Goal: Task Accomplishment & Management: Manage account settings

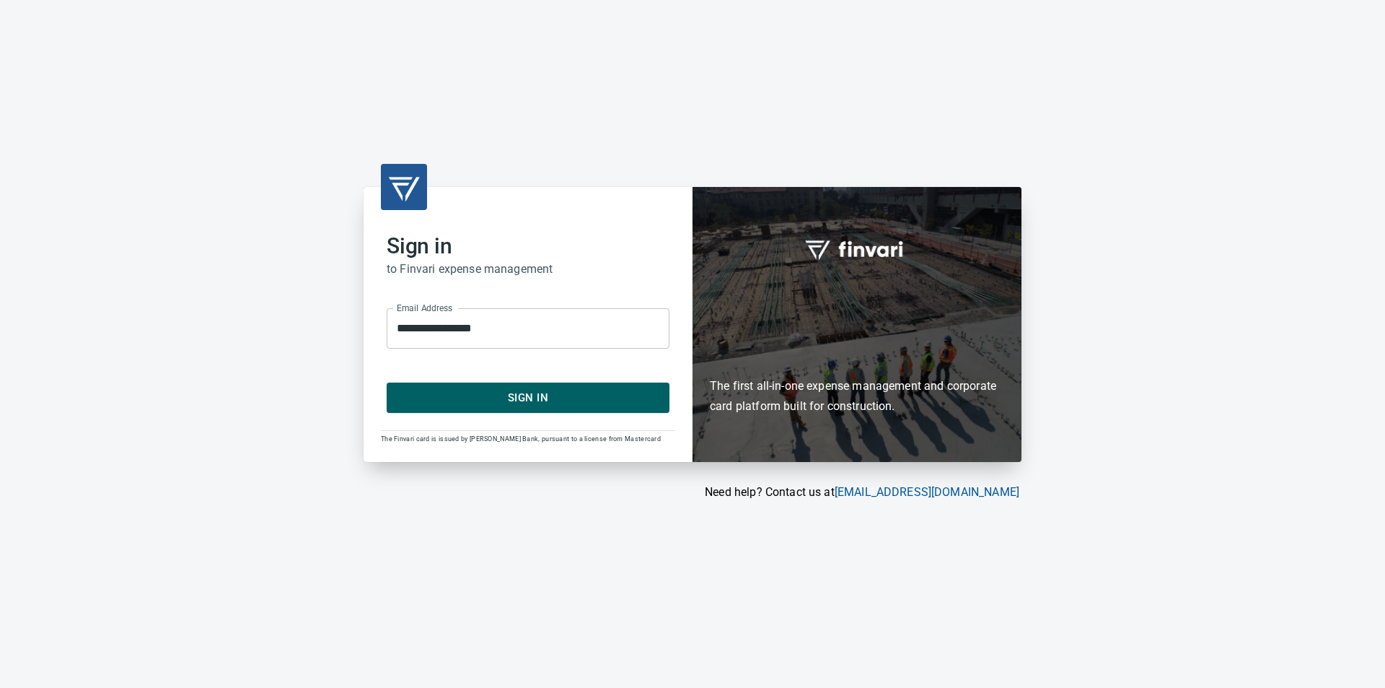
click at [540, 395] on span "Sign In" at bounding box center [528, 397] width 251 height 19
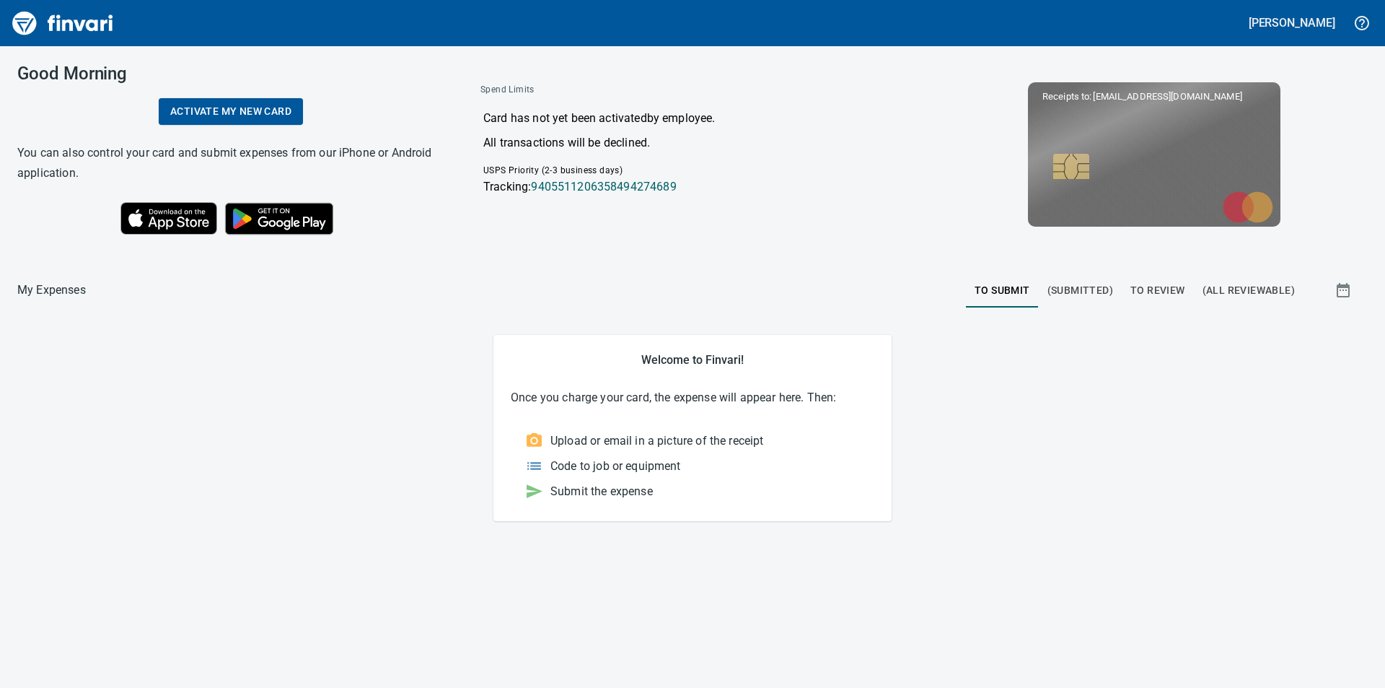
click at [1164, 286] on span "To Review" at bounding box center [1158, 290] width 55 height 18
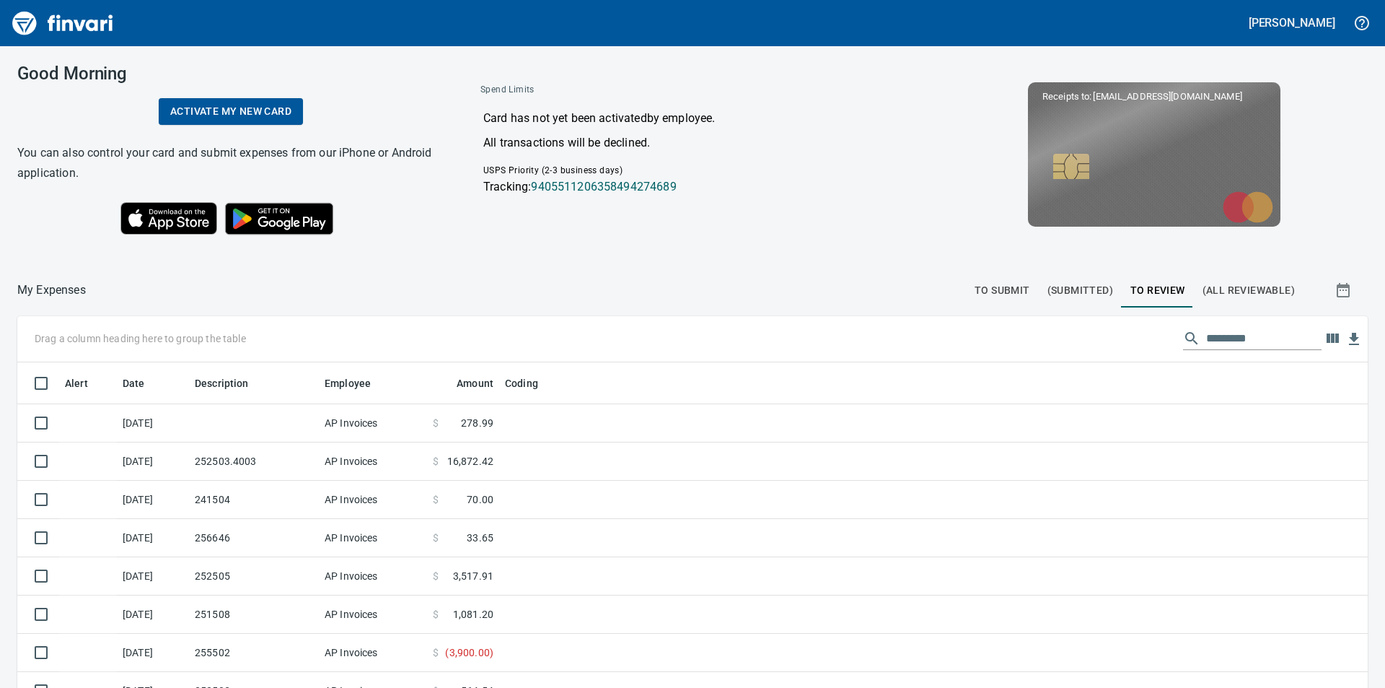
scroll to position [518, 1318]
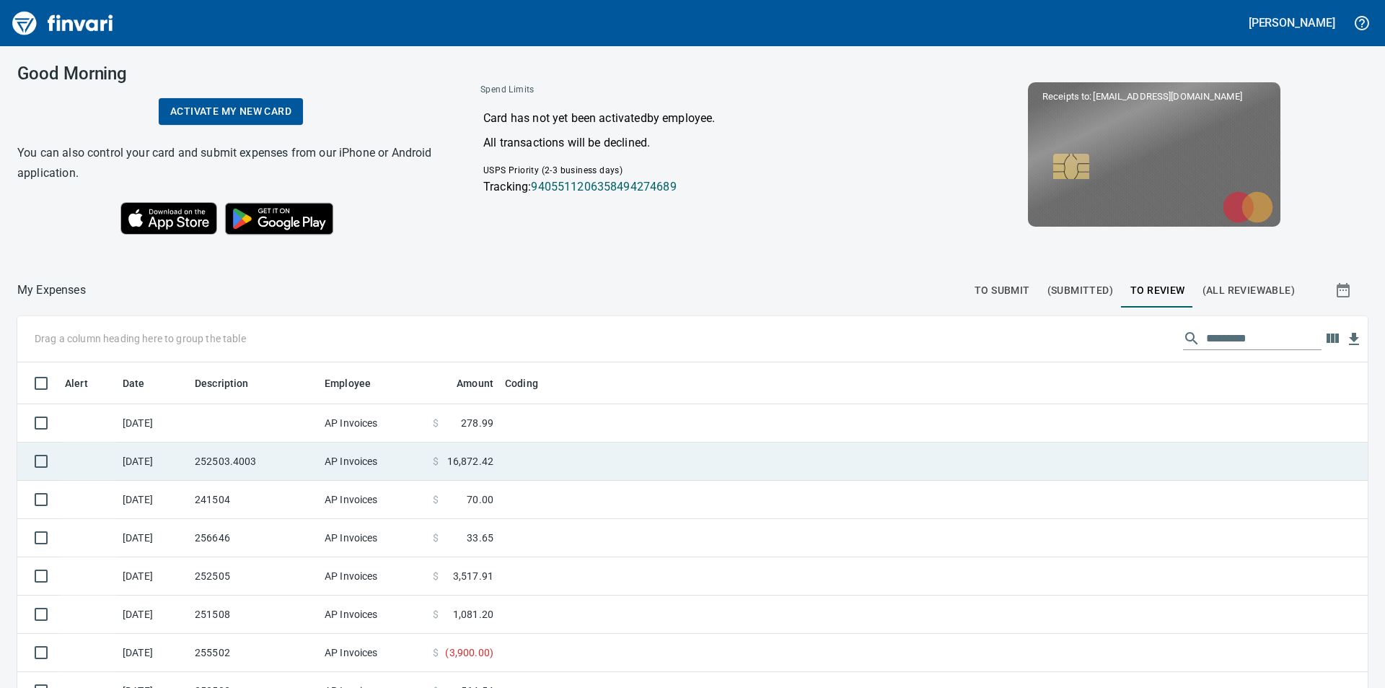
click at [459, 457] on span "16,872.42" at bounding box center [470, 461] width 46 height 14
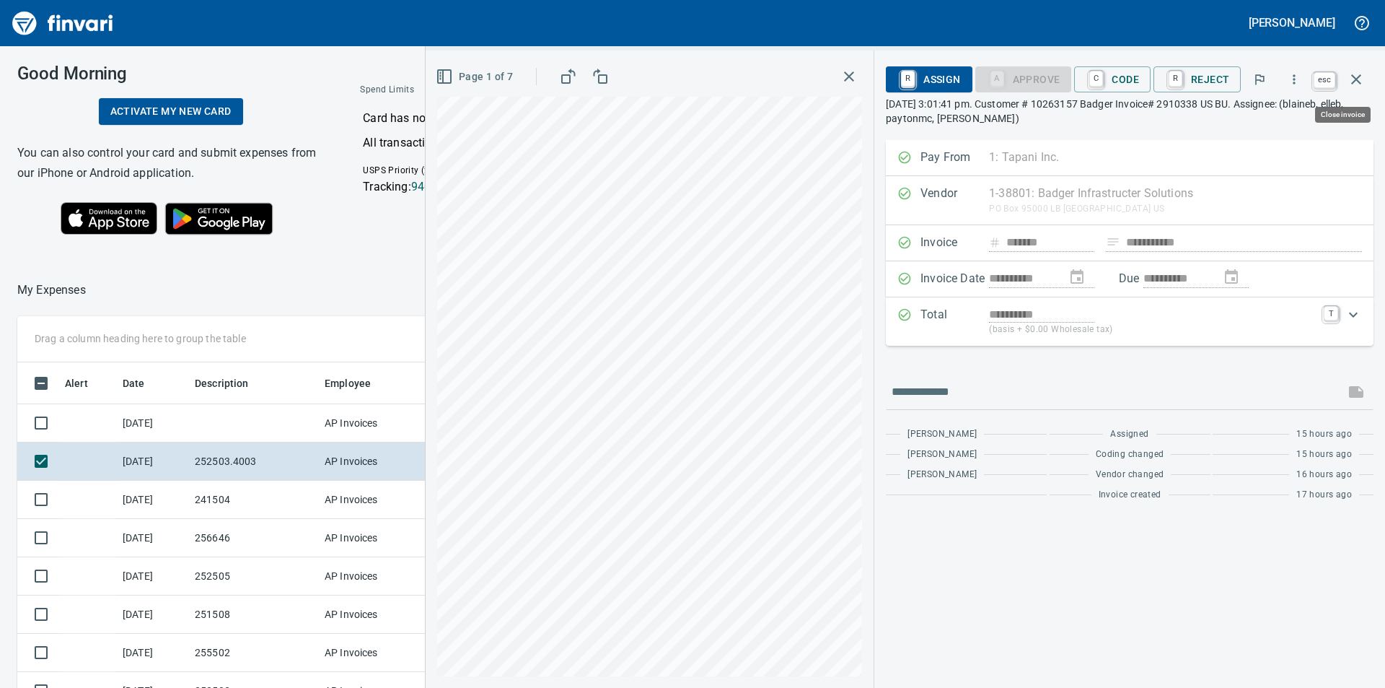
scroll to position [518, 957]
click at [1353, 80] on icon "button" at bounding box center [1356, 79] width 17 height 17
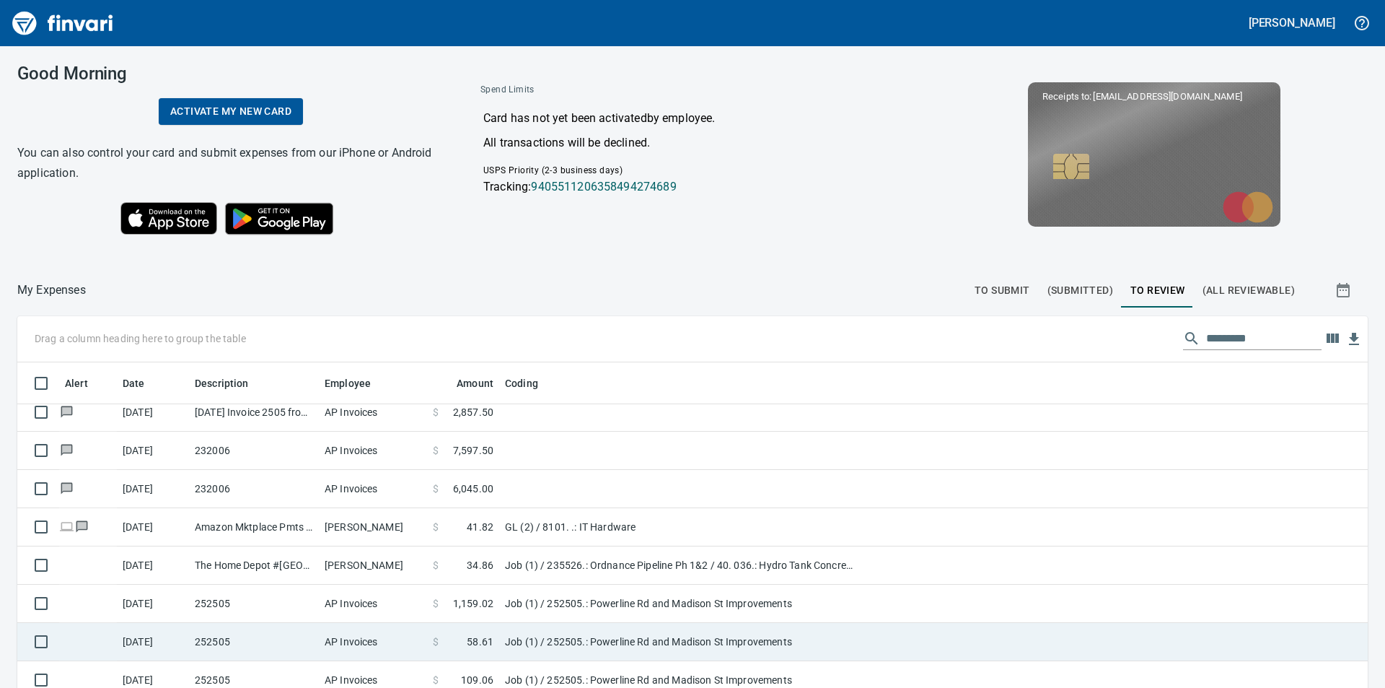
scroll to position [1350, 0]
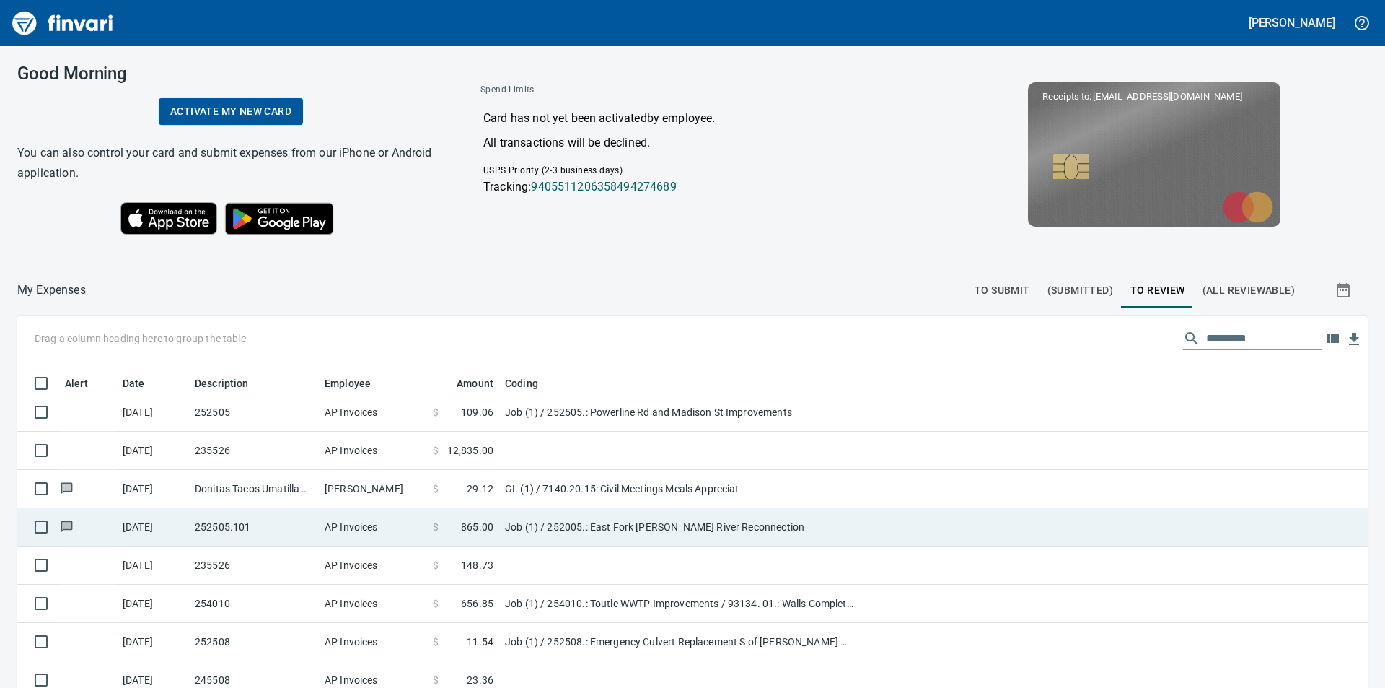
click at [488, 522] on span "865.00" at bounding box center [477, 526] width 32 height 14
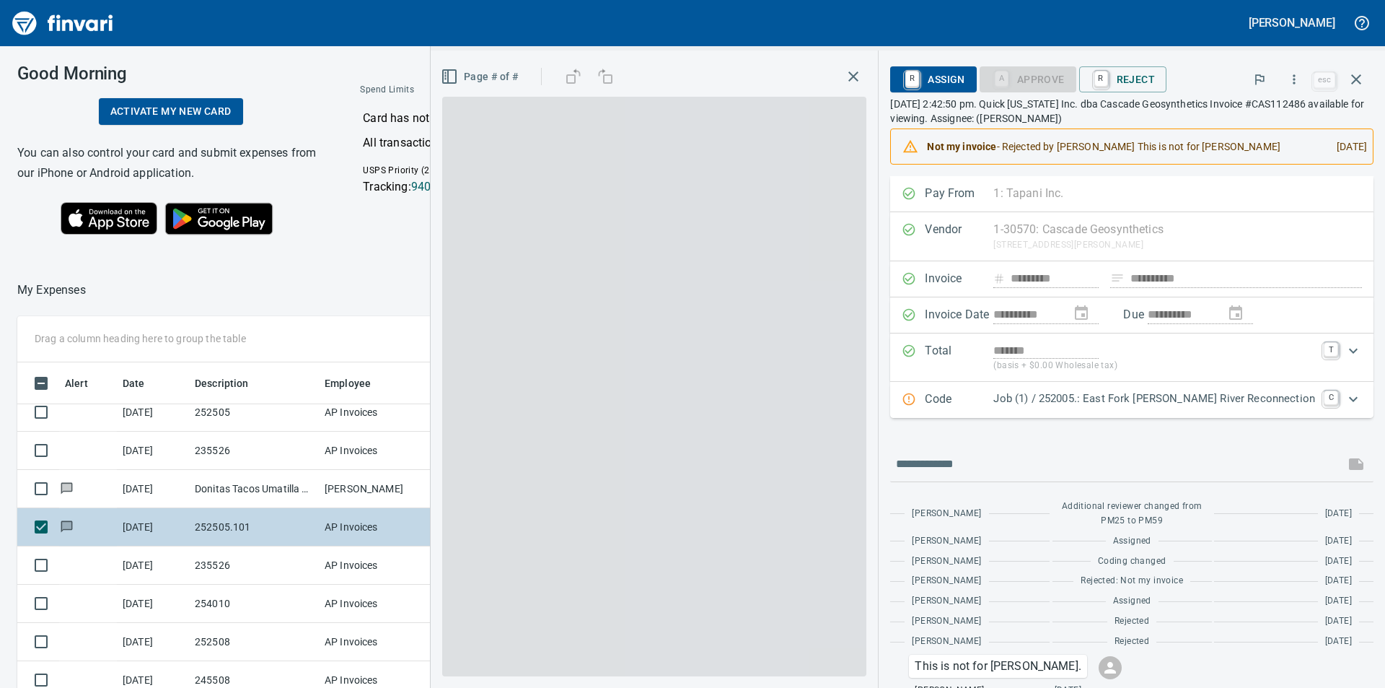
scroll to position [518, 957]
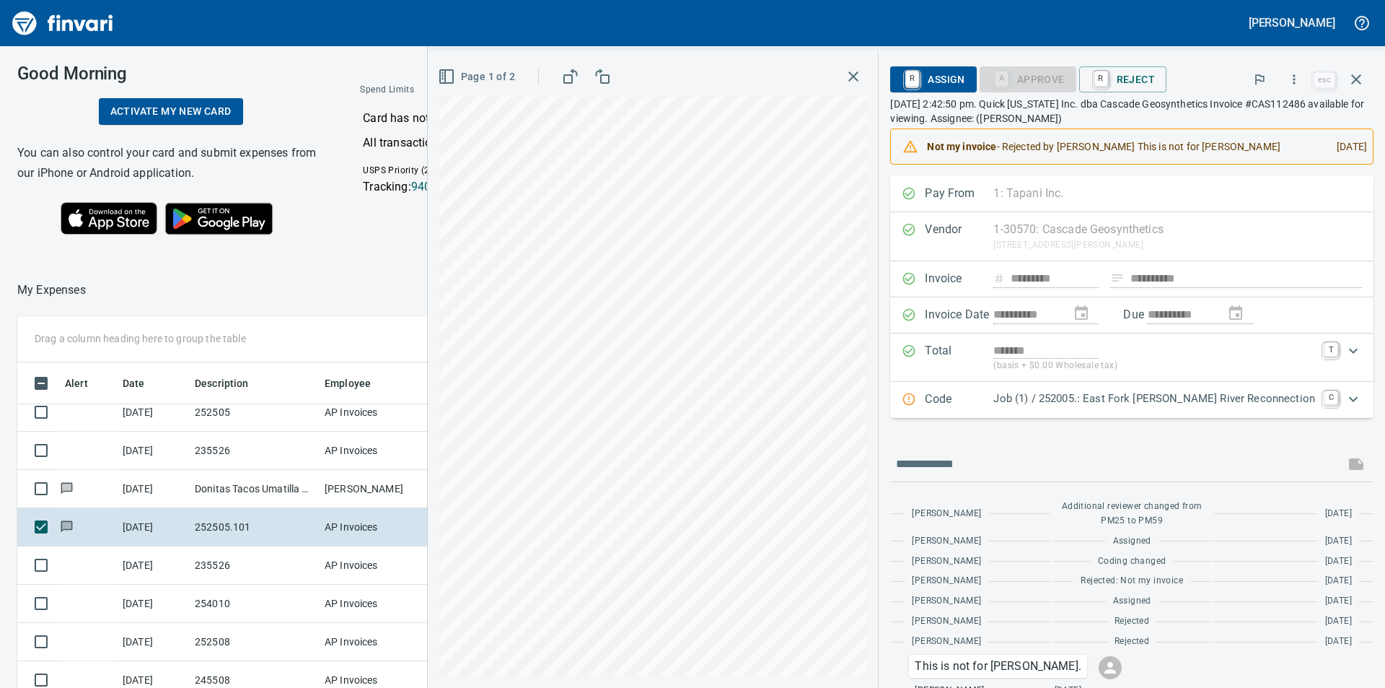
click at [1345, 408] on icon "Expand" at bounding box center [1353, 398] width 17 height 17
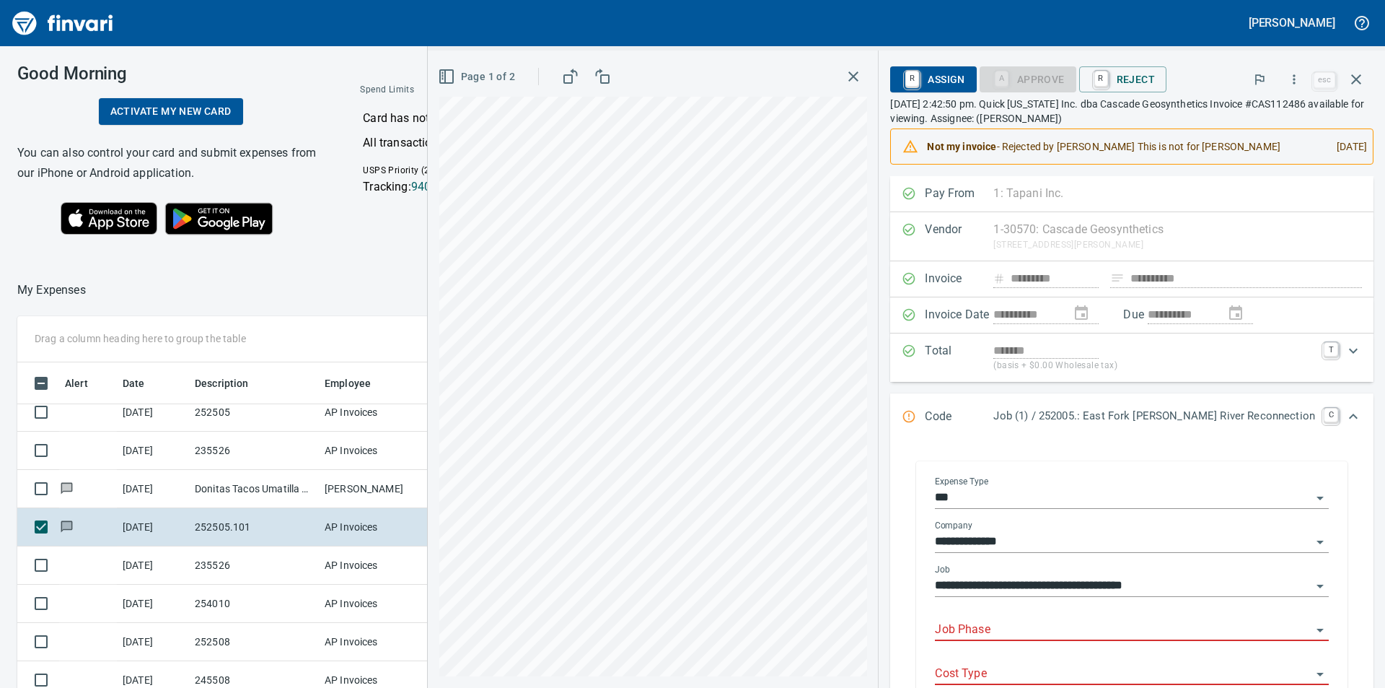
click at [1312, 577] on icon "Open" at bounding box center [1320, 585] width 17 height 17
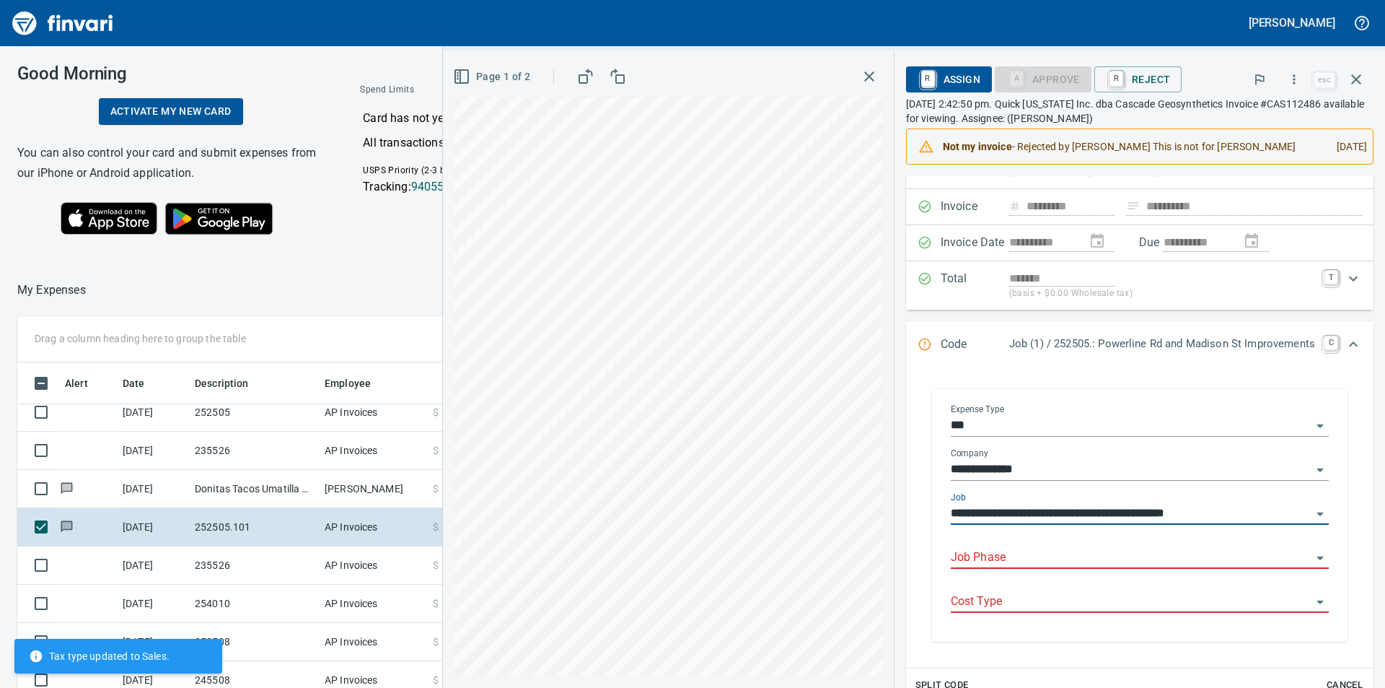
type input "**********"
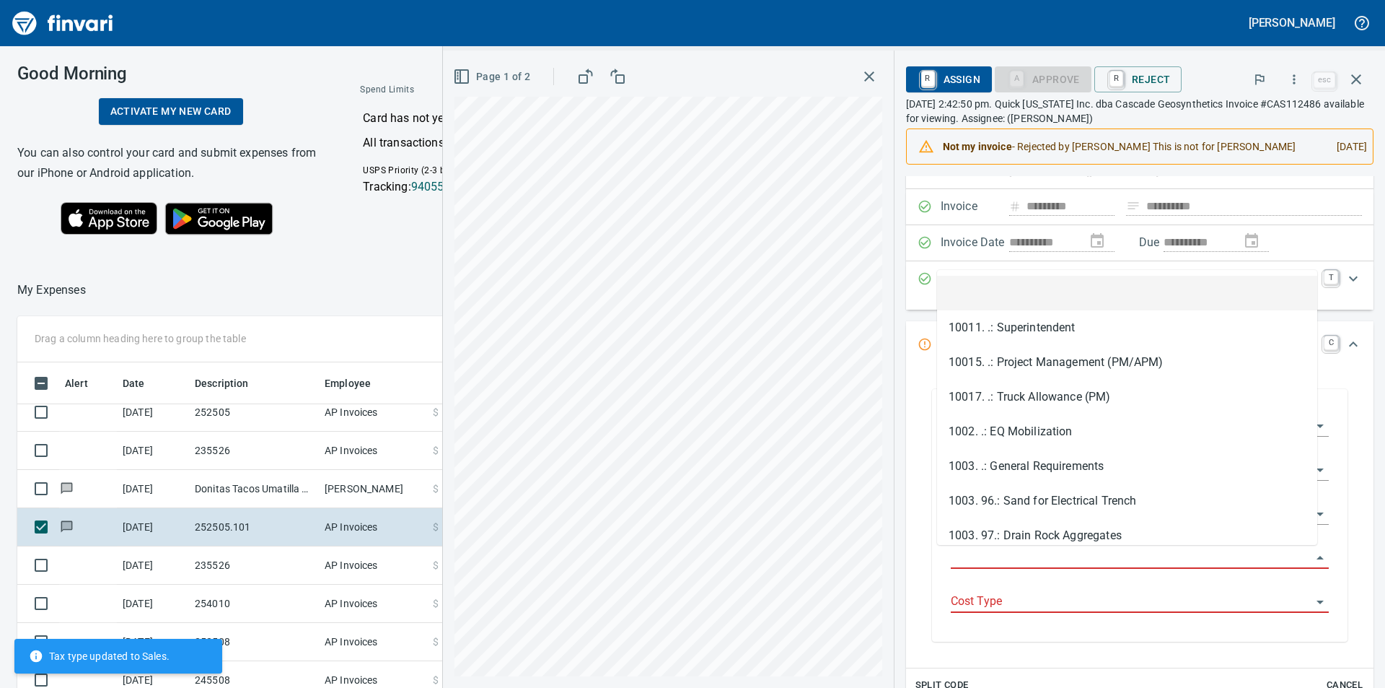
click at [1184, 561] on input "Job Phase" at bounding box center [1131, 558] width 361 height 20
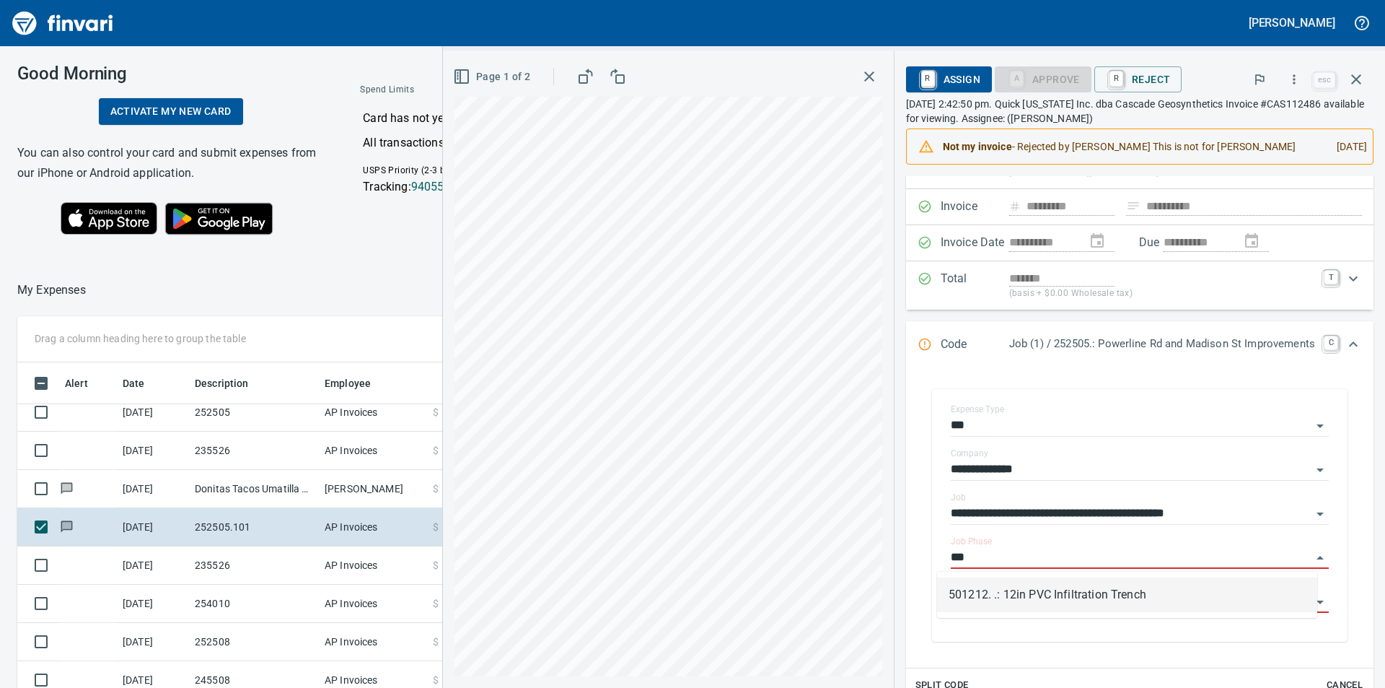
click at [1077, 600] on li "501212. .: 12in PVC Infiltration Trench" at bounding box center [1127, 594] width 380 height 35
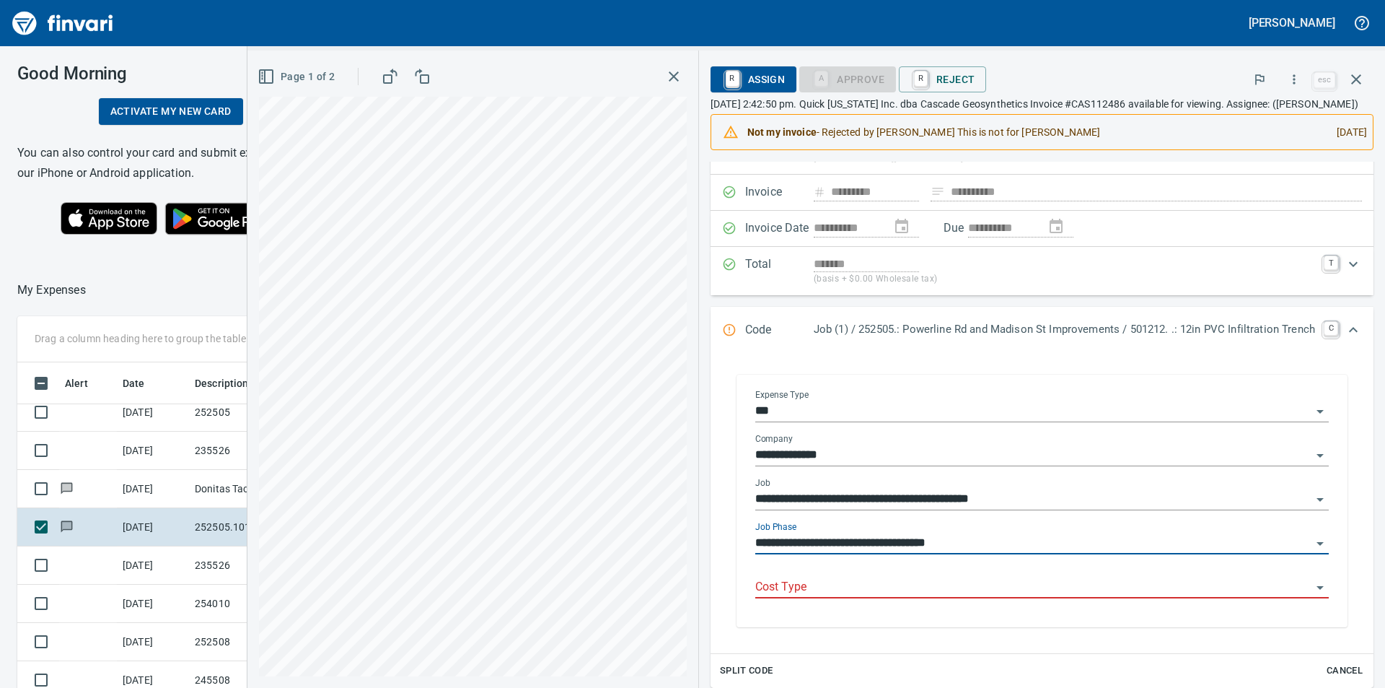
type input "**********"
click at [1067, 602] on div "Cost Type" at bounding box center [1042, 588] width 574 height 44
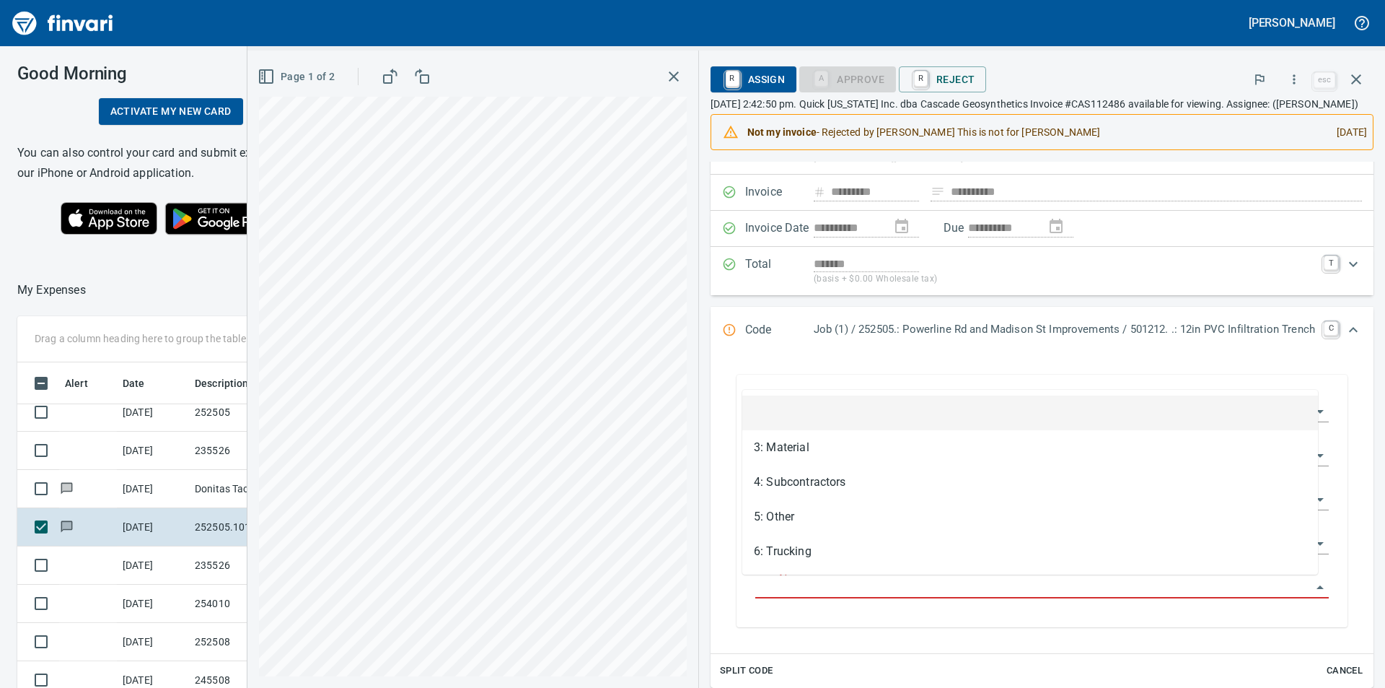
click at [1068, 589] on input "Cost Type" at bounding box center [1033, 587] width 556 height 20
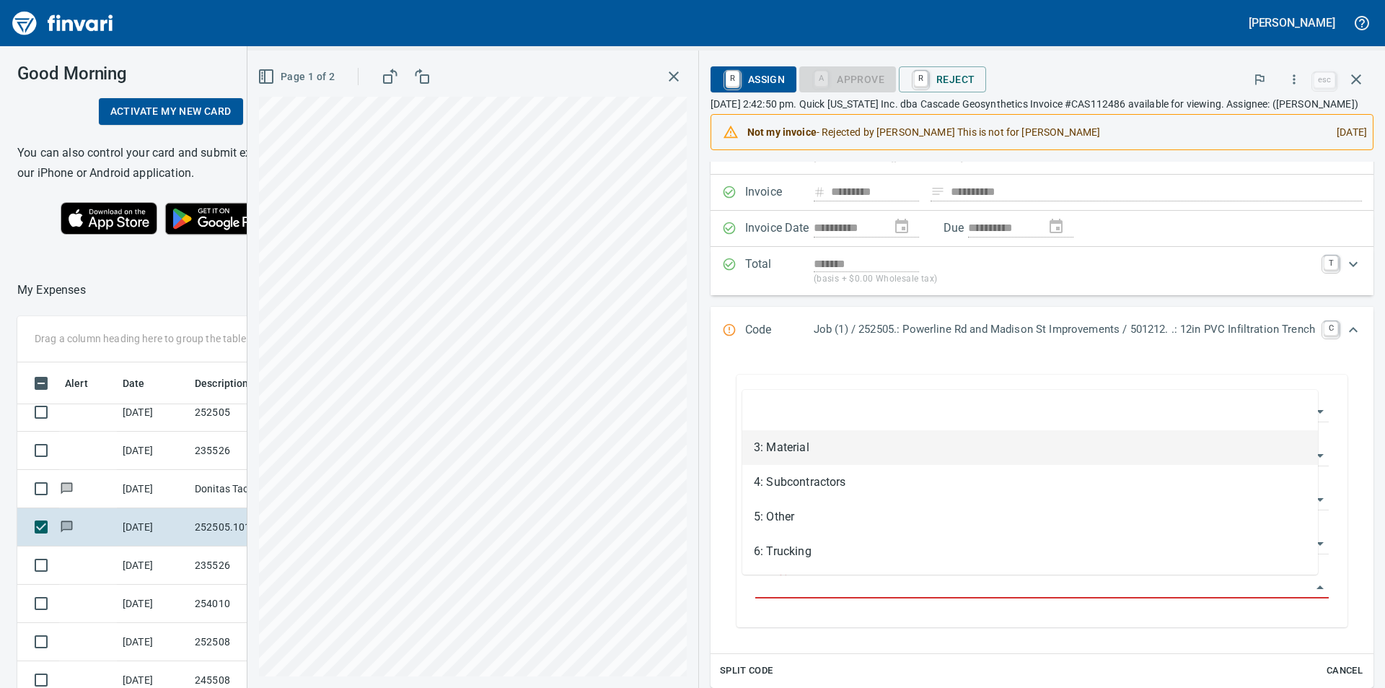
click at [830, 454] on li "3: Material" at bounding box center [1030, 447] width 576 height 35
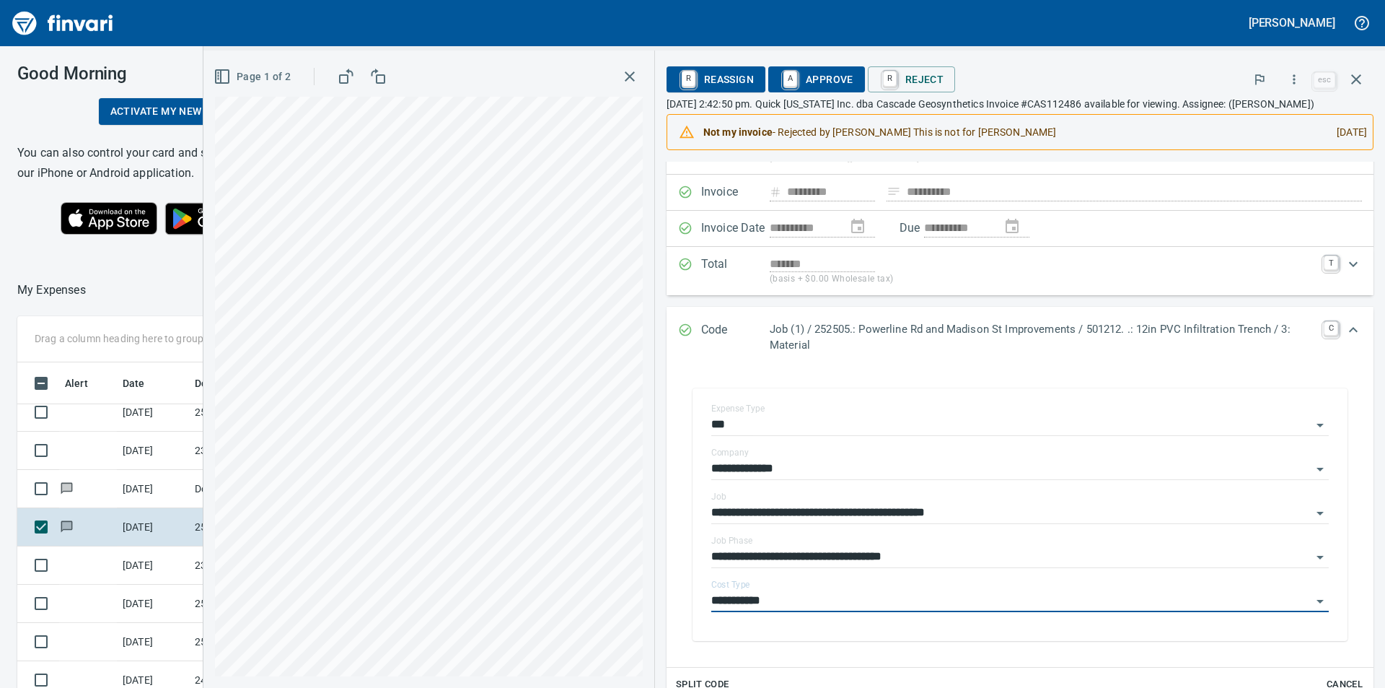
type input "**********"
click at [822, 83] on span "A Approve" at bounding box center [817, 79] width 74 height 25
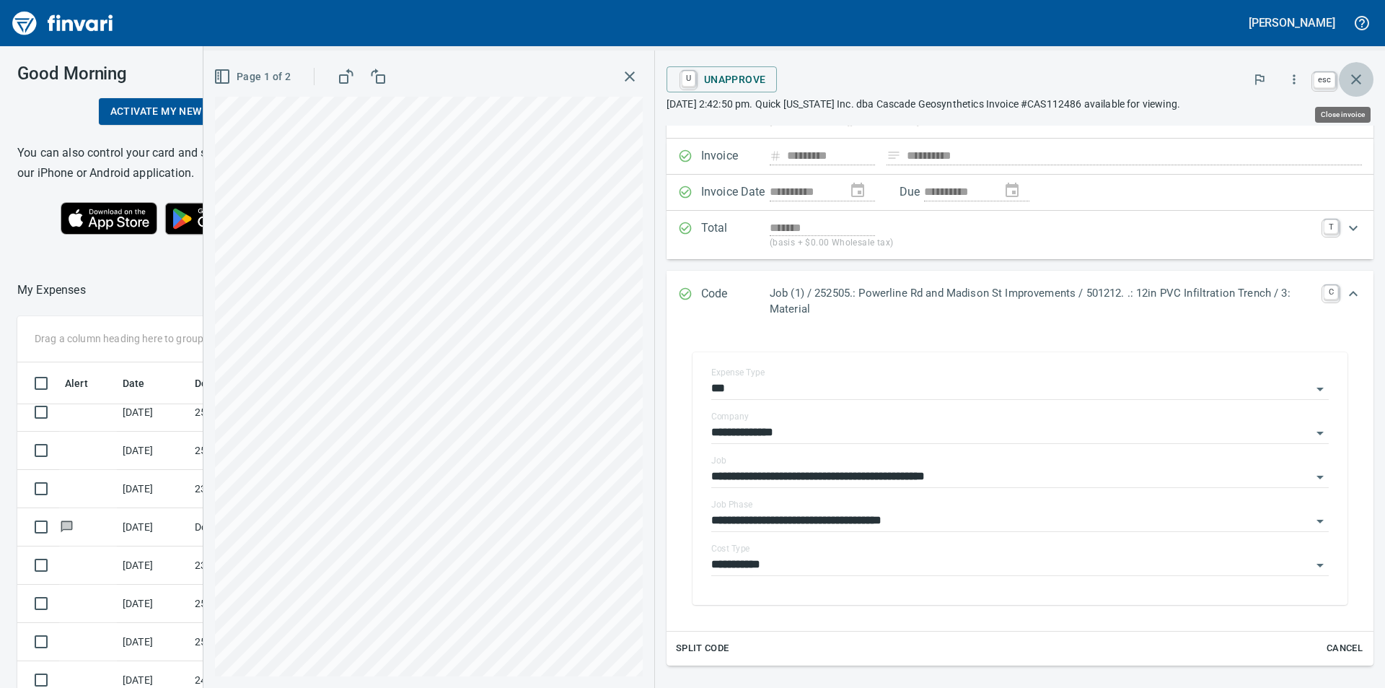
click at [1358, 82] on icon "button" at bounding box center [1356, 79] width 17 height 17
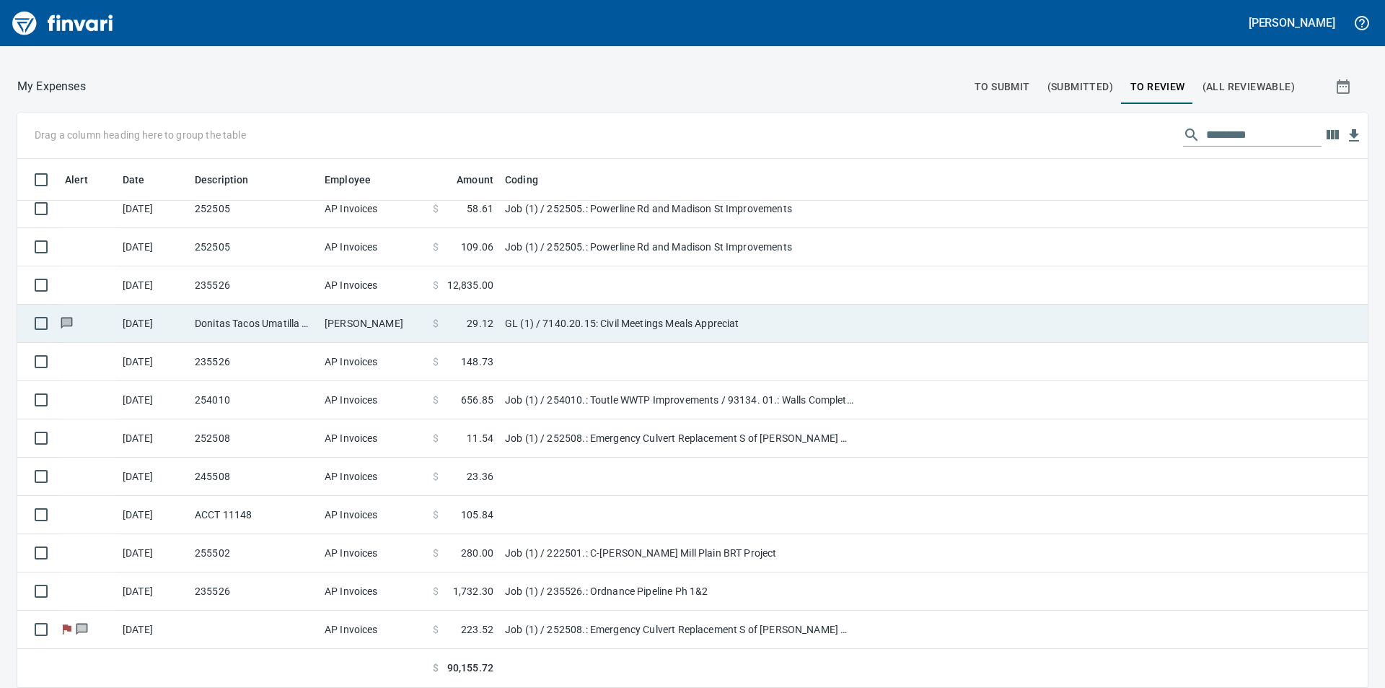
scroll to position [1239, 0]
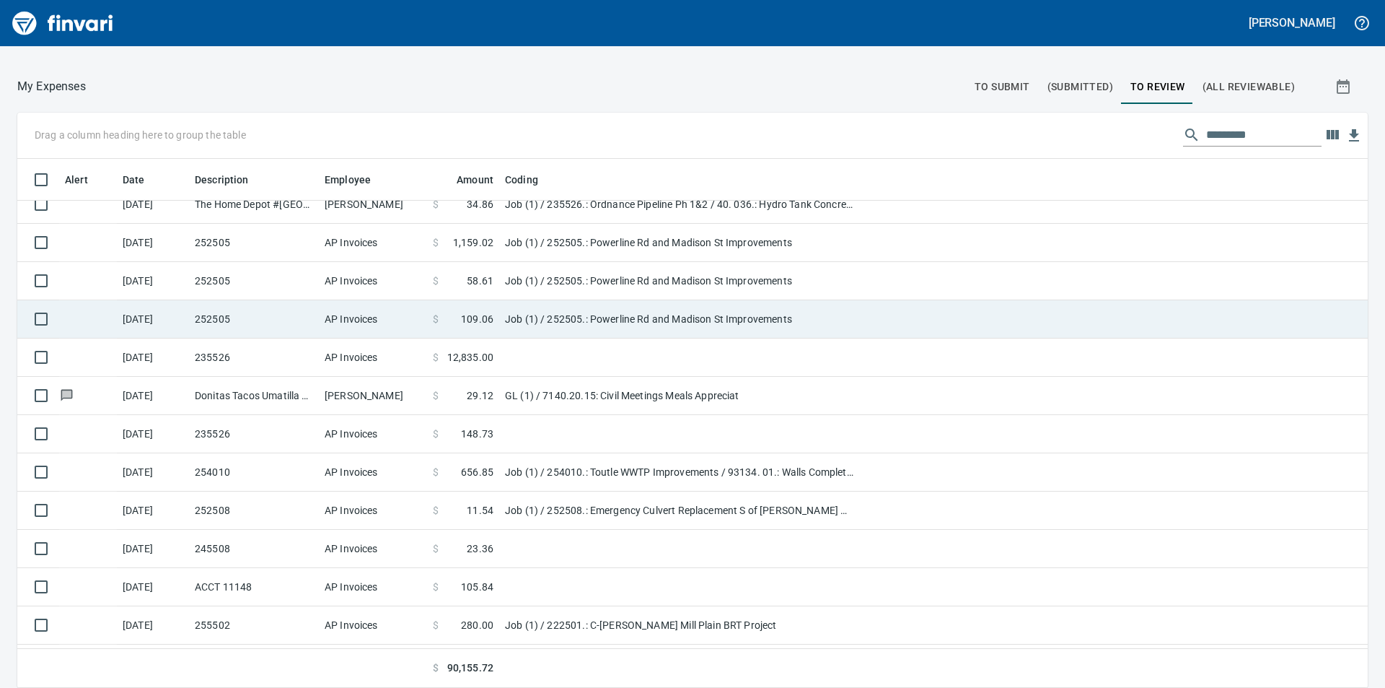
click at [514, 313] on td "Job (1) / 252505.: Powerline Rd and Madison St Improvements" at bounding box center [679, 319] width 361 height 38
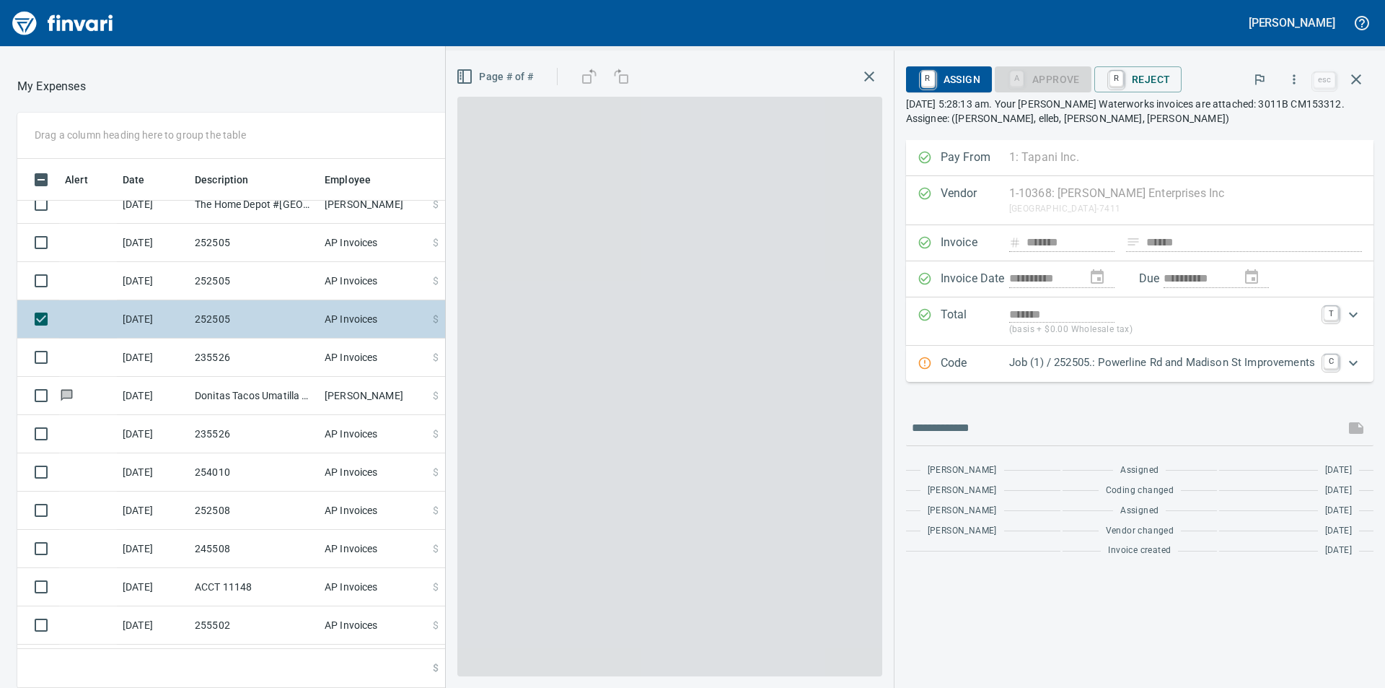
scroll to position [518, 957]
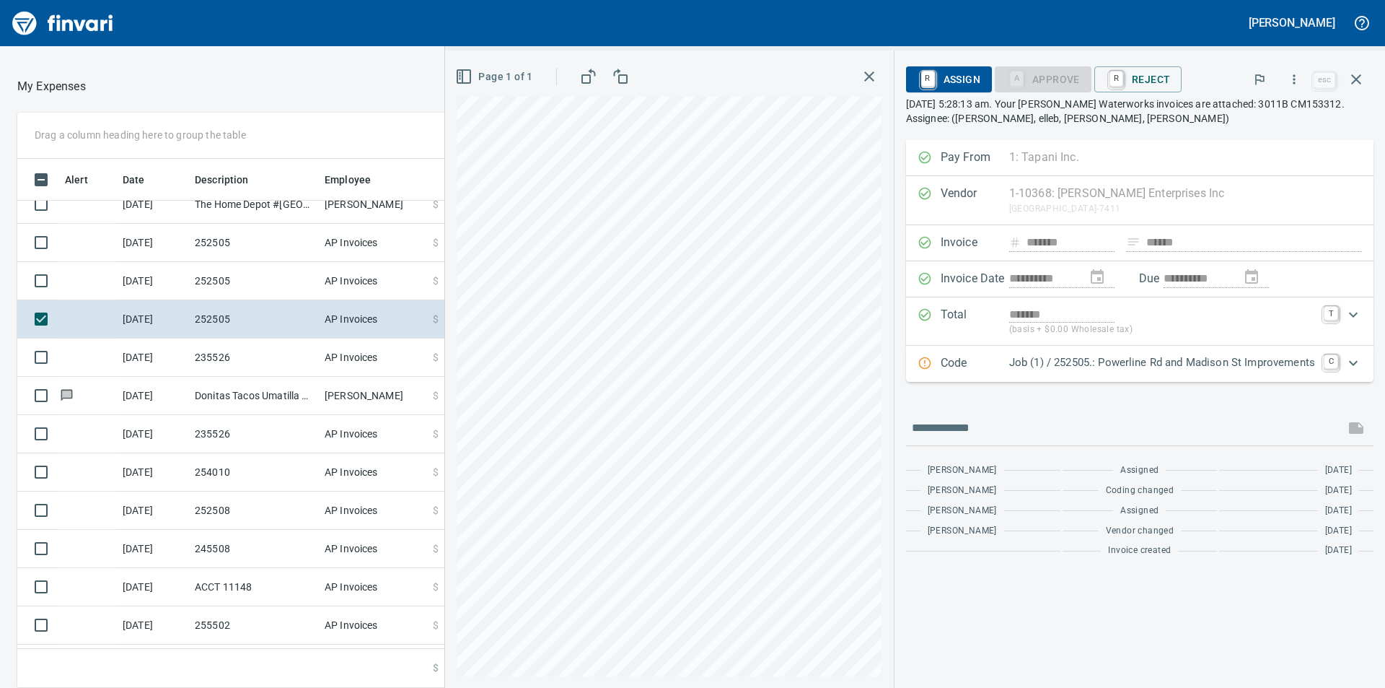
click at [1359, 359] on icon "Expand" at bounding box center [1353, 362] width 17 height 17
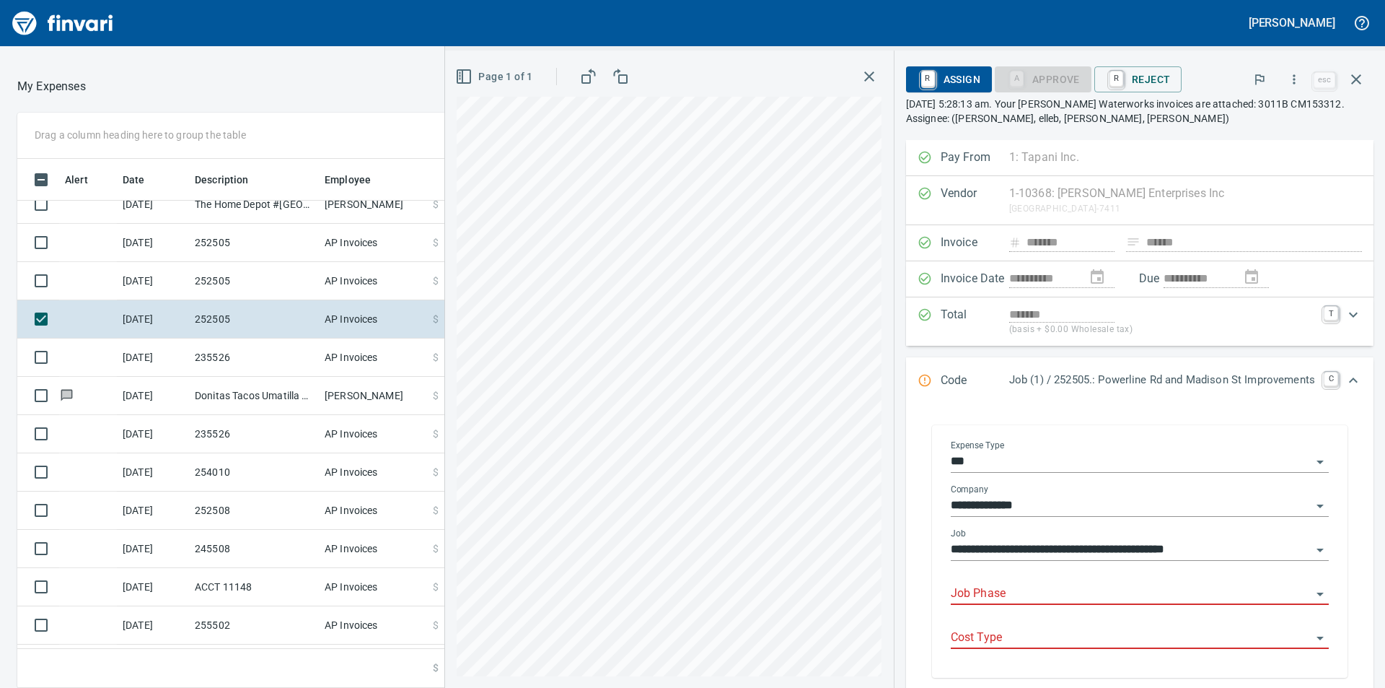
click at [1104, 600] on input "Job Phase" at bounding box center [1131, 594] width 361 height 20
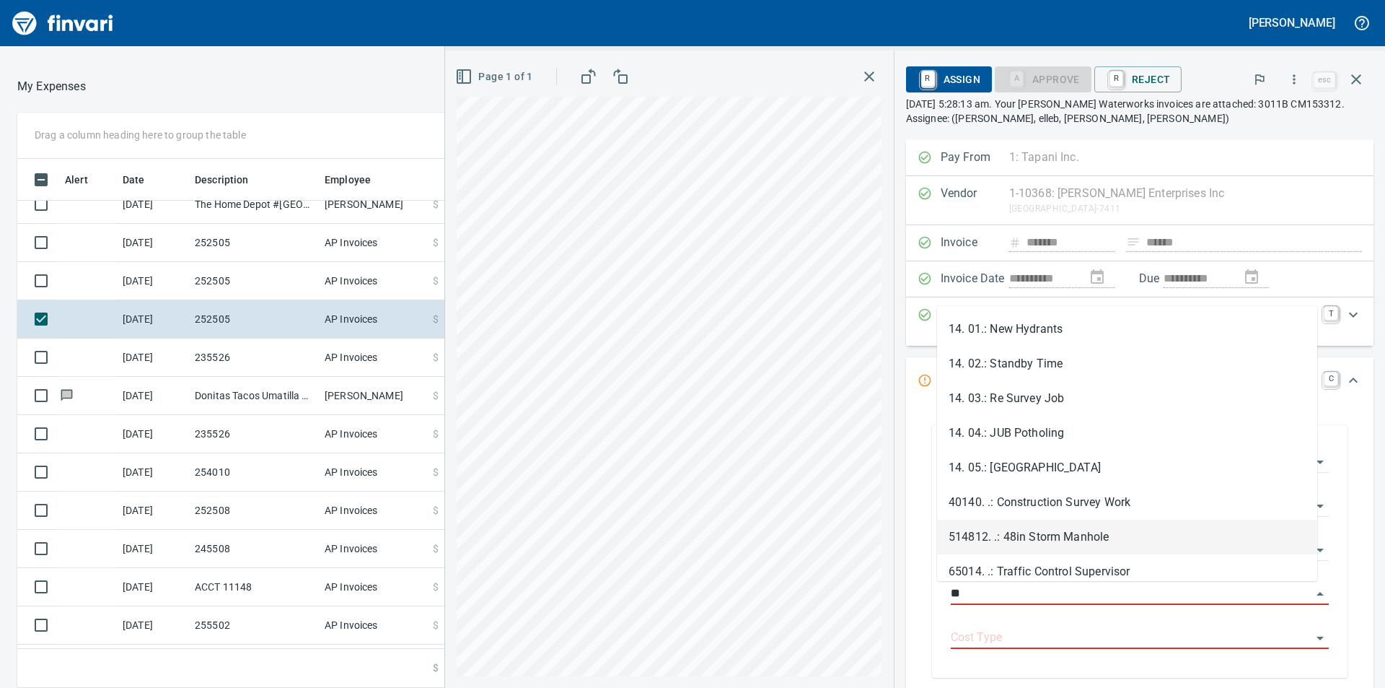
type input "**"
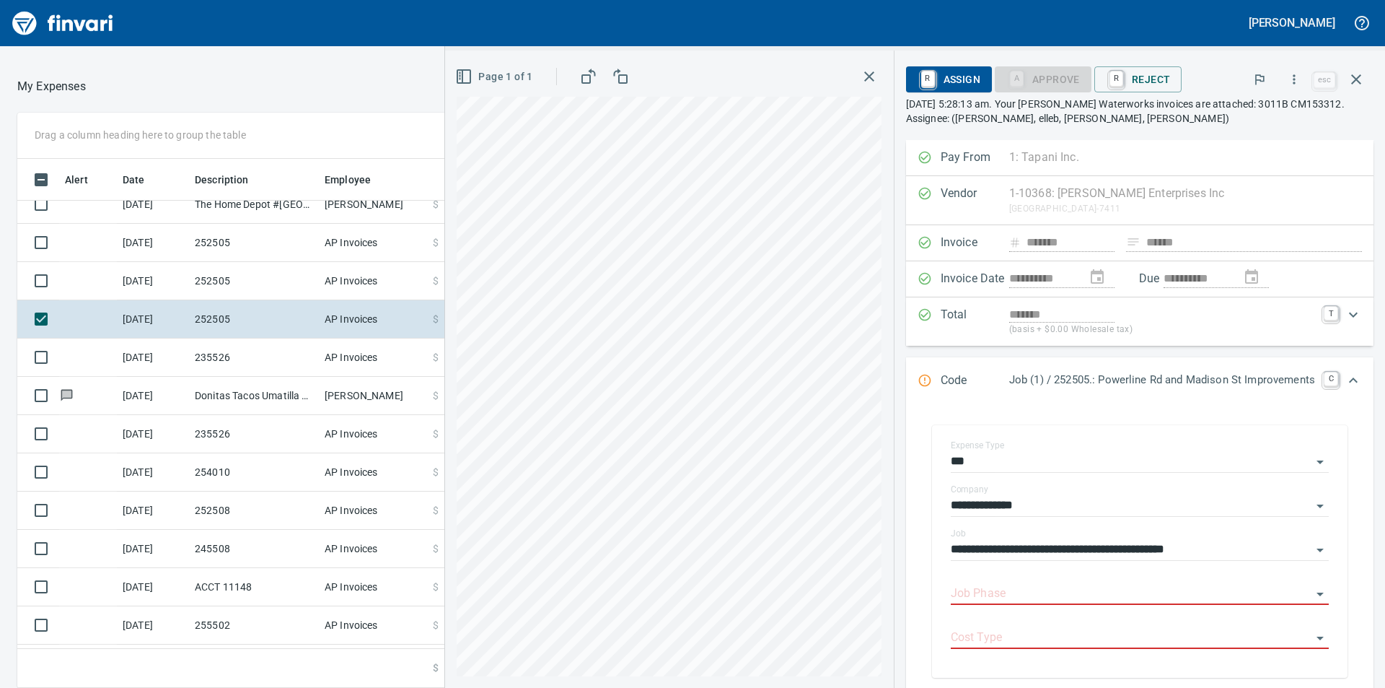
click at [906, 462] on div "**********" at bounding box center [1140, 554] width 468 height 299
click at [1198, 600] on input "Job Phase" at bounding box center [1131, 594] width 361 height 20
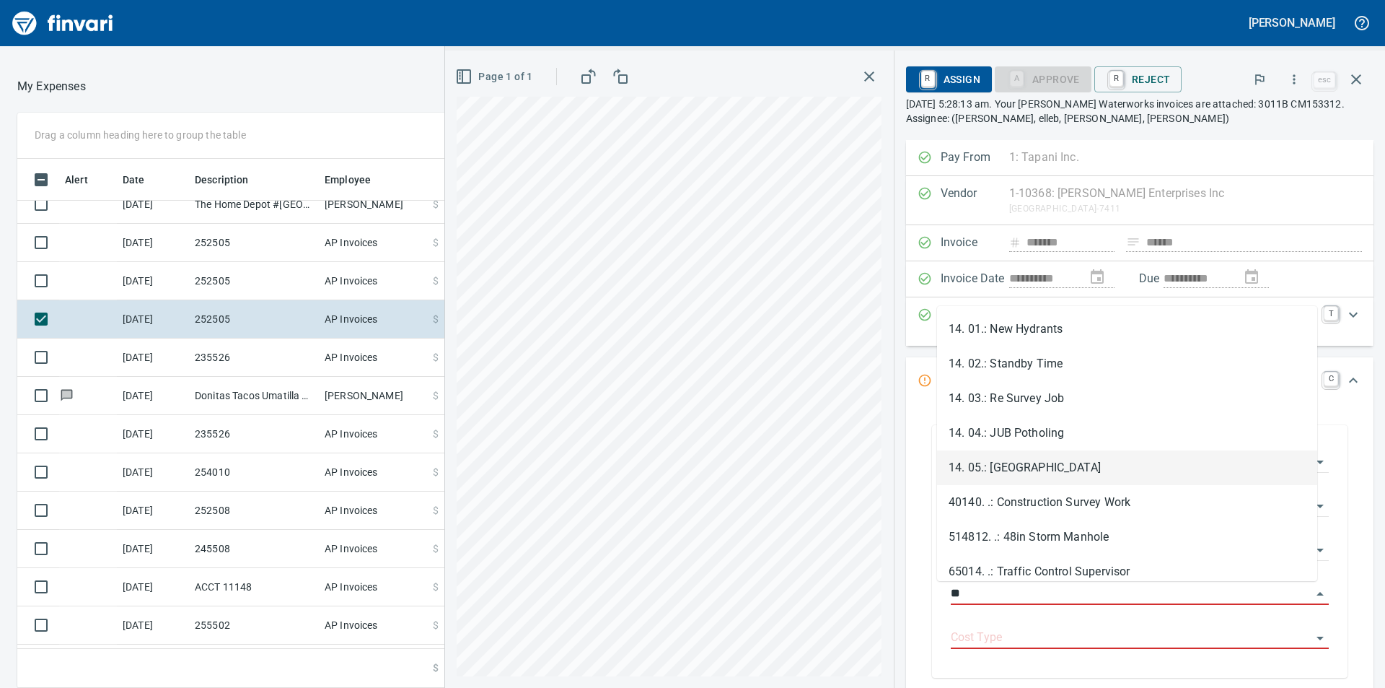
click at [1132, 460] on li "14. 05.: [GEOGRAPHIC_DATA]" at bounding box center [1127, 467] width 380 height 35
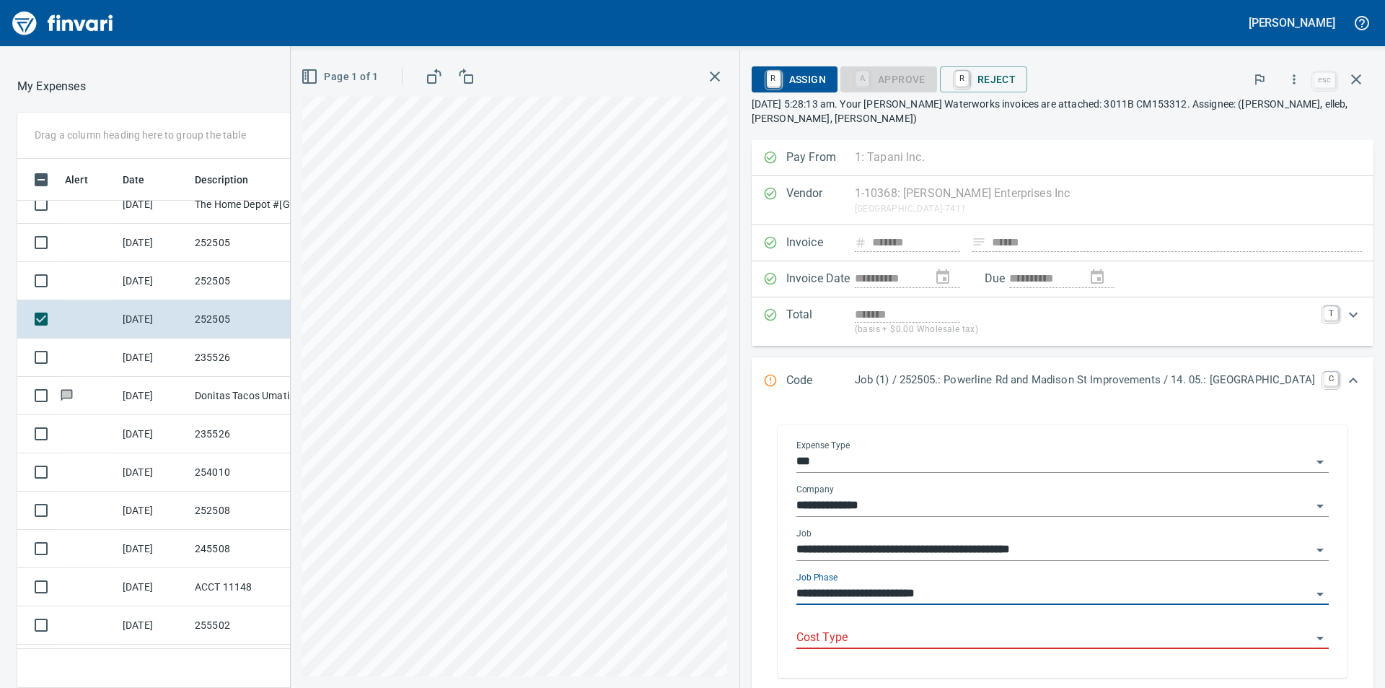
type input "**********"
click at [1115, 636] on input "Cost Type" at bounding box center [1054, 638] width 515 height 20
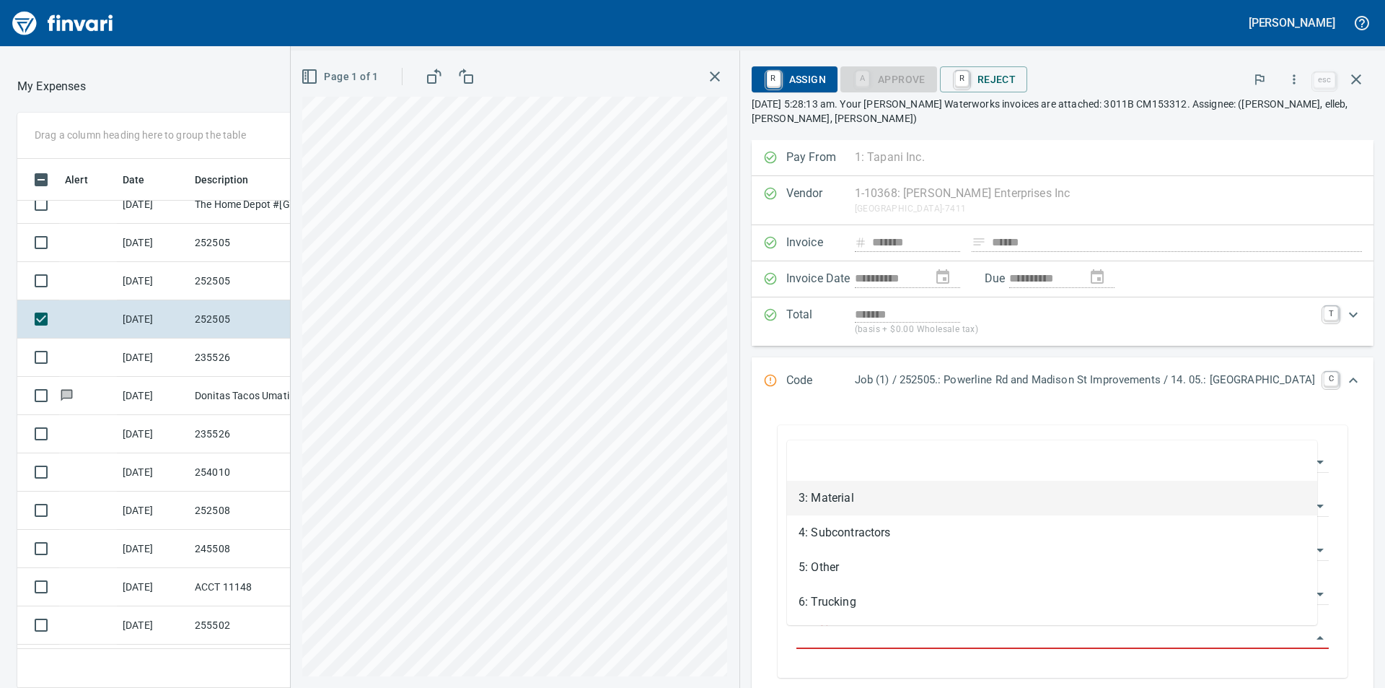
click at [893, 502] on li "3: Material" at bounding box center [1052, 498] width 530 height 35
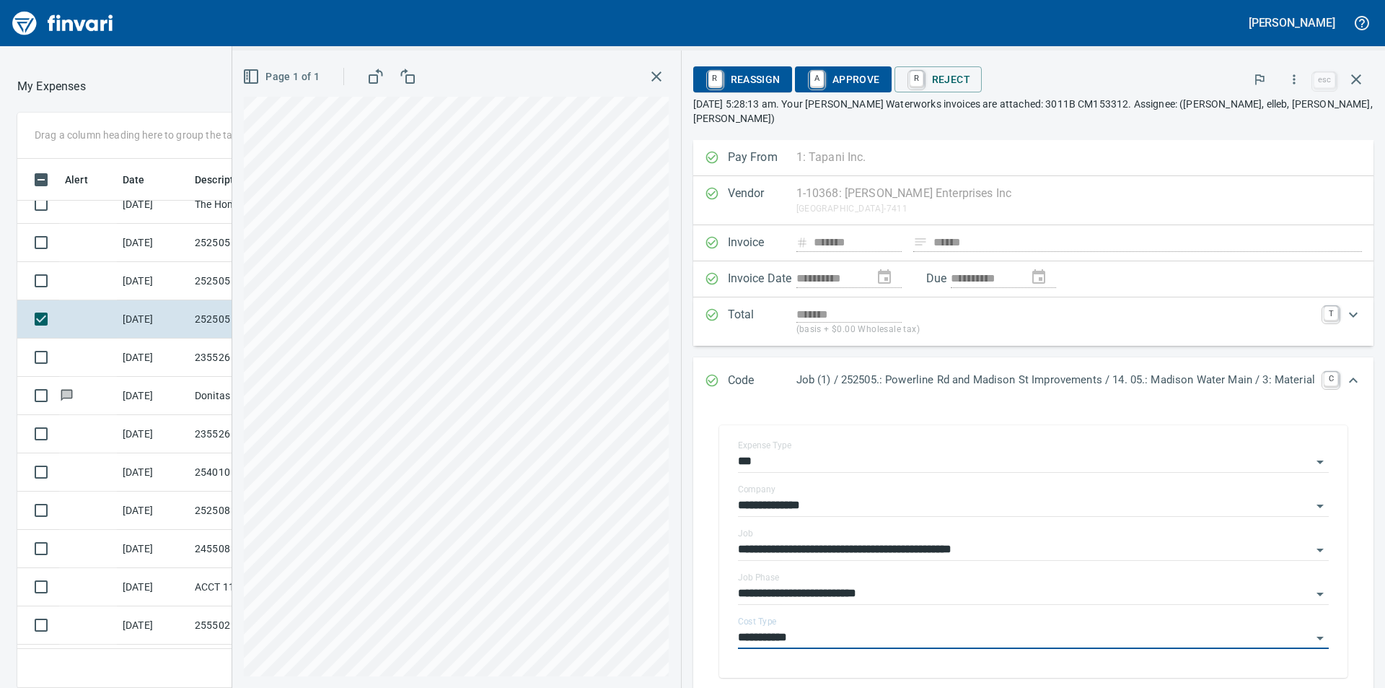
type input "**********"
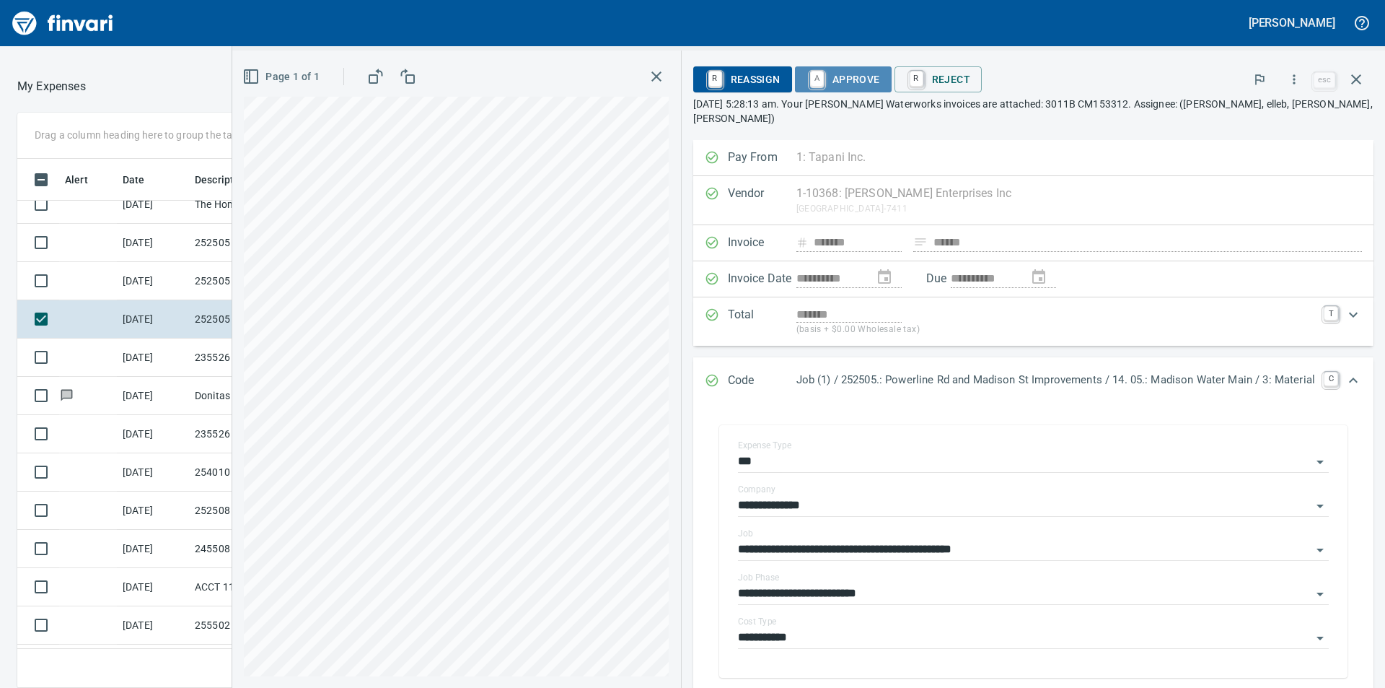
click at [859, 82] on span "A Approve" at bounding box center [844, 79] width 74 height 25
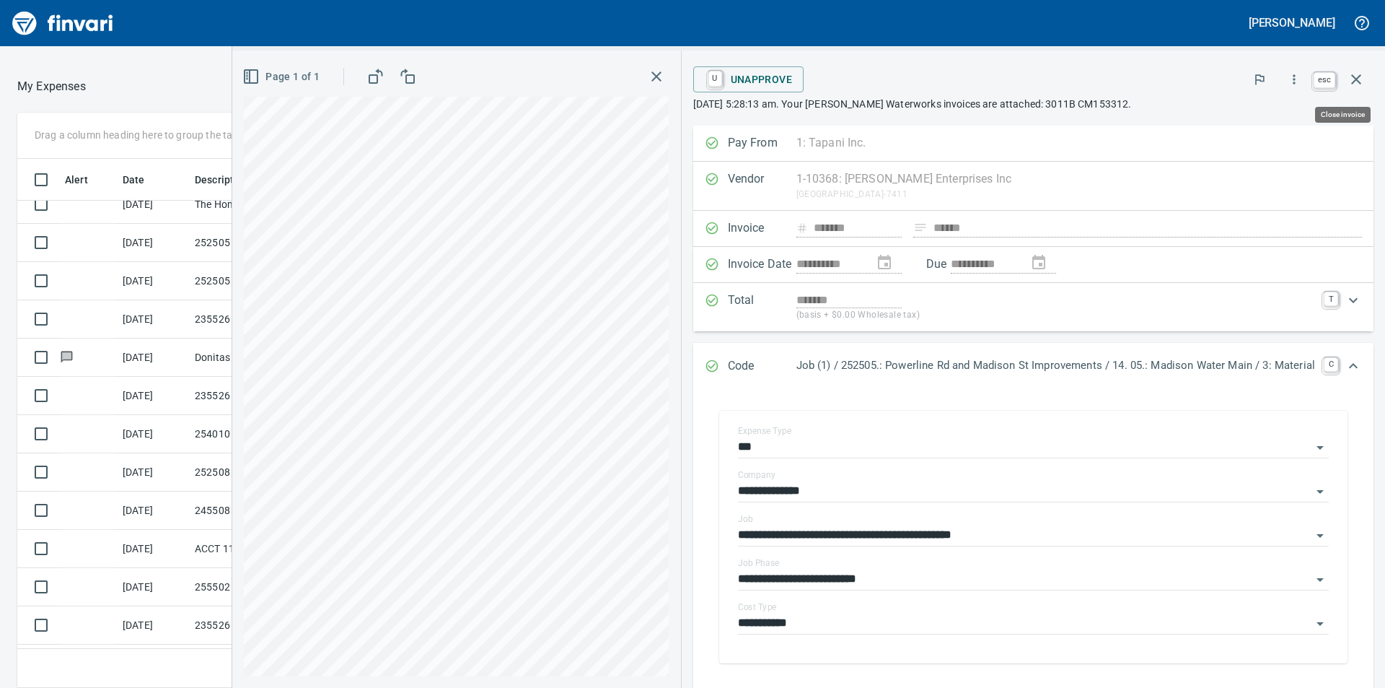
click at [1361, 79] on icon "button" at bounding box center [1356, 79] width 17 height 17
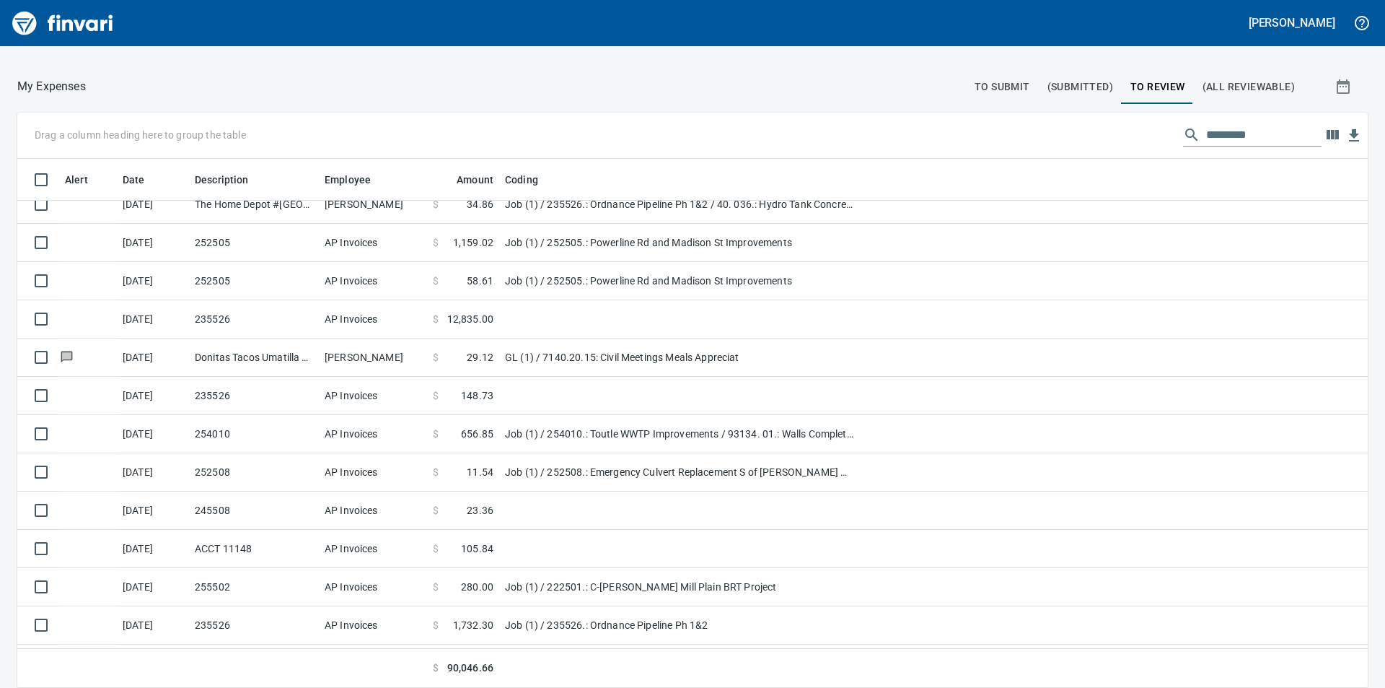
scroll to position [518, 1318]
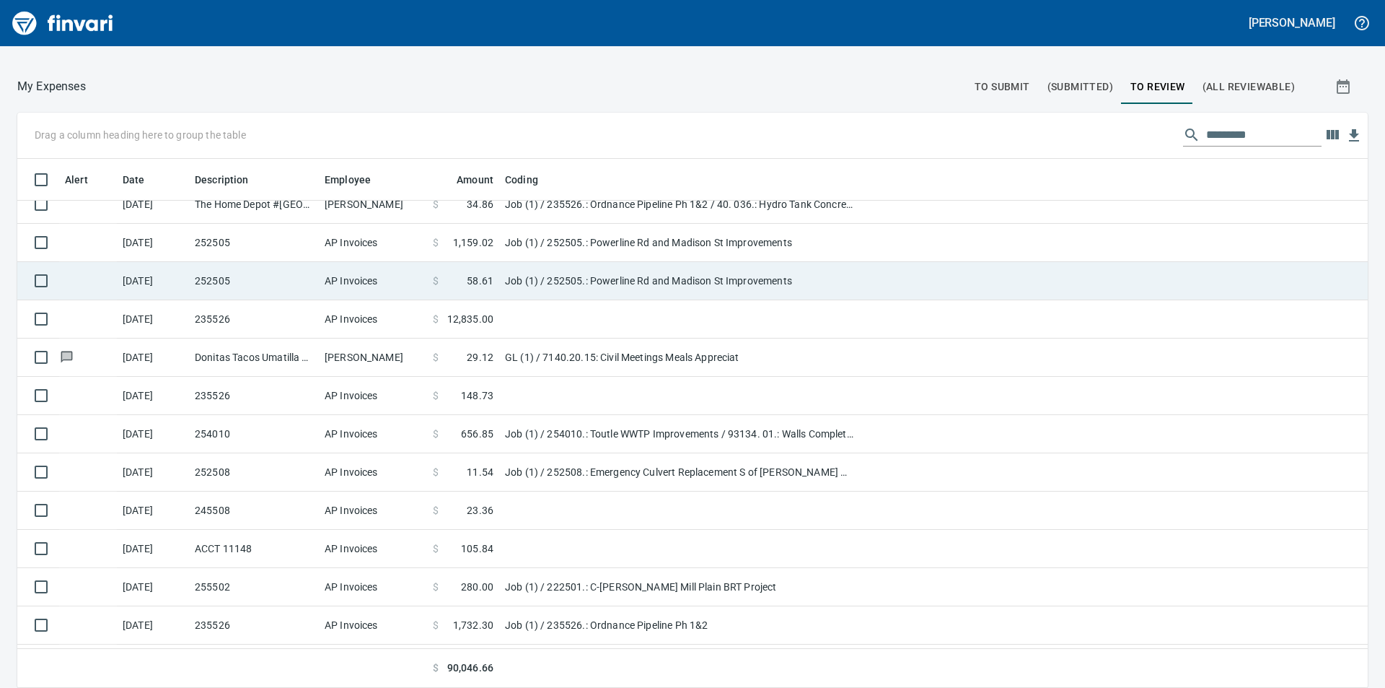
click at [553, 272] on td "Job (1) / 252505.: Powerline Rd and Madison St Improvements" at bounding box center [679, 281] width 361 height 38
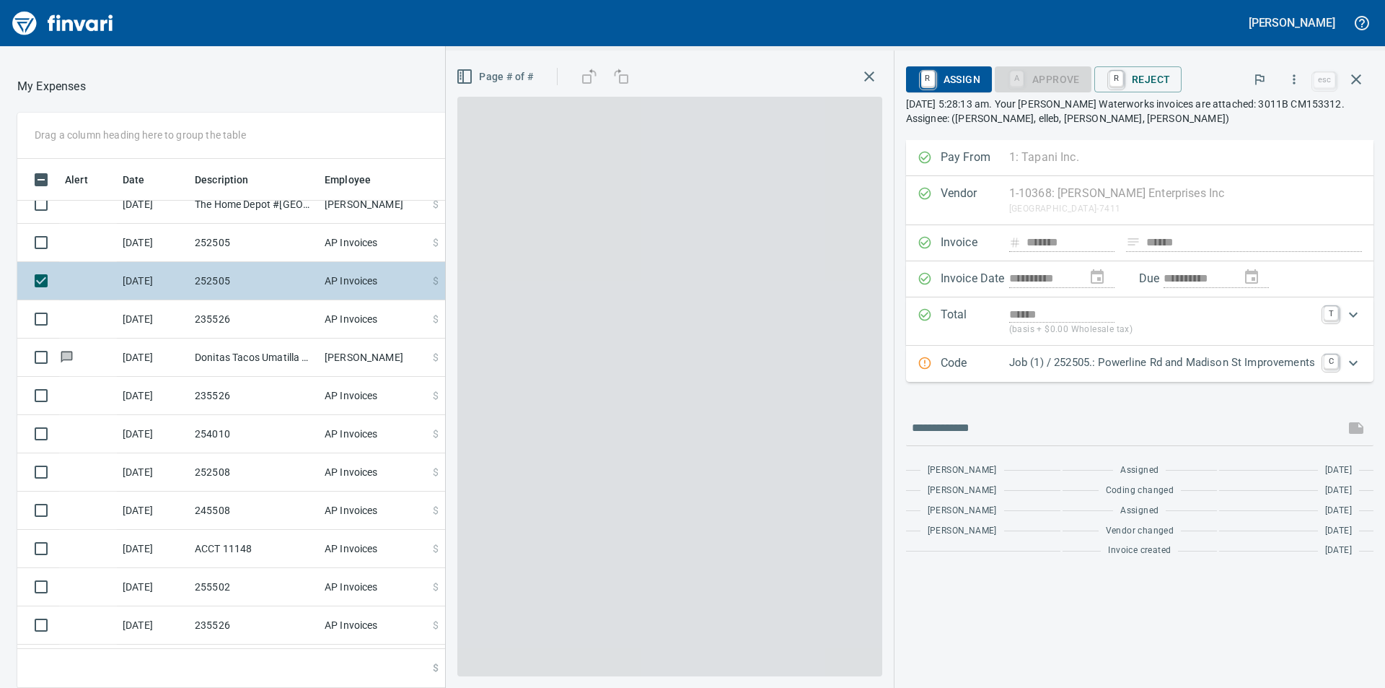
scroll to position [518, 957]
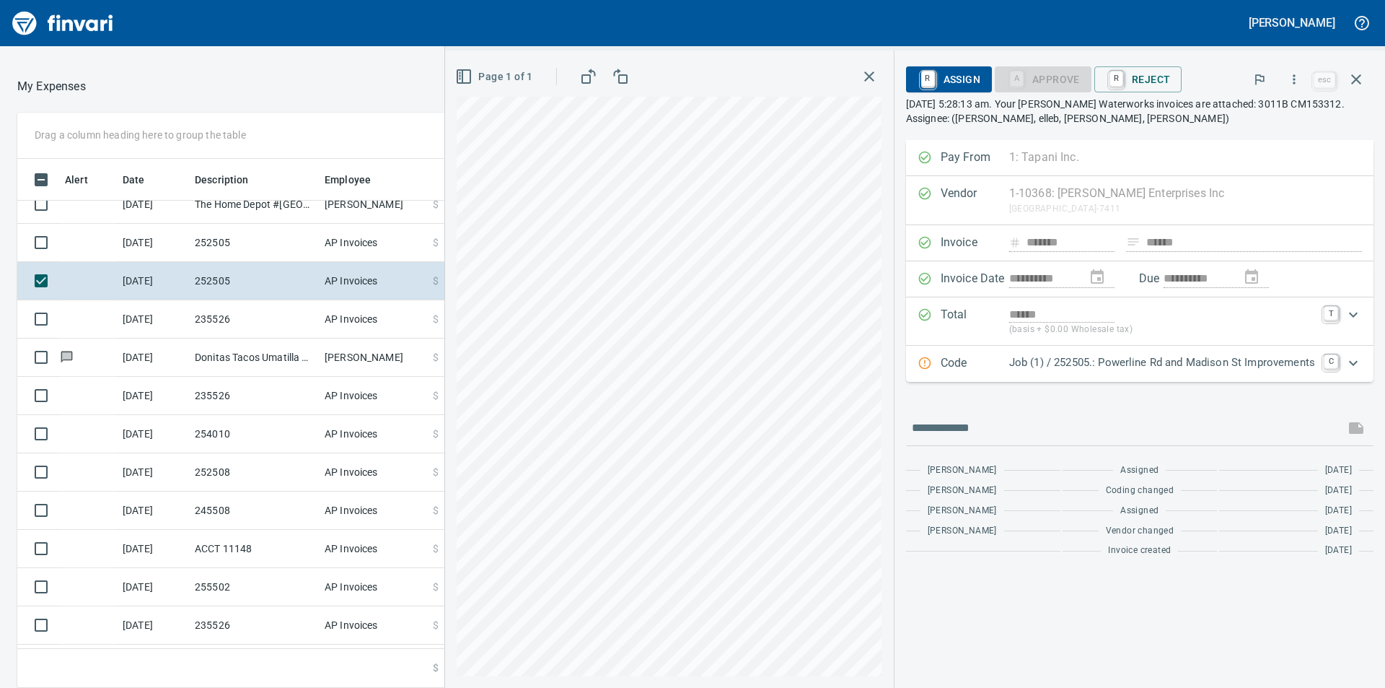
click at [1352, 359] on icon "Expand" at bounding box center [1353, 362] width 17 height 17
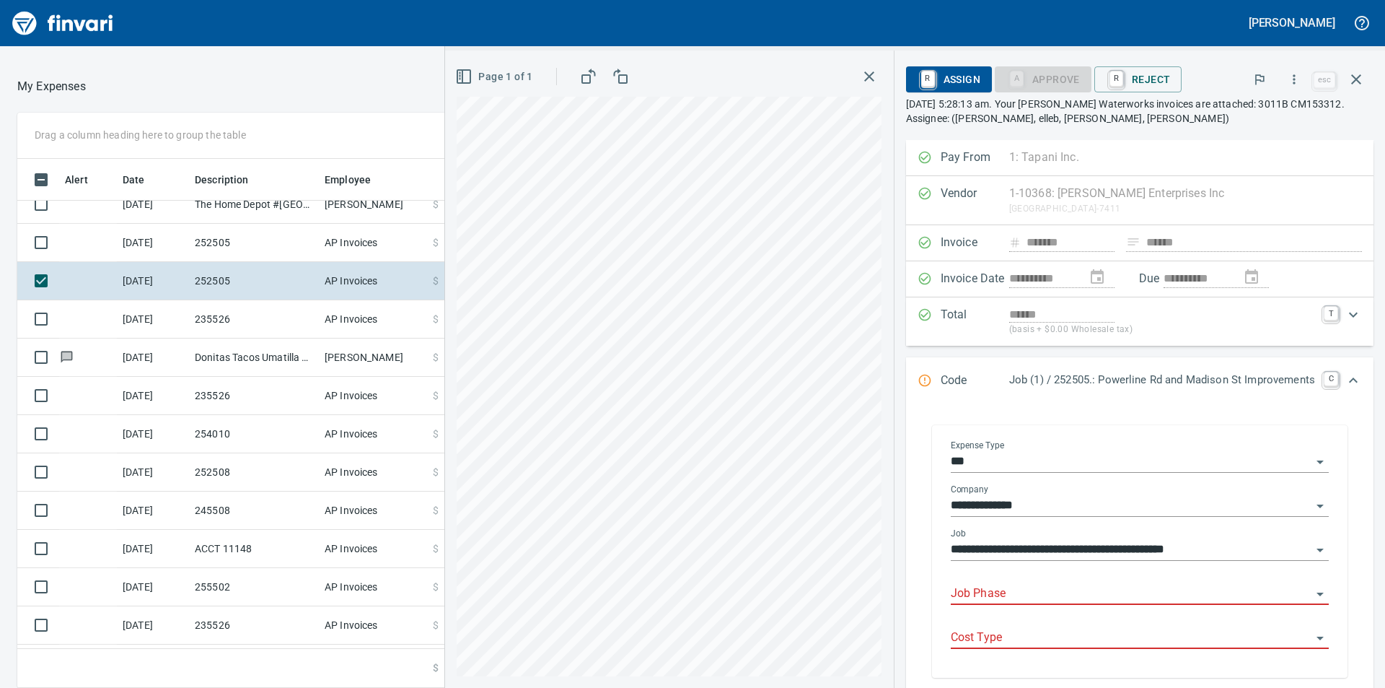
click at [1127, 595] on input "Job Phase" at bounding box center [1131, 594] width 361 height 20
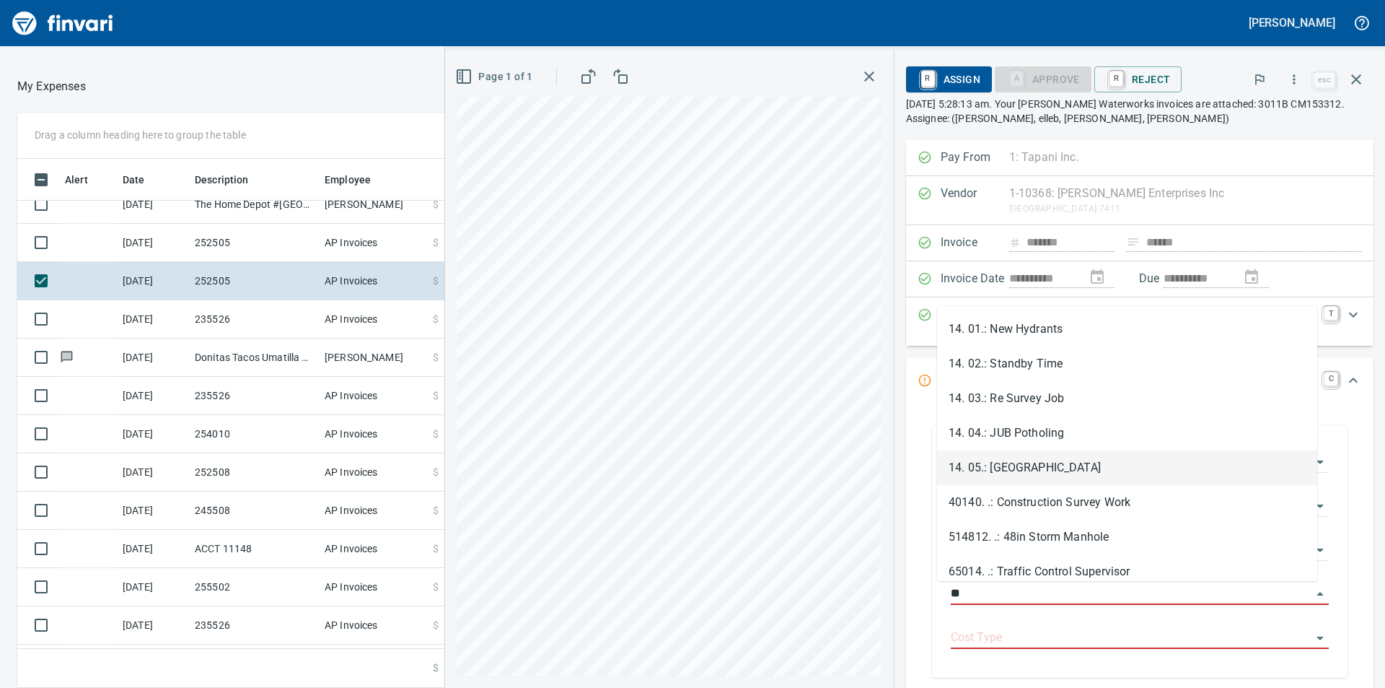
click at [1063, 466] on li "14. 05.: [GEOGRAPHIC_DATA]" at bounding box center [1127, 467] width 380 height 35
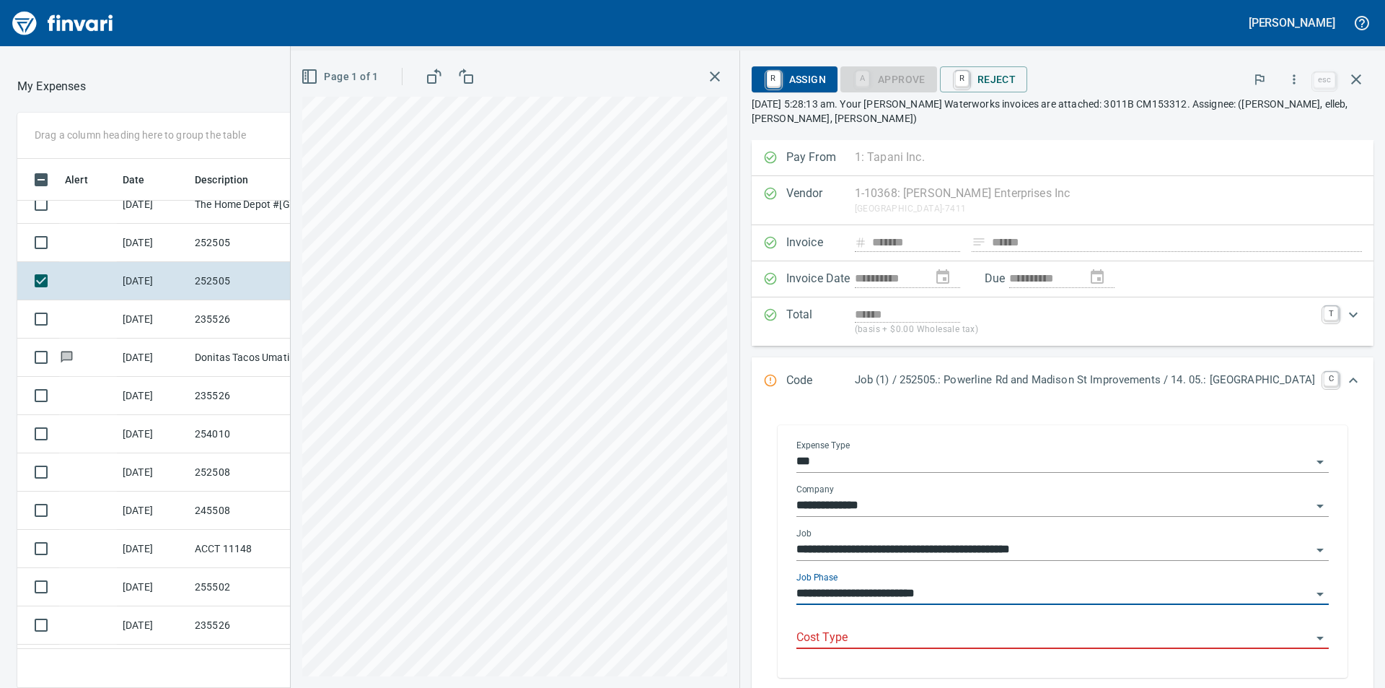
type input "**********"
click at [1028, 639] on input "Cost Type" at bounding box center [1054, 638] width 515 height 20
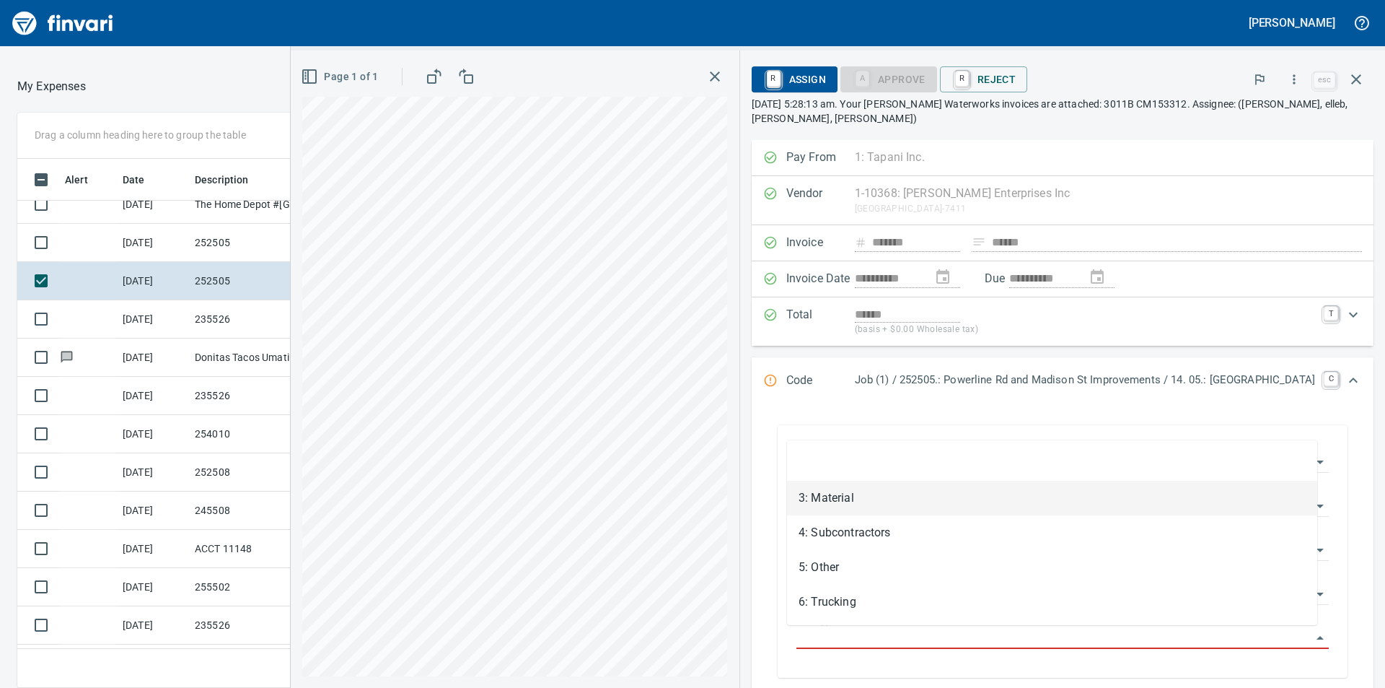
click at [852, 502] on li "3: Material" at bounding box center [1052, 498] width 530 height 35
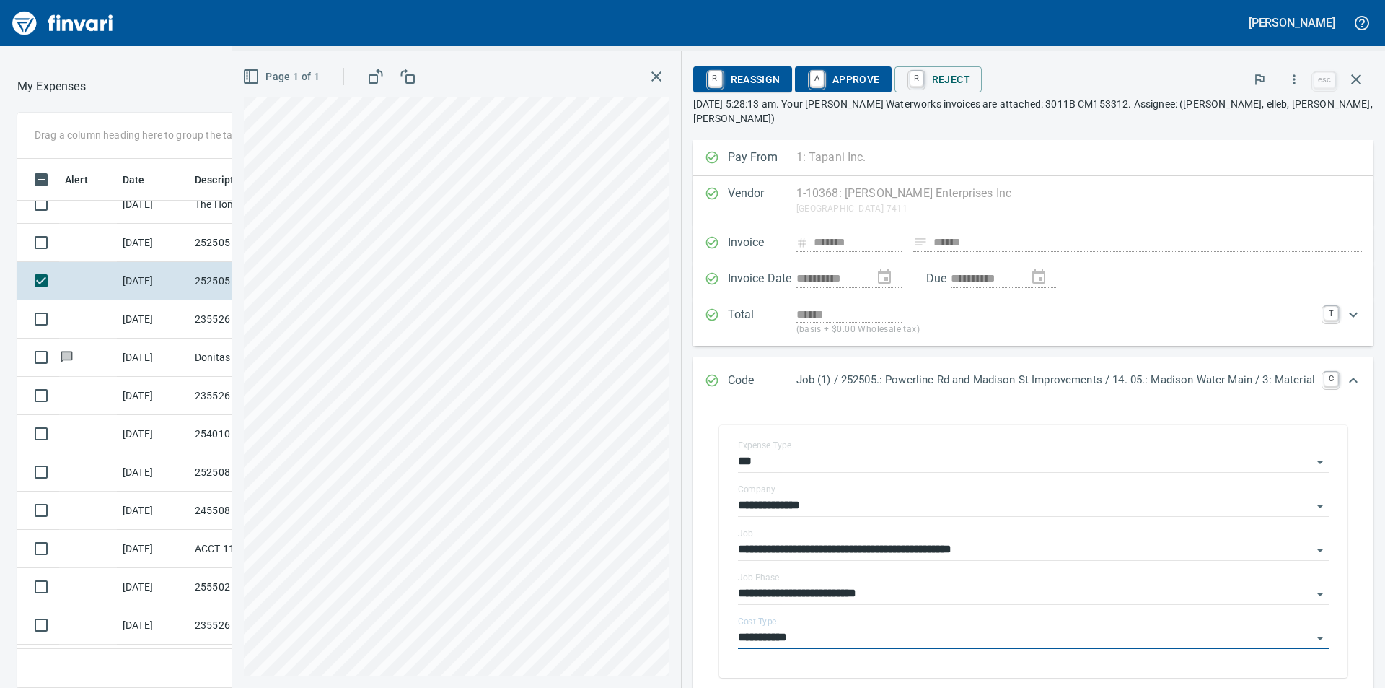
type input "**********"
click at [846, 71] on span "A Approve" at bounding box center [844, 79] width 74 height 25
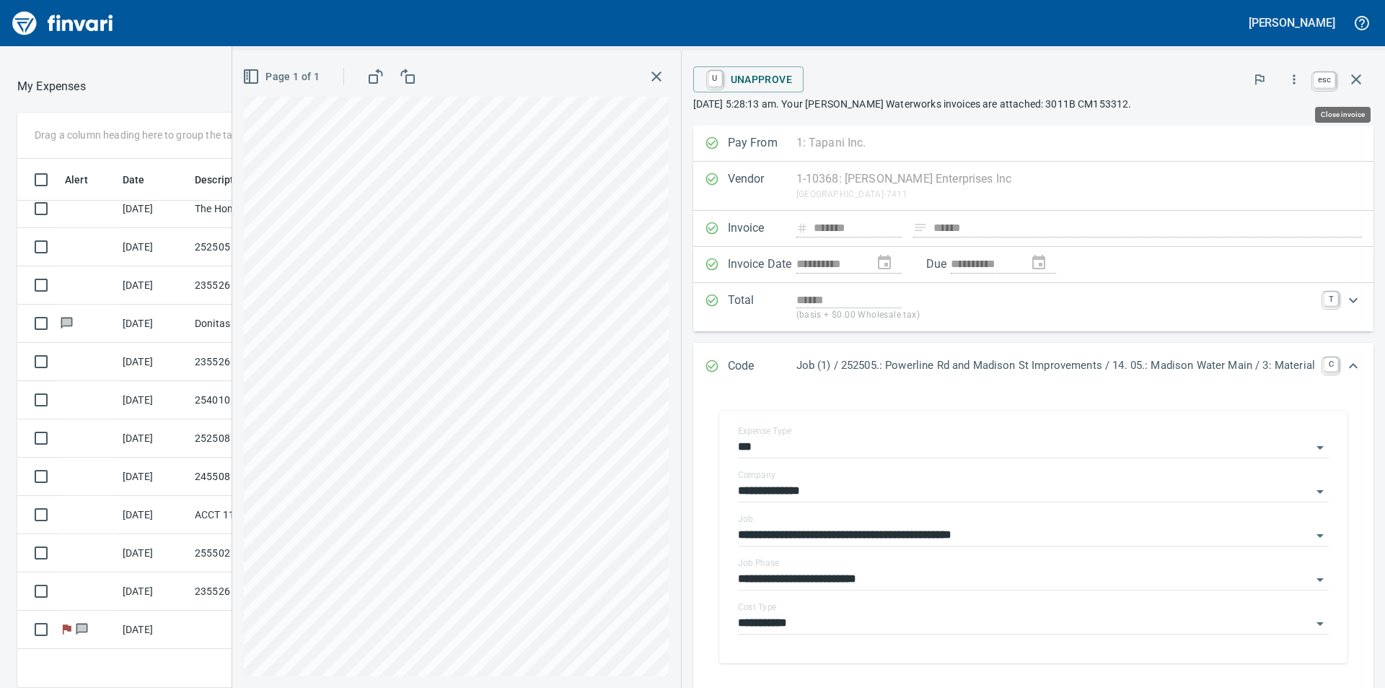
click at [1358, 79] on icon "button" at bounding box center [1356, 79] width 10 height 10
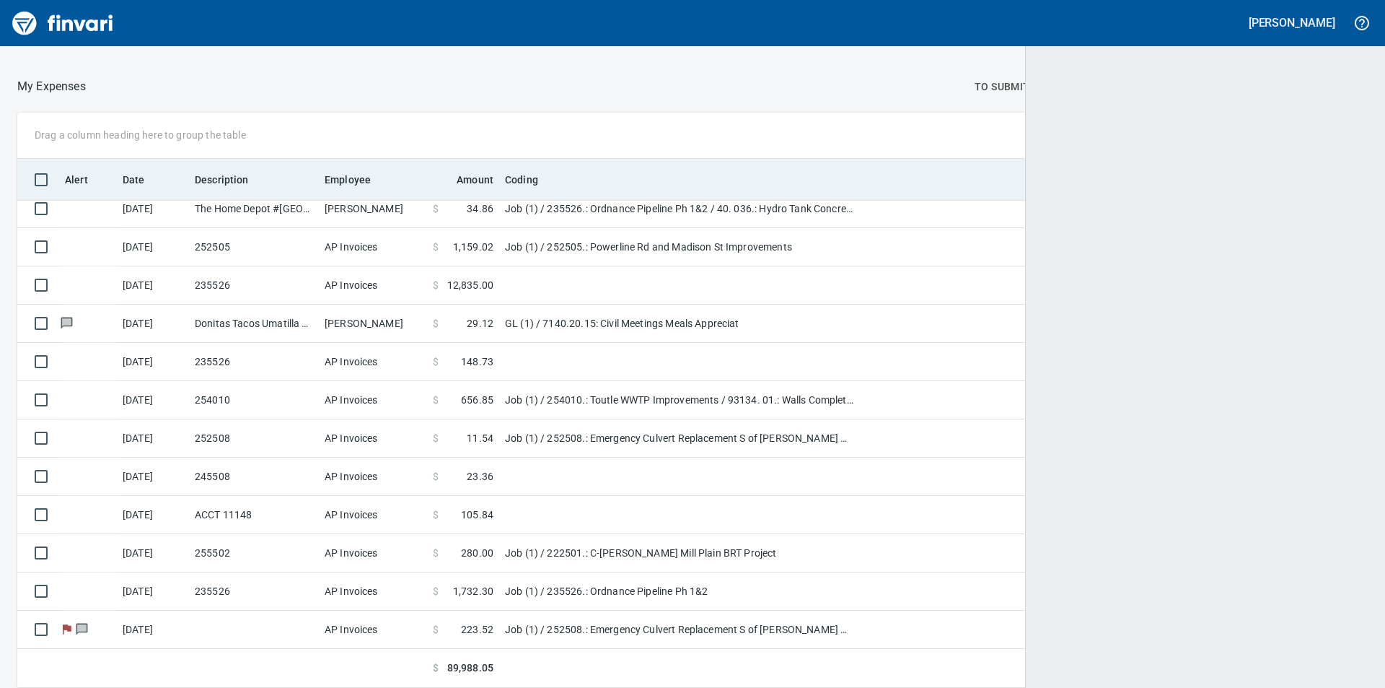
scroll to position [518, 1317]
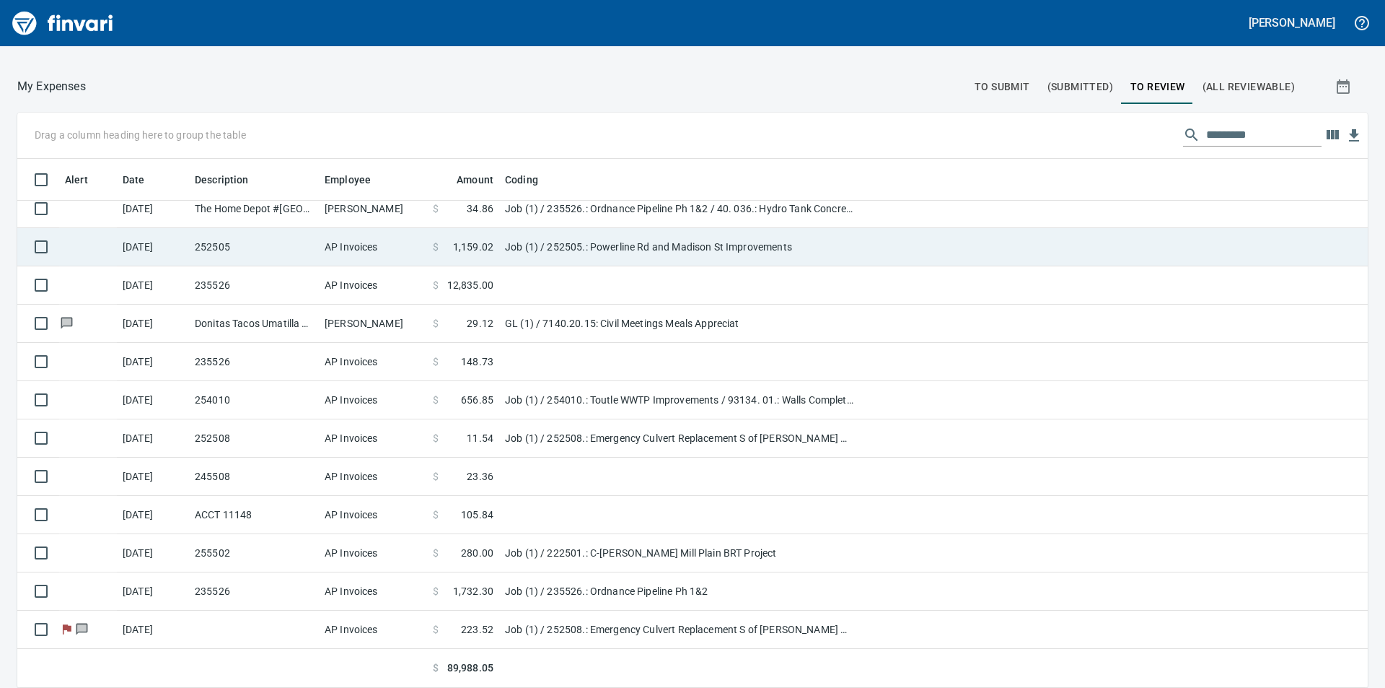
click at [515, 246] on td "Job (1) / 252505.: Powerline Rd and Madison St Improvements" at bounding box center [679, 247] width 361 height 38
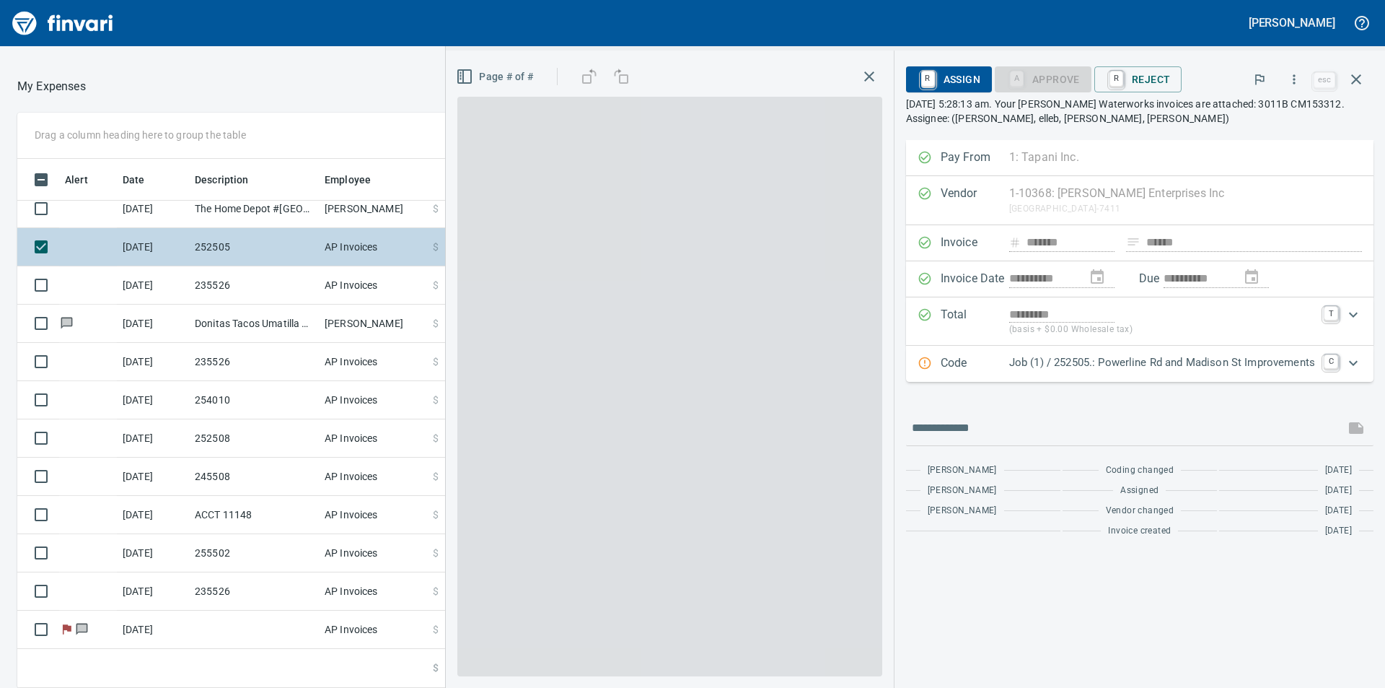
scroll to position [518, 957]
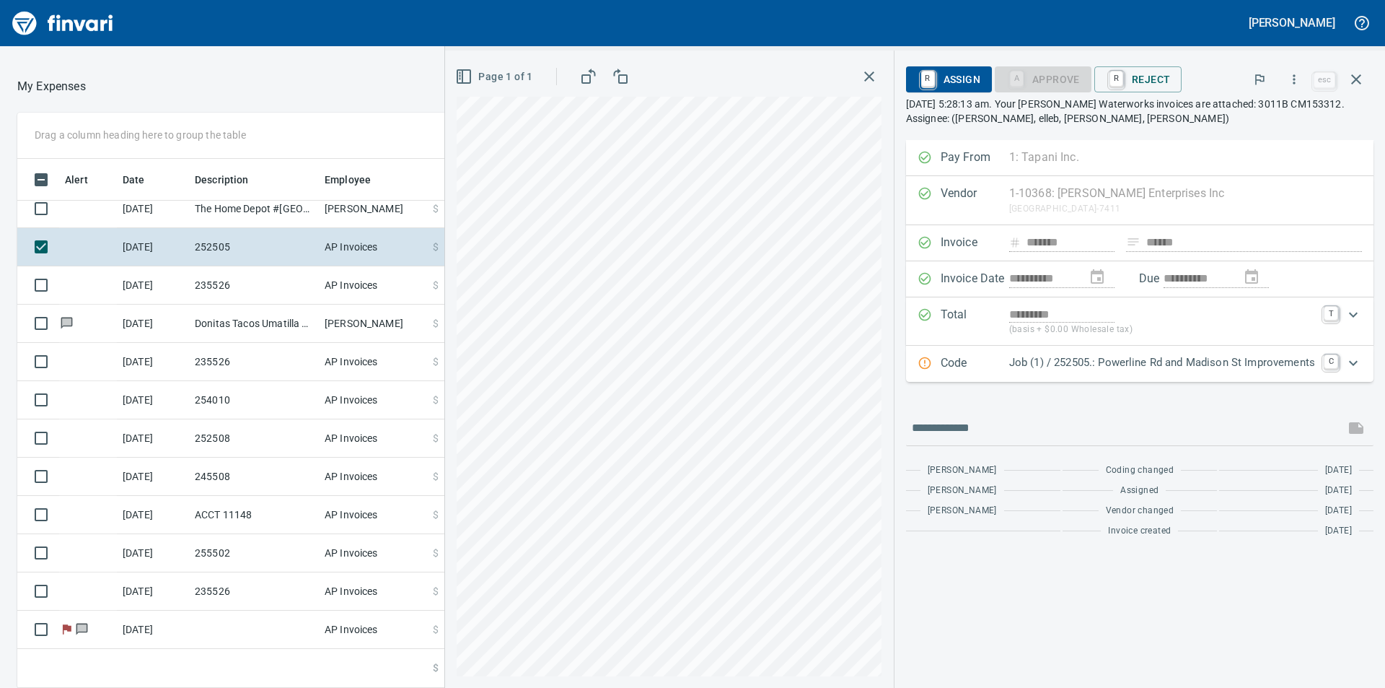
click at [1353, 363] on icon "Expand" at bounding box center [1353, 362] width 17 height 17
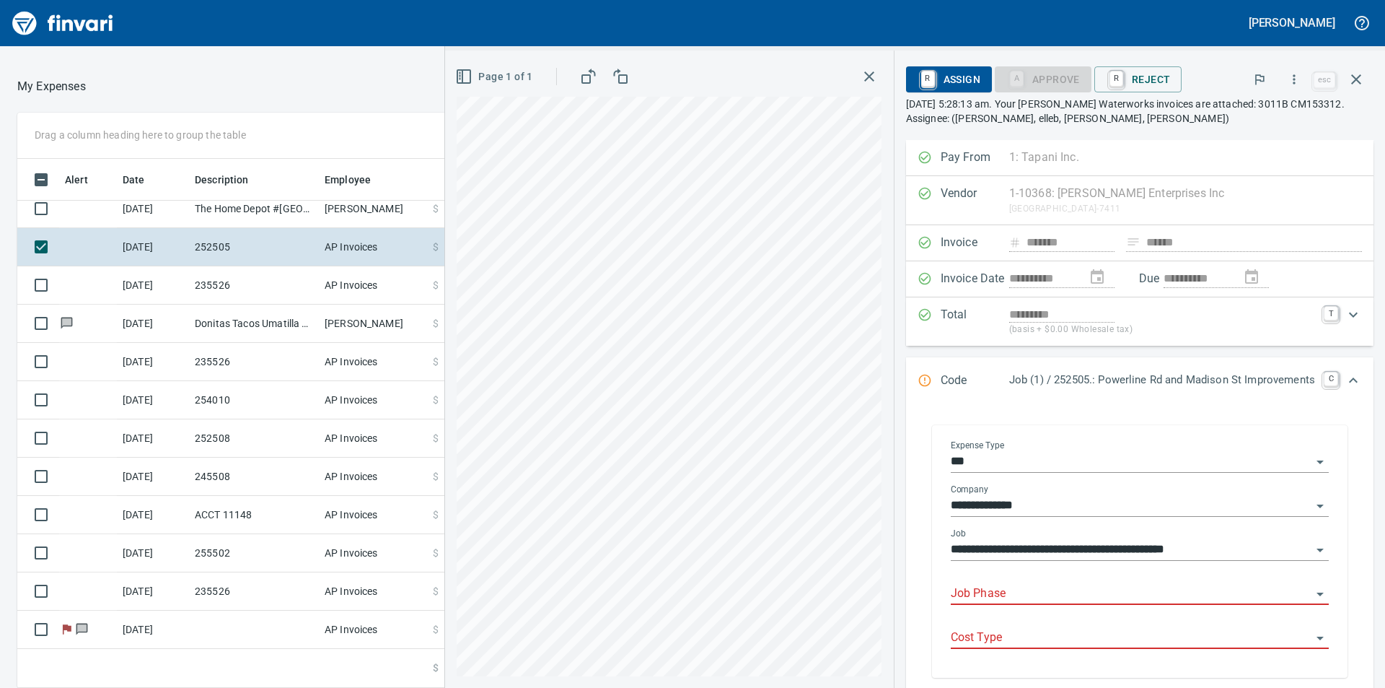
click at [1054, 579] on div "Job Phase" at bounding box center [1140, 588] width 378 height 32
click at [1063, 592] on input "Job Phase" at bounding box center [1131, 594] width 361 height 20
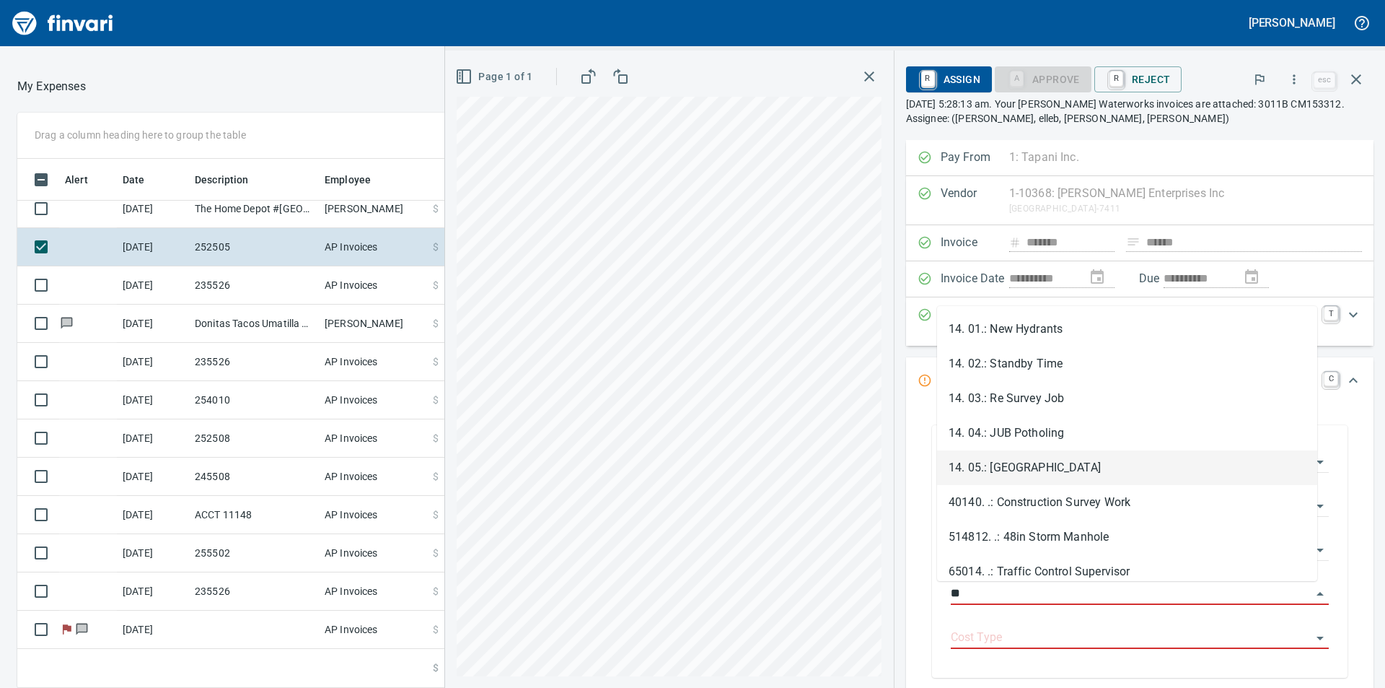
click at [1040, 464] on li "14. 05.: [GEOGRAPHIC_DATA]" at bounding box center [1127, 467] width 380 height 35
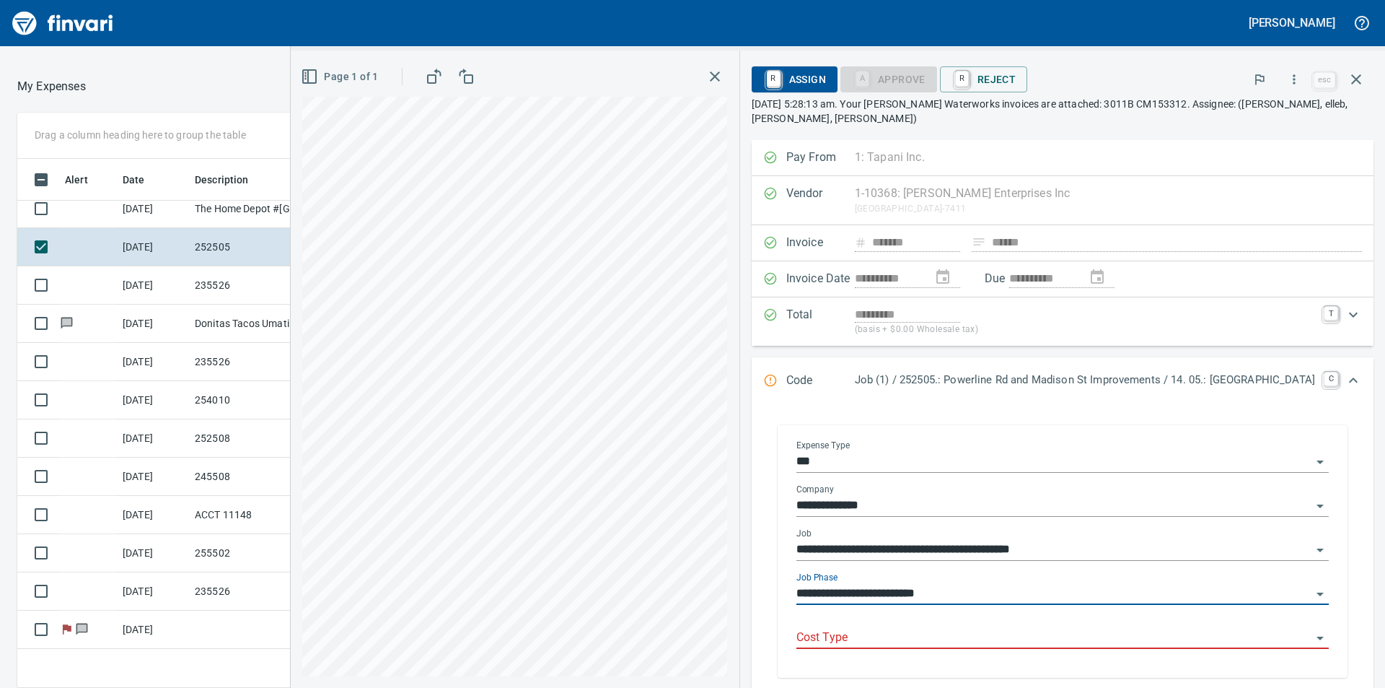
type input "**********"
click at [1056, 640] on input "Cost Type" at bounding box center [1054, 638] width 515 height 20
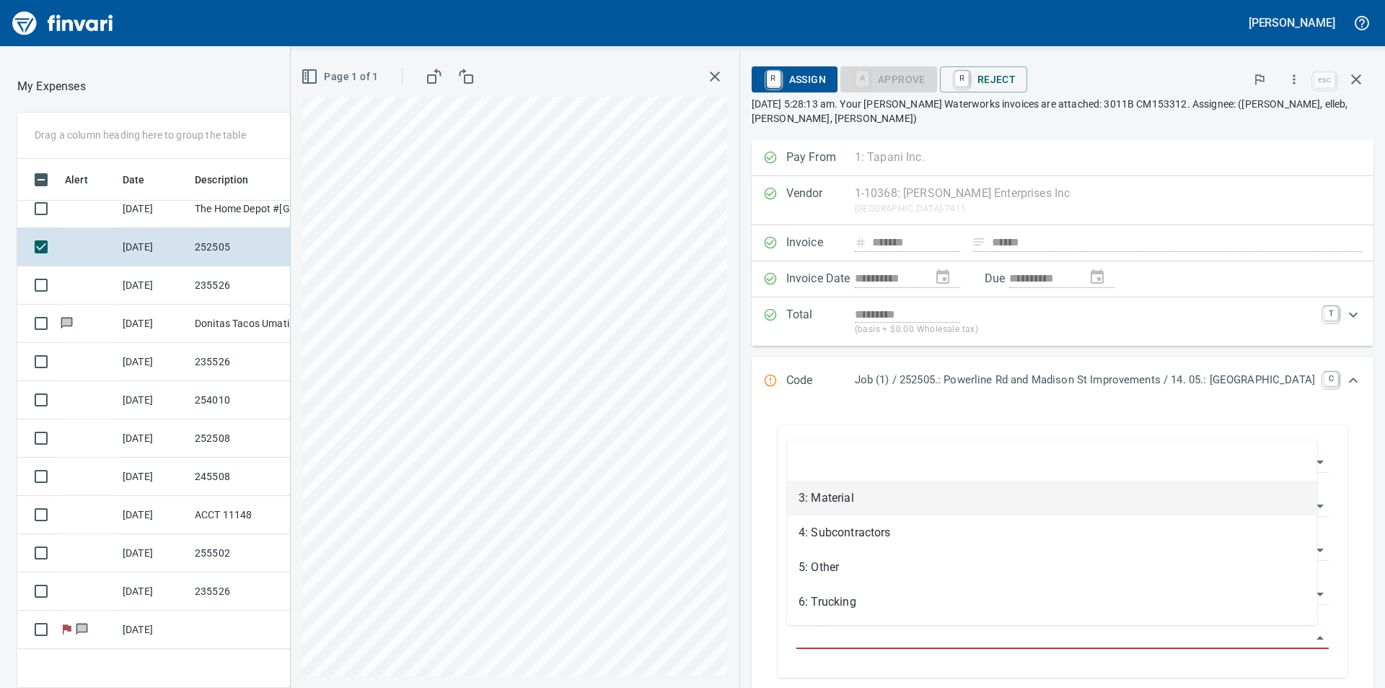
click at [858, 496] on li "3: Material" at bounding box center [1052, 498] width 530 height 35
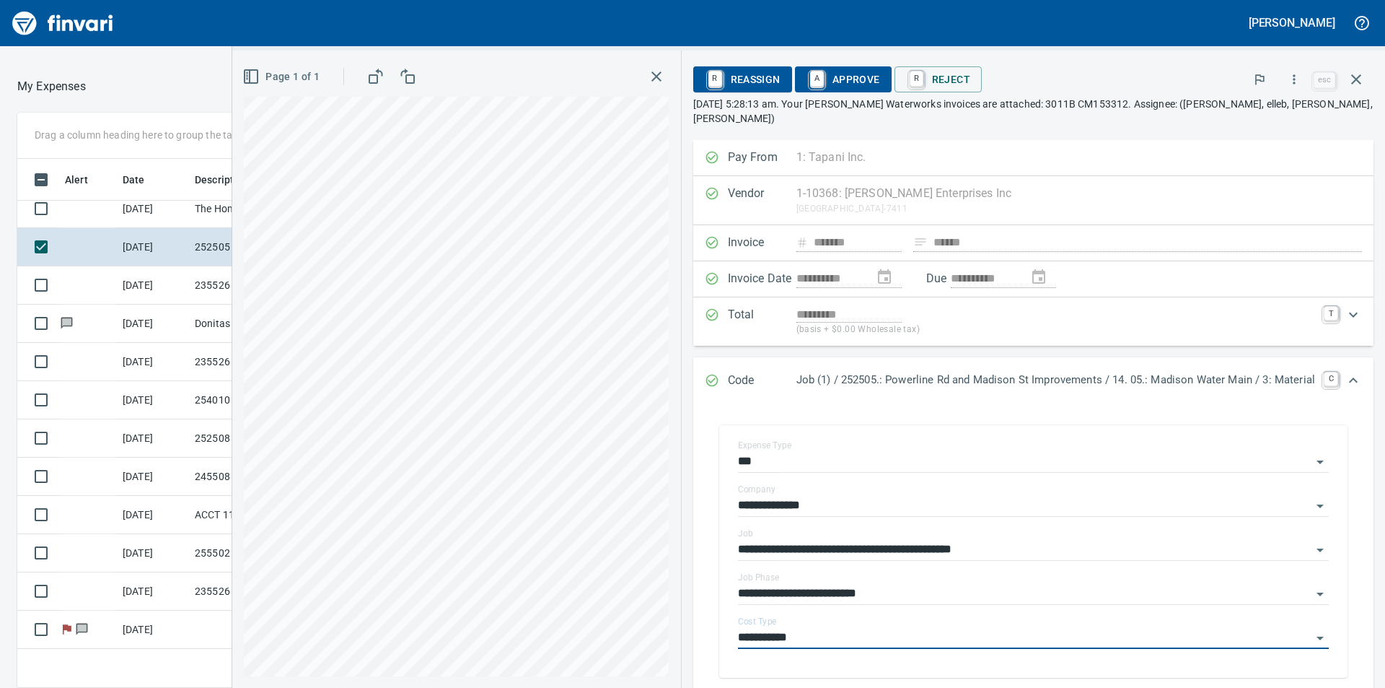
type input "**********"
click at [843, 83] on span "A Approve" at bounding box center [844, 79] width 74 height 25
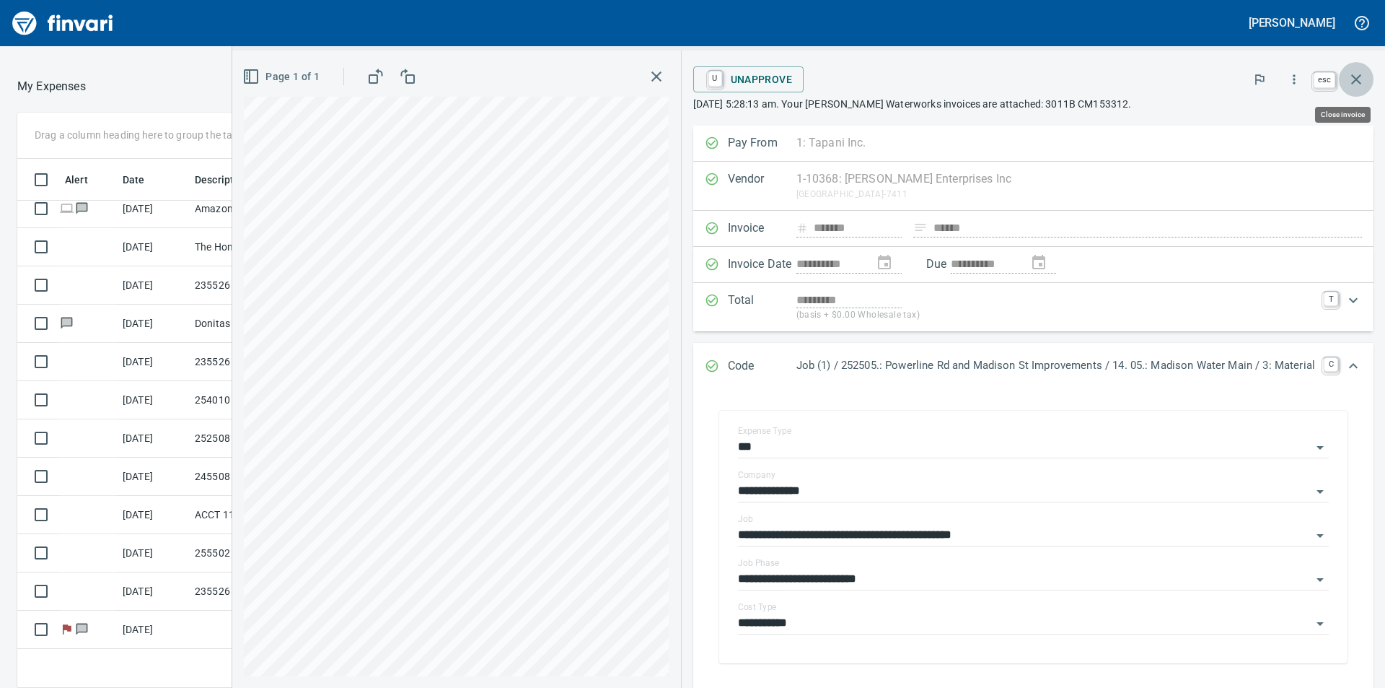
click at [1359, 79] on icon "button" at bounding box center [1356, 79] width 17 height 17
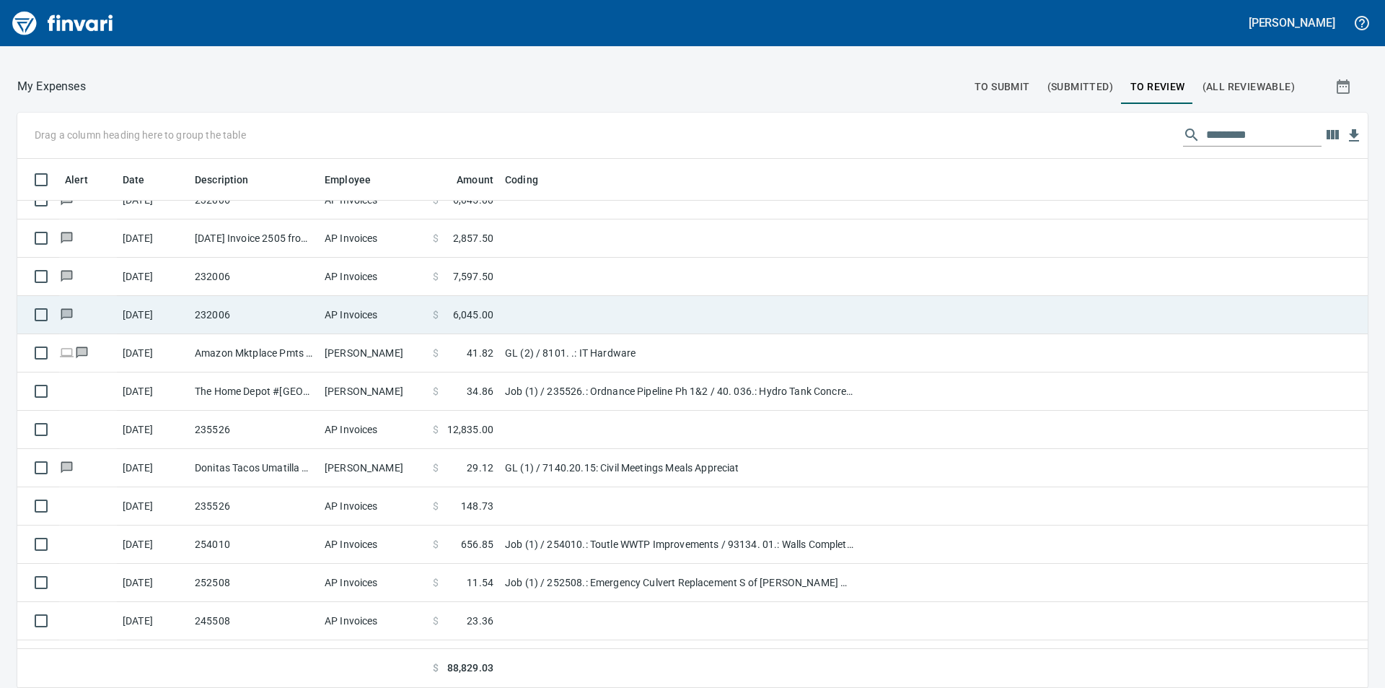
scroll to position [980, 0]
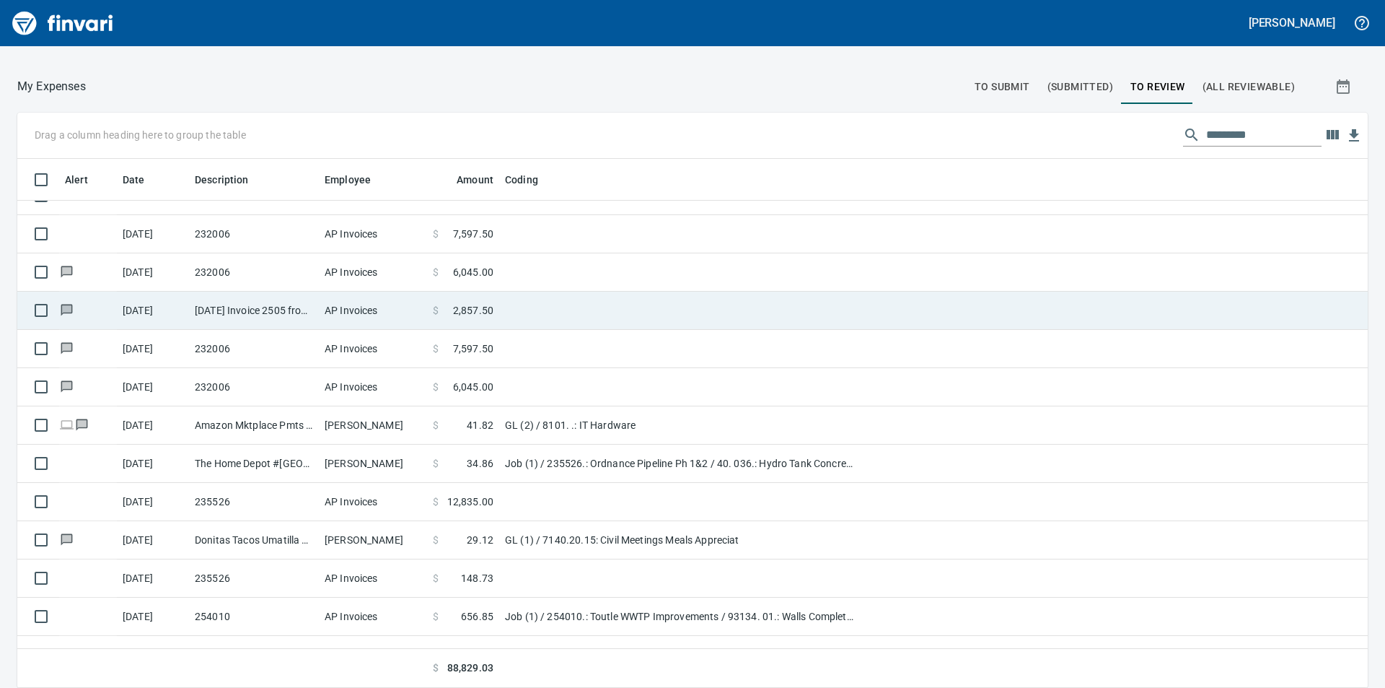
click at [478, 305] on span "2,857.50" at bounding box center [473, 310] width 40 height 14
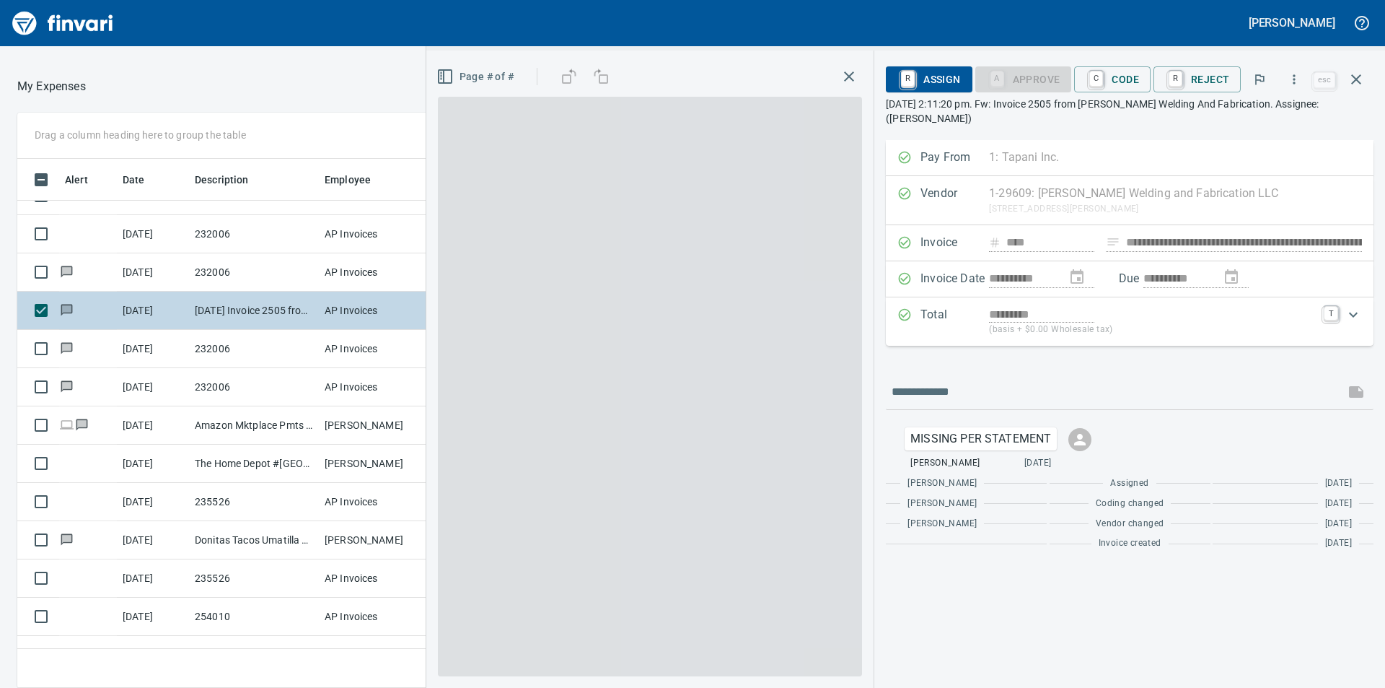
scroll to position [518, 957]
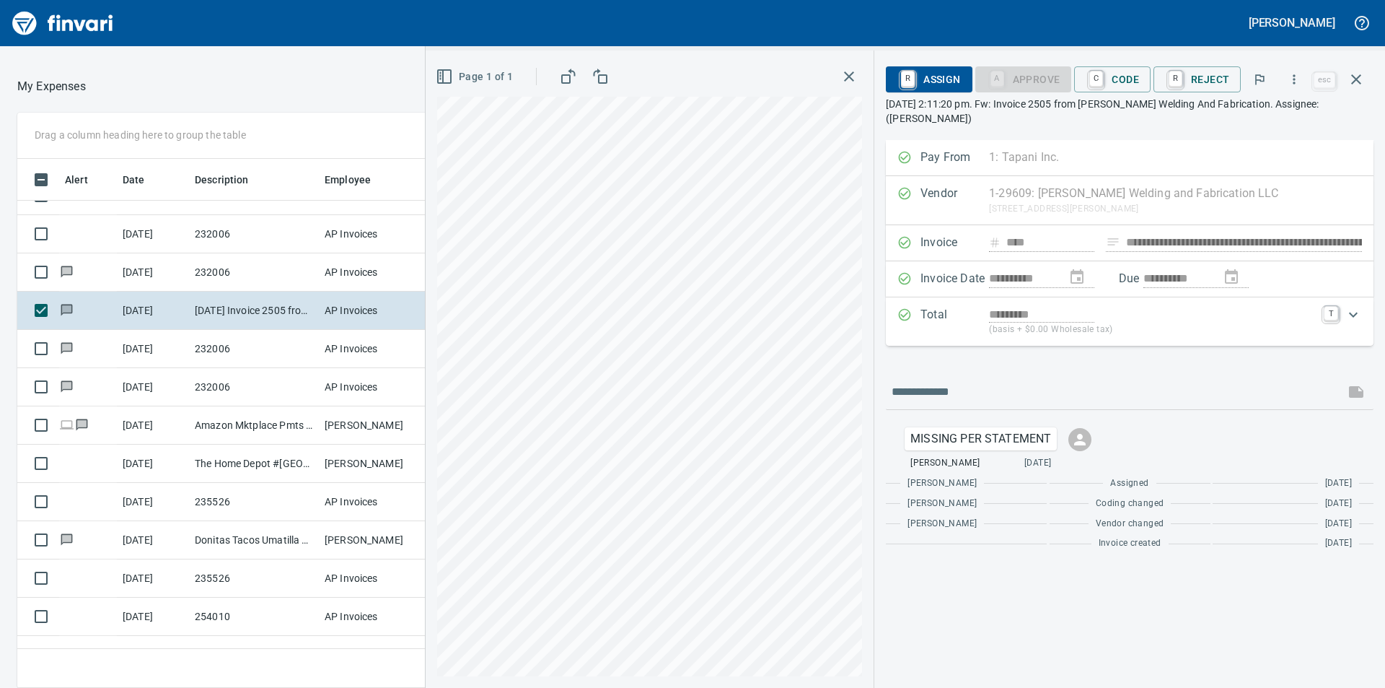
click at [1358, 306] on icon "Expand" at bounding box center [1353, 314] width 17 height 17
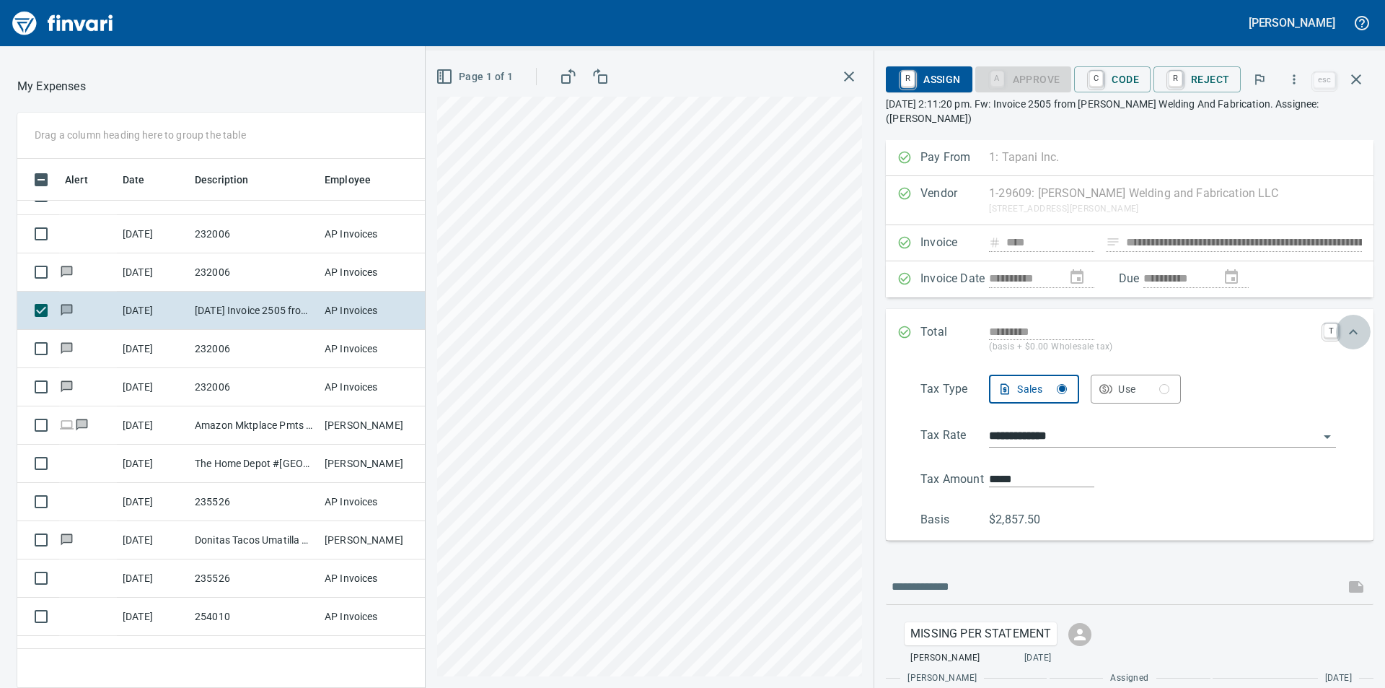
click at [1346, 323] on icon "Expand" at bounding box center [1353, 331] width 17 height 17
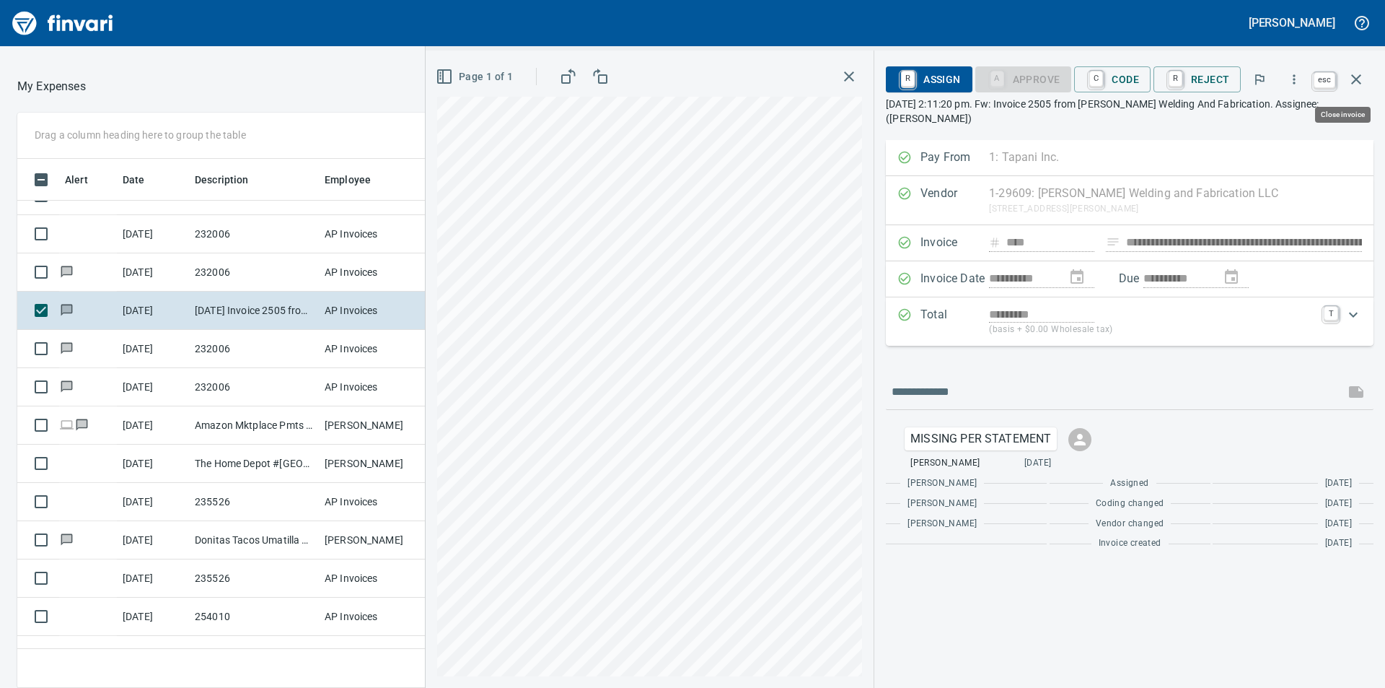
click at [1354, 78] on icon "button" at bounding box center [1356, 79] width 10 height 10
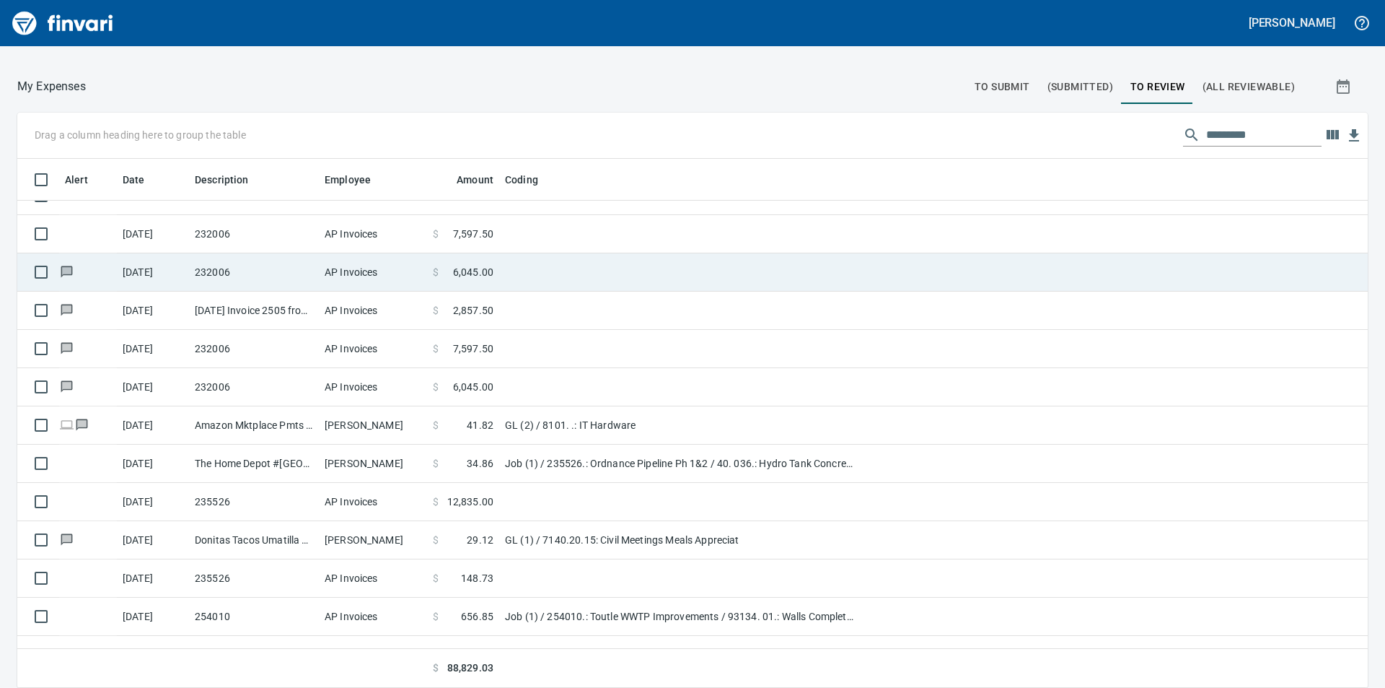
scroll to position [908, 0]
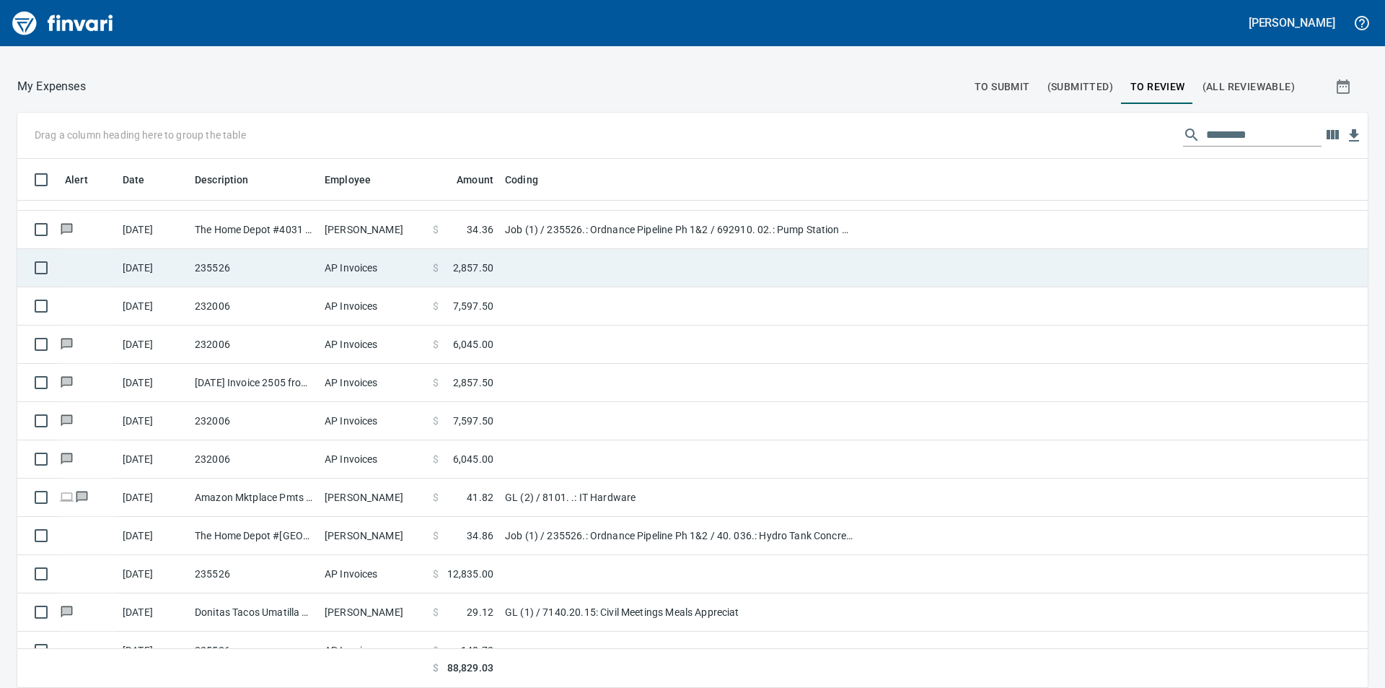
click at [474, 267] on span "2,857.50" at bounding box center [473, 267] width 40 height 14
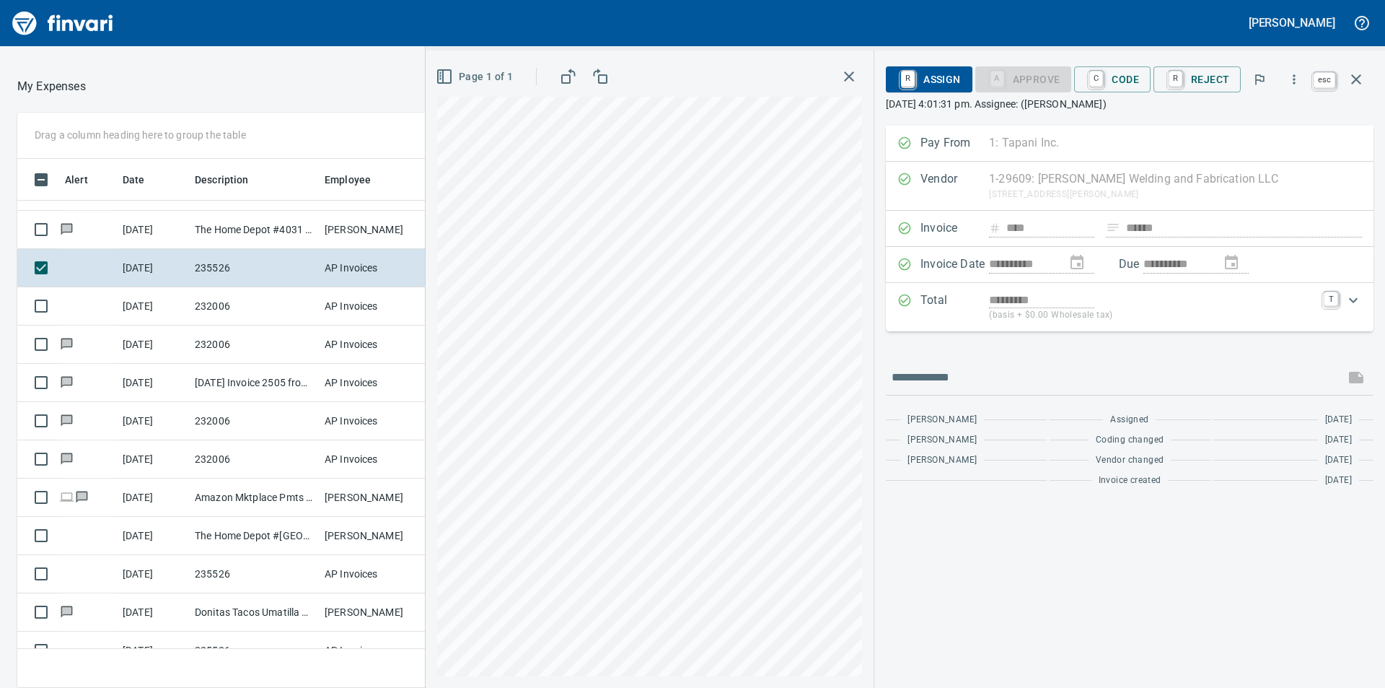
scroll to position [518, 957]
click at [1361, 82] on icon "button" at bounding box center [1356, 79] width 17 height 17
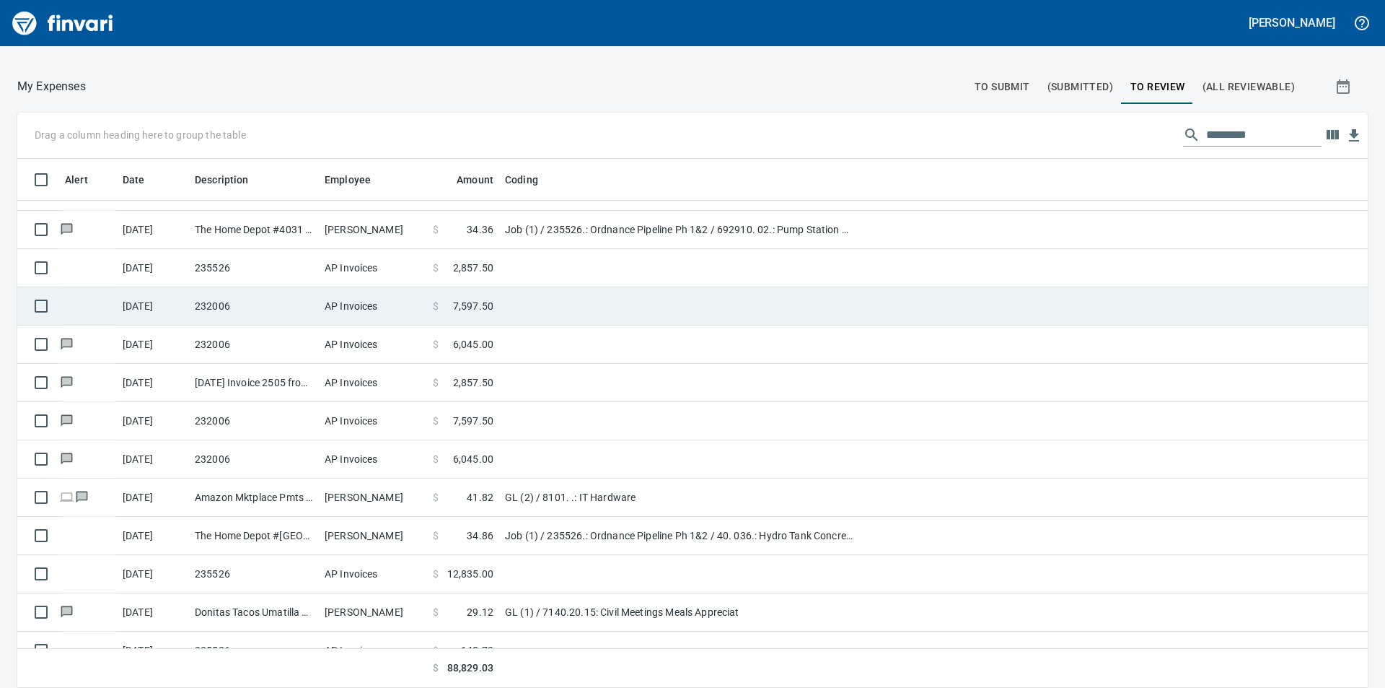
scroll to position [836, 0]
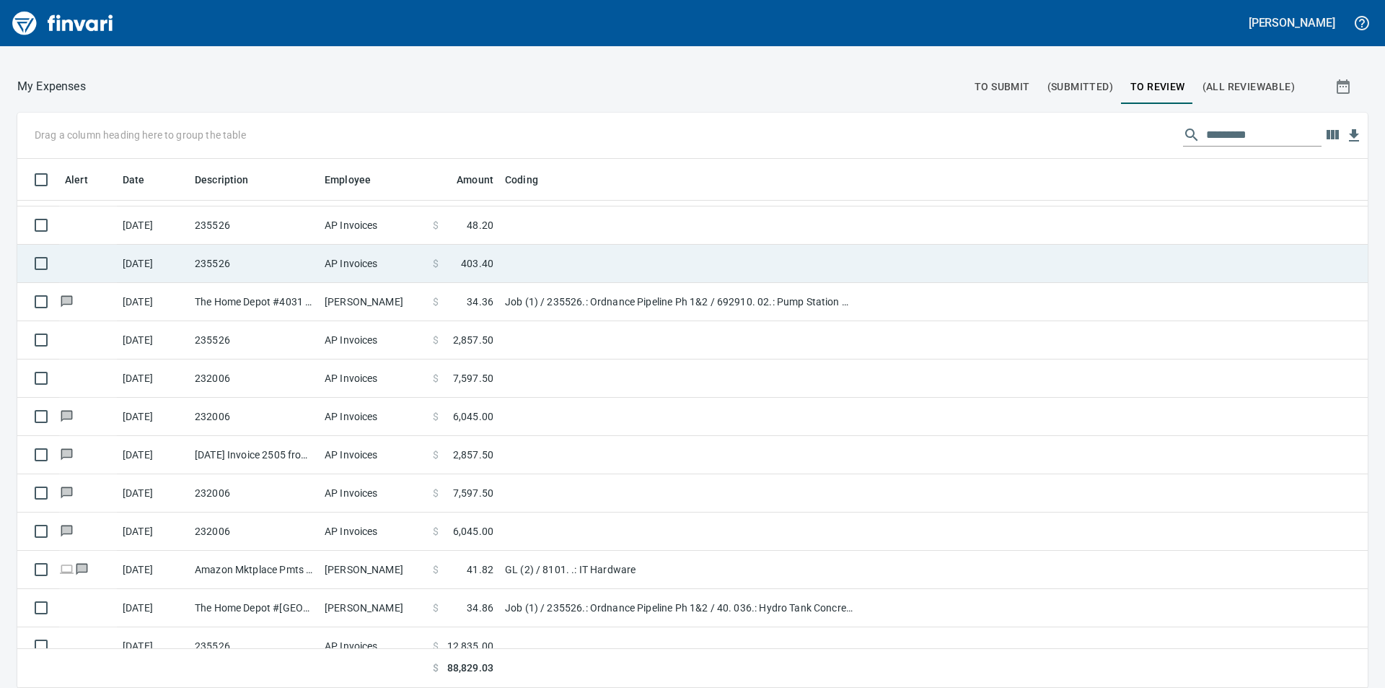
click at [465, 257] on span "403.40" at bounding box center [477, 263] width 32 height 14
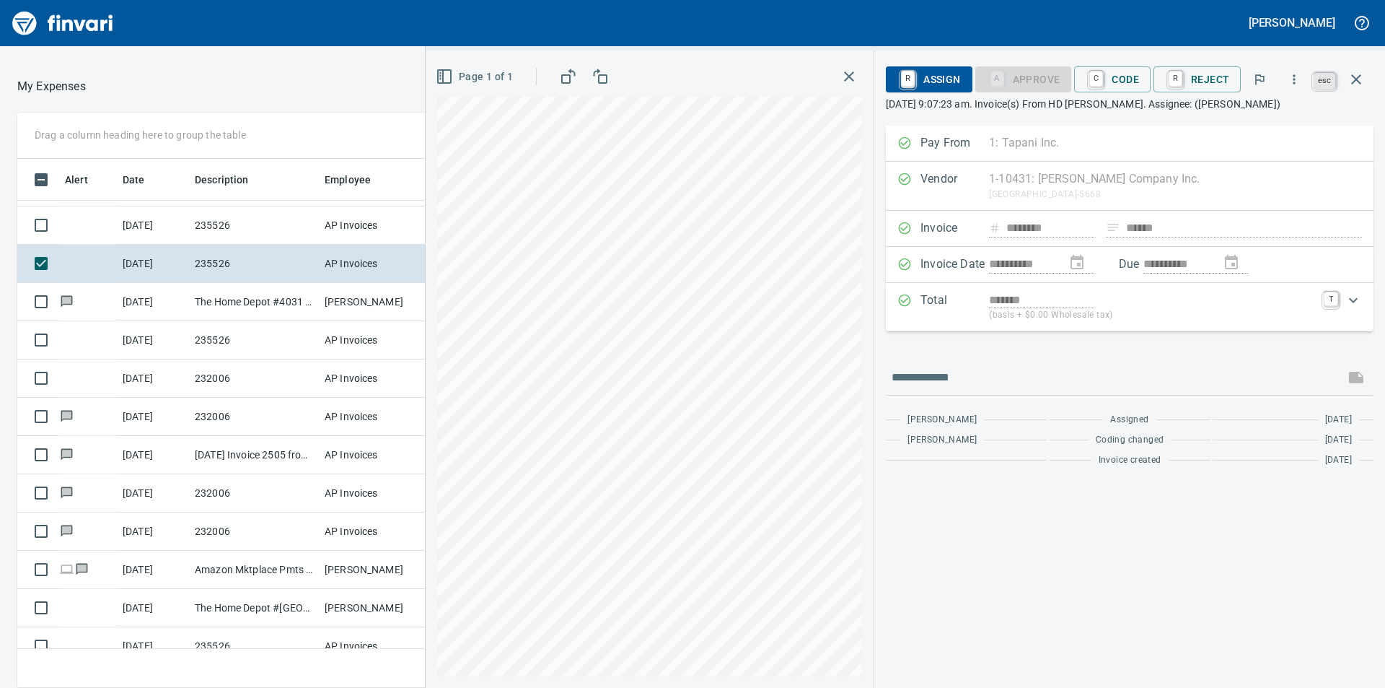
scroll to position [518, 957]
click at [1356, 80] on icon "button" at bounding box center [1356, 79] width 10 height 10
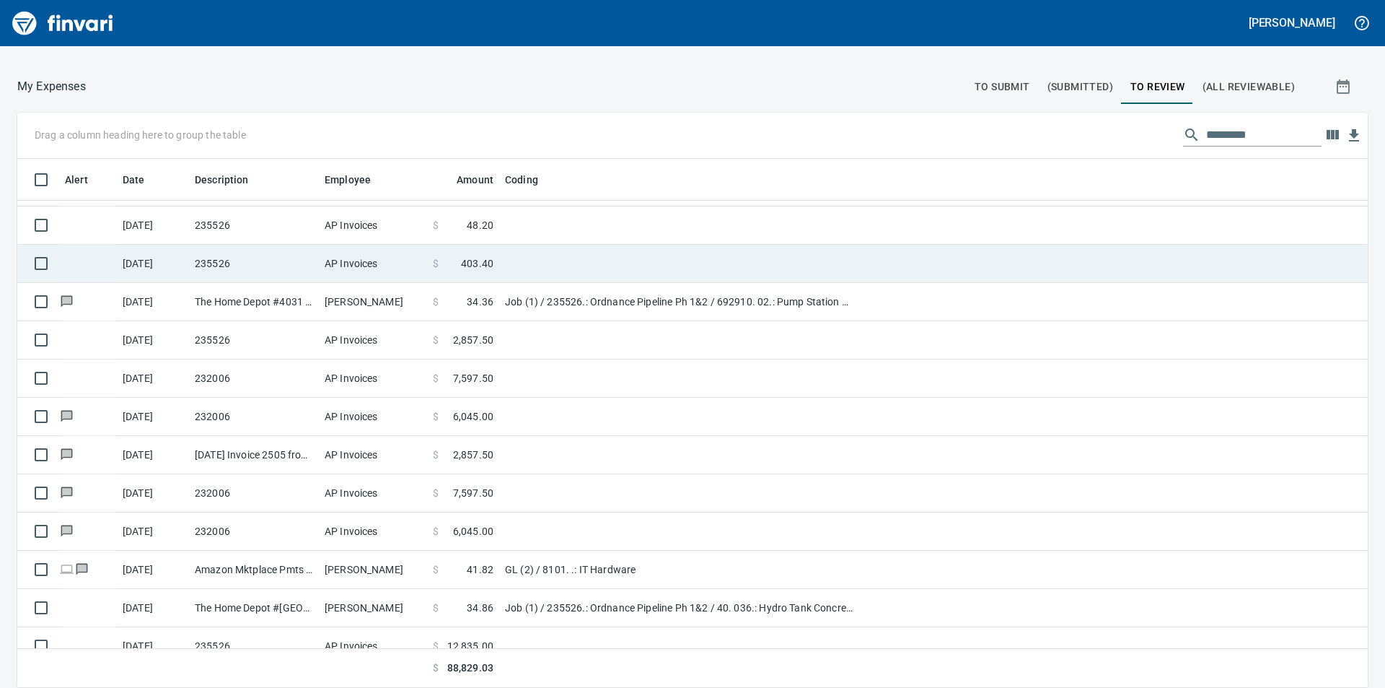
scroll to position [518, 1318]
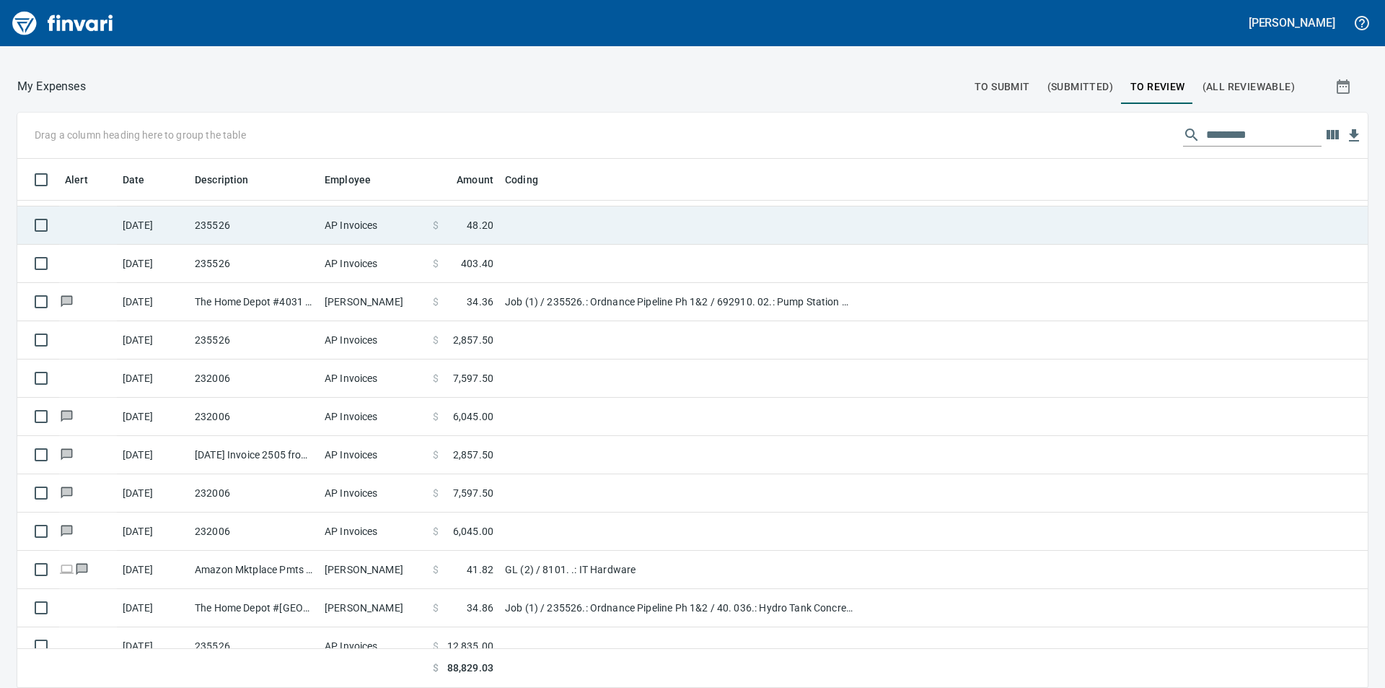
click at [489, 225] on span "48.20" at bounding box center [480, 225] width 27 height 14
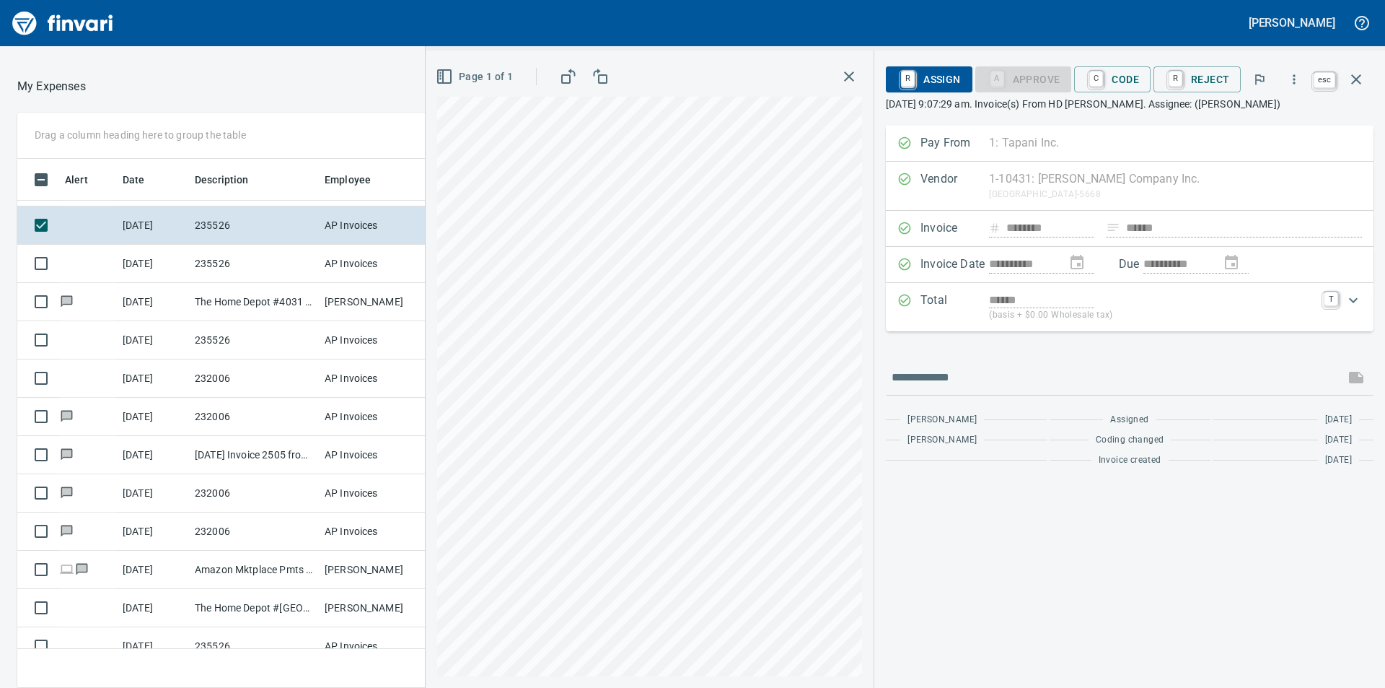
scroll to position [518, 957]
click at [1355, 78] on icon "button" at bounding box center [1356, 79] width 10 height 10
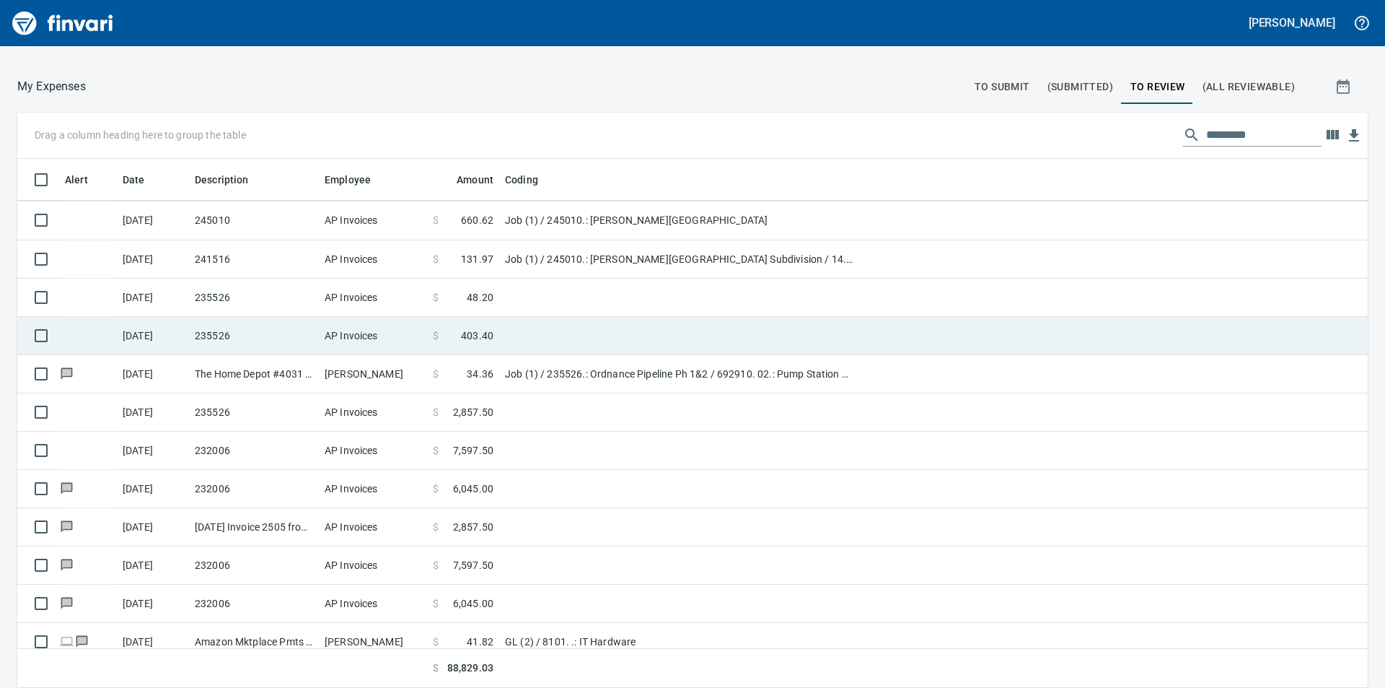
scroll to position [692, 0]
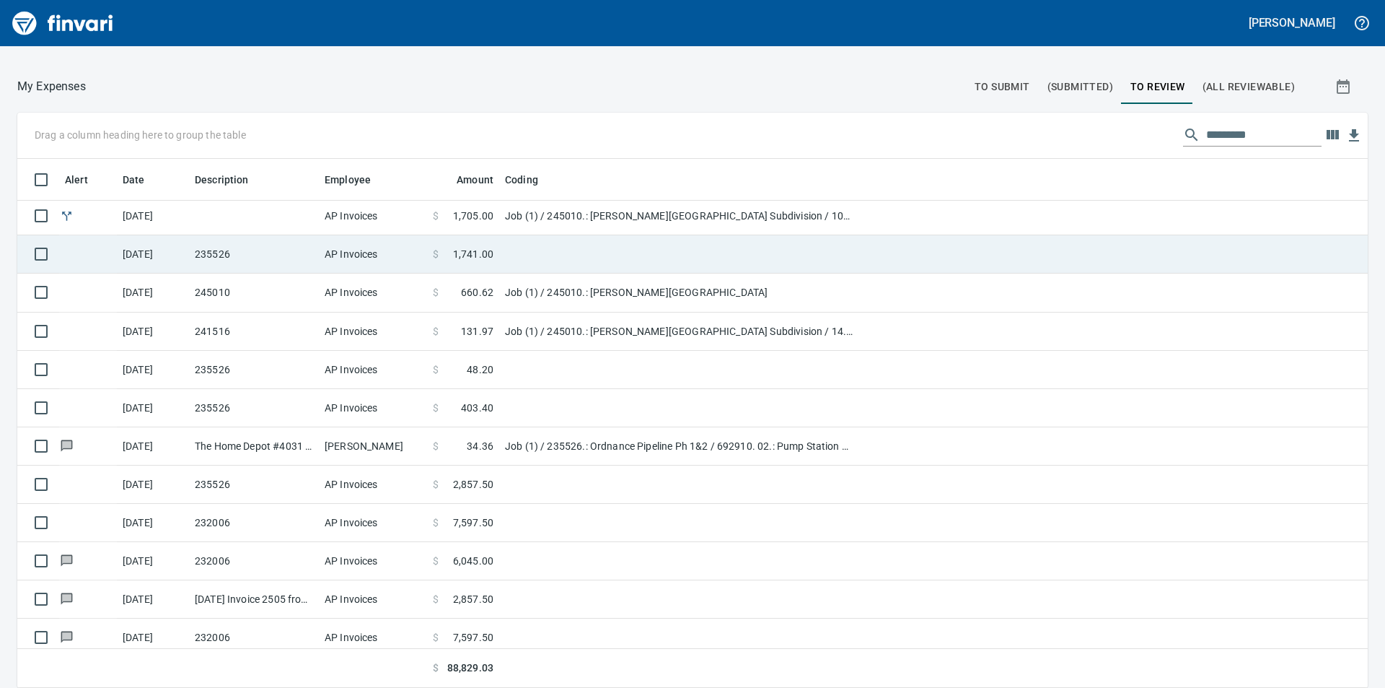
click at [477, 252] on span "1,741.00" at bounding box center [473, 254] width 40 height 14
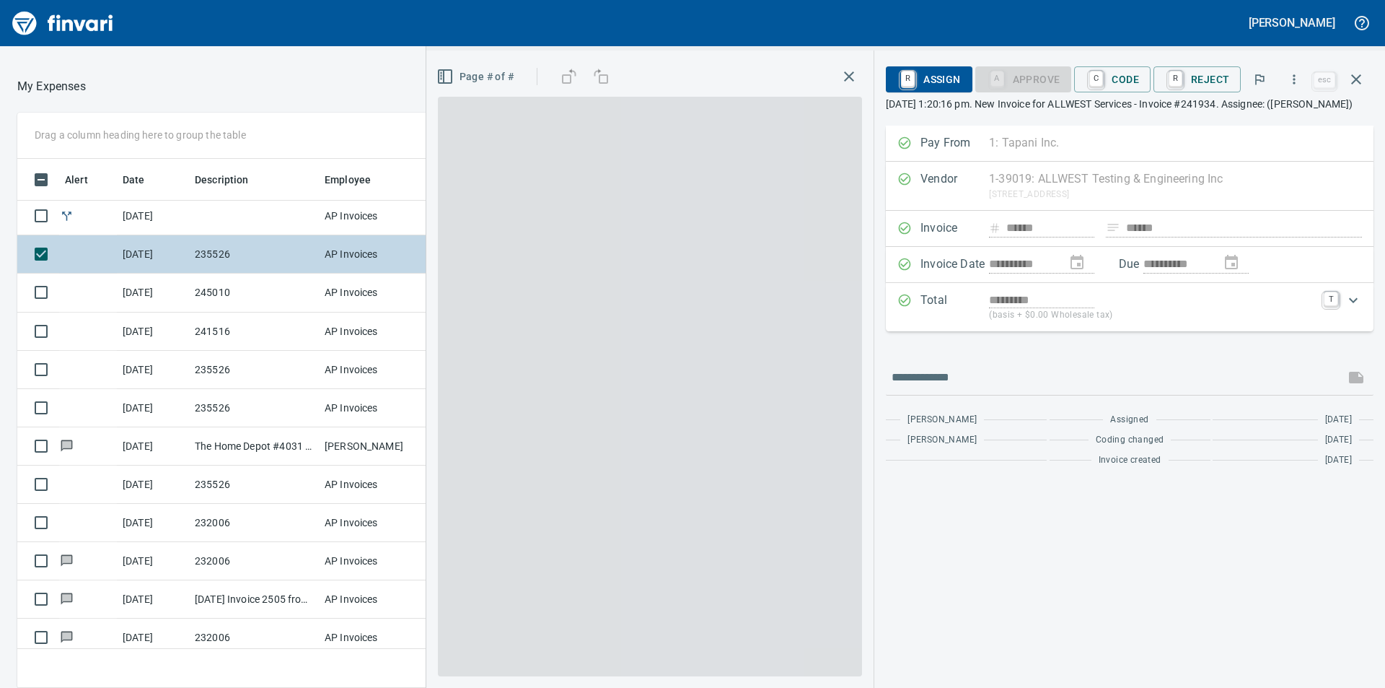
scroll to position [518, 957]
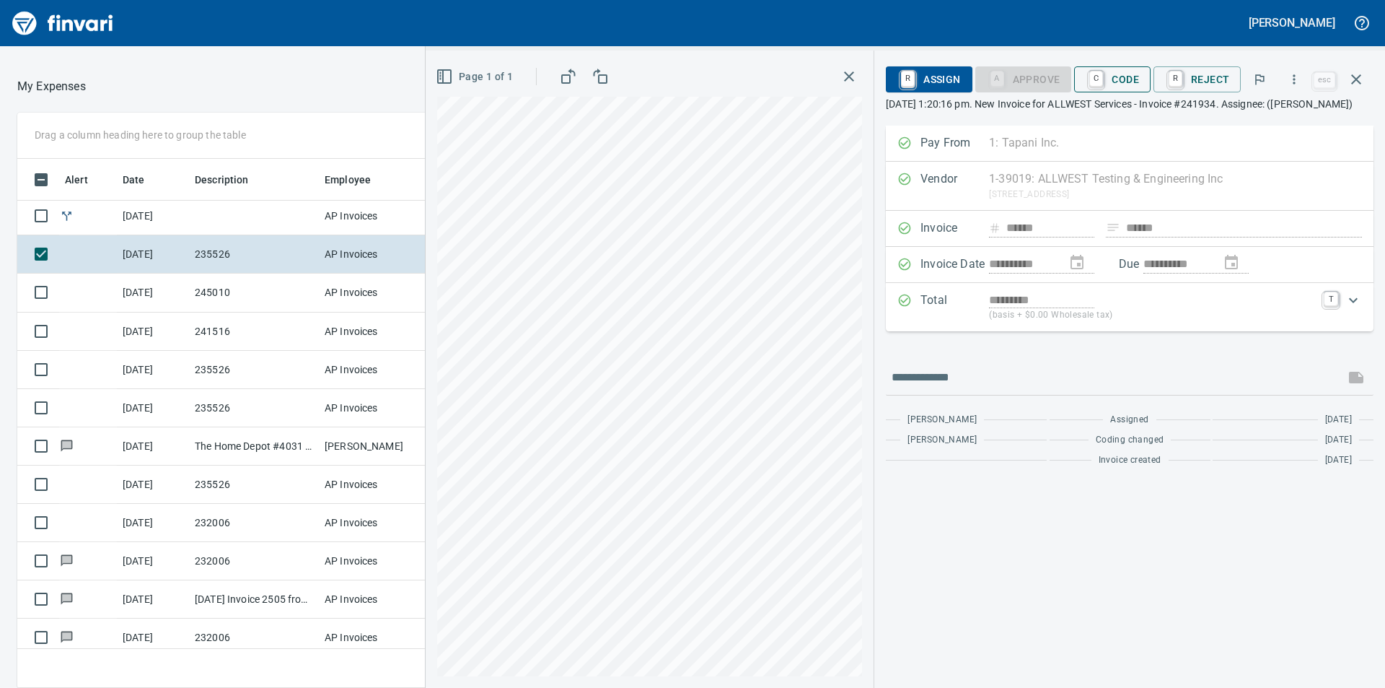
click at [1131, 79] on span "C Code" at bounding box center [1112, 79] width 53 height 25
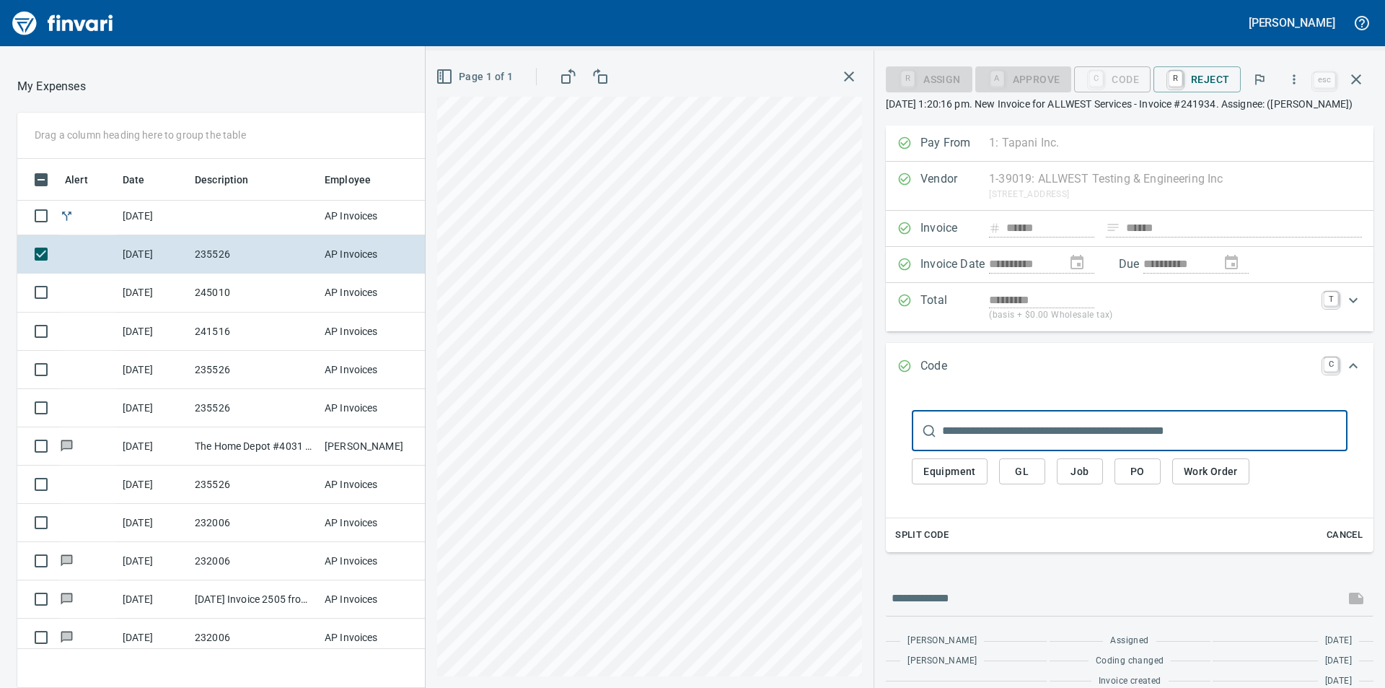
click at [1085, 471] on span "Job" at bounding box center [1080, 471] width 23 height 18
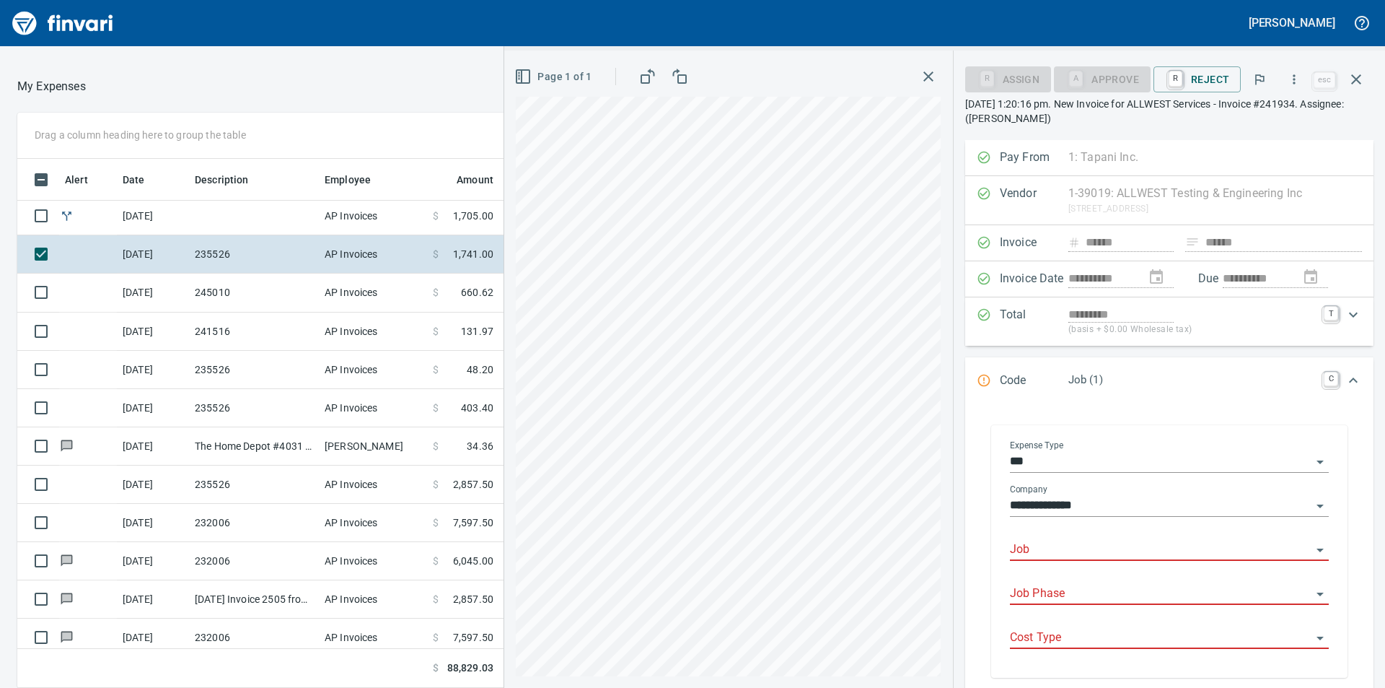
click at [1043, 550] on input "Job" at bounding box center [1161, 550] width 302 height 20
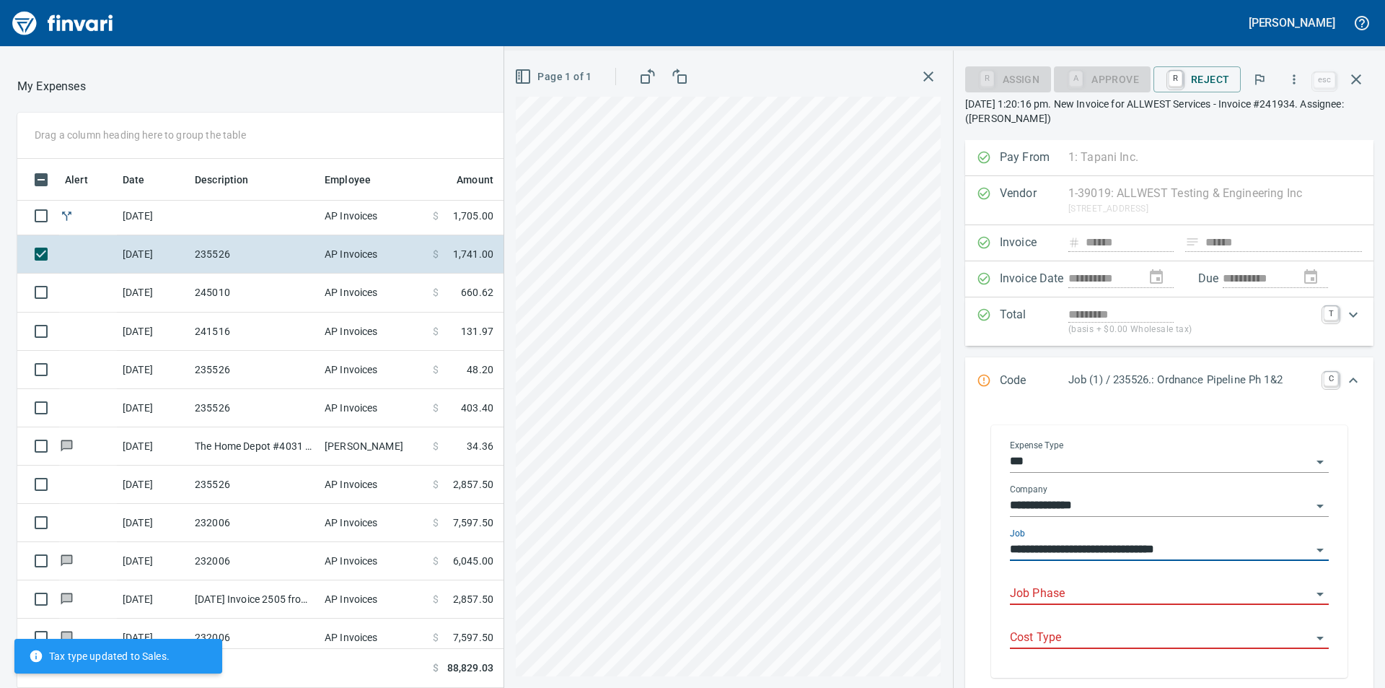
type input "**********"
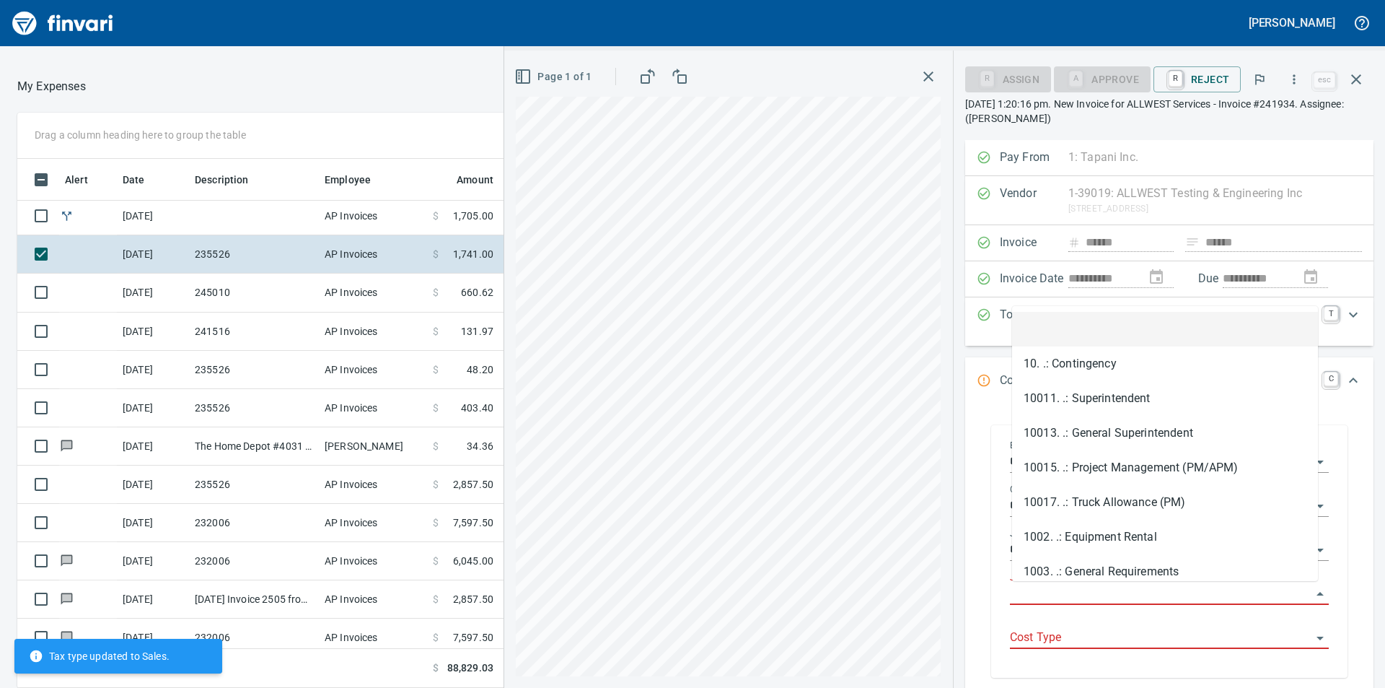
click at [1091, 595] on input "Job Phase" at bounding box center [1161, 594] width 302 height 20
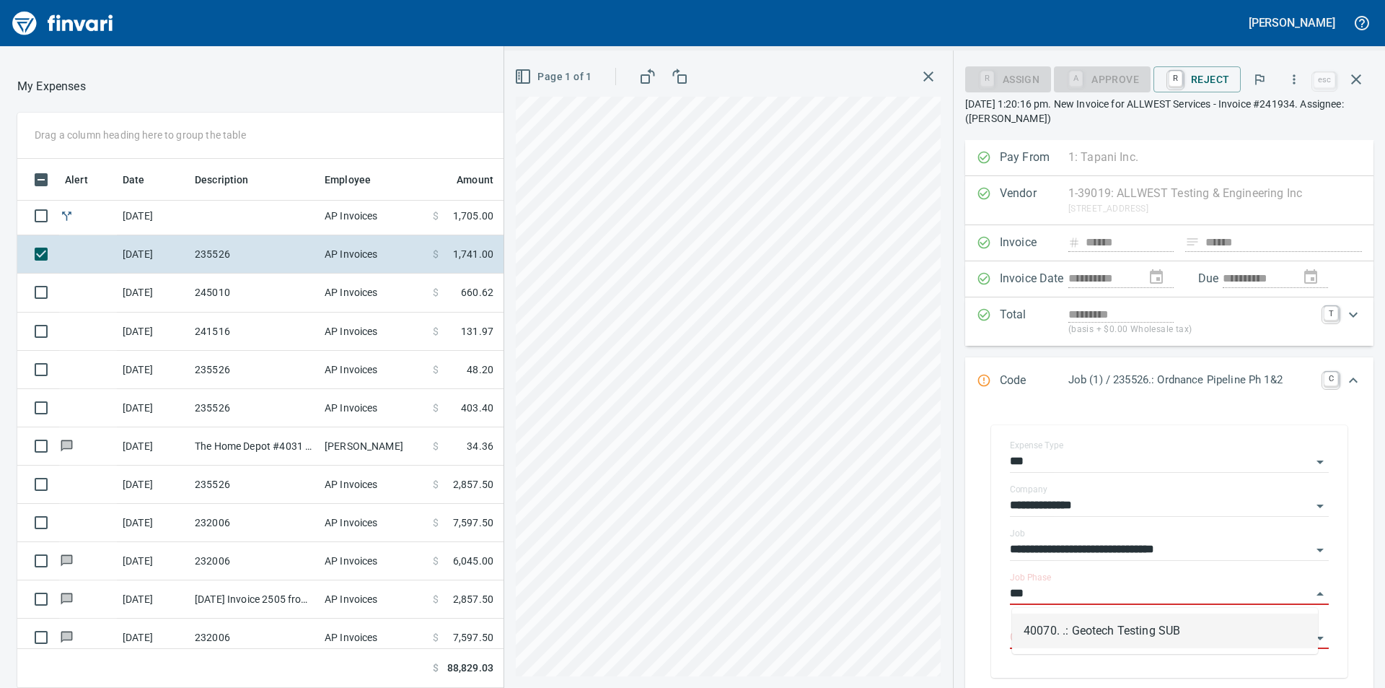
click at [1125, 628] on li "40070. .: Geotech Testing SUB" at bounding box center [1165, 630] width 306 height 35
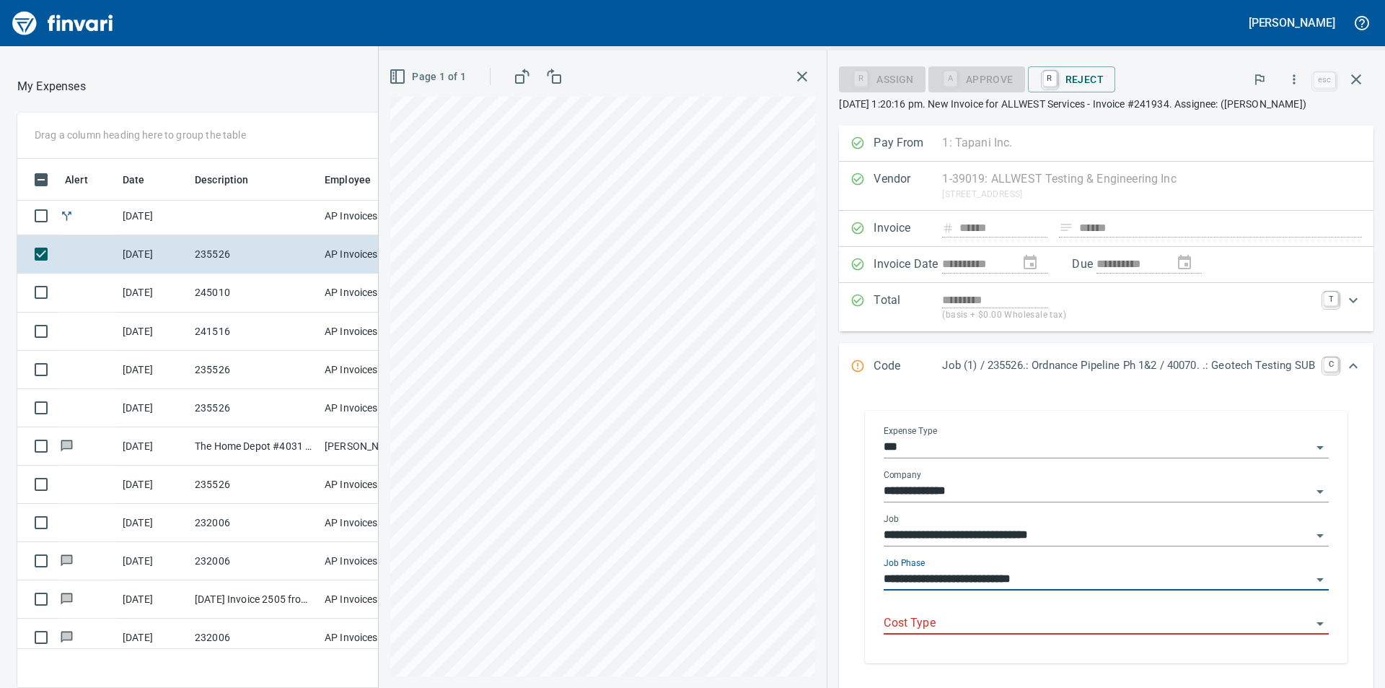
type input "**********"
click at [1102, 620] on input "Cost Type" at bounding box center [1098, 623] width 428 height 20
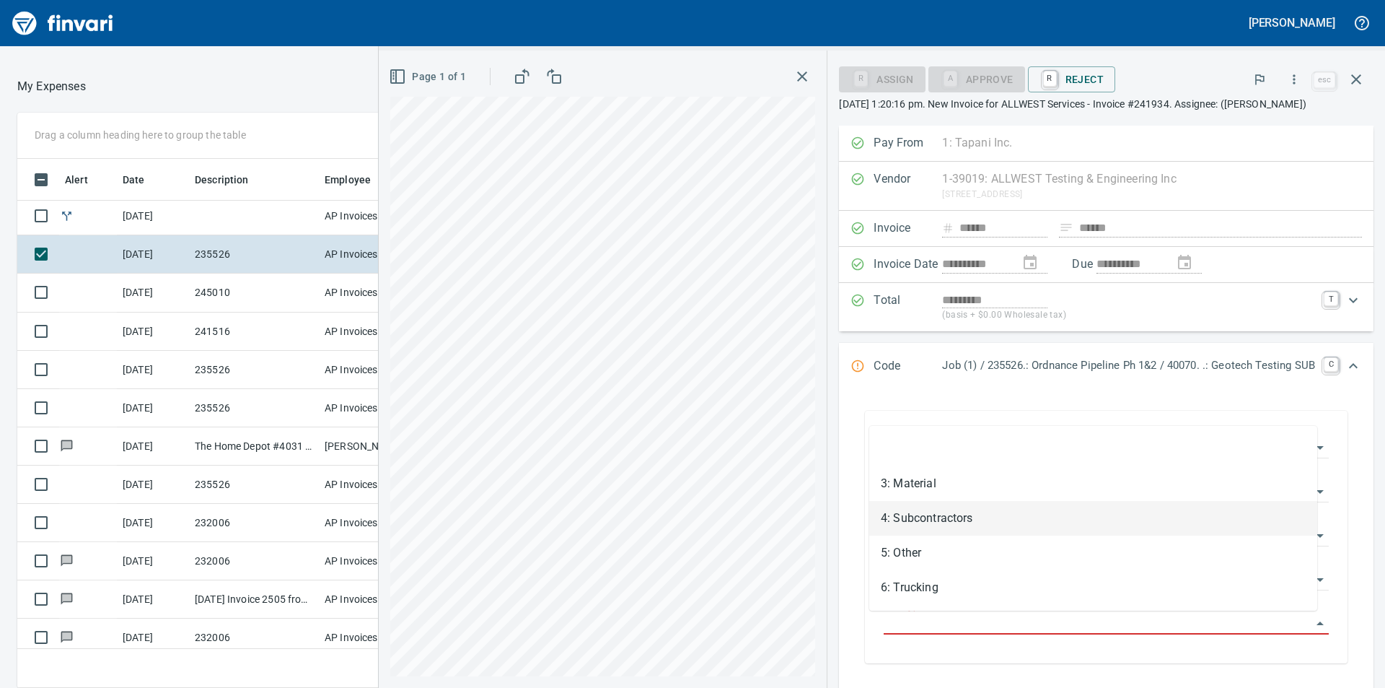
click at [927, 521] on li "4: Subcontractors" at bounding box center [1093, 518] width 448 height 35
type input "**********"
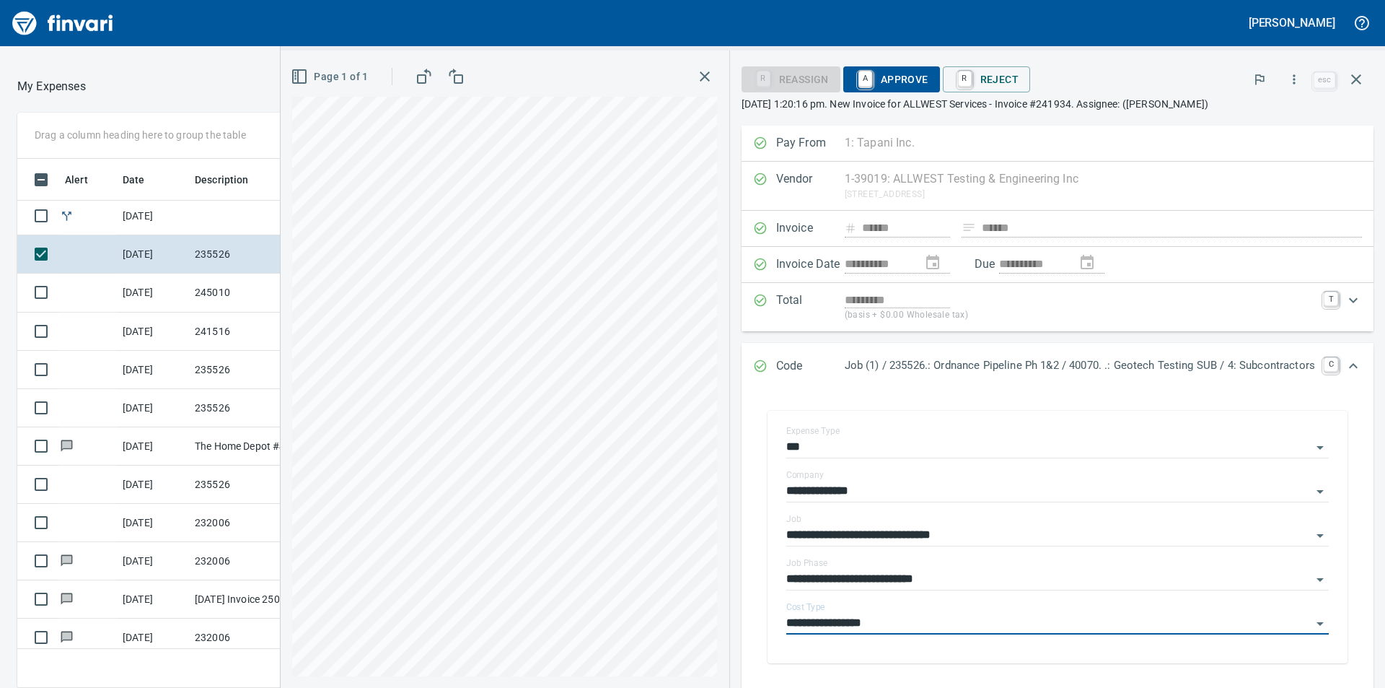
click at [898, 76] on span "A Approve" at bounding box center [892, 79] width 74 height 25
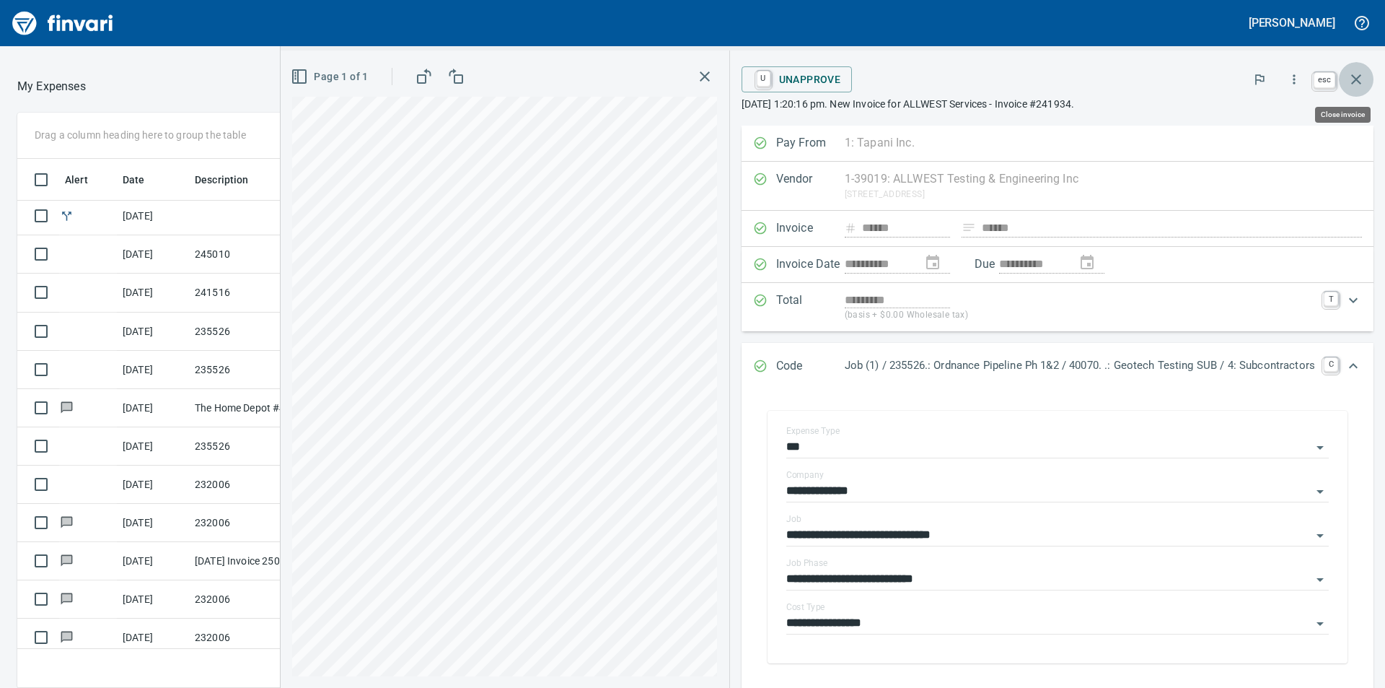
click at [1354, 81] on icon "button" at bounding box center [1356, 79] width 10 height 10
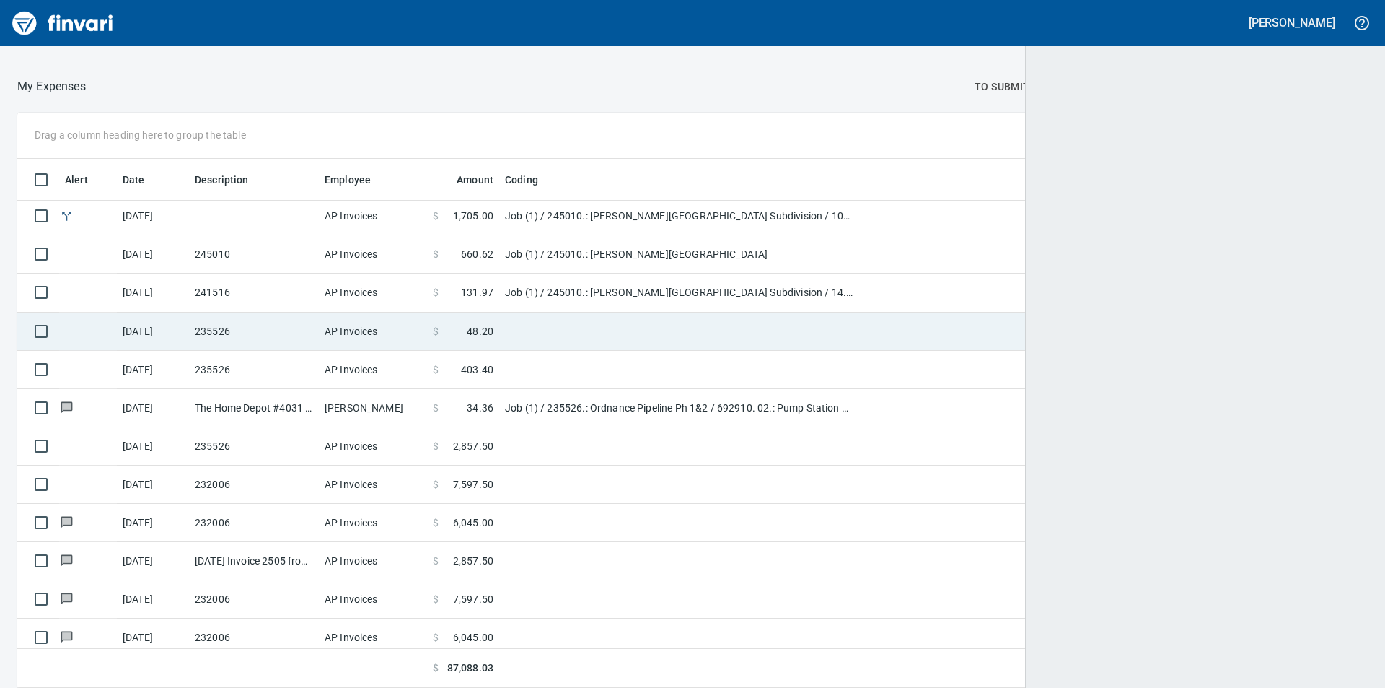
scroll to position [518, 1310]
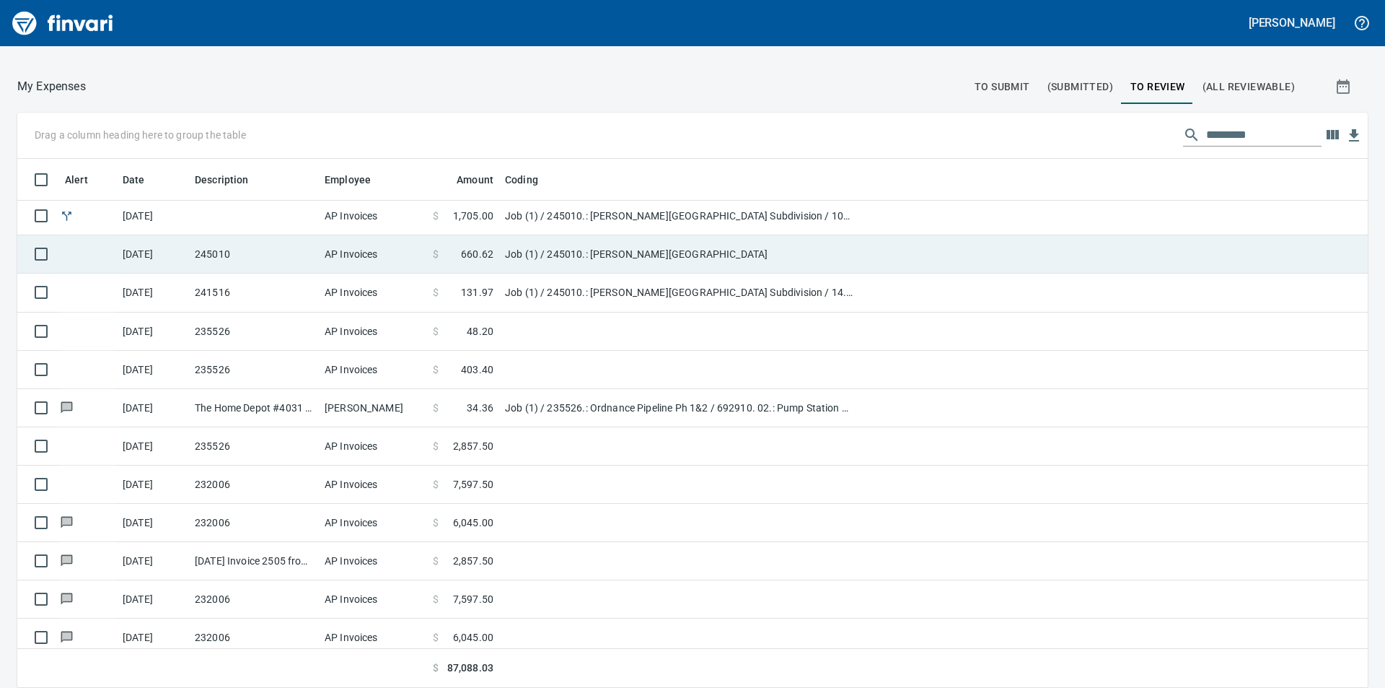
click at [485, 258] on span "660.62" at bounding box center [477, 254] width 32 height 14
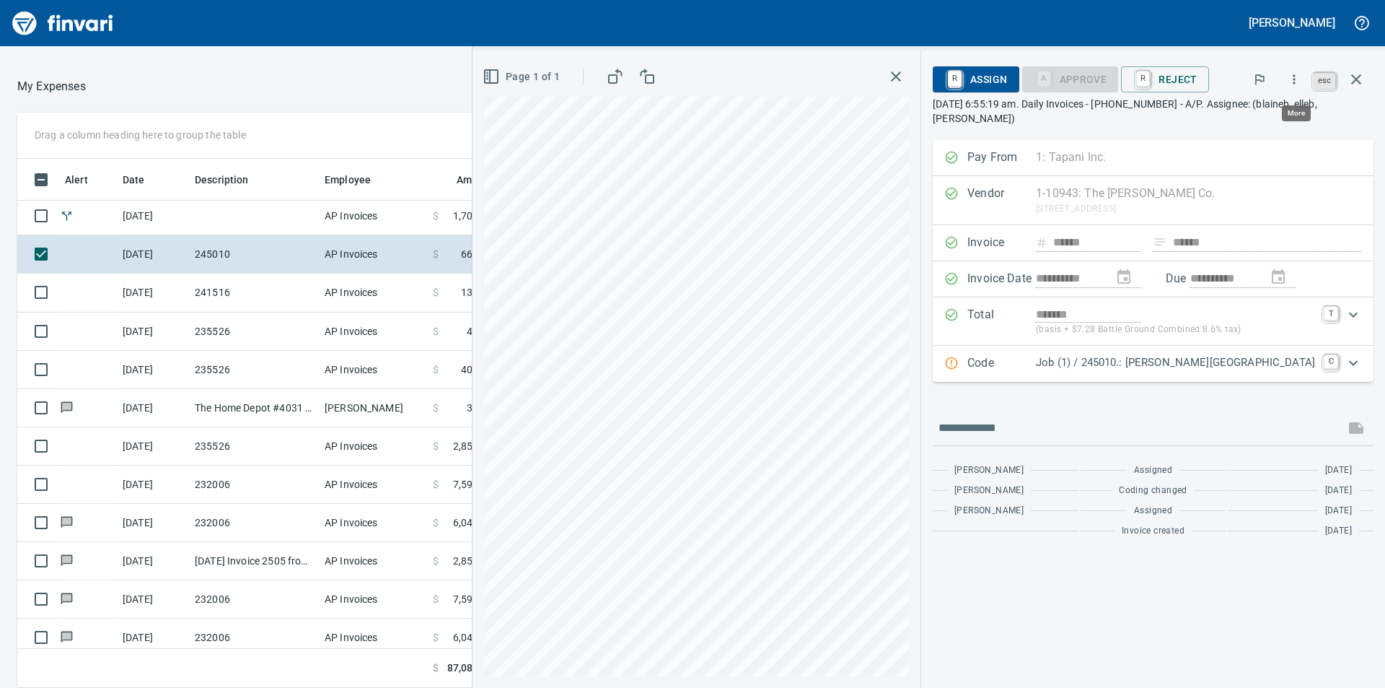
scroll to position [518, 957]
click at [1366, 76] on button "button" at bounding box center [1356, 79] width 35 height 35
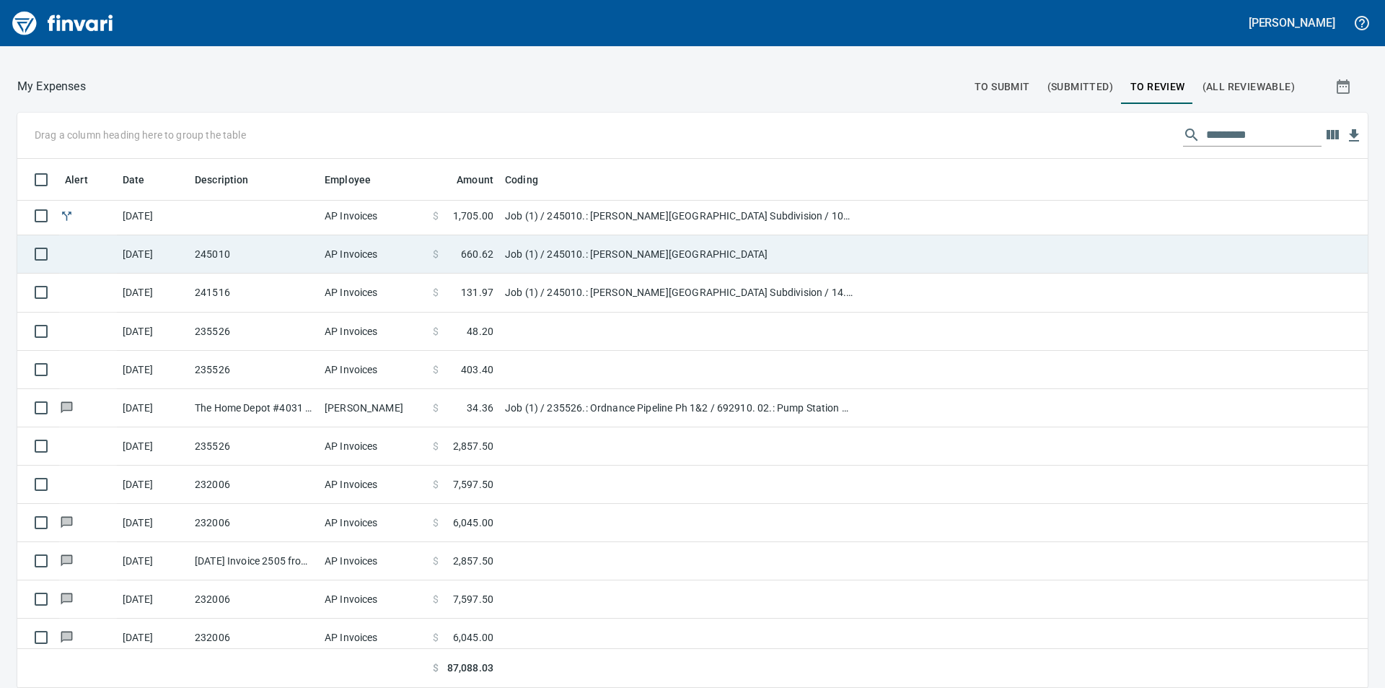
scroll to position [620, 0]
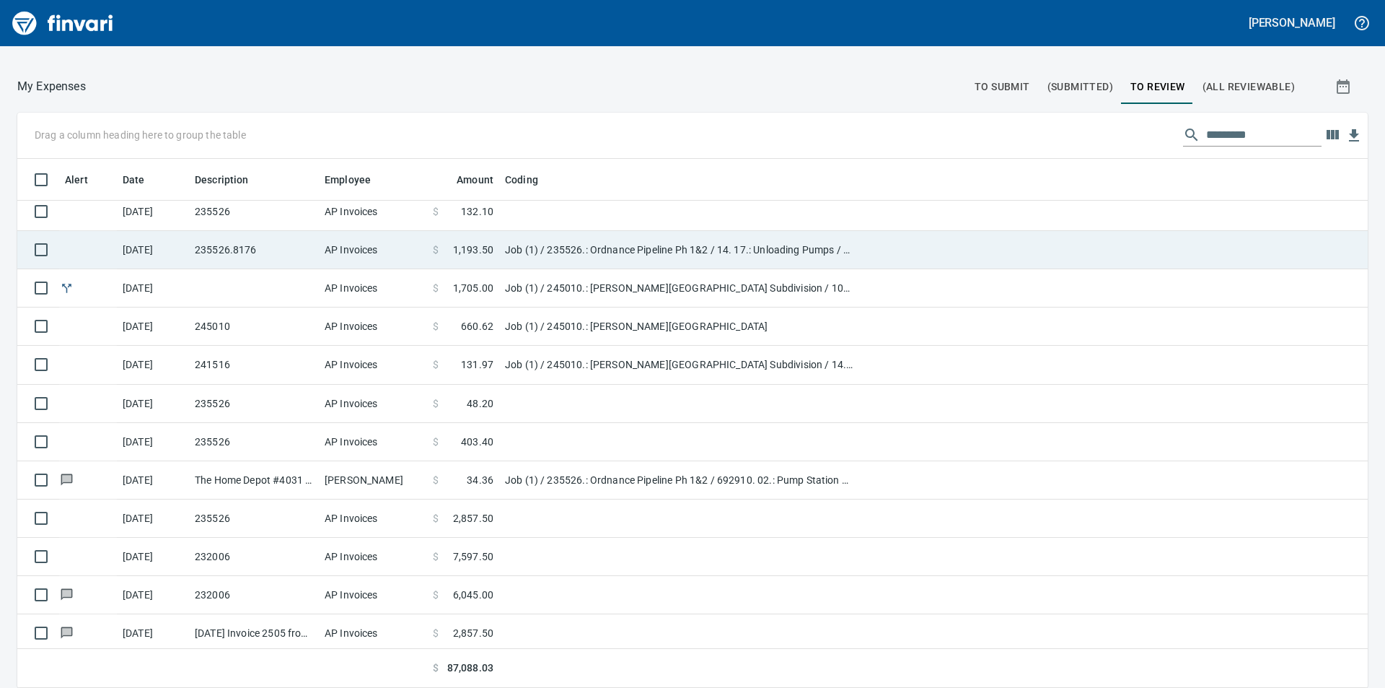
click at [475, 246] on span "1,193.50" at bounding box center [473, 249] width 40 height 14
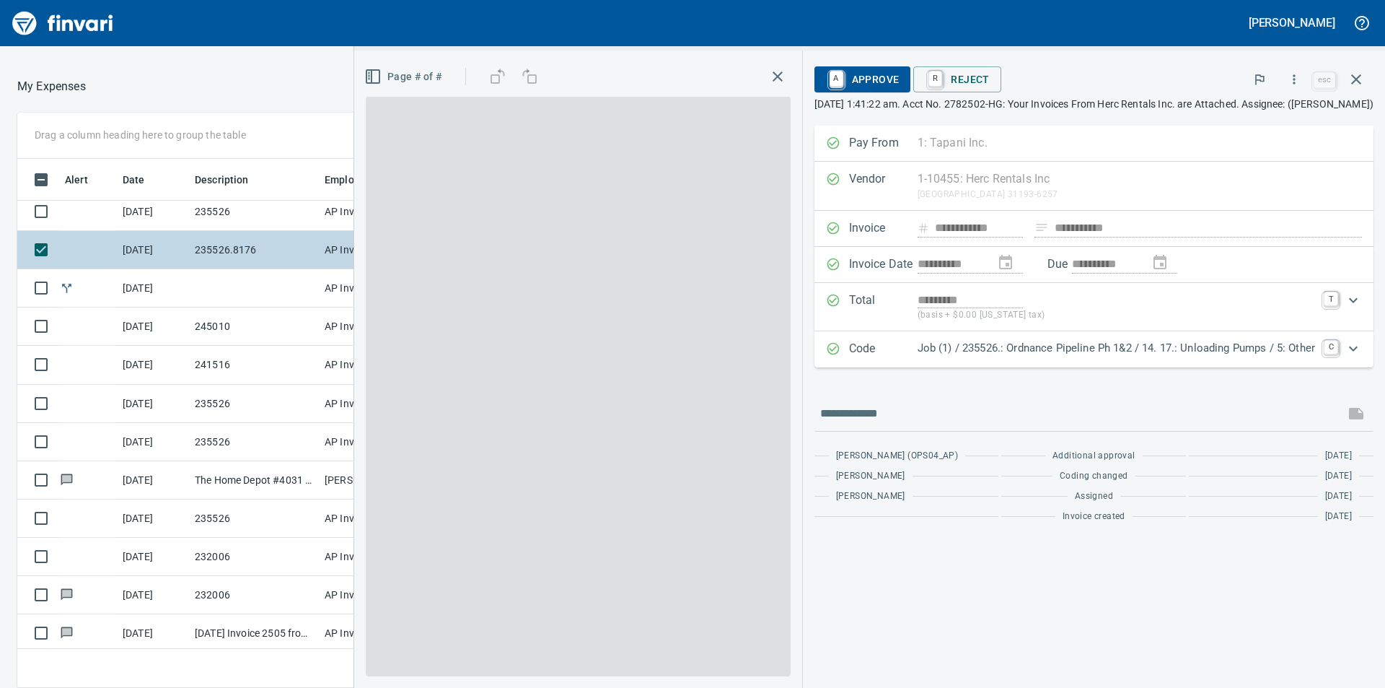
scroll to position [518, 957]
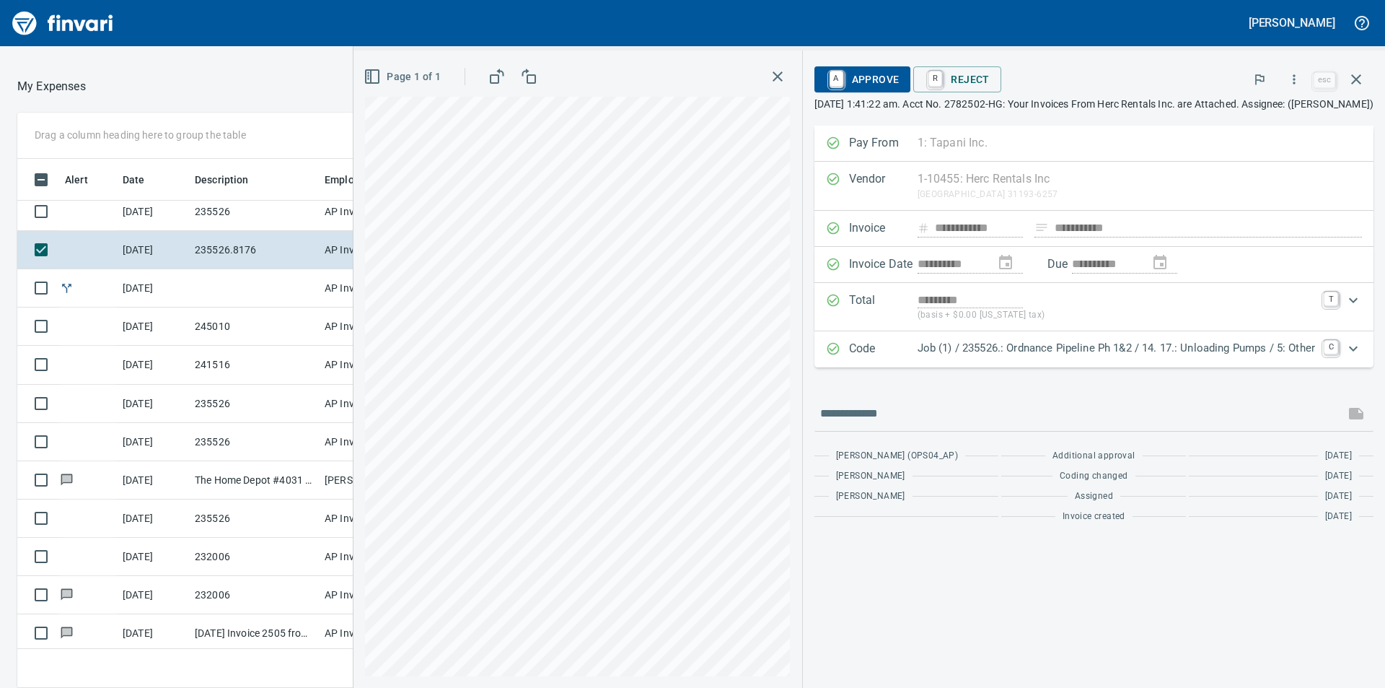
click at [884, 87] on span "A Approve" at bounding box center [863, 79] width 74 height 25
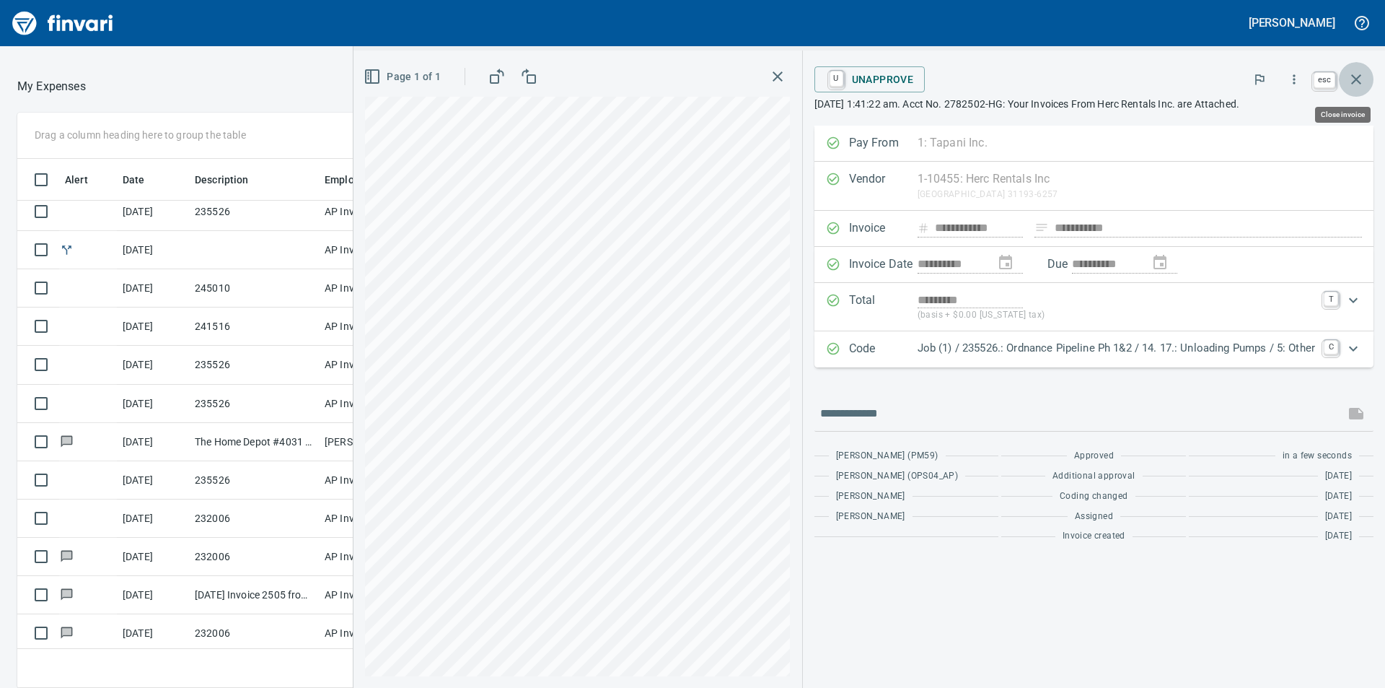
click at [1357, 77] on icon "button" at bounding box center [1356, 79] width 17 height 17
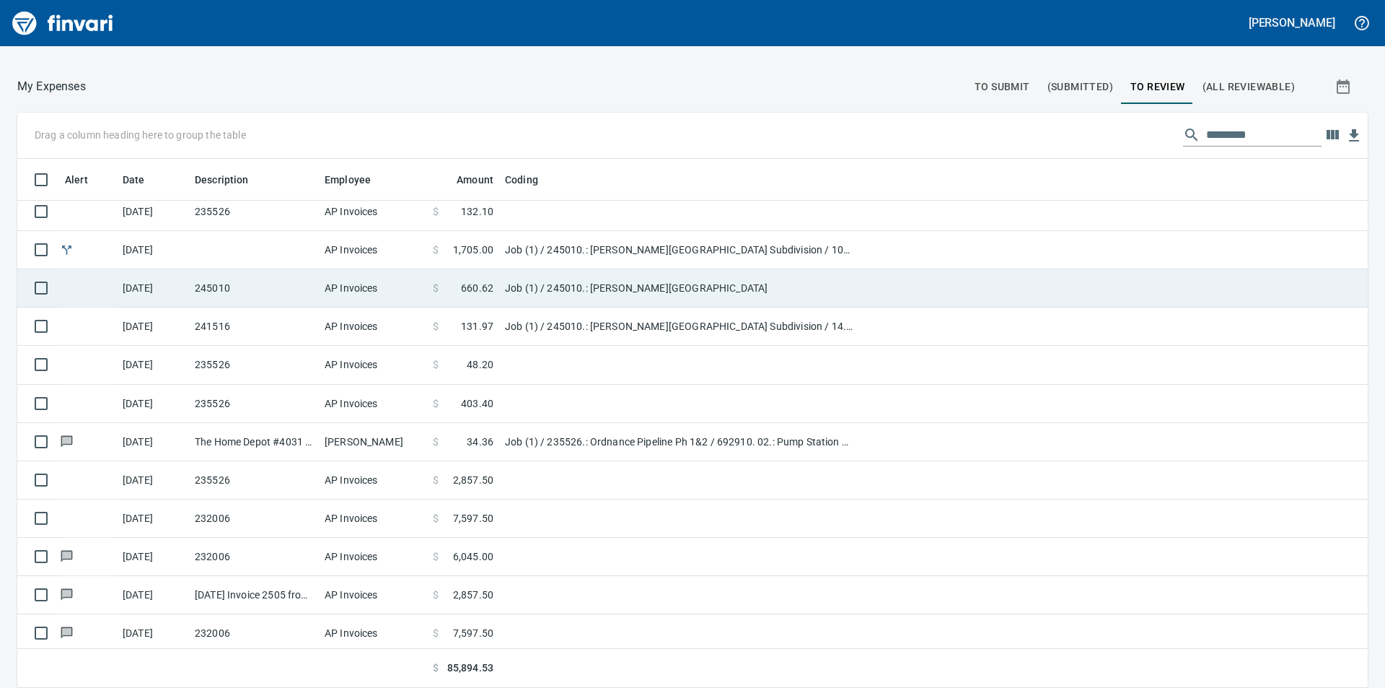
scroll to position [548, 0]
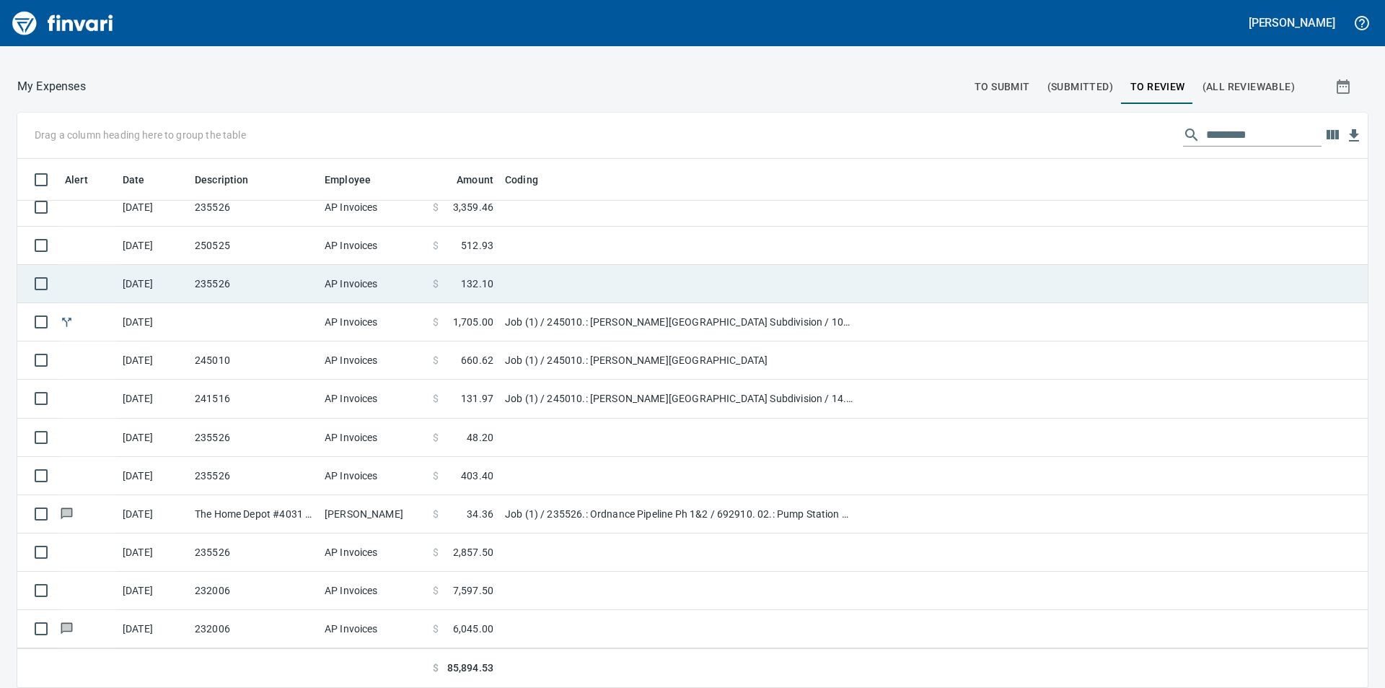
click at [473, 281] on span "132.10" at bounding box center [477, 283] width 32 height 14
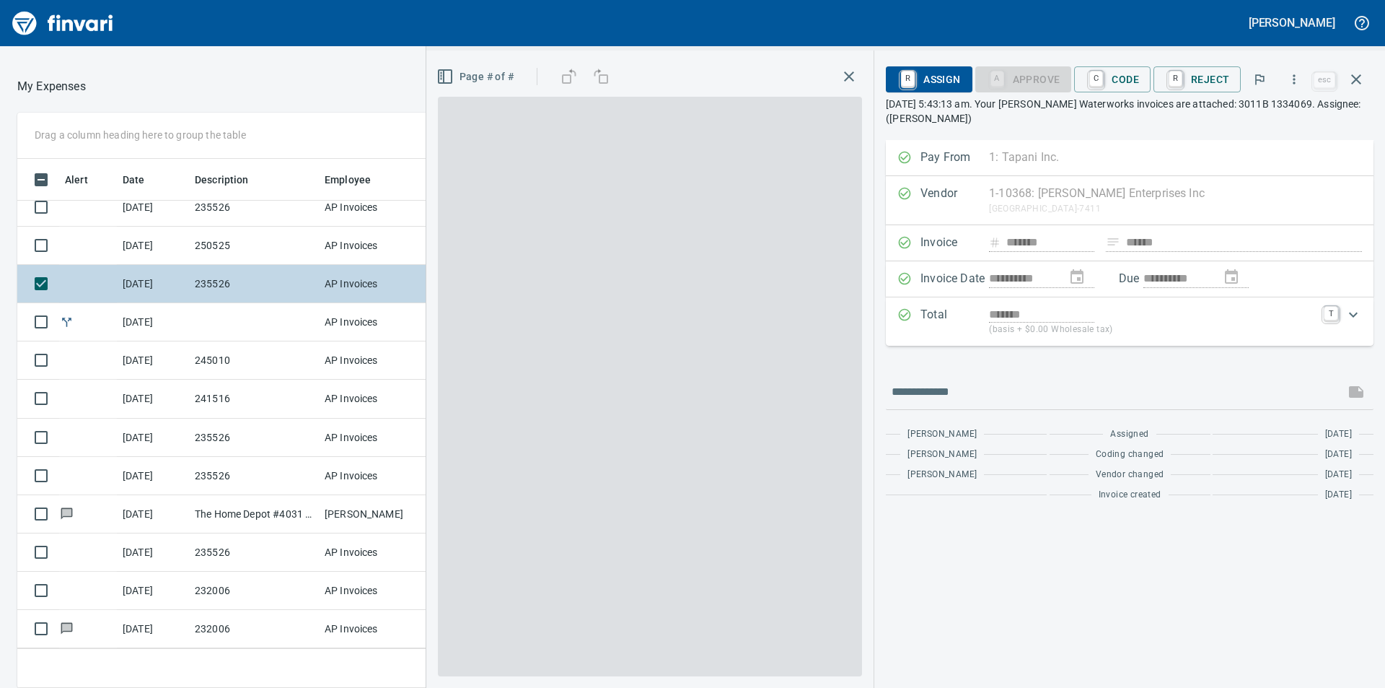
scroll to position [518, 957]
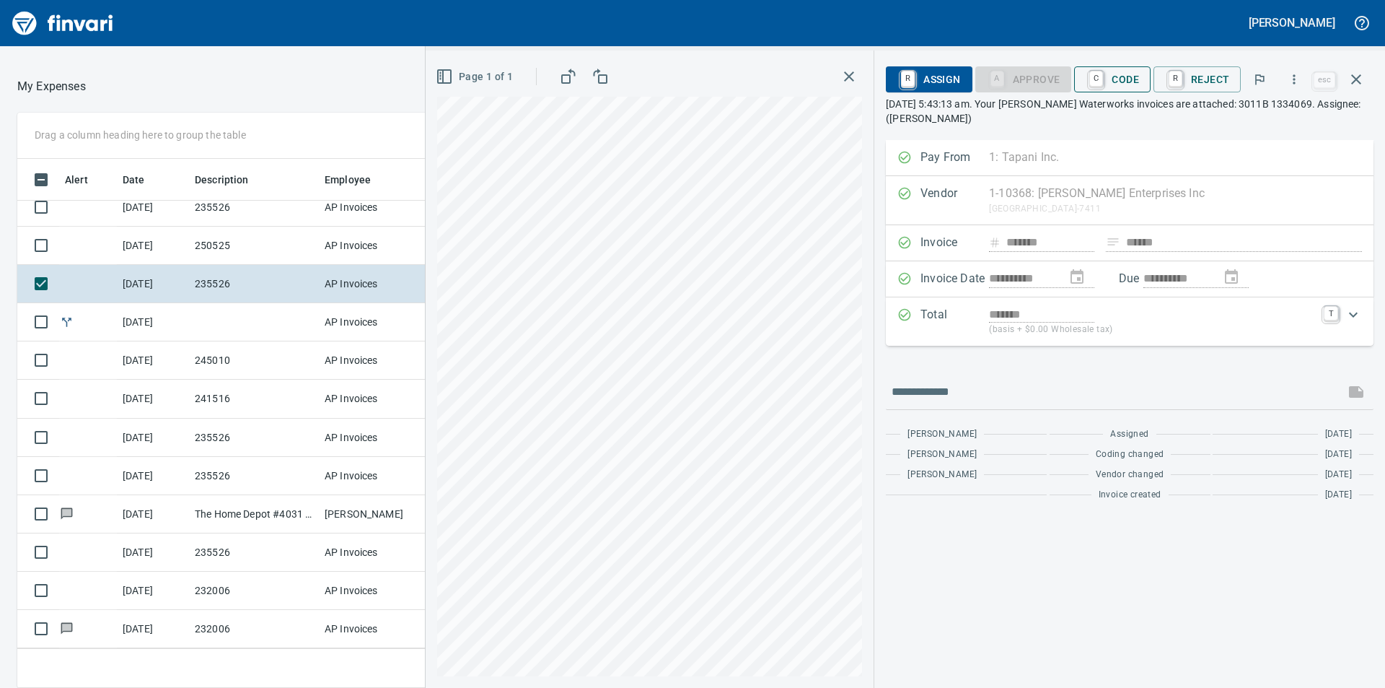
click at [1125, 79] on span "C Code" at bounding box center [1112, 79] width 53 height 25
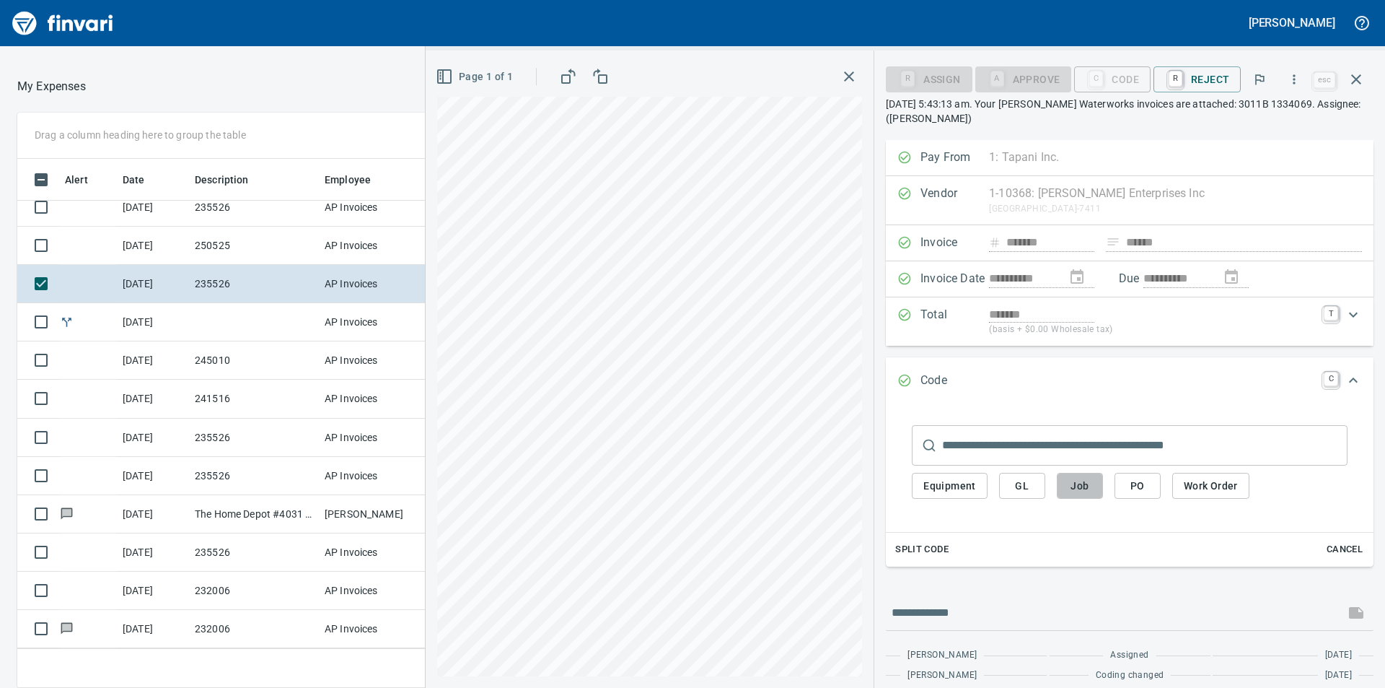
click at [1084, 486] on span "Job" at bounding box center [1080, 486] width 23 height 18
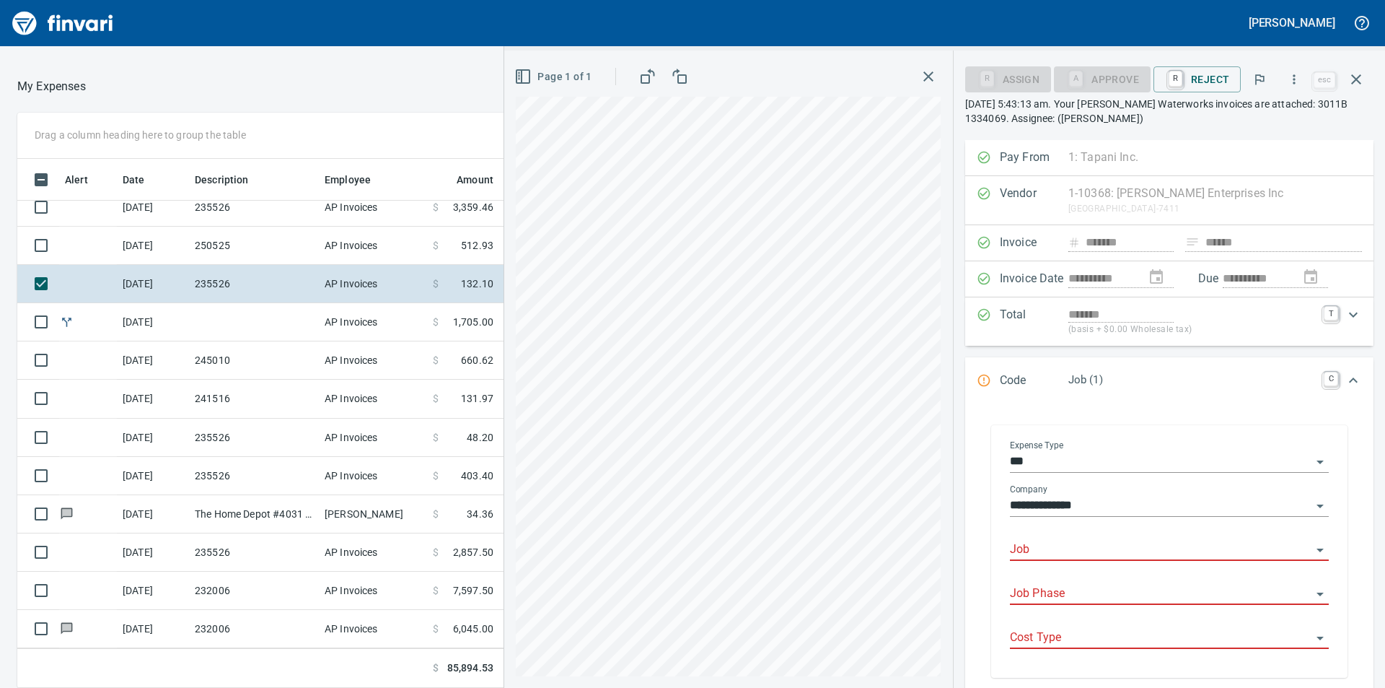
click at [1056, 549] on input "Job" at bounding box center [1161, 550] width 302 height 20
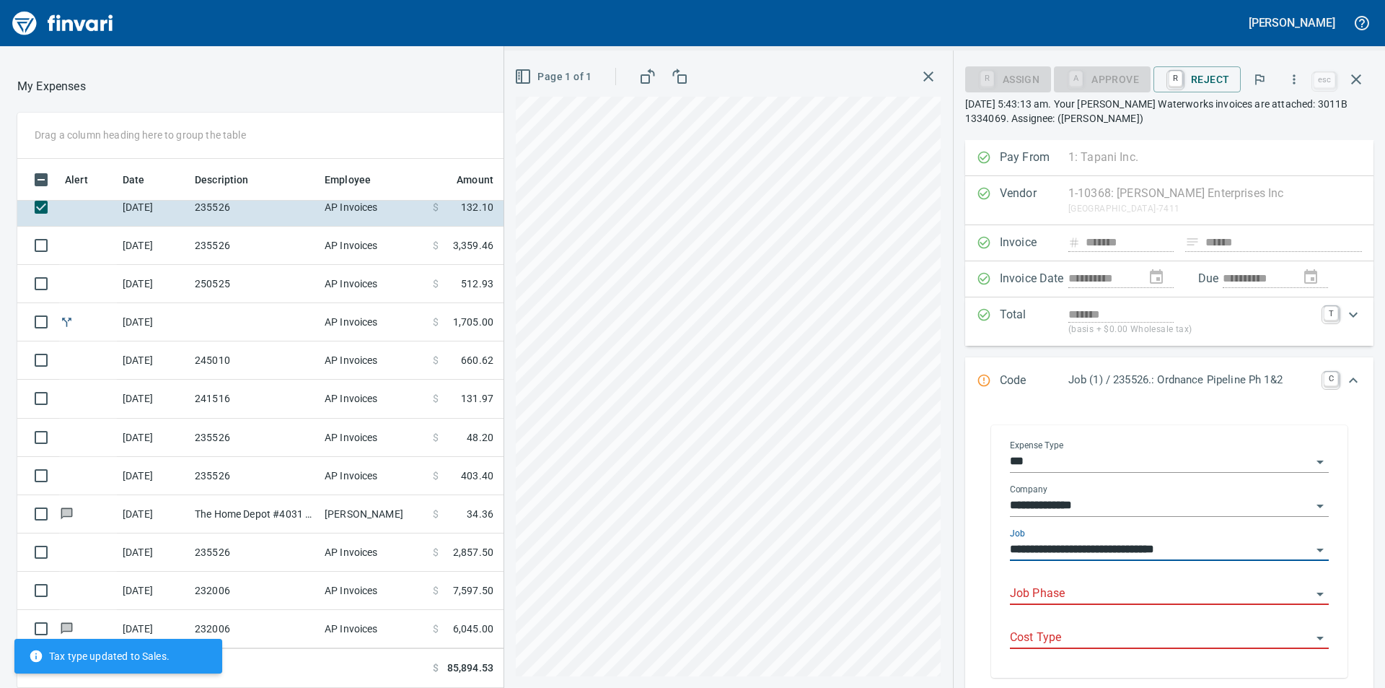
type input "**********"
click at [1049, 600] on input "Job Phase" at bounding box center [1161, 594] width 302 height 20
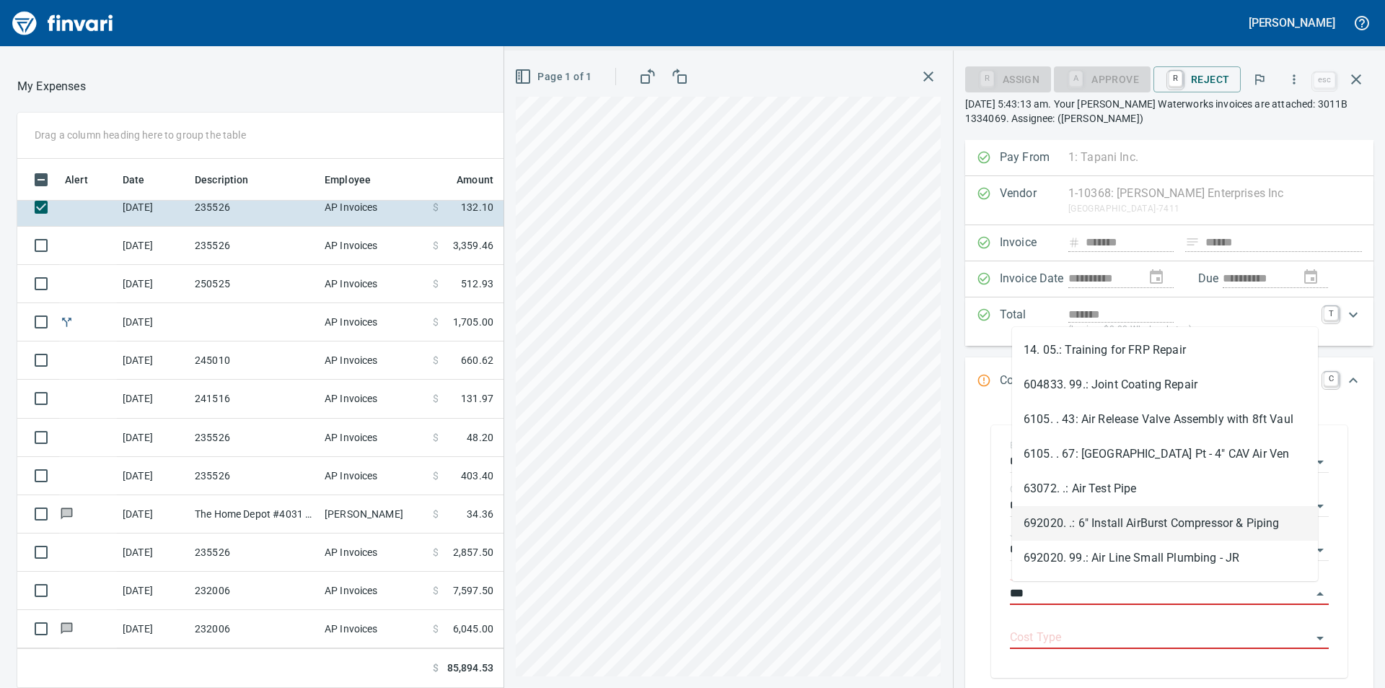
click at [1136, 521] on li "692020. .: 6" Install AirBurst Compressor & Piping" at bounding box center [1165, 523] width 306 height 35
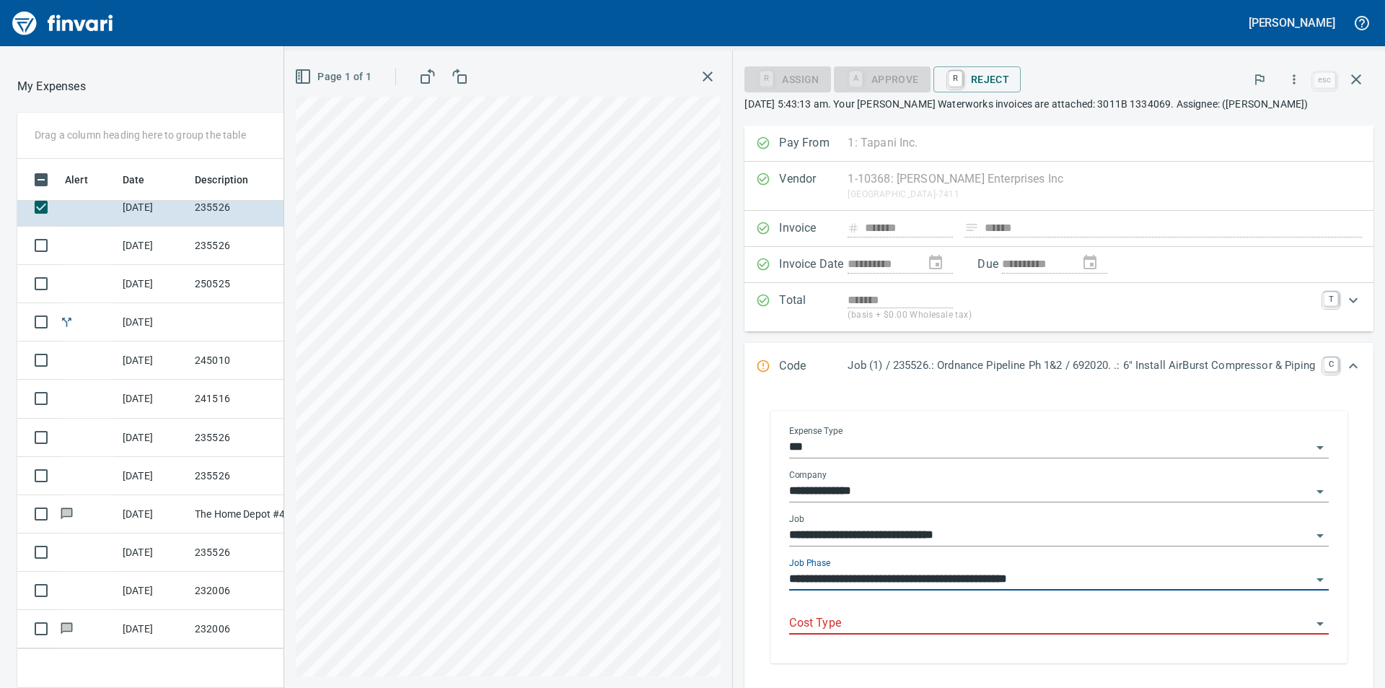
type input "**********"
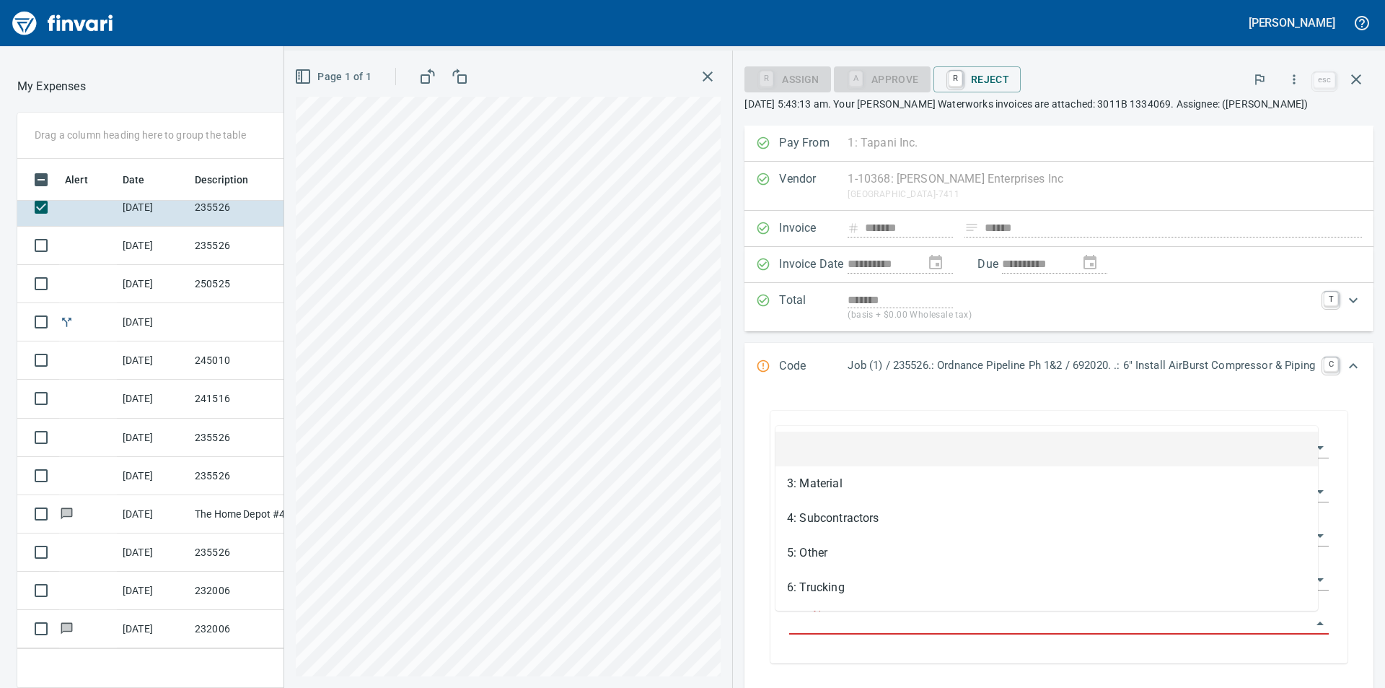
click at [1055, 619] on input "Cost Type" at bounding box center [1050, 623] width 522 height 20
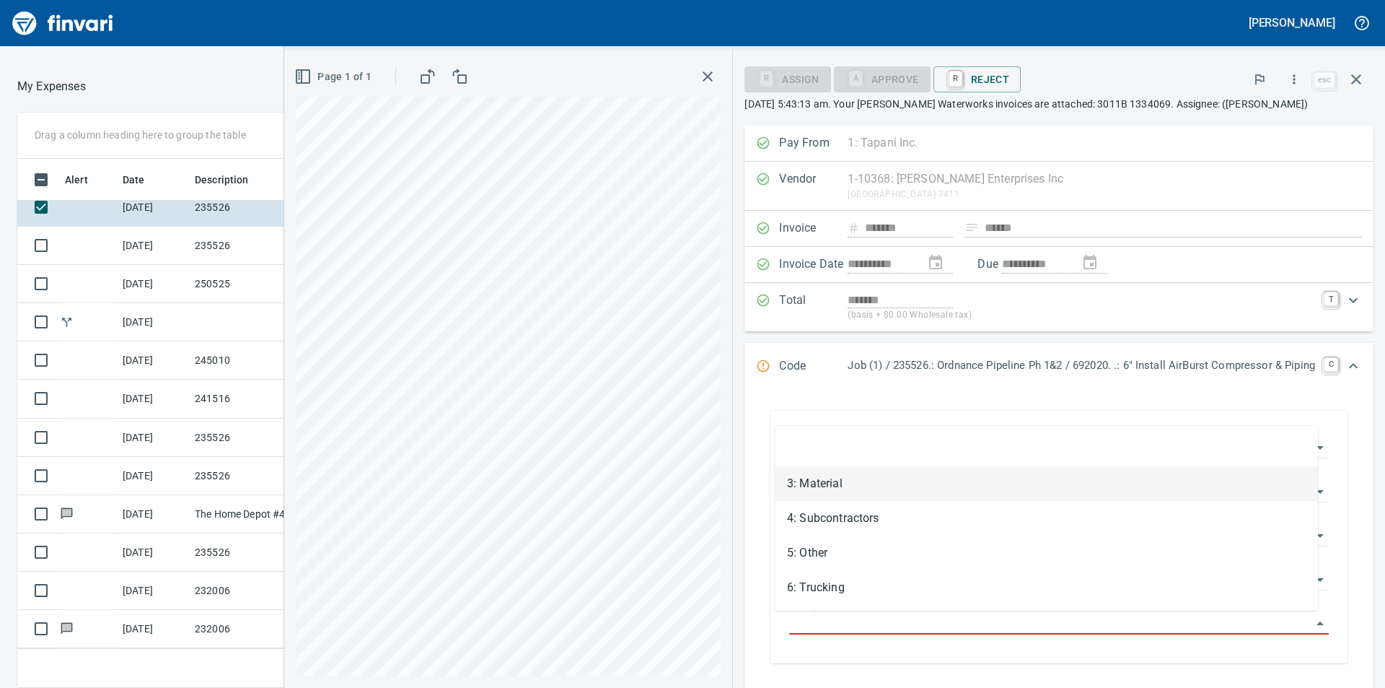
click at [834, 479] on li "3: Material" at bounding box center [1047, 483] width 543 height 35
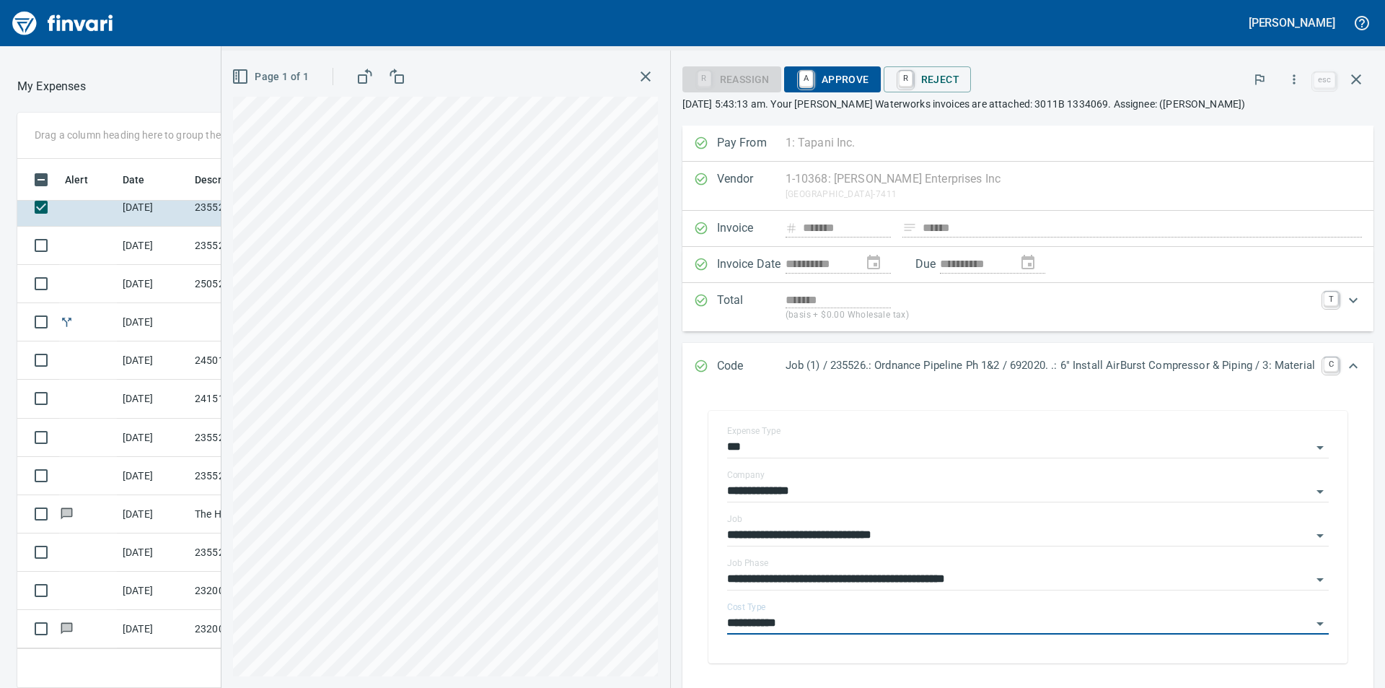
type input "**********"
click at [840, 82] on span "A Approve" at bounding box center [833, 79] width 74 height 25
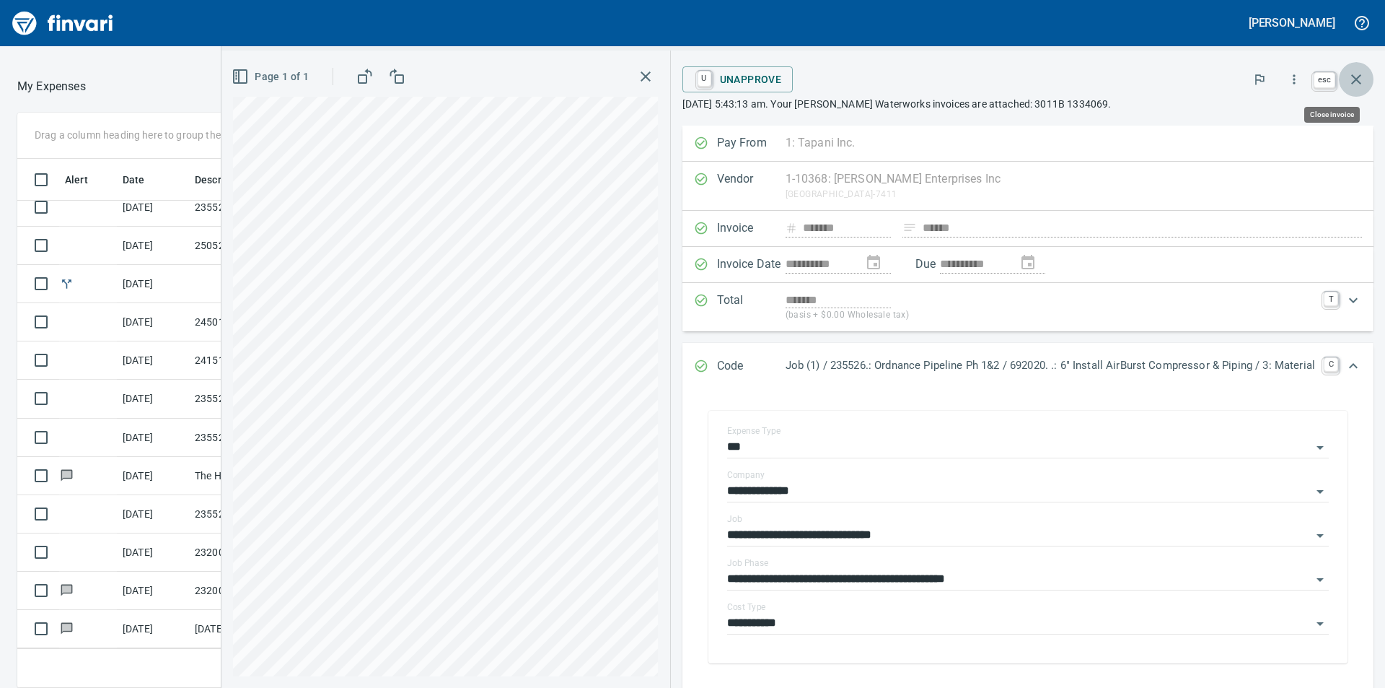
click at [1353, 82] on icon "button" at bounding box center [1356, 79] width 10 height 10
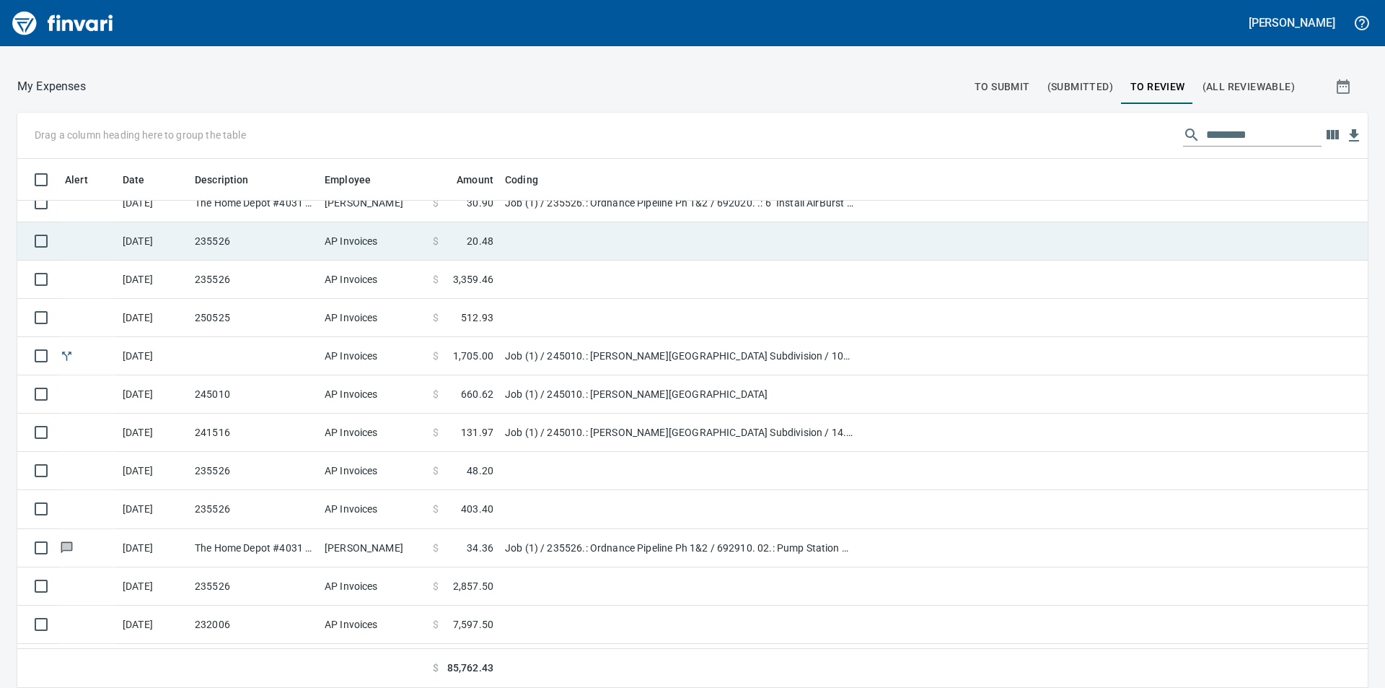
scroll to position [403, 0]
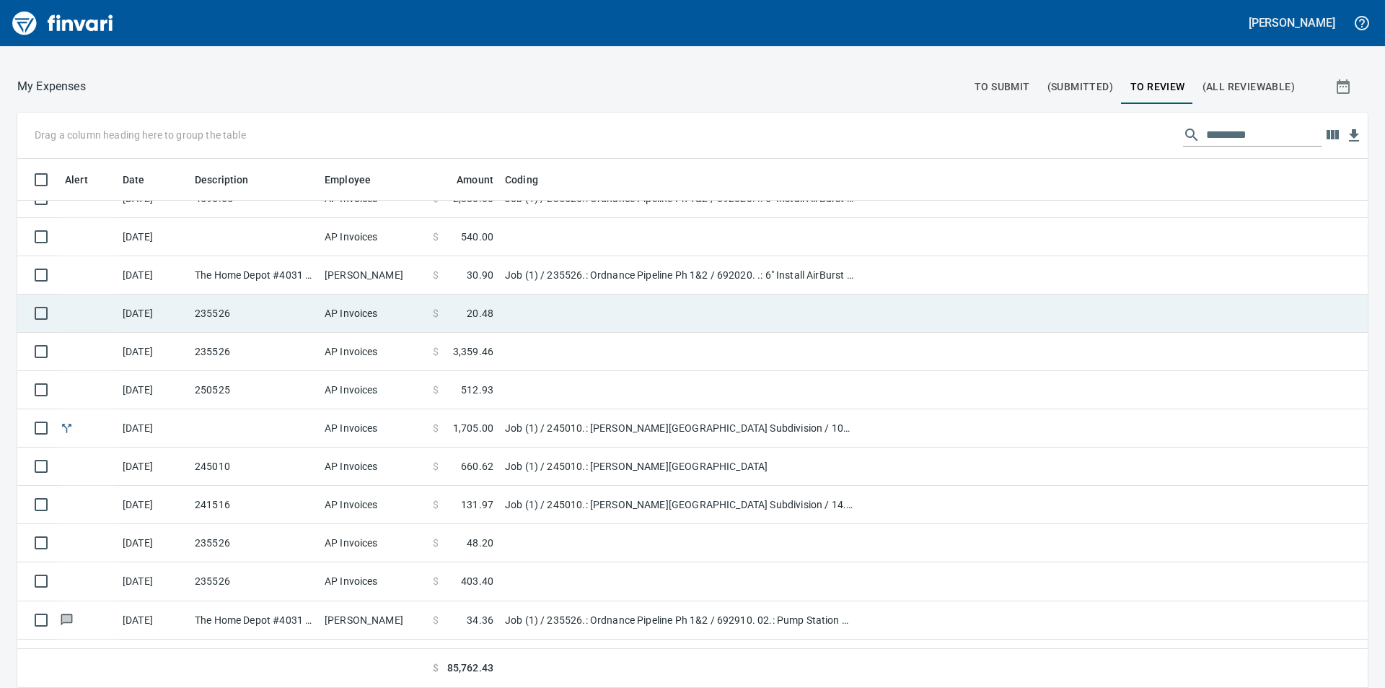
click at [479, 314] on span "20.48" at bounding box center [480, 313] width 27 height 14
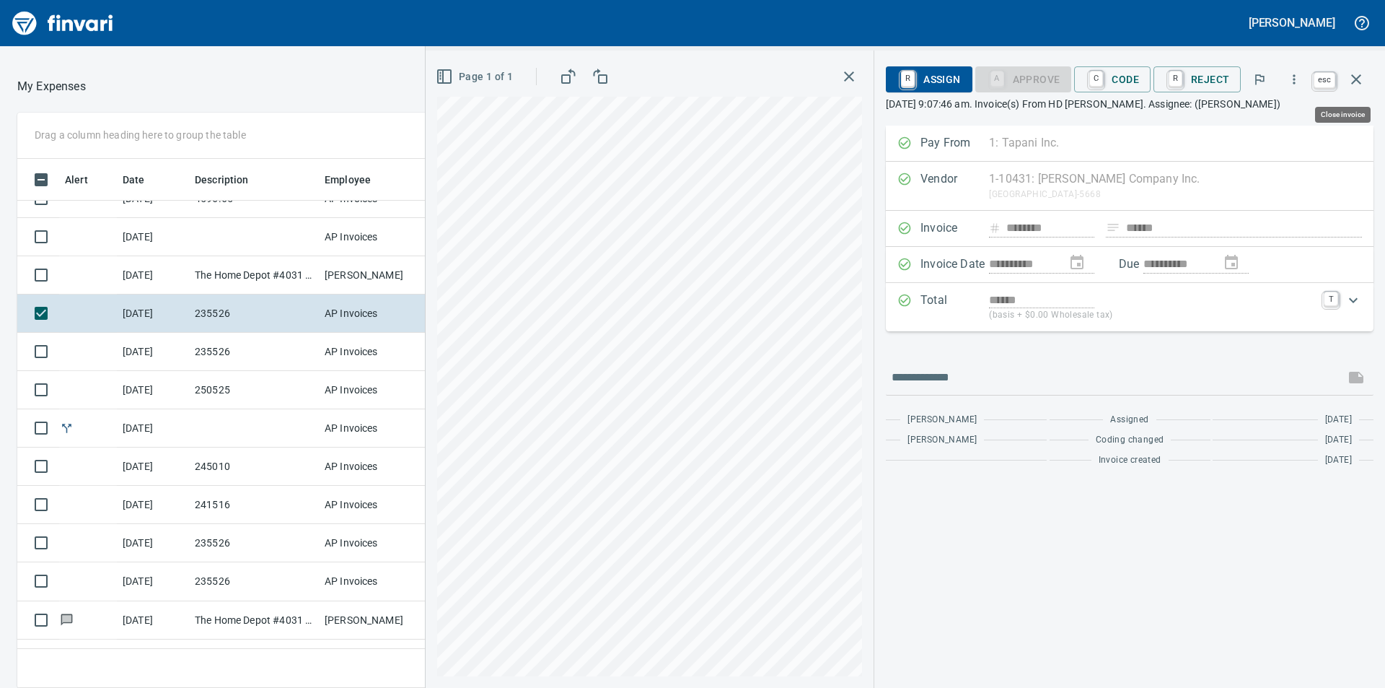
scroll to position [518, 957]
click at [1354, 81] on icon "button" at bounding box center [1356, 79] width 10 height 10
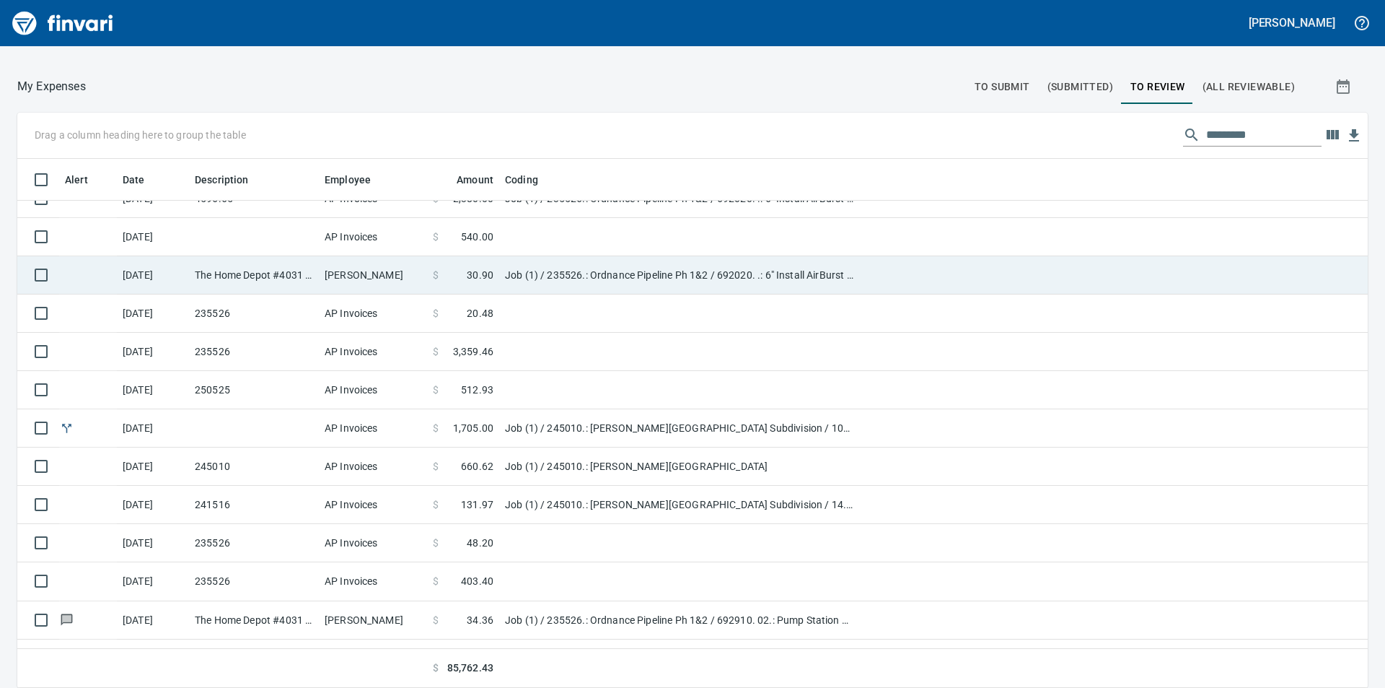
scroll to position [331, 0]
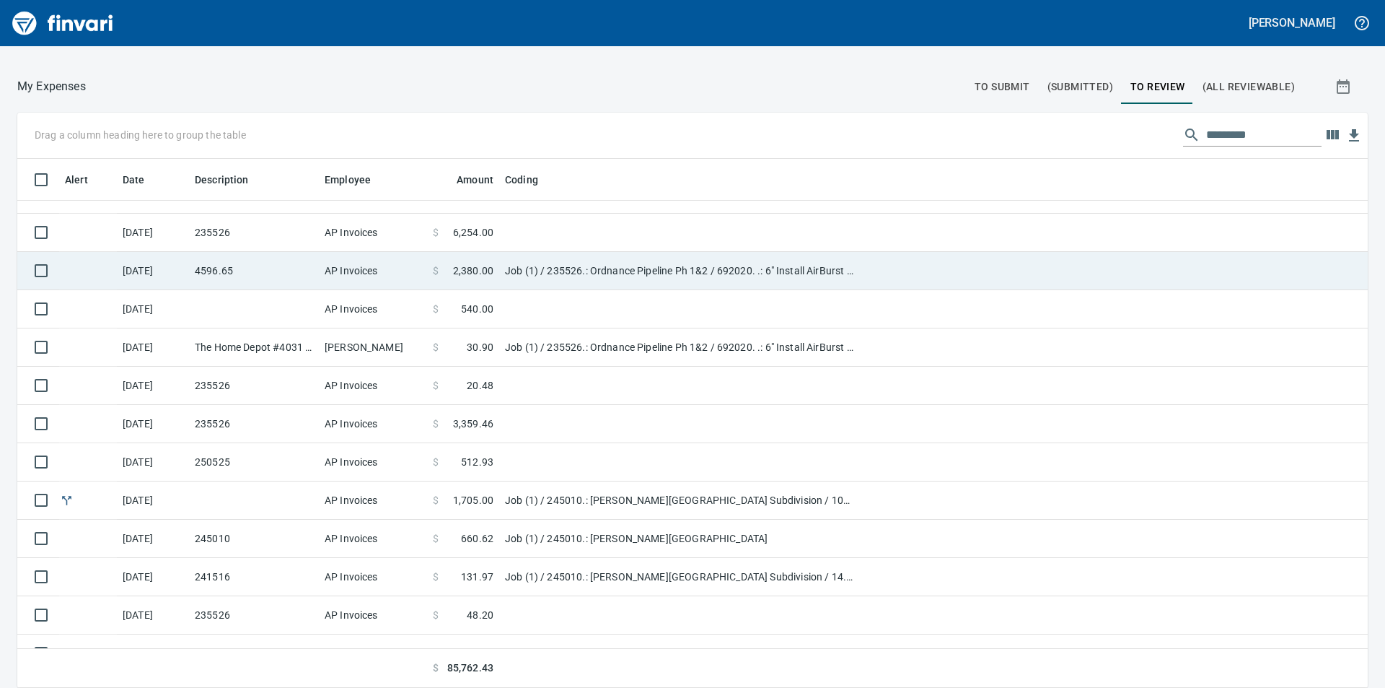
click at [486, 269] on span "2,380.00" at bounding box center [473, 270] width 40 height 14
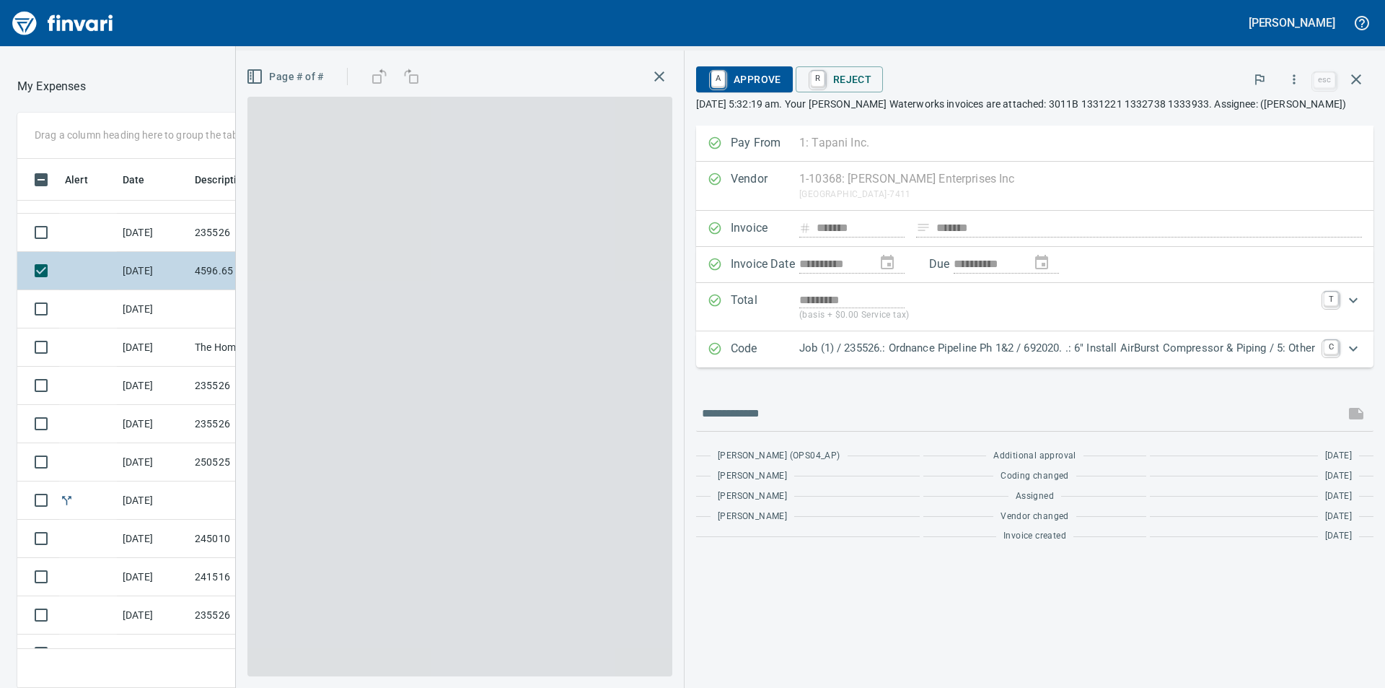
scroll to position [518, 957]
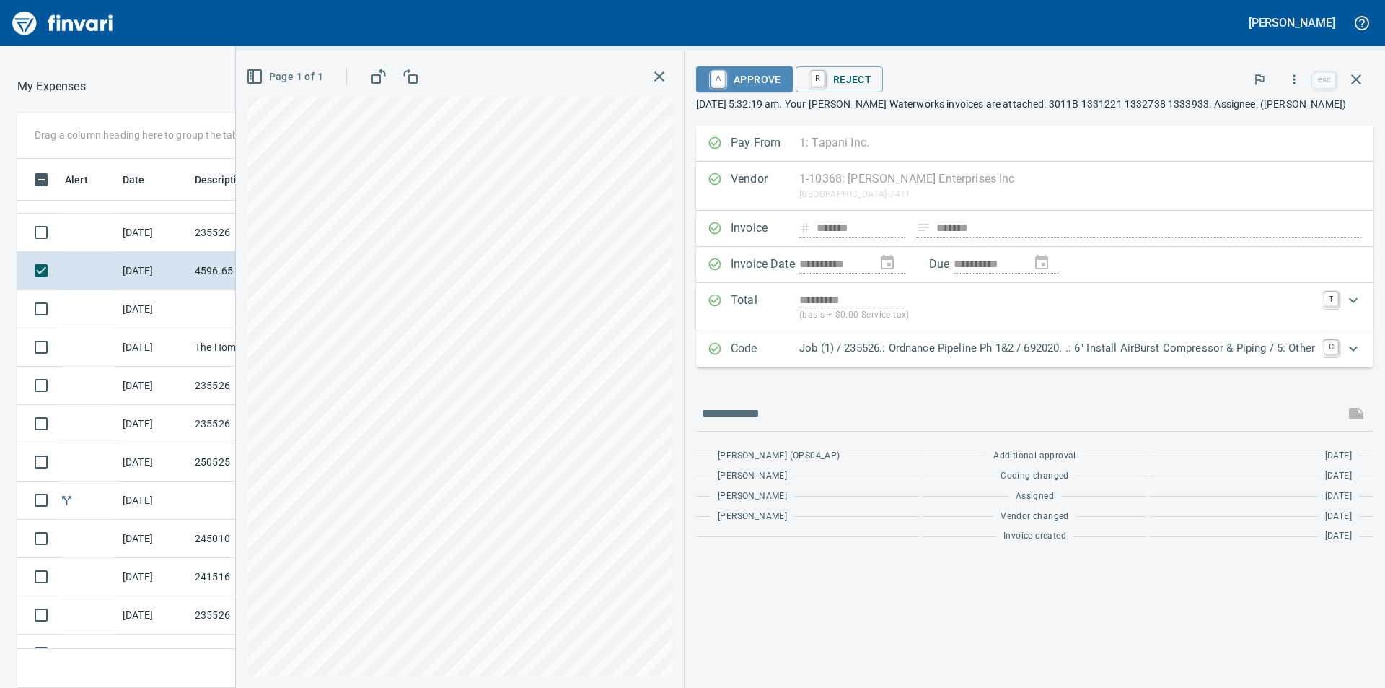
click at [763, 79] on span "A Approve" at bounding box center [745, 79] width 74 height 25
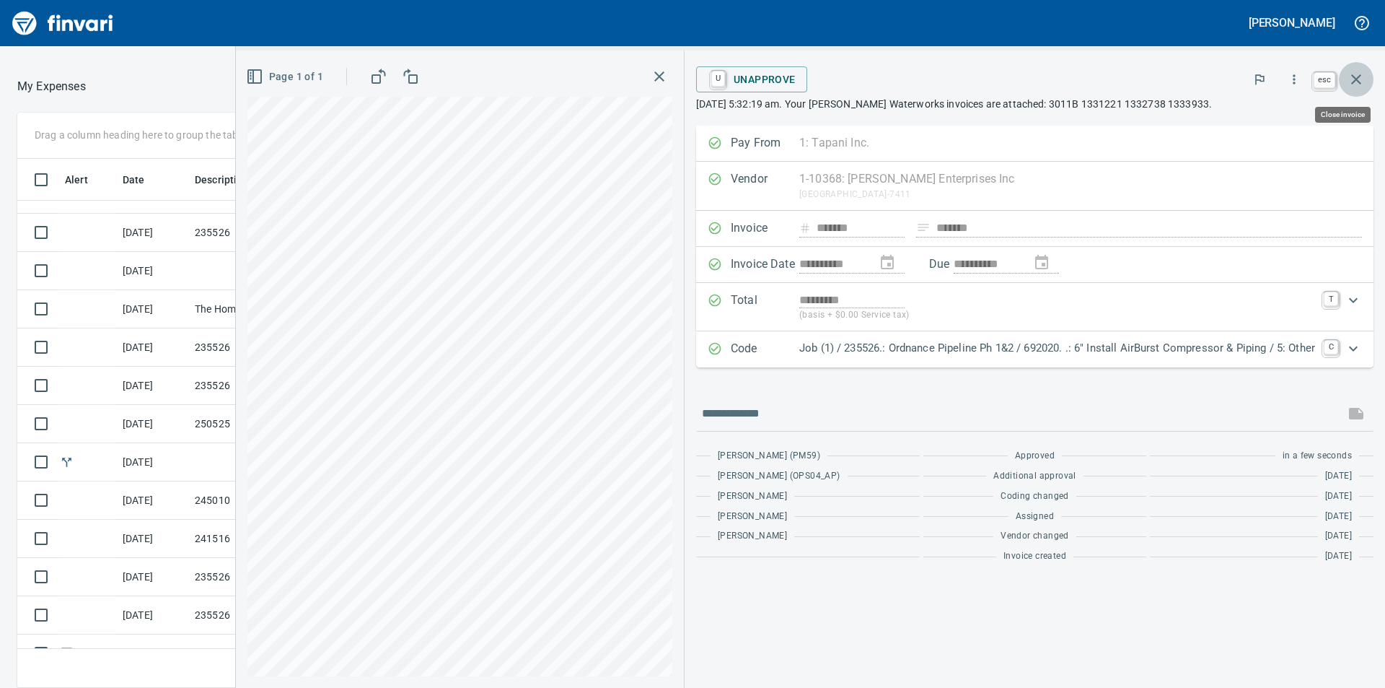
click at [1359, 78] on icon "button" at bounding box center [1356, 79] width 17 height 17
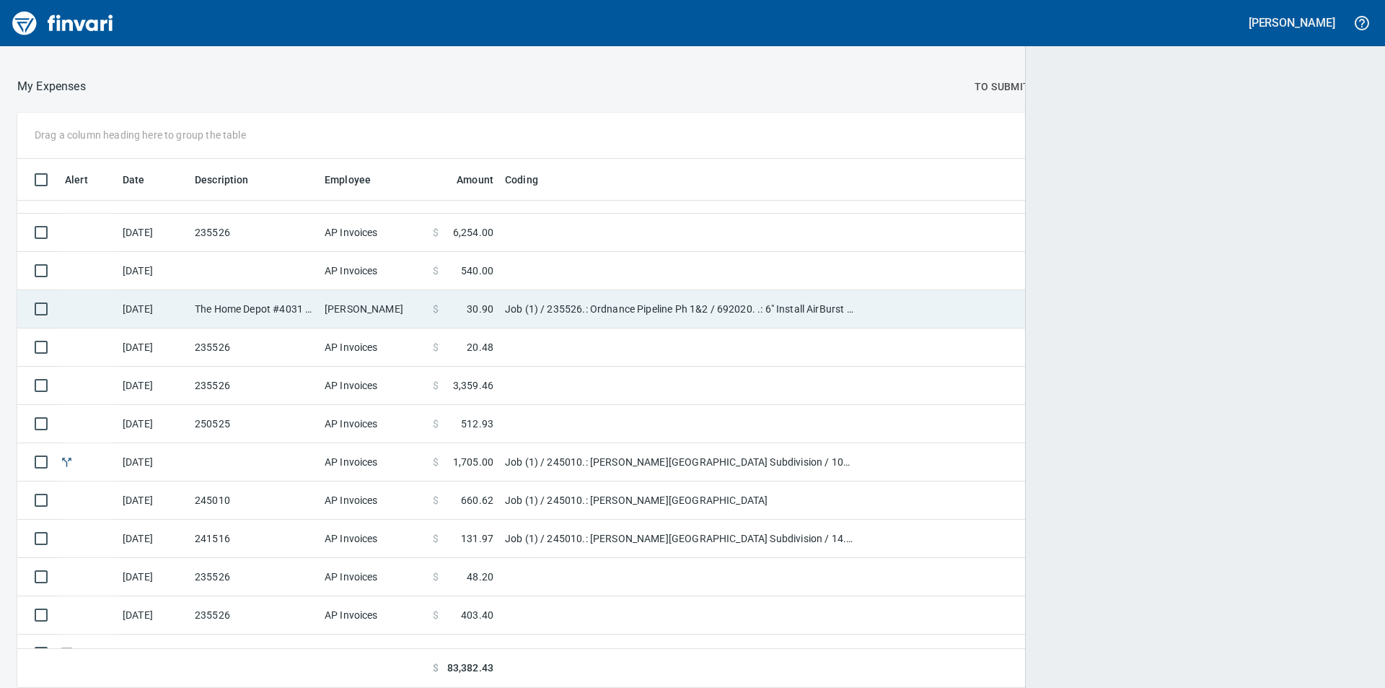
scroll to position [518, 1318]
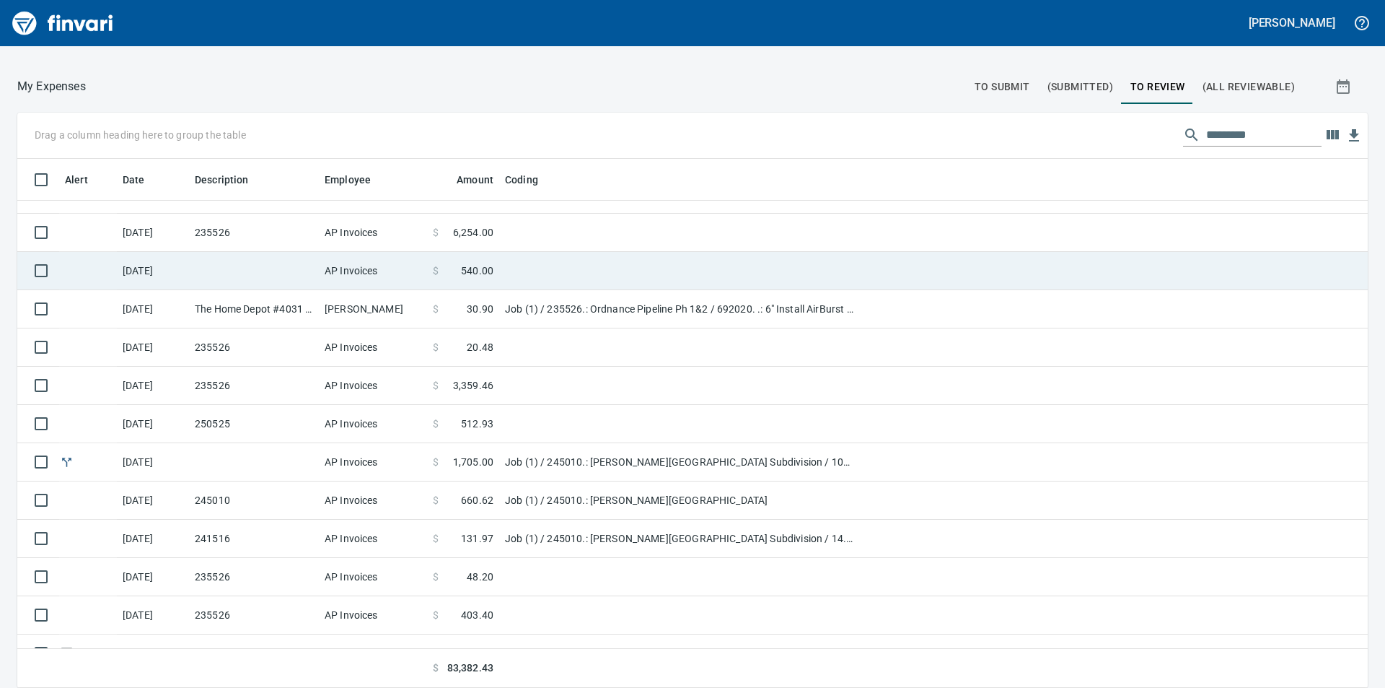
click at [475, 263] on span "540.00" at bounding box center [477, 270] width 32 height 14
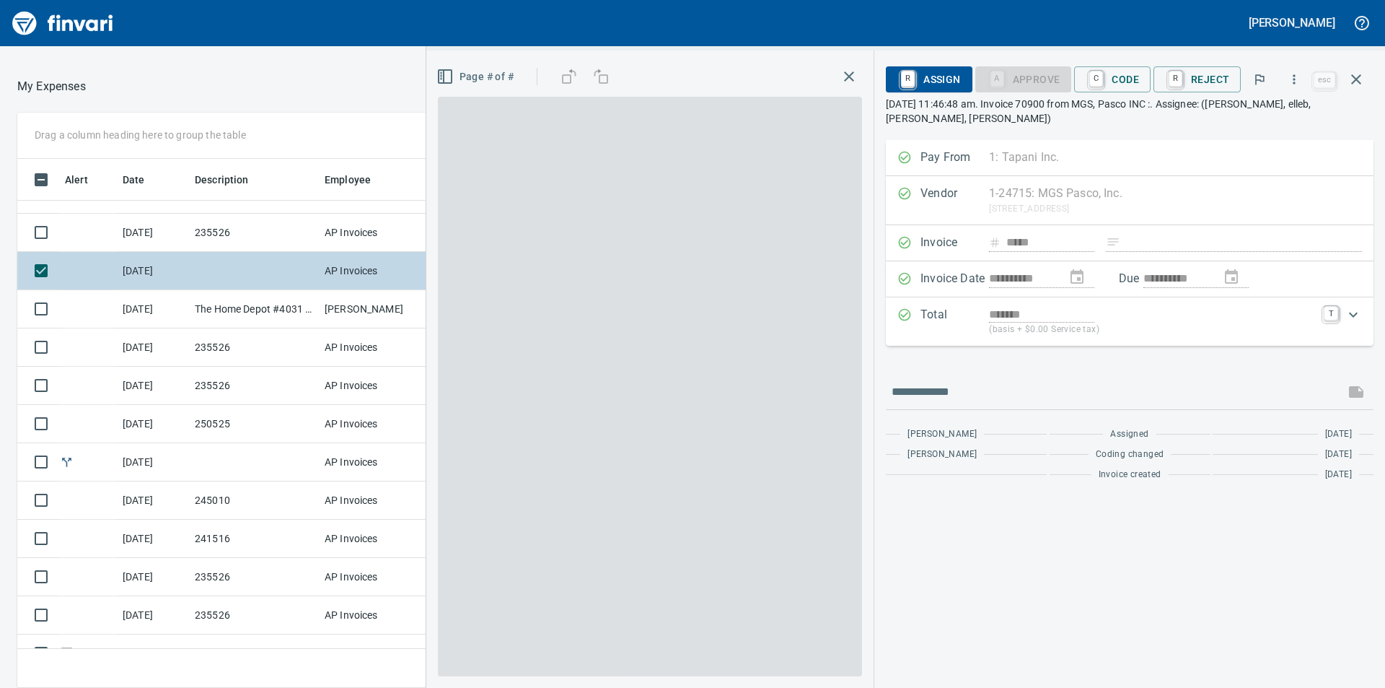
scroll to position [518, 957]
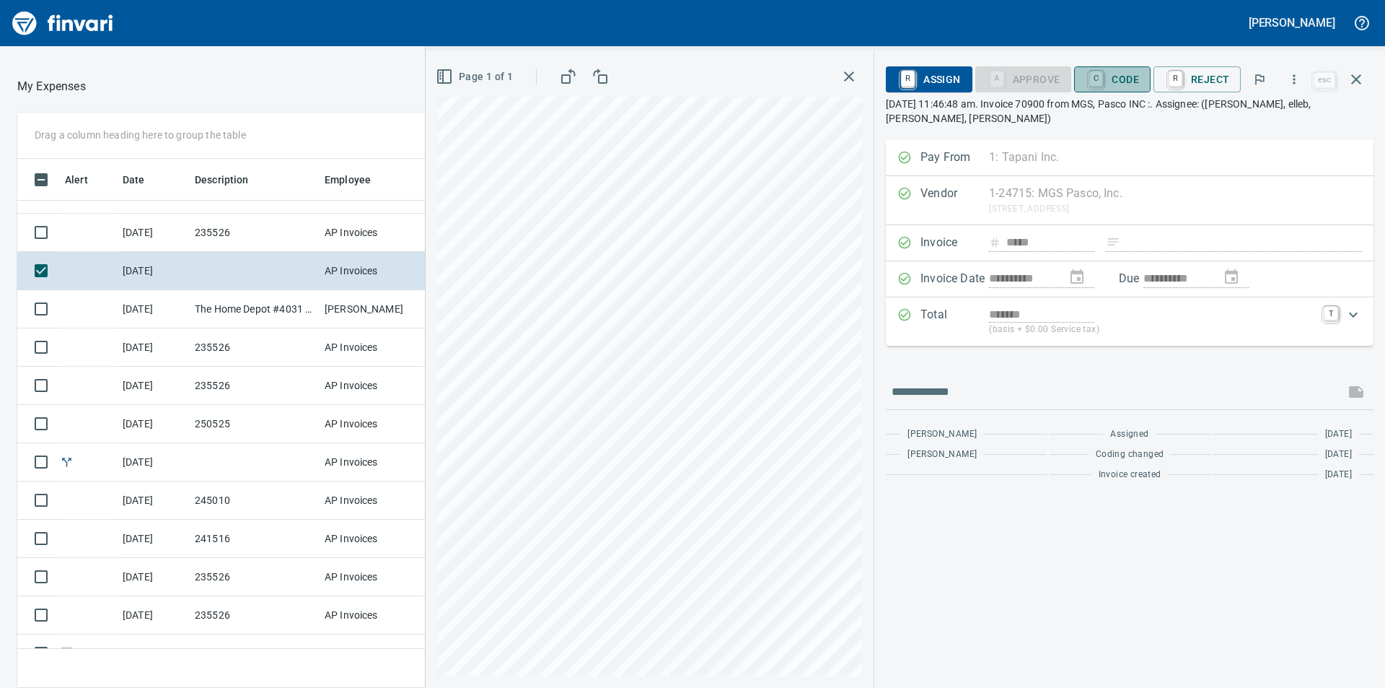
click at [1122, 84] on span "C Code" at bounding box center [1112, 79] width 53 height 25
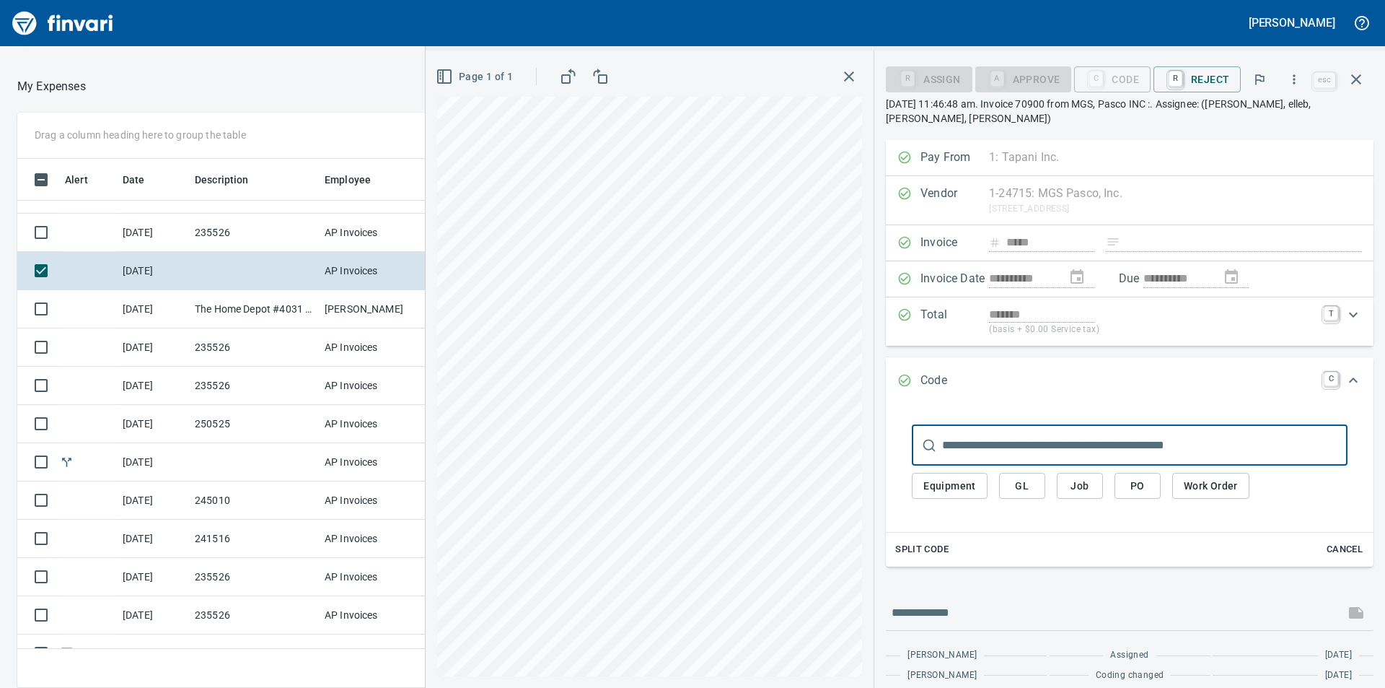
click at [1085, 451] on input "text" at bounding box center [1144, 445] width 405 height 40
click at [1082, 483] on span "Job" at bounding box center [1080, 486] width 23 height 18
type input "**********"
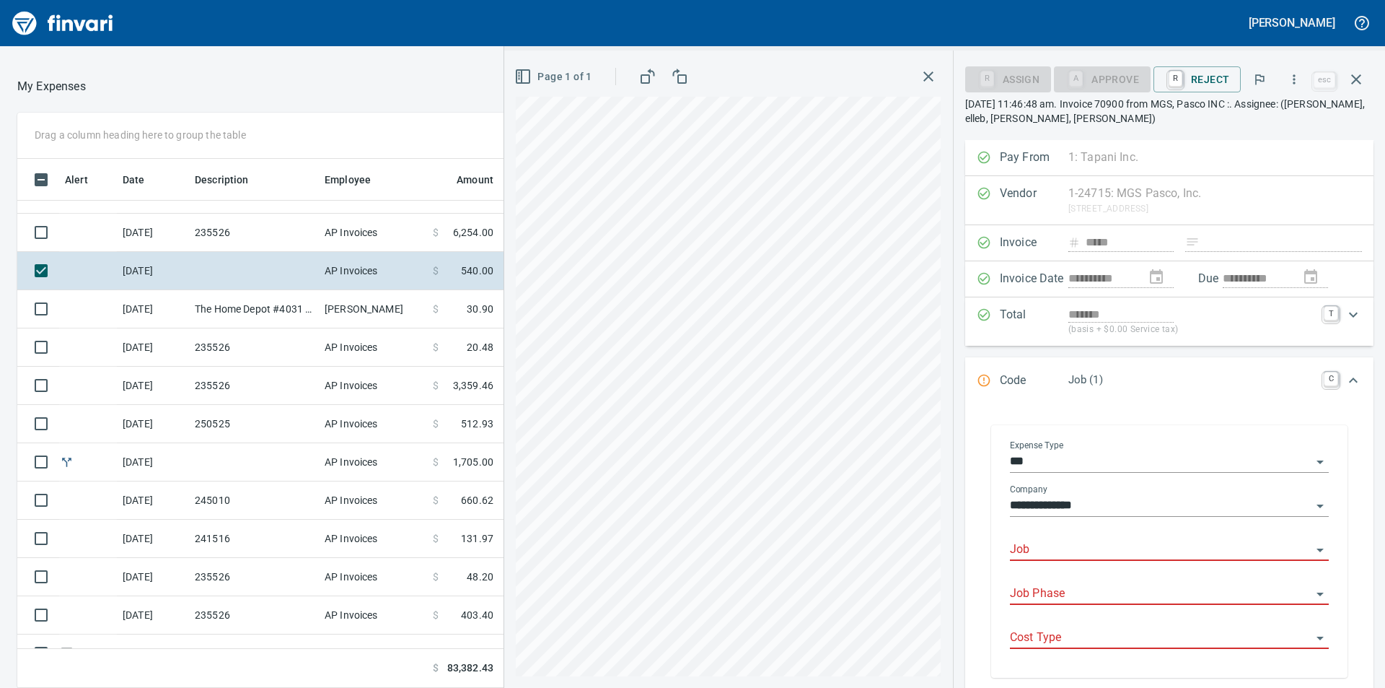
click at [1097, 545] on input "Job" at bounding box center [1161, 550] width 302 height 20
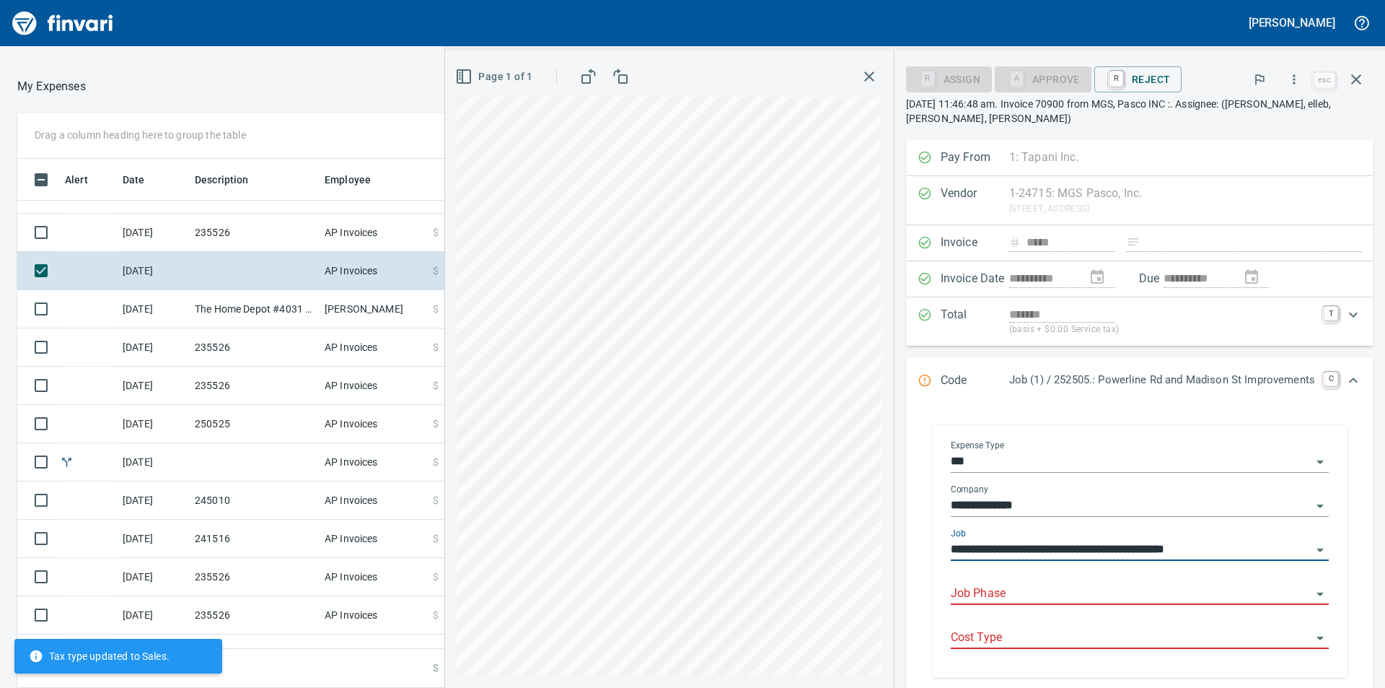
type input "**********"
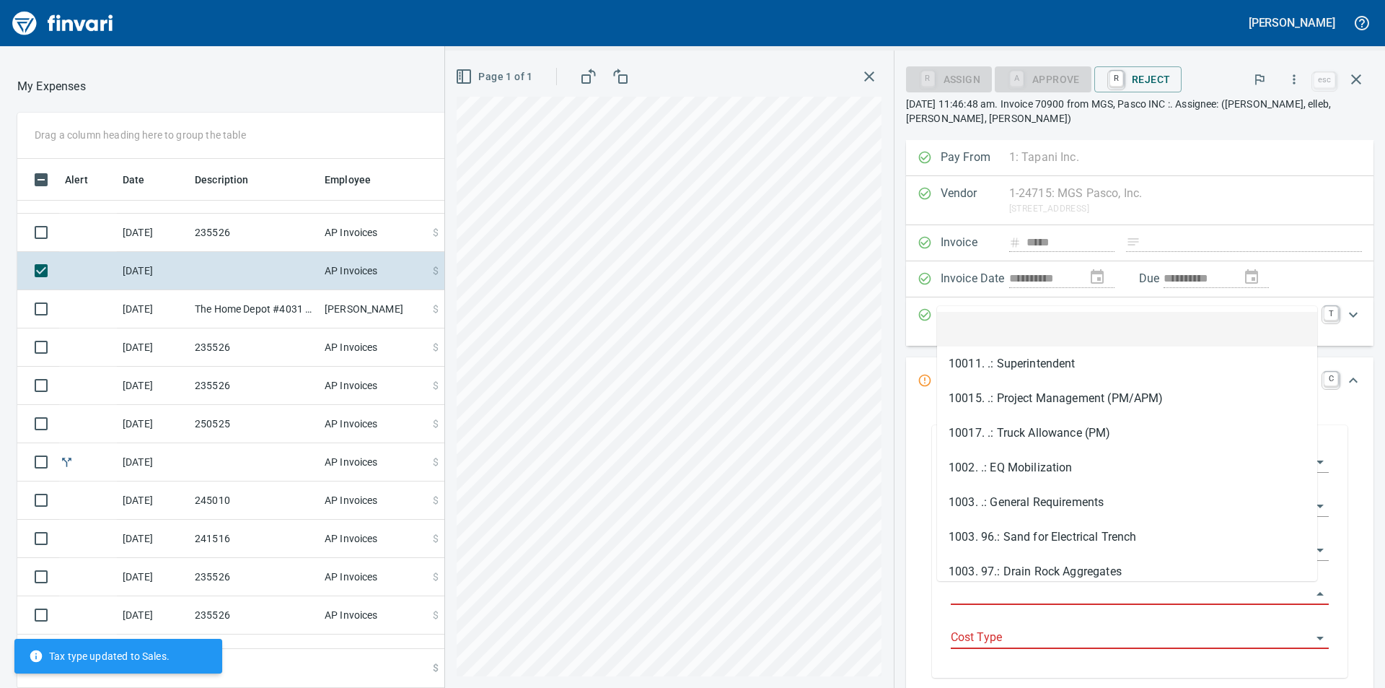
click at [1089, 600] on input "Job Phase" at bounding box center [1131, 594] width 361 height 20
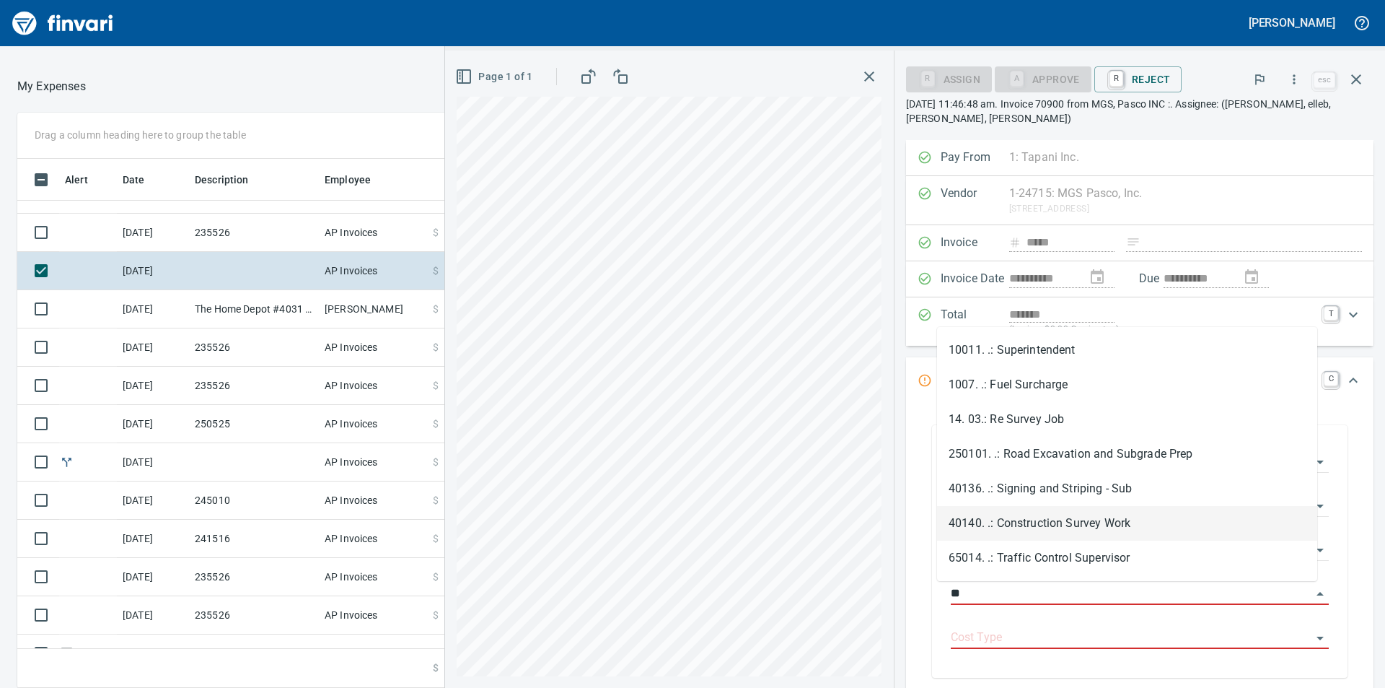
click at [1069, 522] on li "40140. .: Construction Survey Work" at bounding box center [1127, 523] width 380 height 35
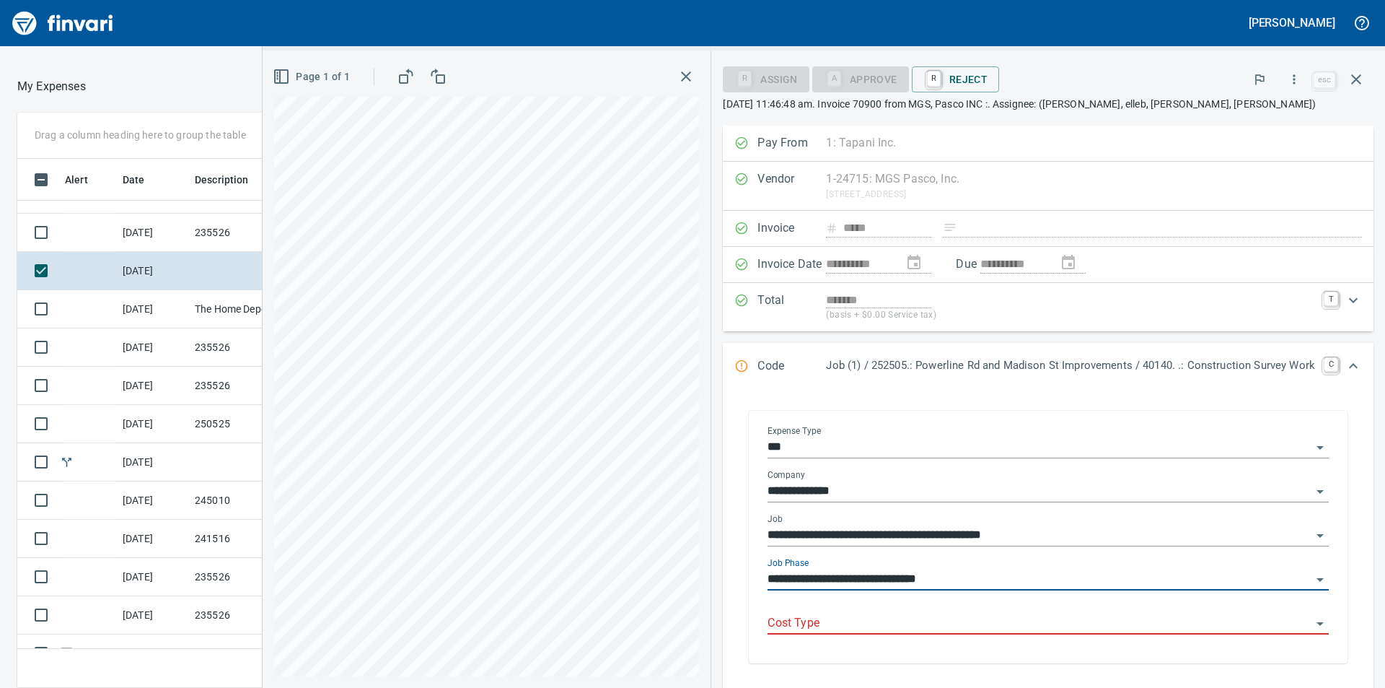
type input "**********"
click at [1018, 627] on input "Cost Type" at bounding box center [1040, 623] width 544 height 20
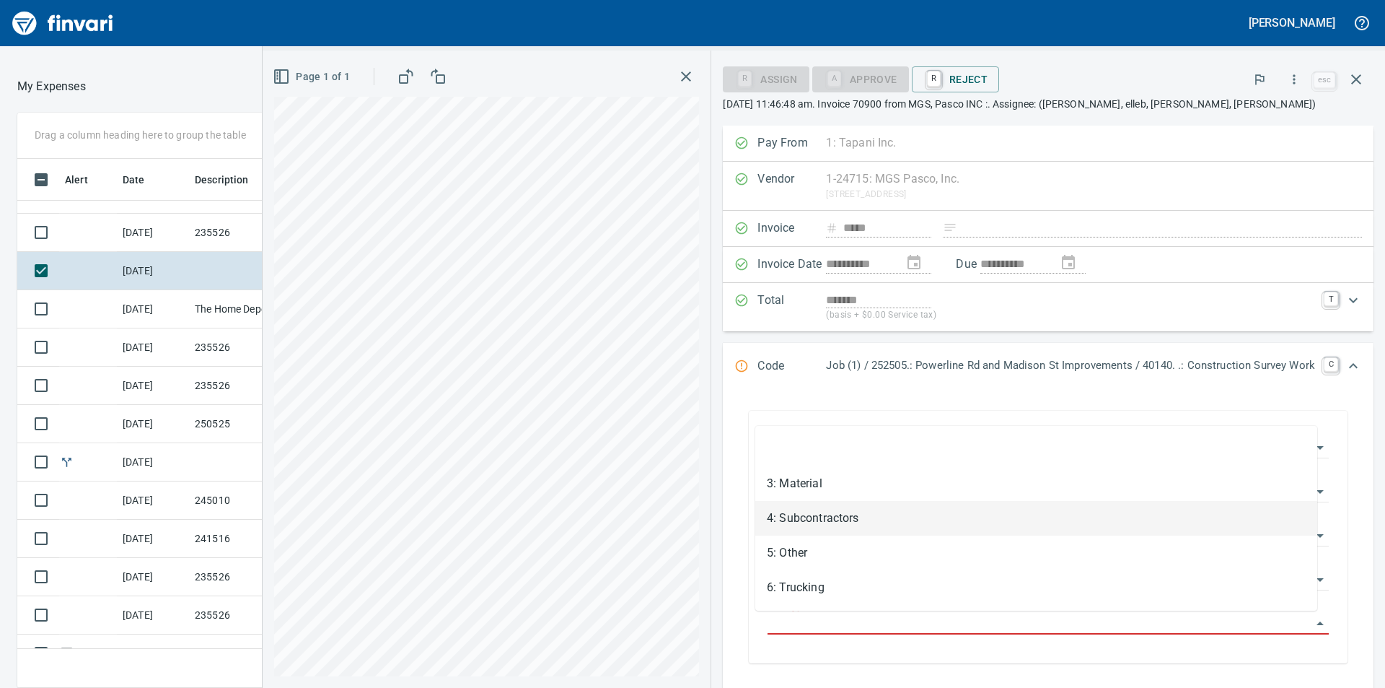
click at [848, 524] on li "4: Subcontractors" at bounding box center [1036, 518] width 562 height 35
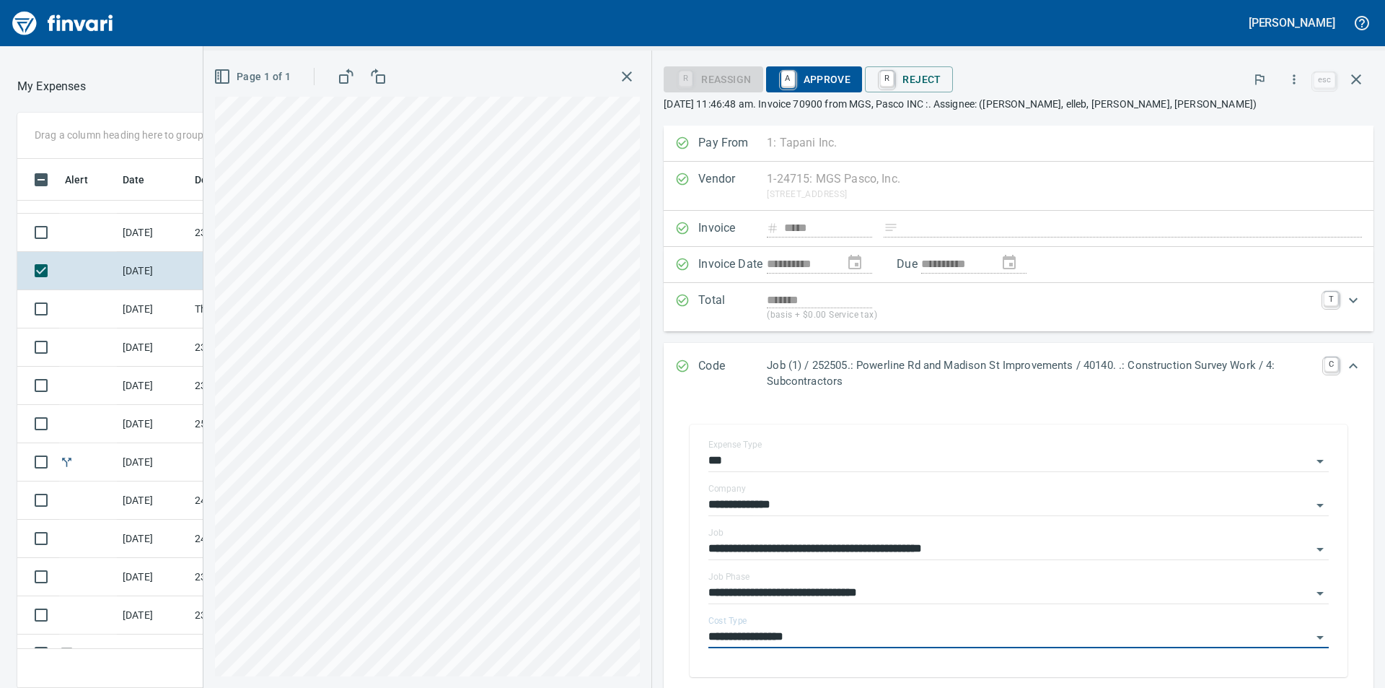
type input "**********"
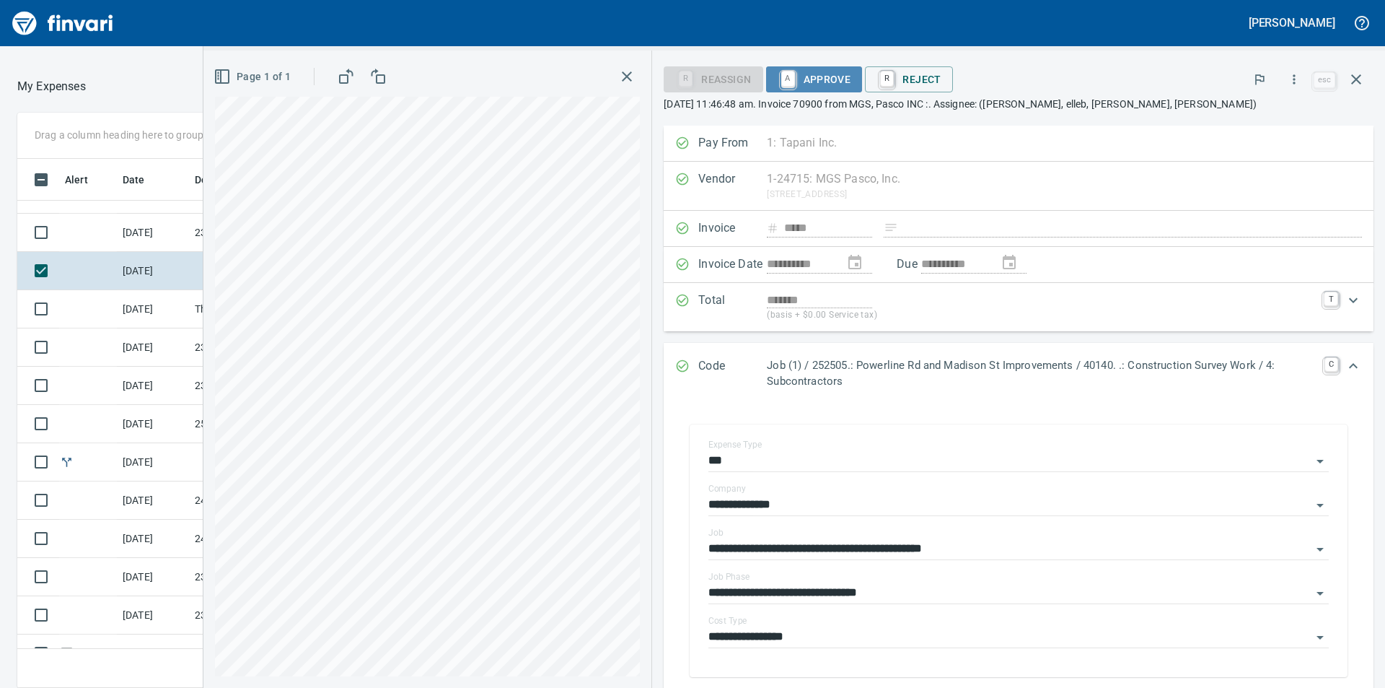
click at [833, 83] on span "A Approve" at bounding box center [815, 79] width 74 height 25
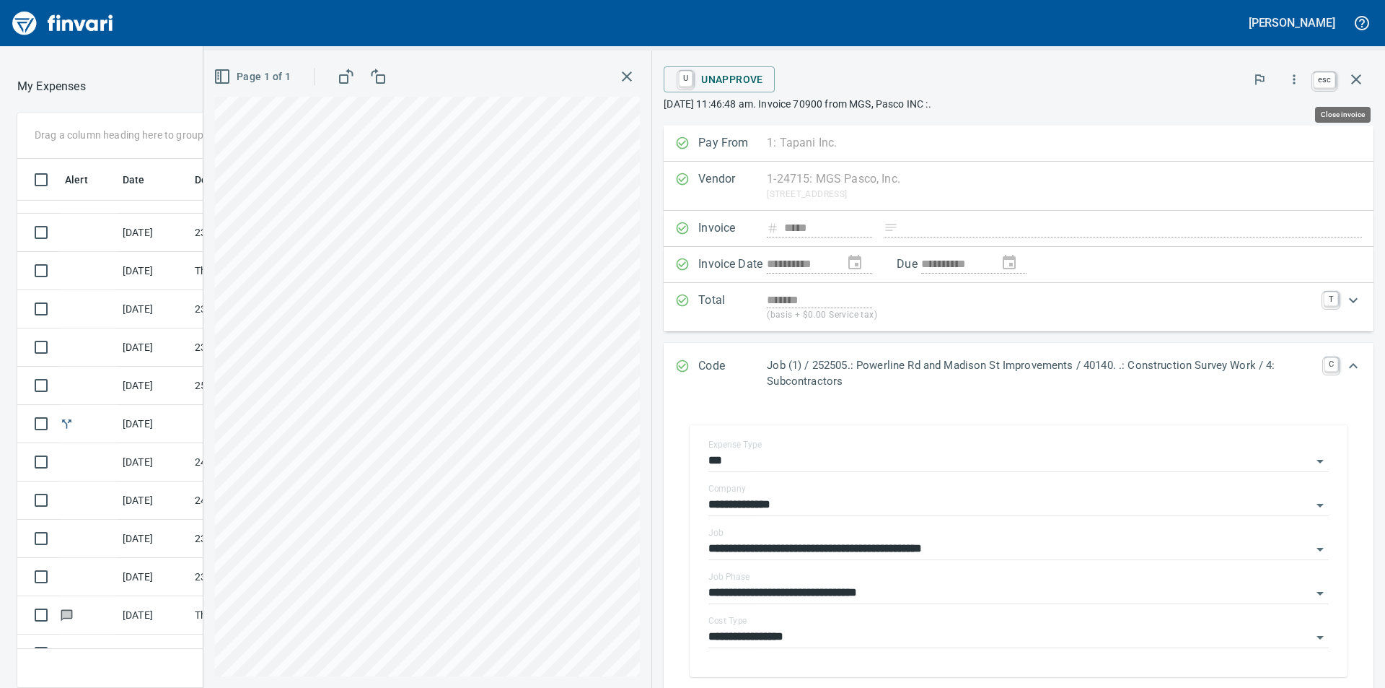
click at [1362, 79] on icon "button" at bounding box center [1356, 79] width 17 height 17
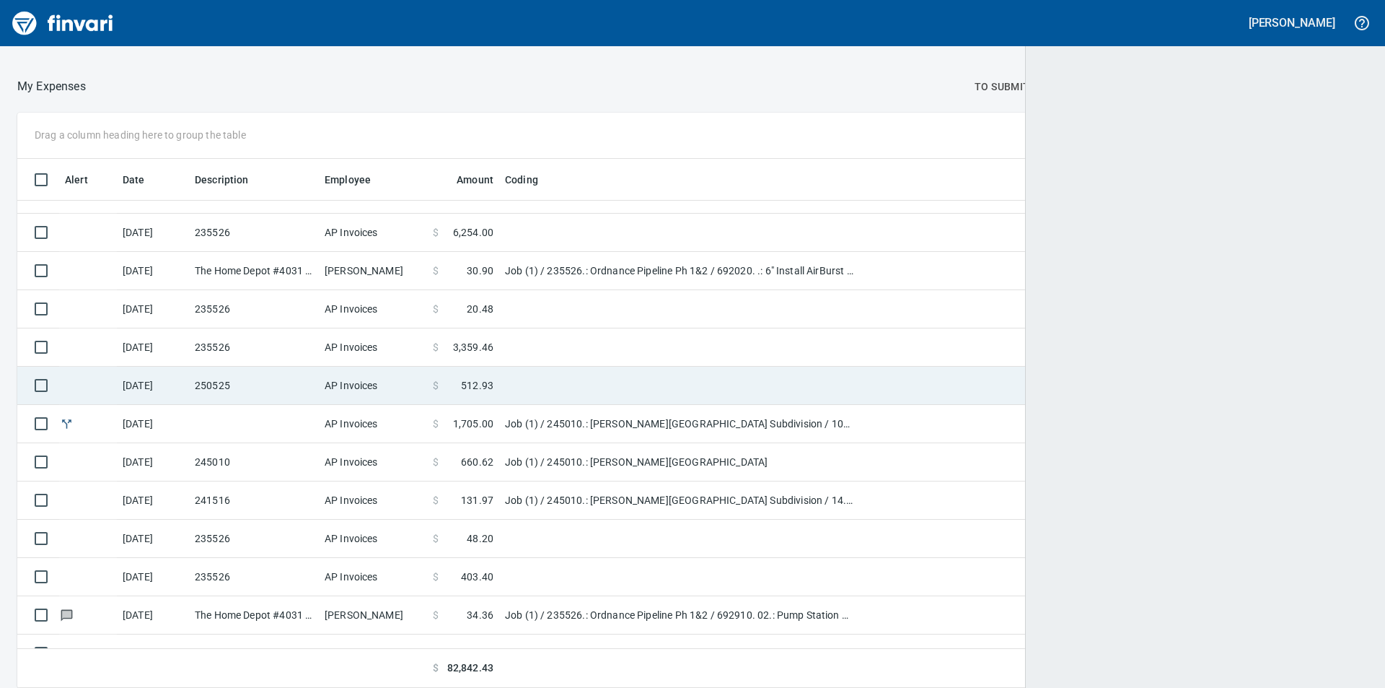
scroll to position [518, 1318]
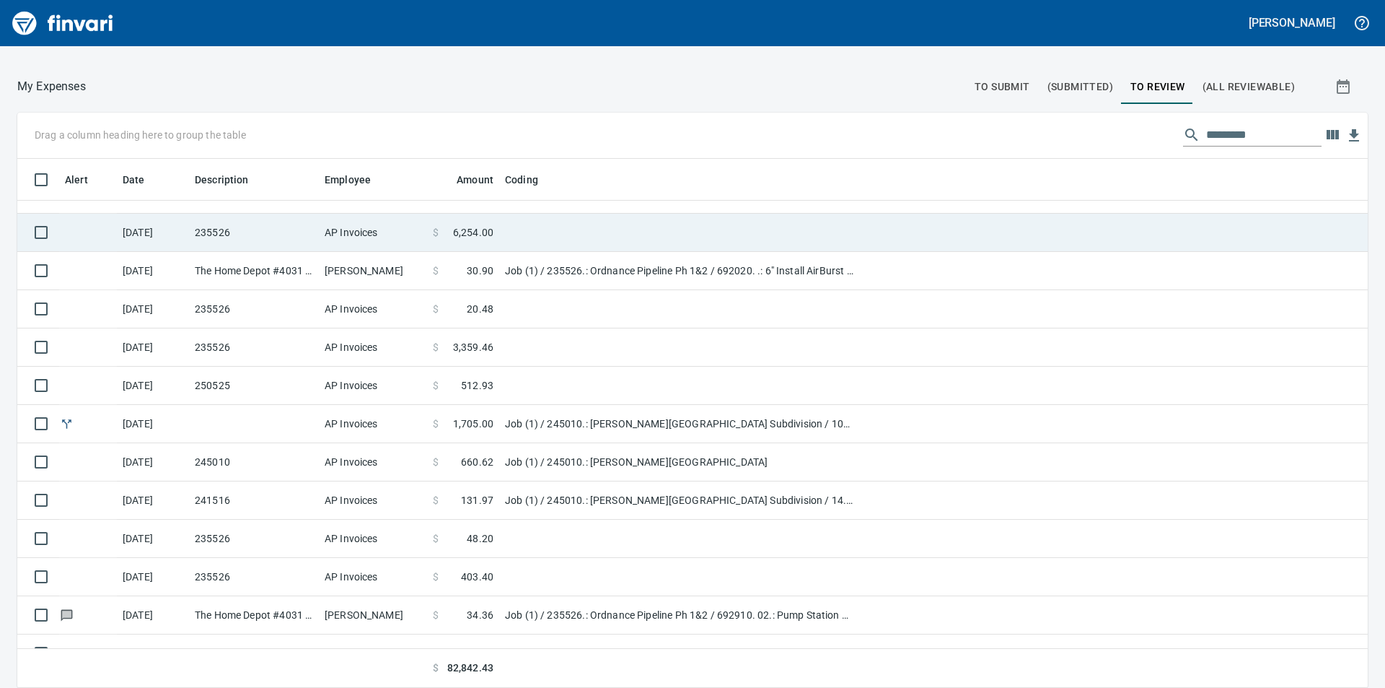
click at [468, 232] on span "6,254.00" at bounding box center [473, 232] width 40 height 14
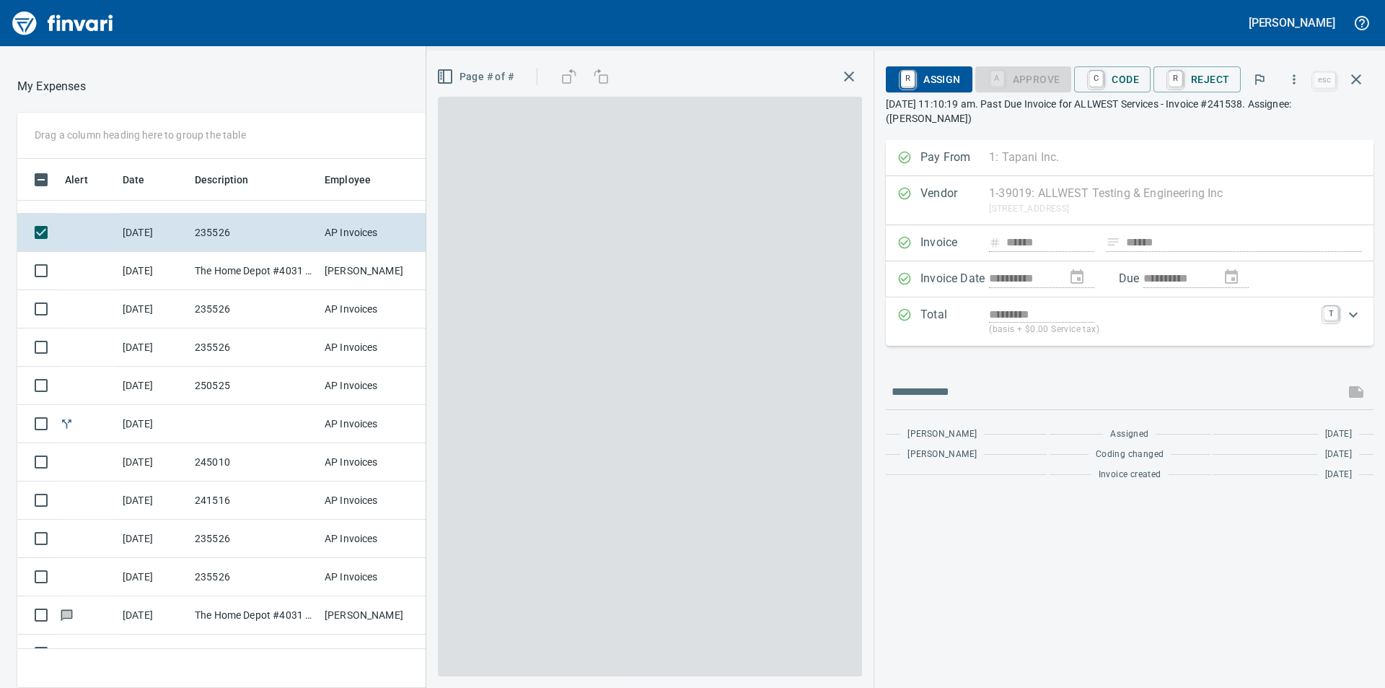
scroll to position [518, 957]
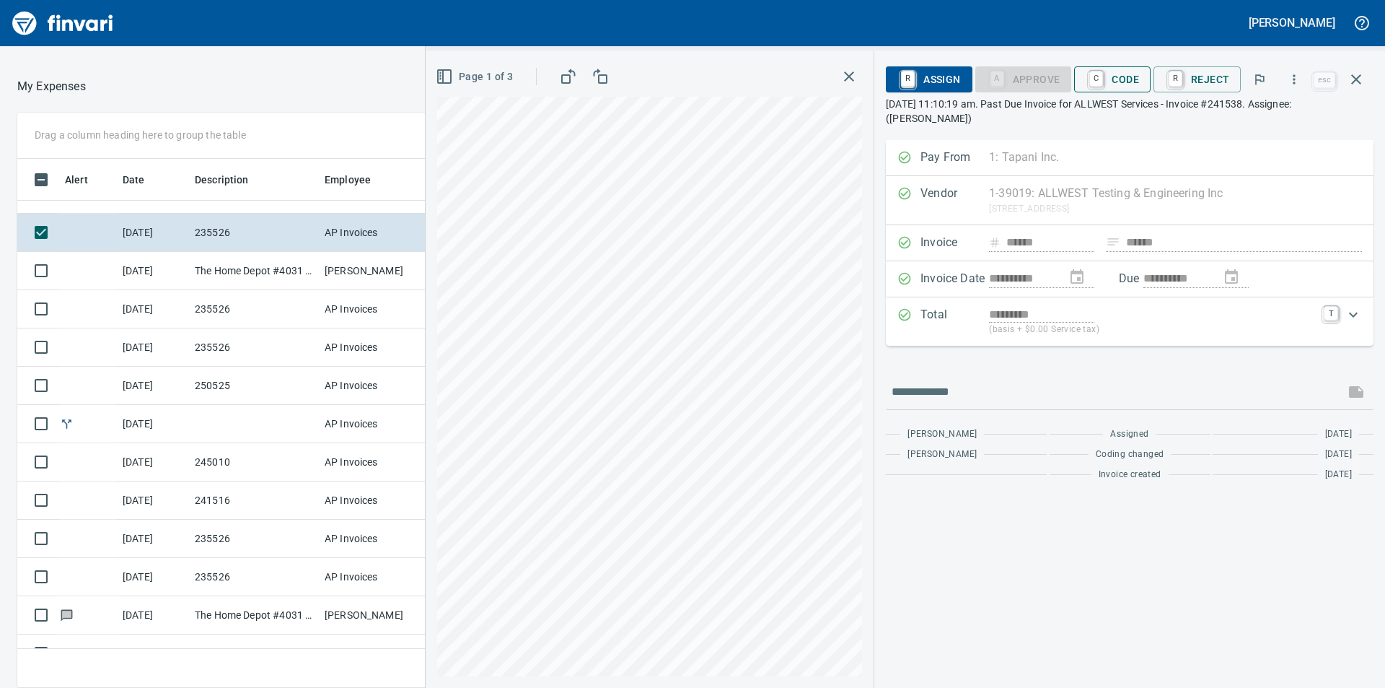
click at [1138, 82] on span "C Code" at bounding box center [1112, 79] width 53 height 25
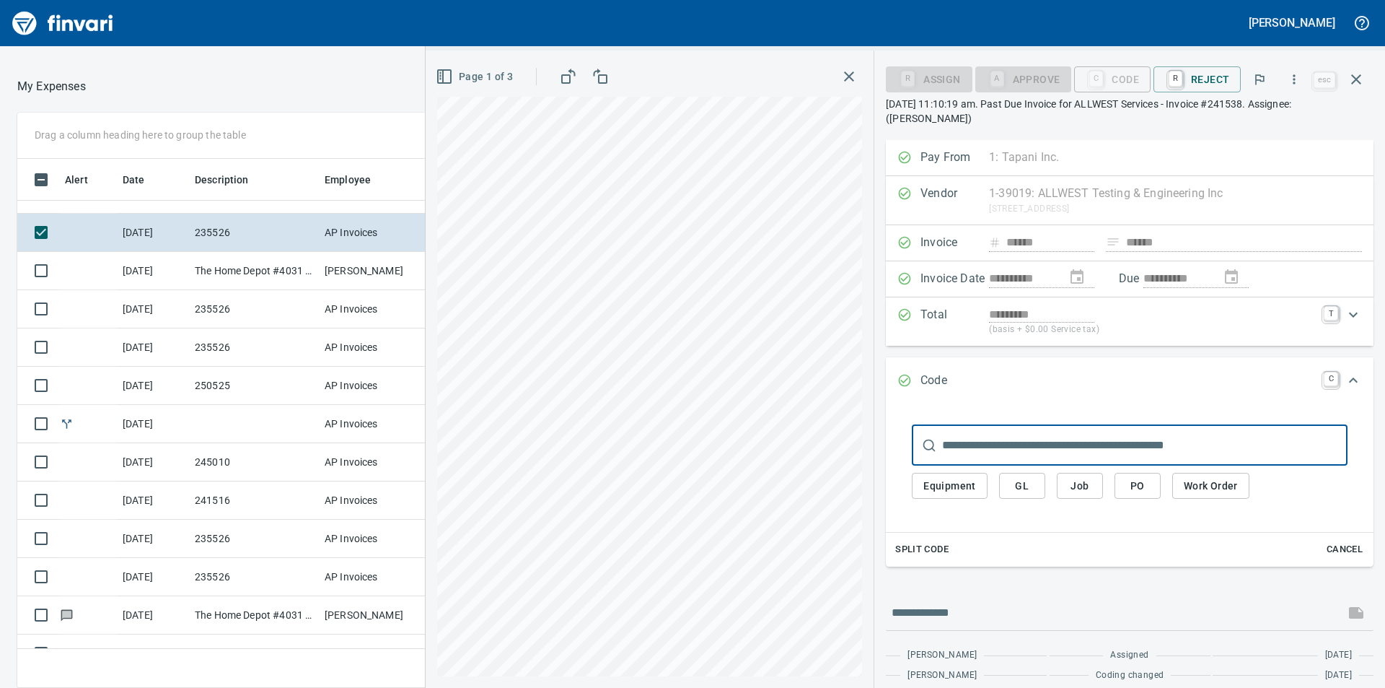
click at [1102, 438] on input "text" at bounding box center [1144, 445] width 405 height 40
click at [1085, 489] on span "Job" at bounding box center [1080, 486] width 23 height 18
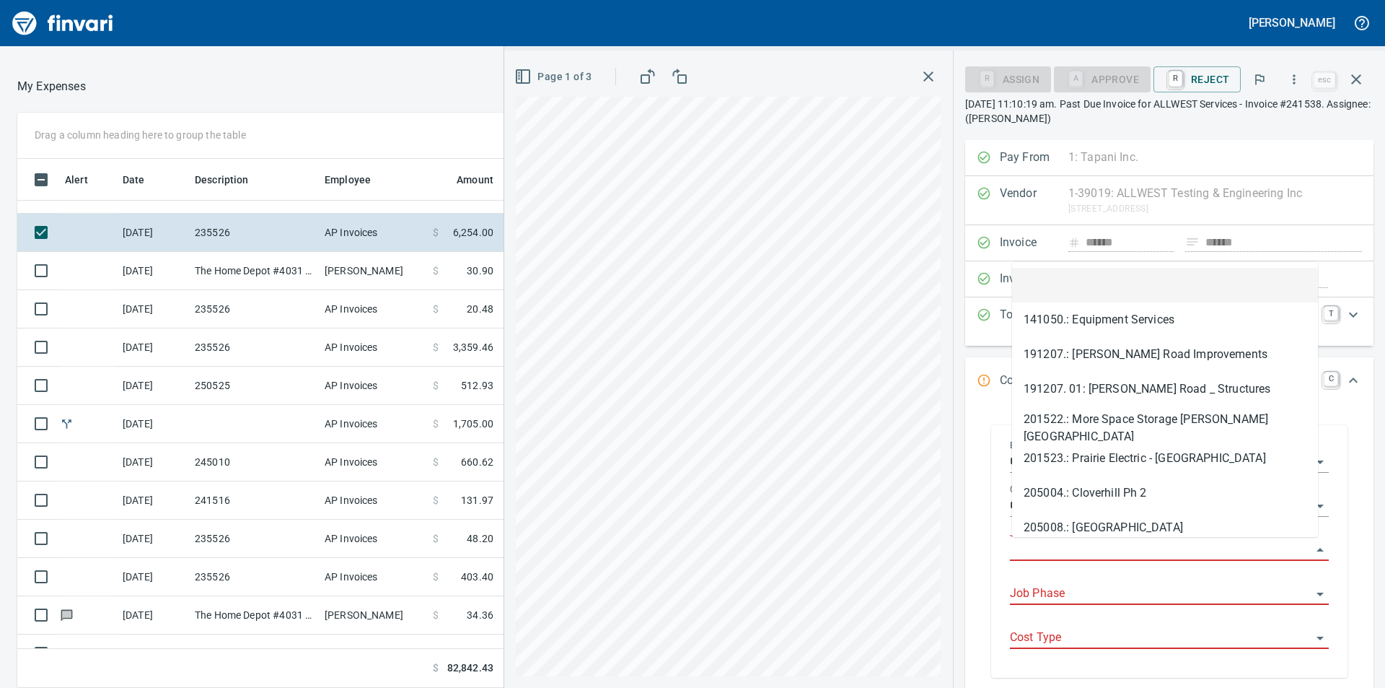
click at [1066, 554] on input "Job" at bounding box center [1161, 550] width 302 height 20
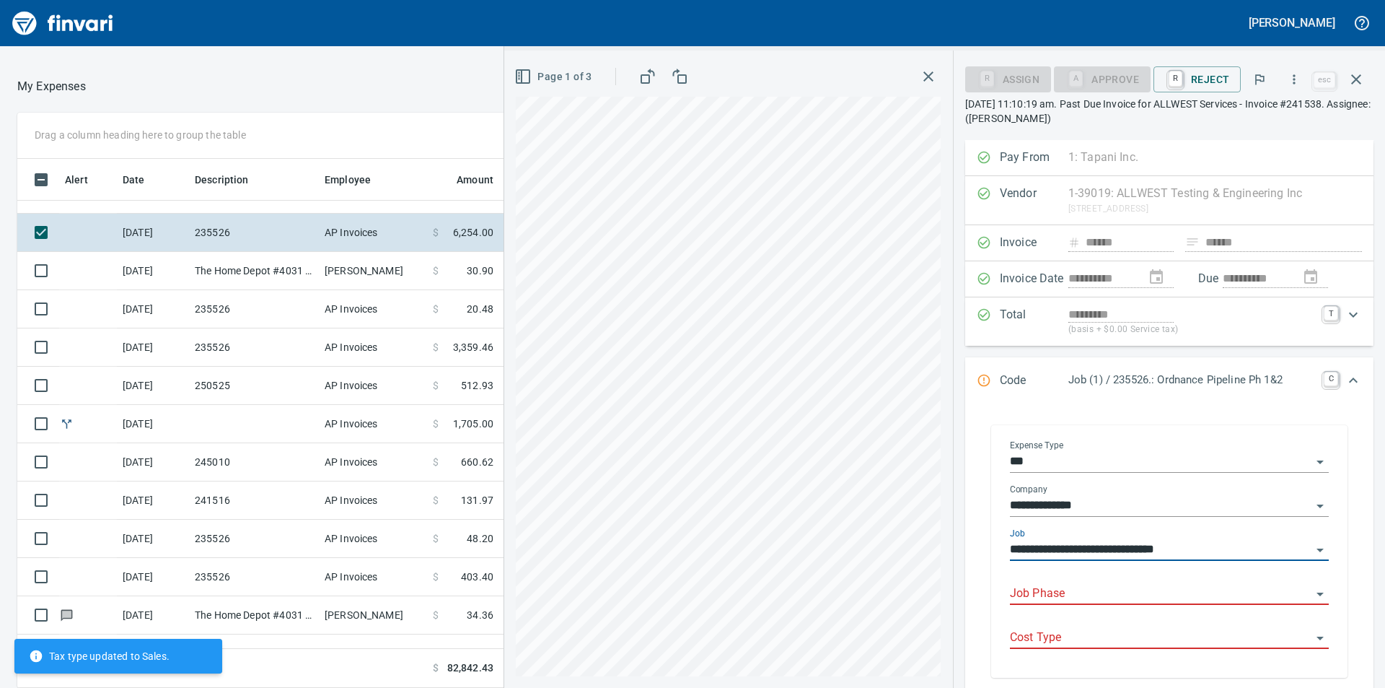
click at [1071, 580] on div "Job Phase" at bounding box center [1169, 588] width 319 height 32
type input "**********"
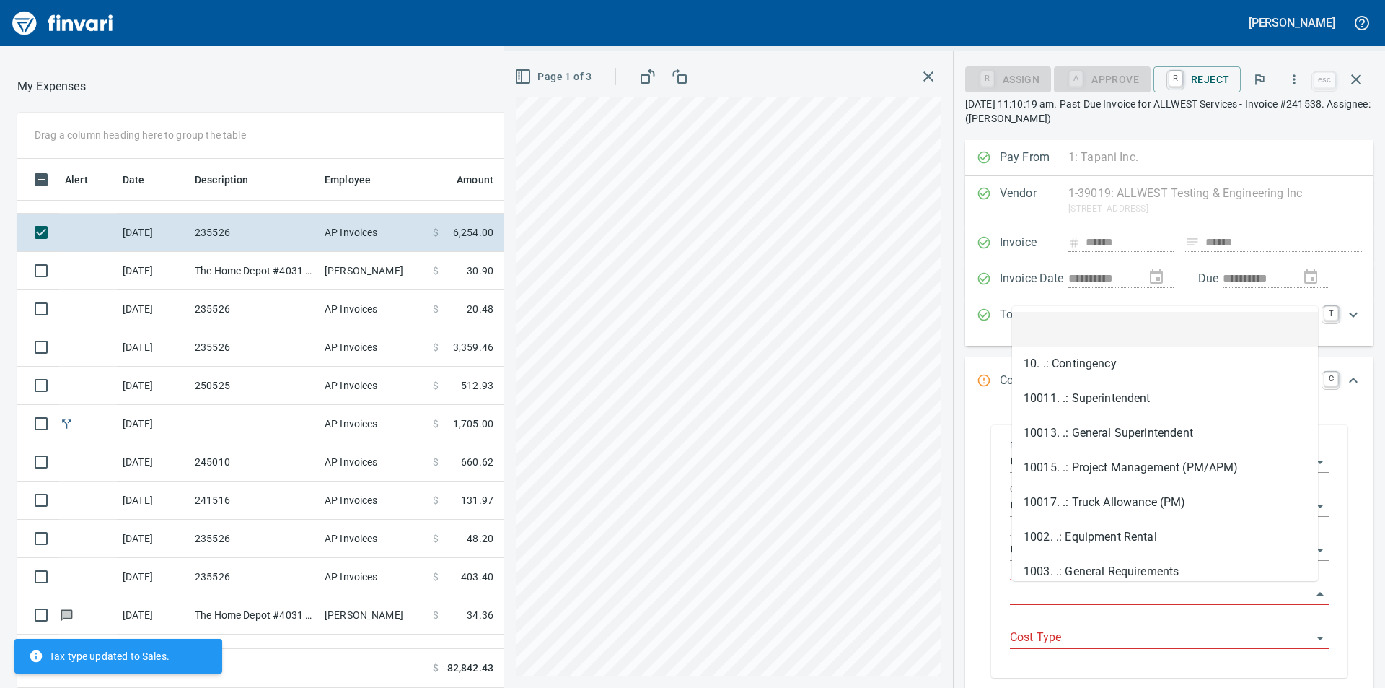
click at [1079, 598] on input "Job Phase" at bounding box center [1161, 594] width 302 height 20
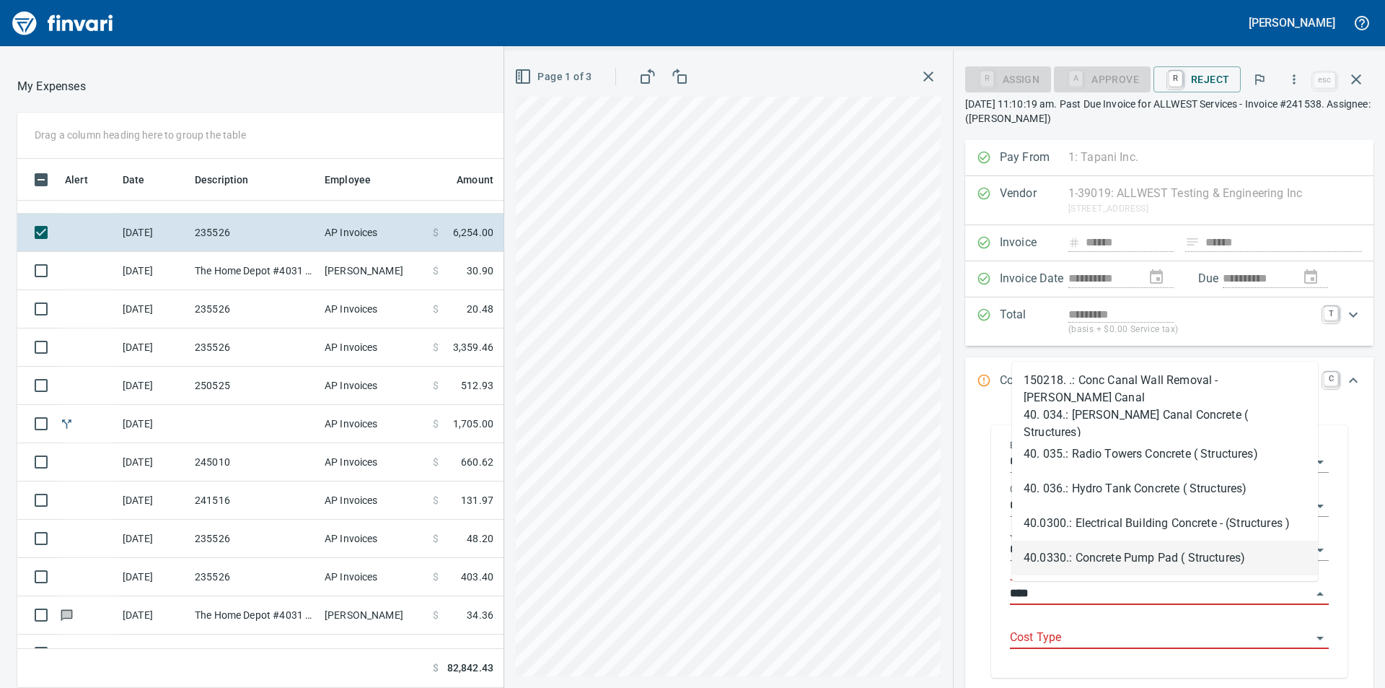
drag, startPoint x: 1061, startPoint y: 591, endPoint x: 1006, endPoint y: 593, distance: 54.9
click at [1006, 593] on div "**********" at bounding box center [1170, 553] width 342 height 249
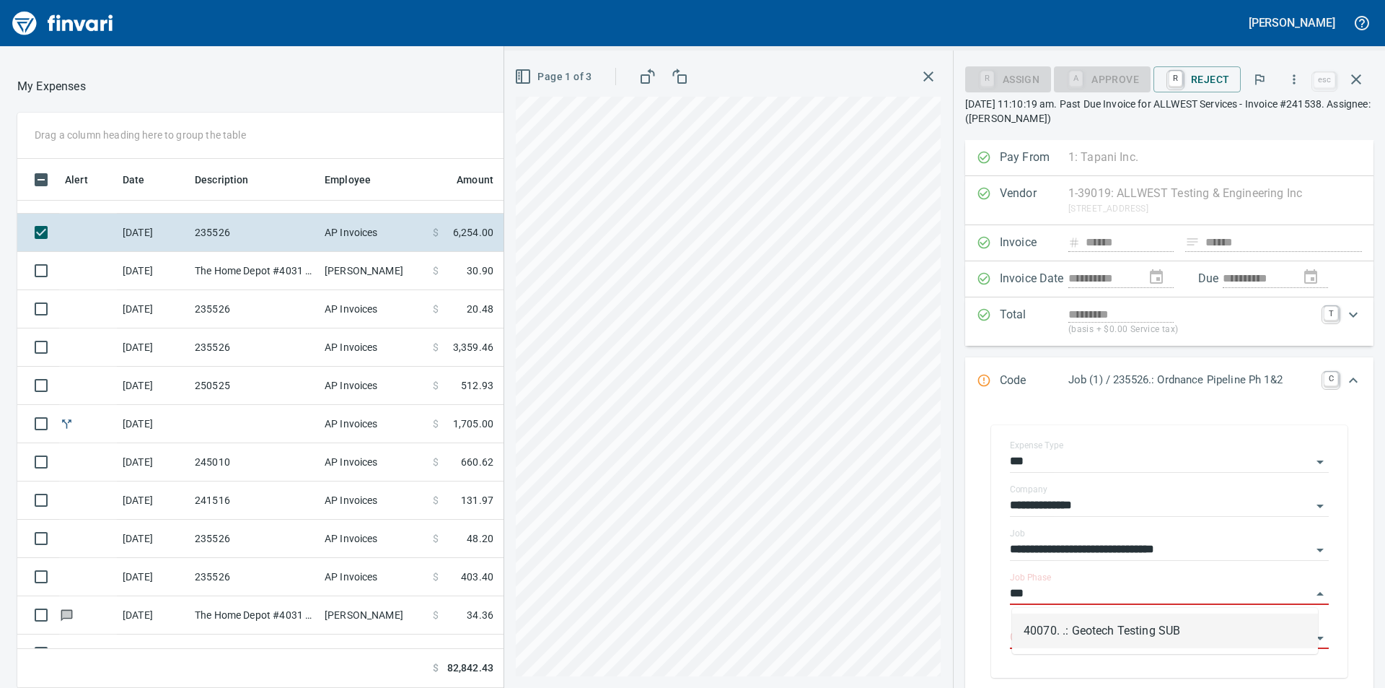
click at [1058, 628] on li "40070. .: Geotech Testing SUB" at bounding box center [1165, 630] width 306 height 35
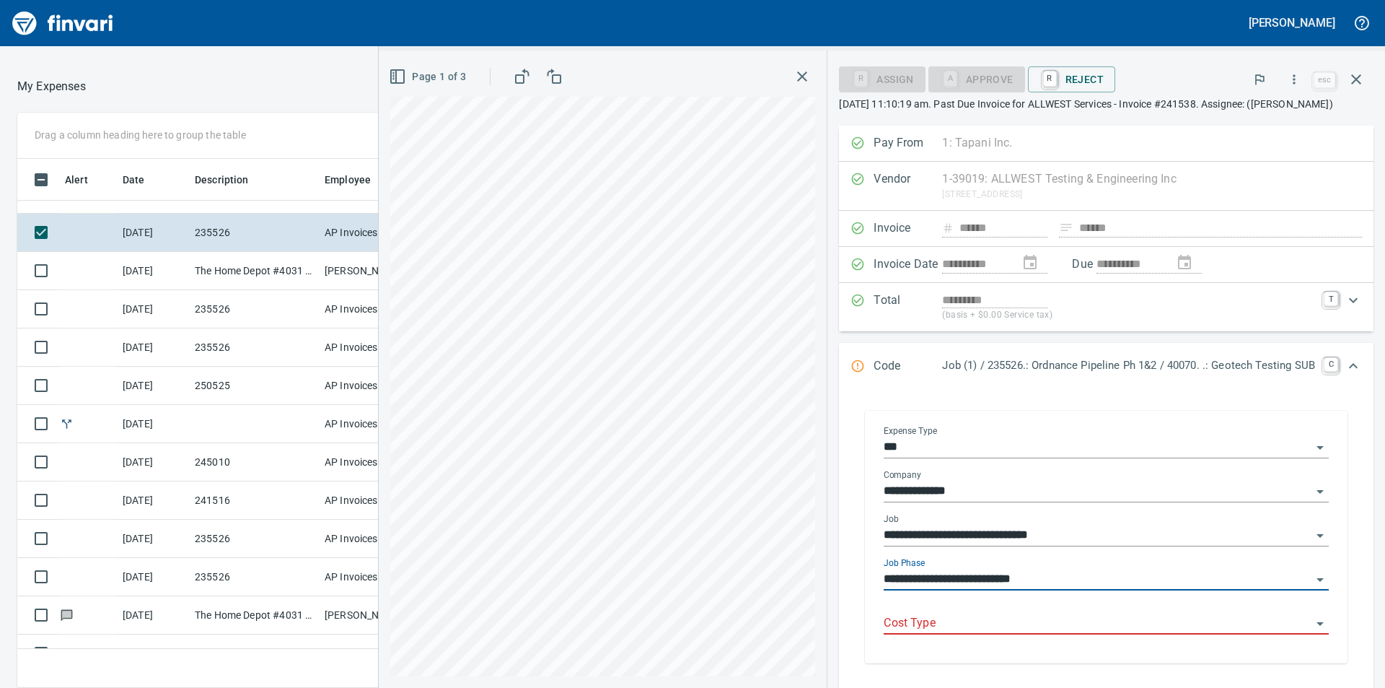
type input "**********"
click at [1056, 625] on input "Cost Type" at bounding box center [1098, 623] width 428 height 20
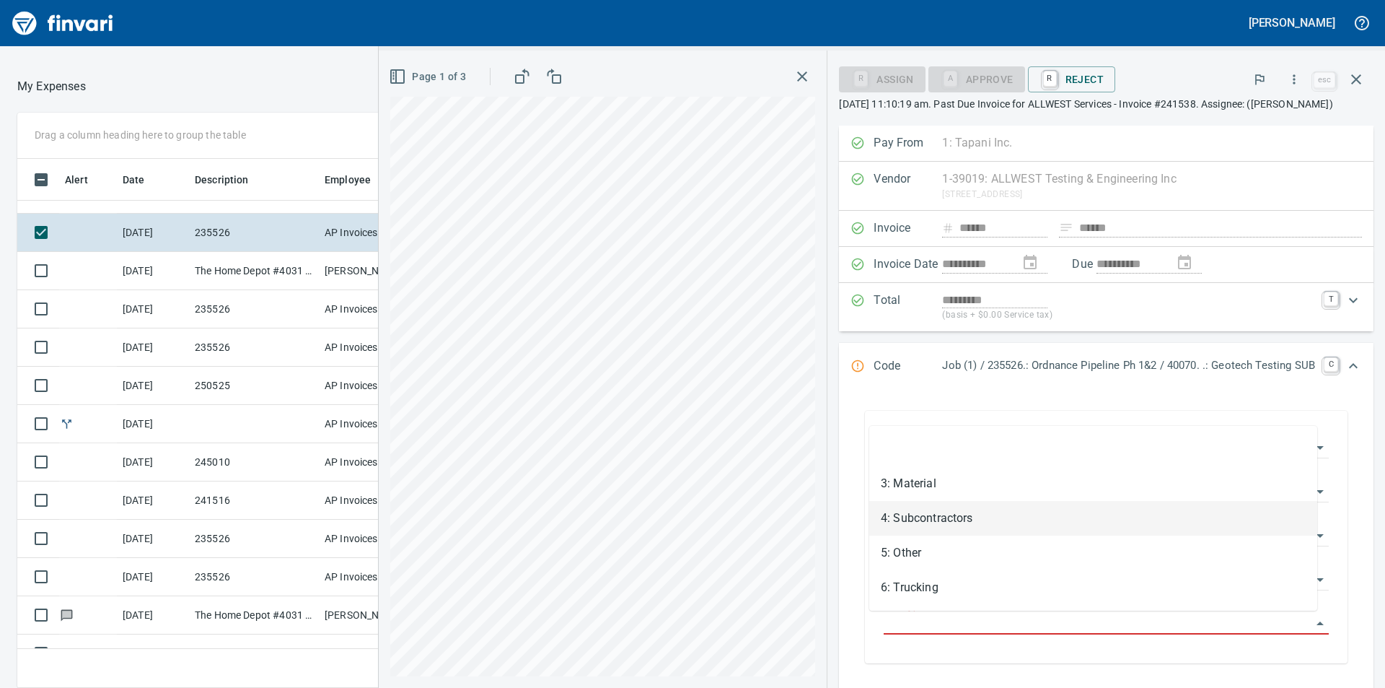
click at [949, 515] on li "4: Subcontractors" at bounding box center [1093, 518] width 448 height 35
type input "**********"
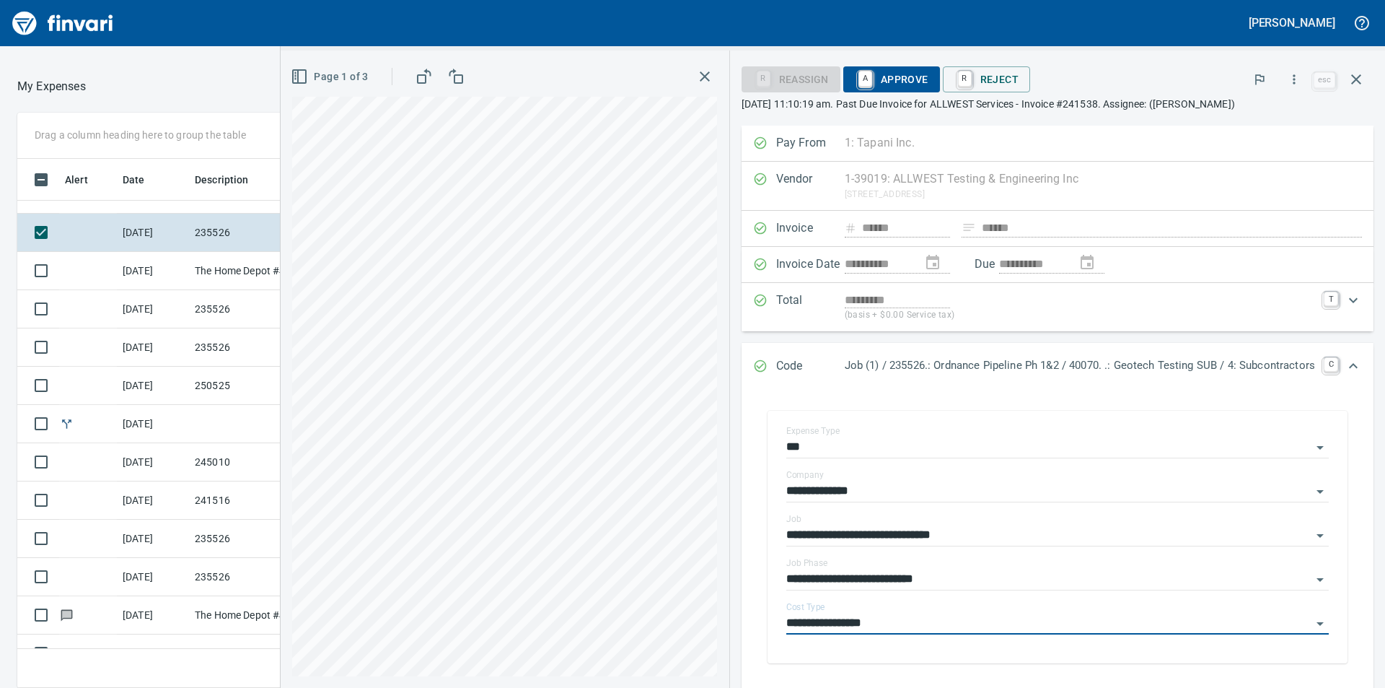
click at [895, 81] on span "A Approve" at bounding box center [892, 79] width 74 height 25
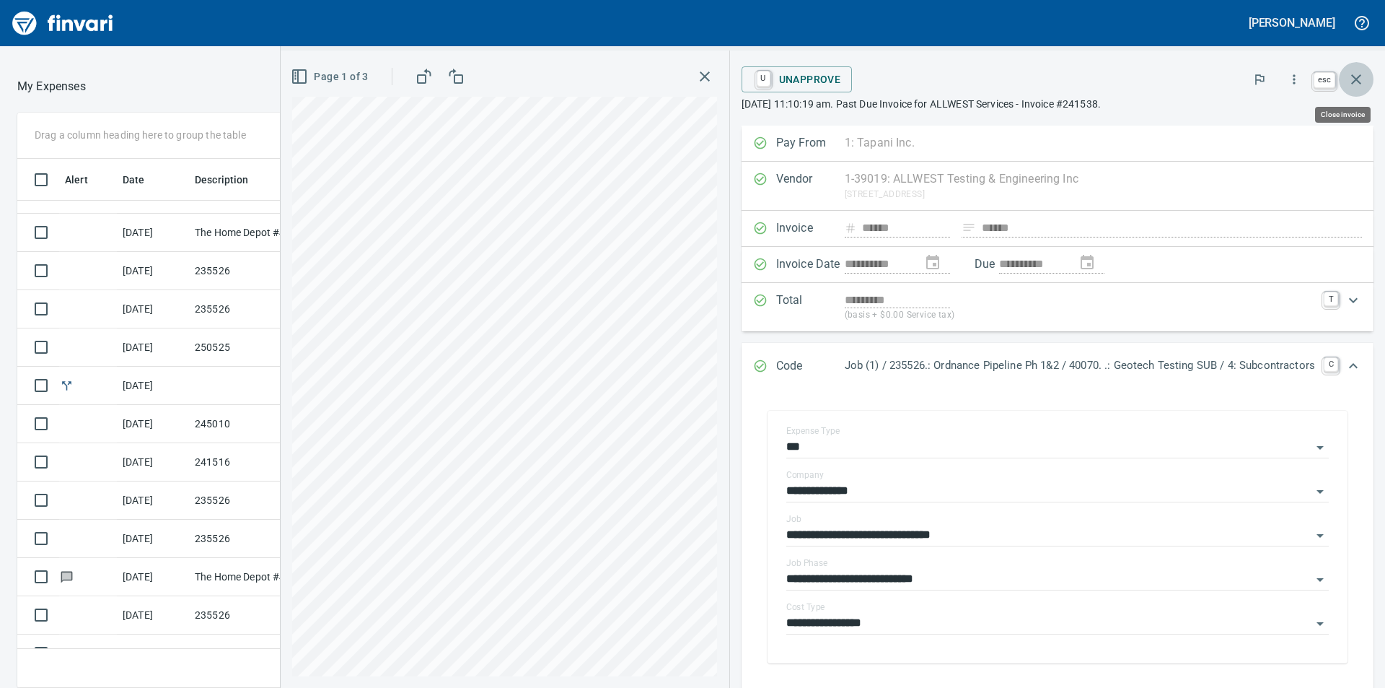
click at [1358, 77] on icon "button" at bounding box center [1356, 79] width 10 height 10
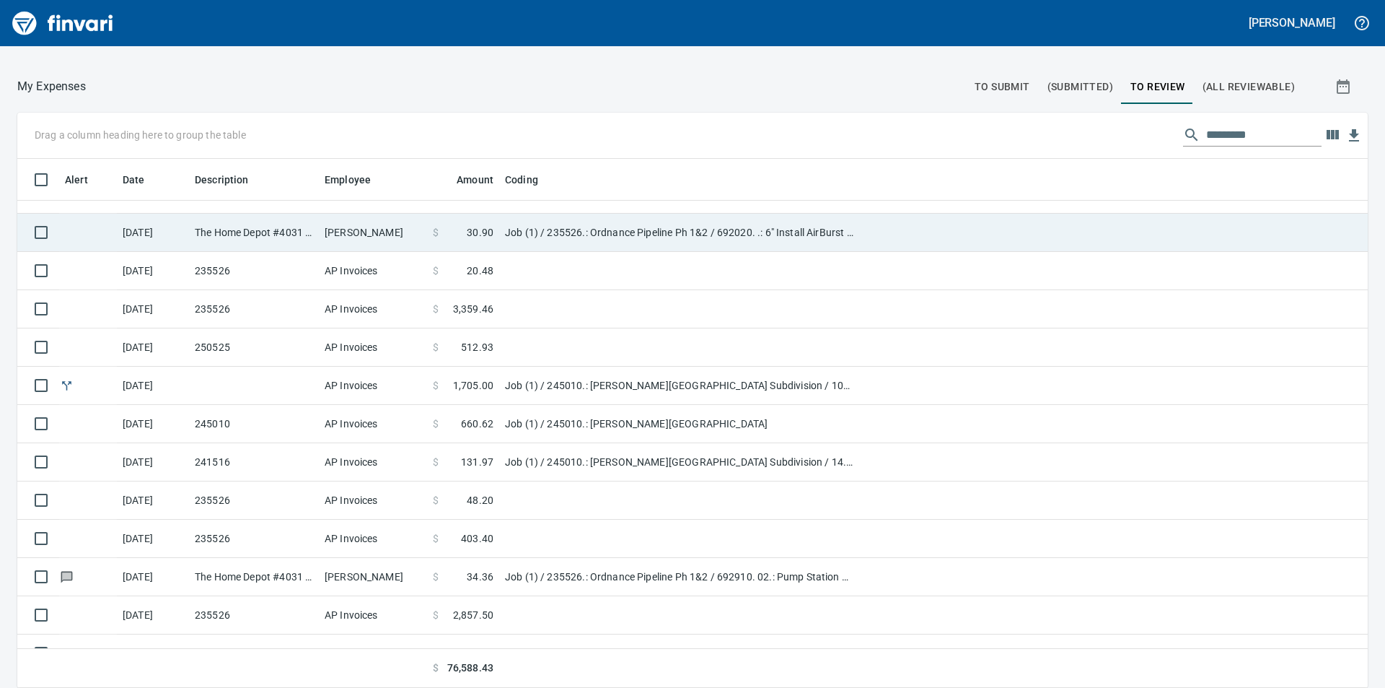
scroll to position [518, 1318]
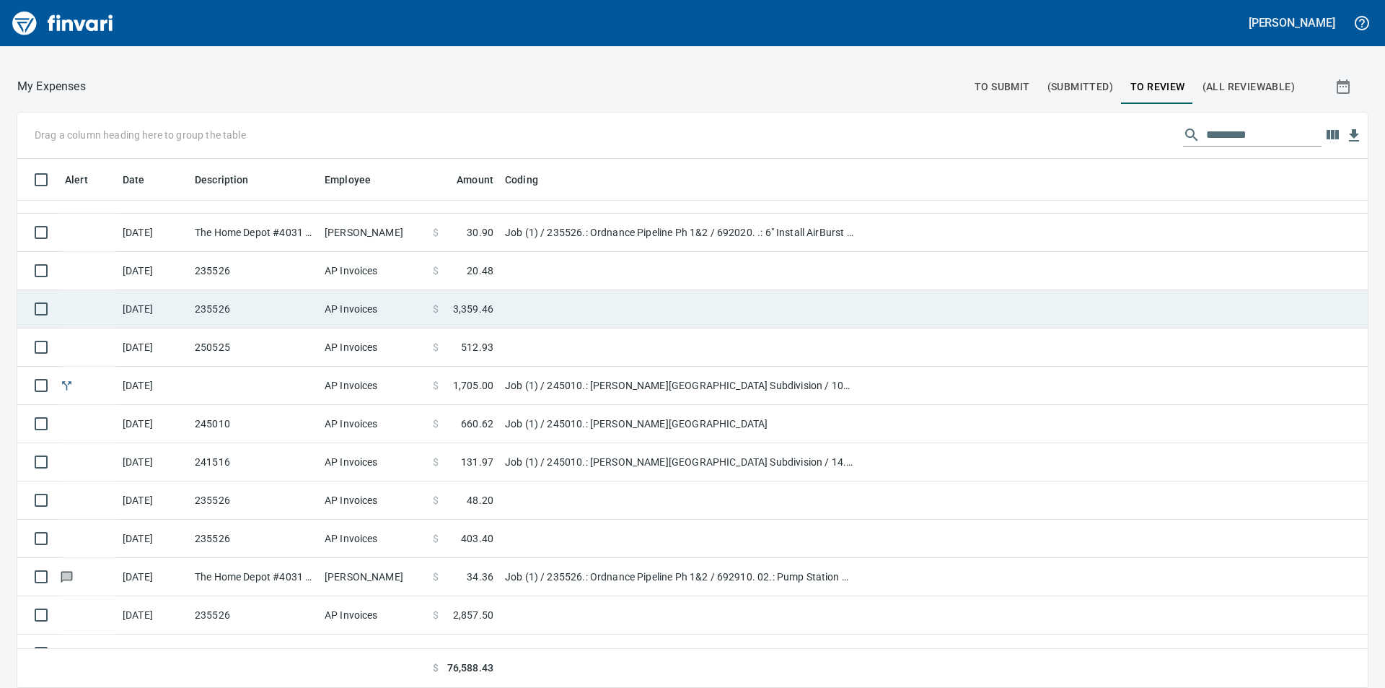
click at [468, 307] on span "3,359.46" at bounding box center [473, 309] width 40 height 14
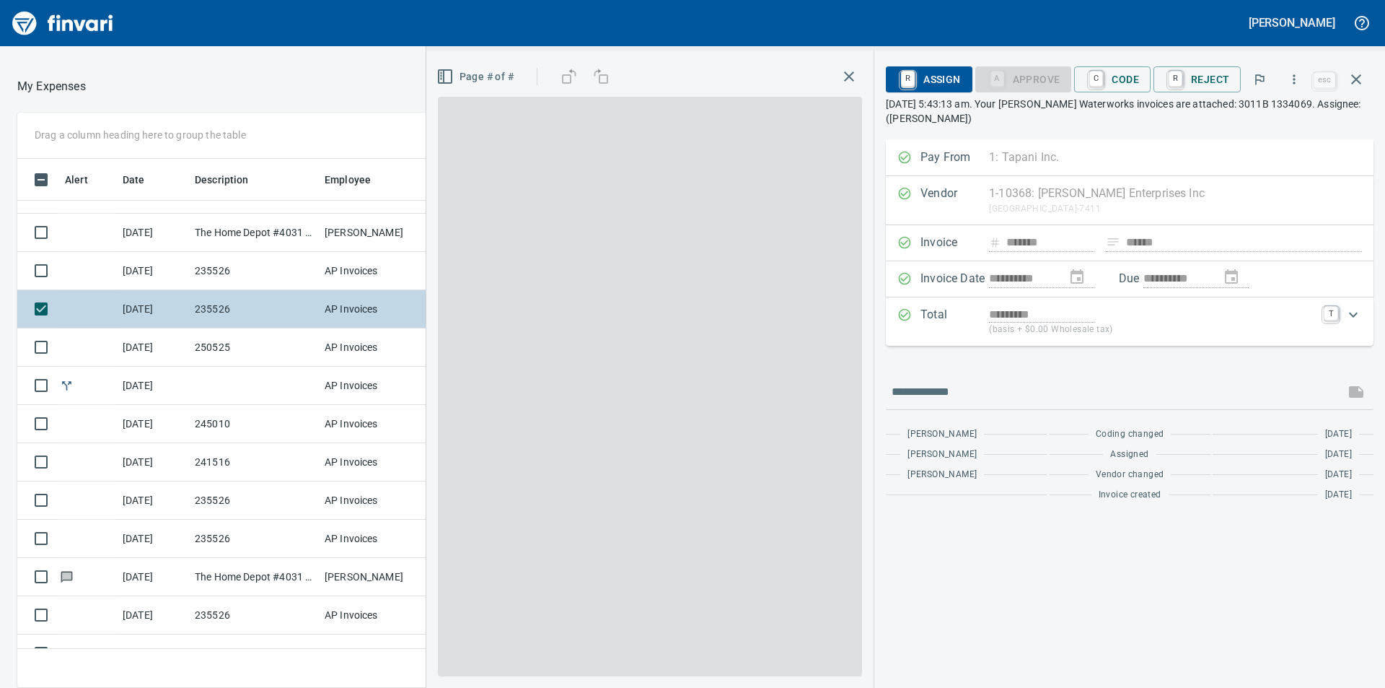
scroll to position [518, 957]
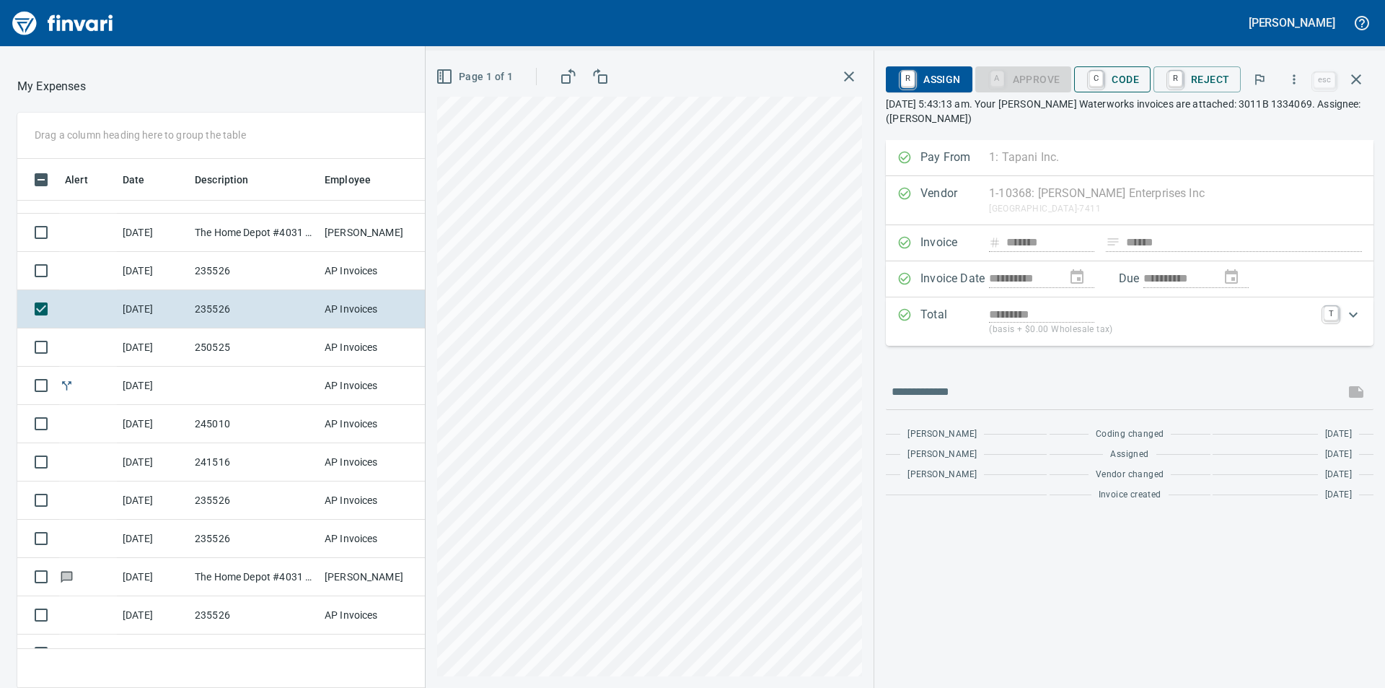
click at [1139, 79] on span "C Code" at bounding box center [1112, 79] width 53 height 25
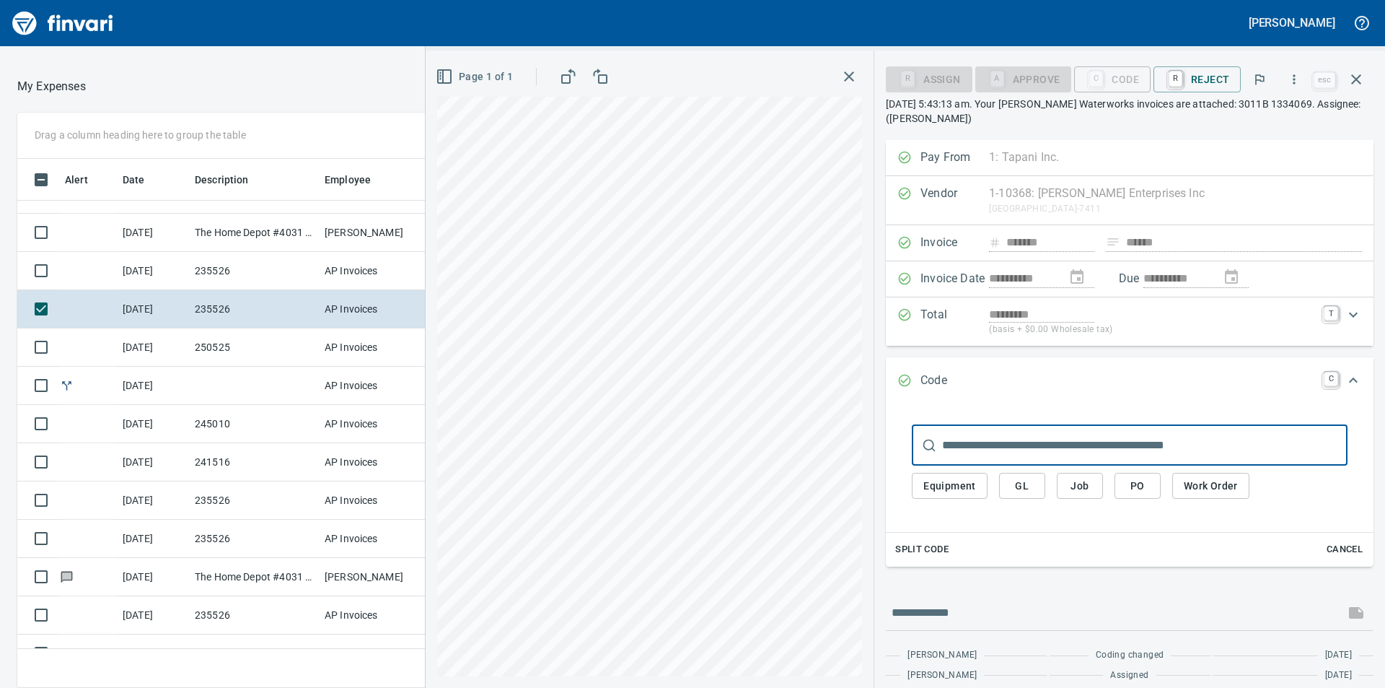
click at [1079, 484] on span "Job" at bounding box center [1080, 486] width 23 height 18
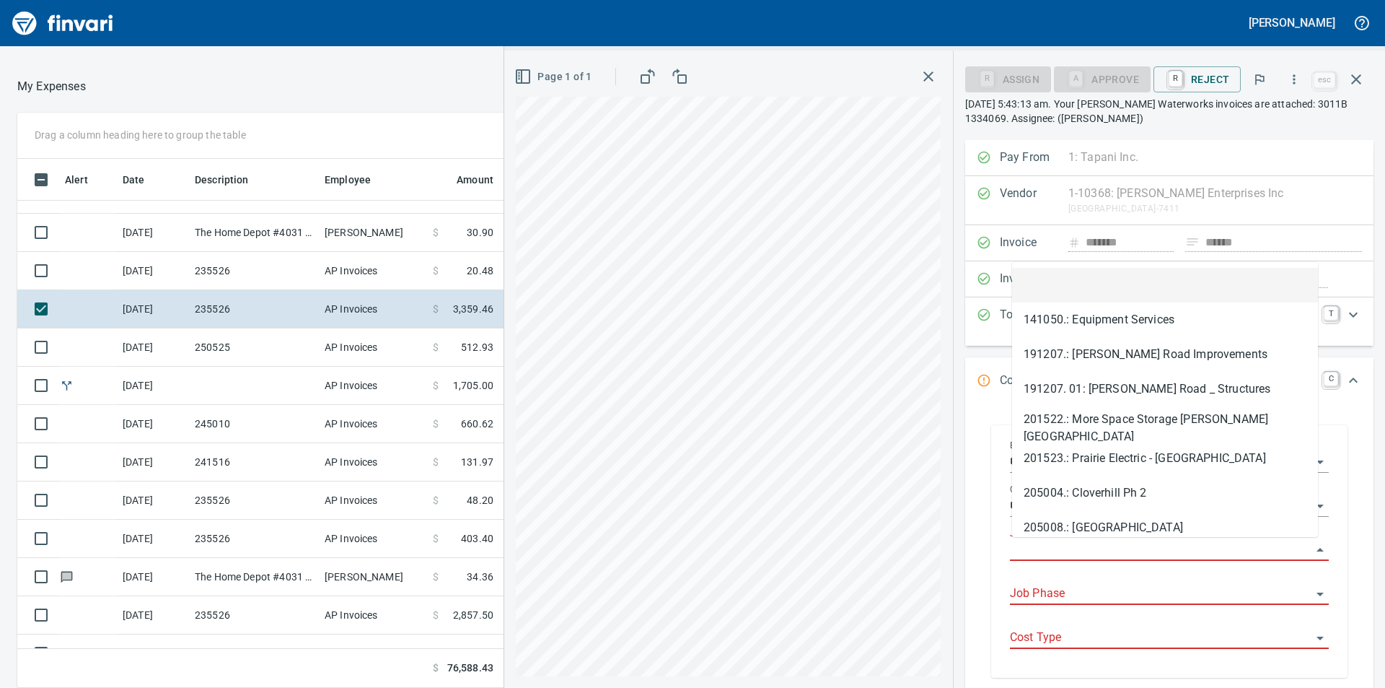
click at [1083, 551] on input "Job" at bounding box center [1161, 550] width 302 height 20
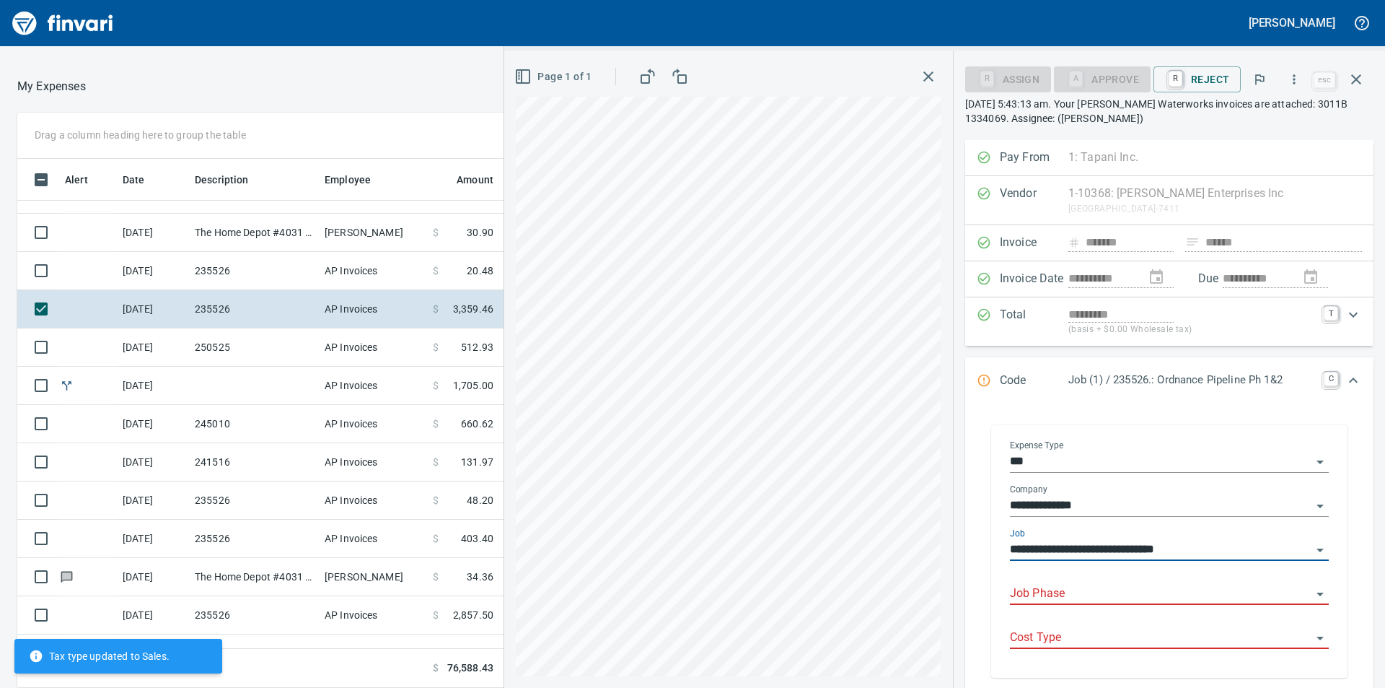
type input "**********"
click at [1084, 597] on input "Job Phase" at bounding box center [1161, 594] width 302 height 20
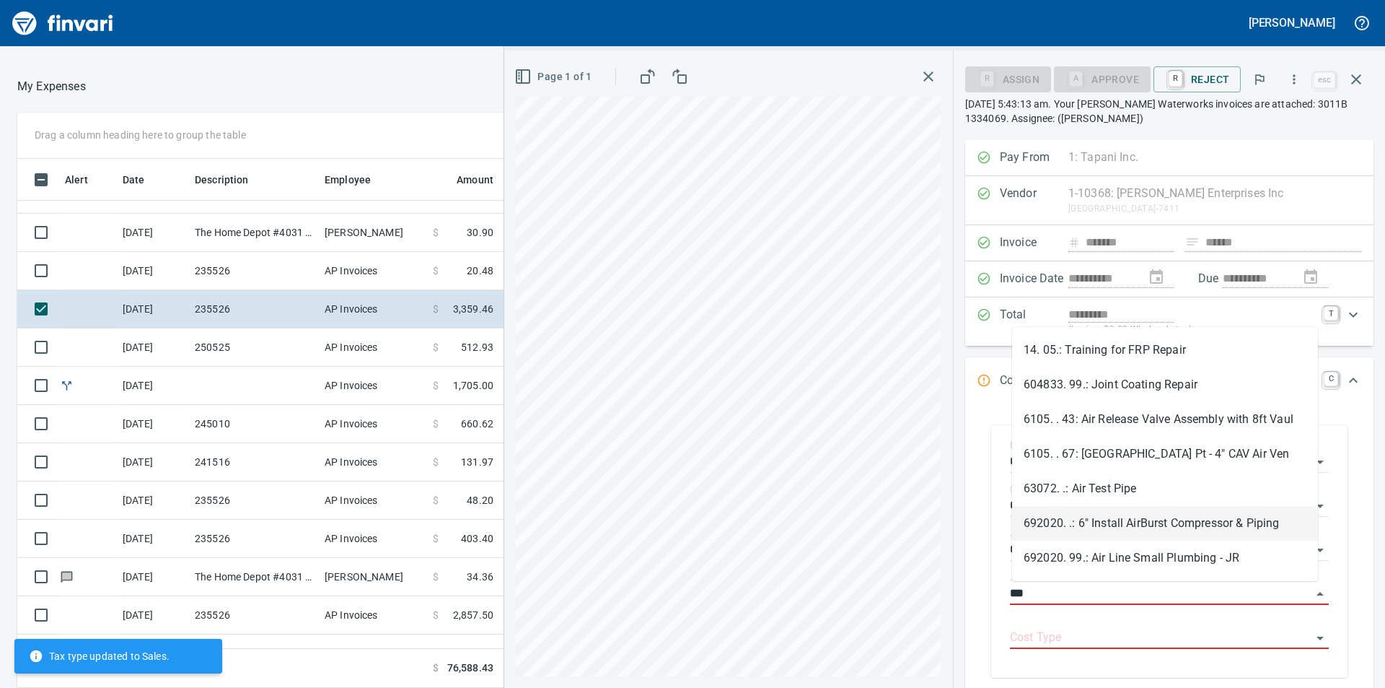
click at [1112, 525] on li "692020. .: 6" Install AirBurst Compressor & Piping" at bounding box center [1165, 523] width 306 height 35
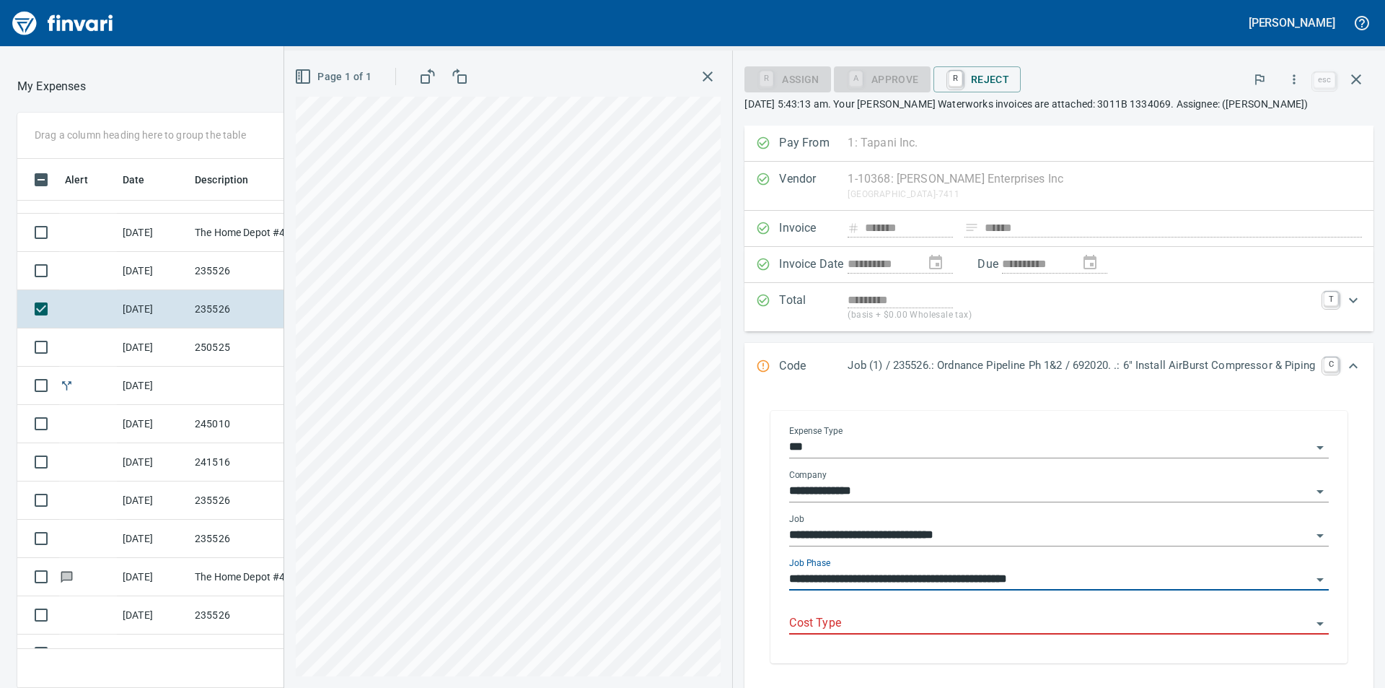
type input "**********"
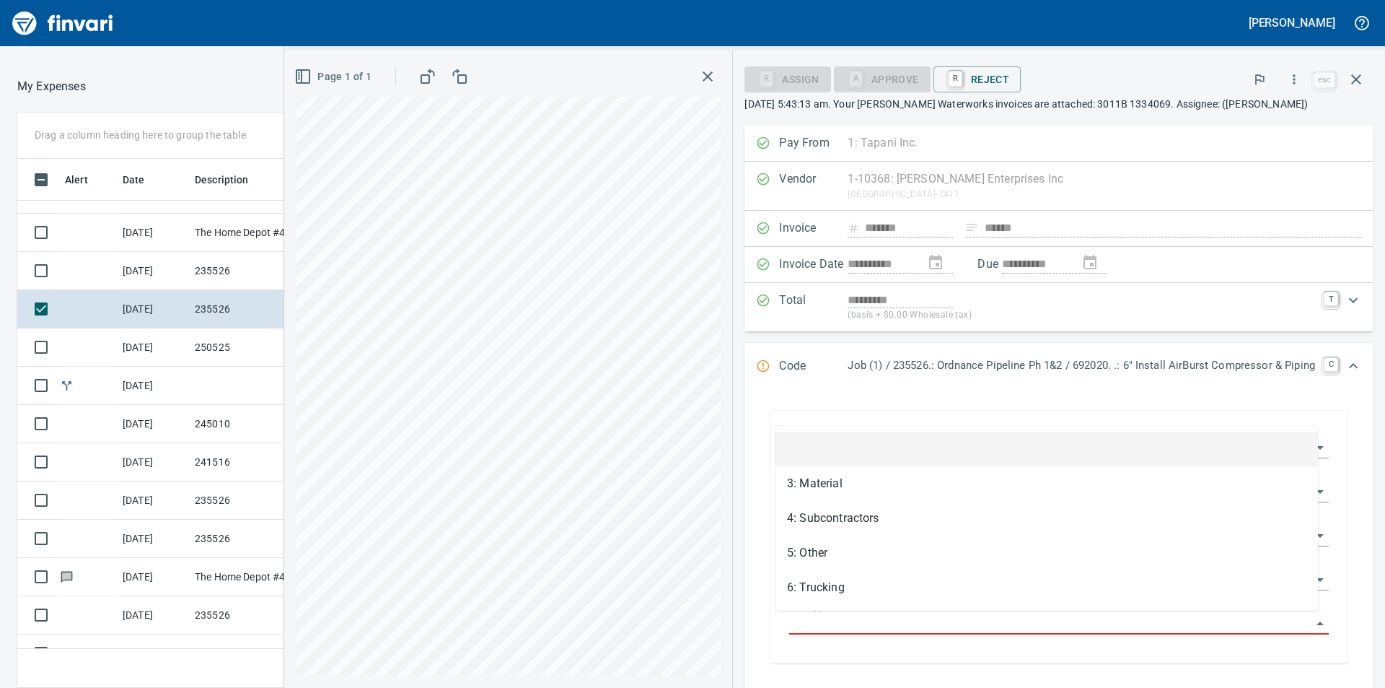
click at [1112, 625] on input "Cost Type" at bounding box center [1050, 623] width 522 height 20
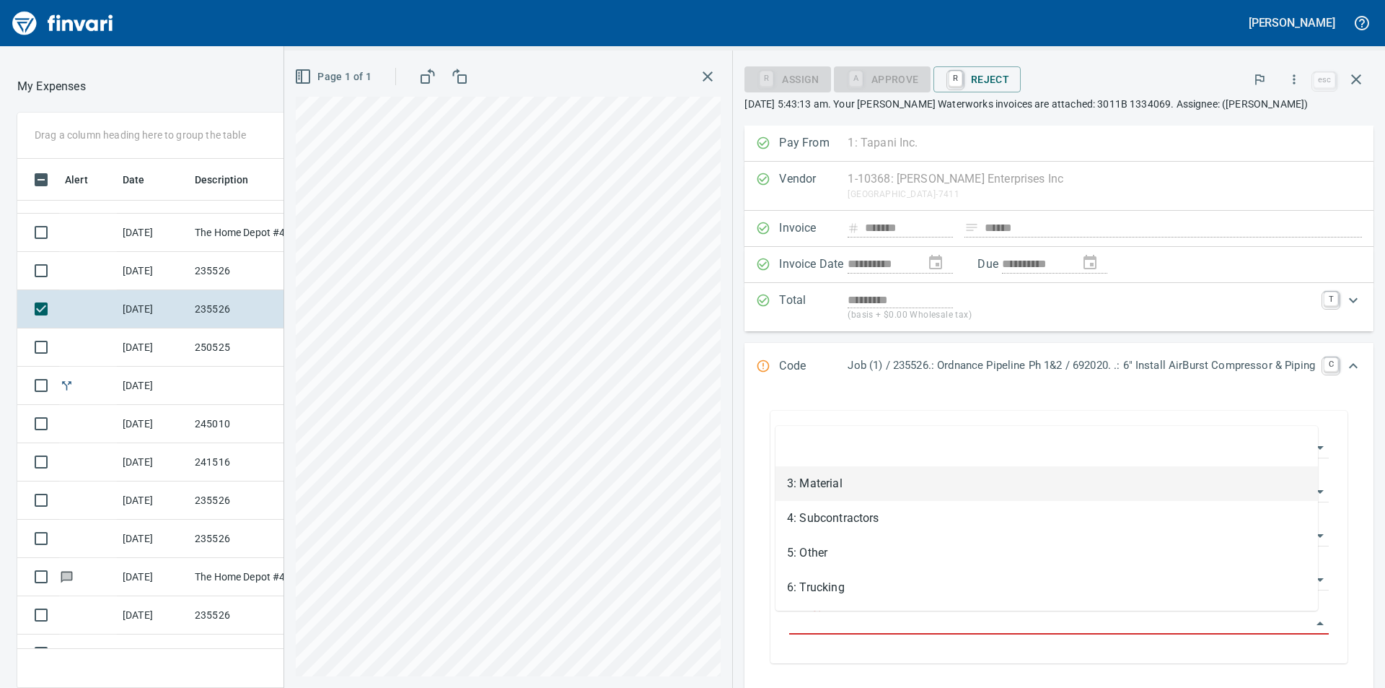
click at [865, 485] on li "3: Material" at bounding box center [1047, 483] width 543 height 35
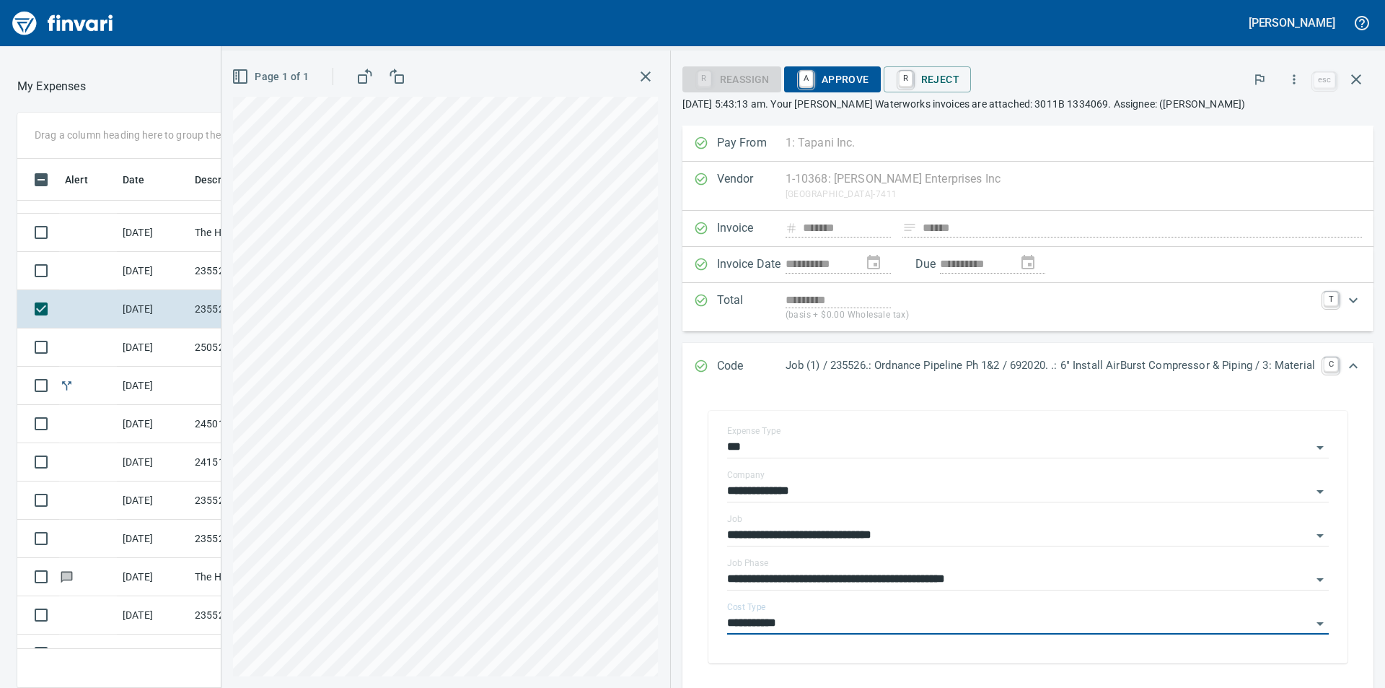
type input "**********"
click at [831, 81] on span "A Approve" at bounding box center [833, 79] width 74 height 25
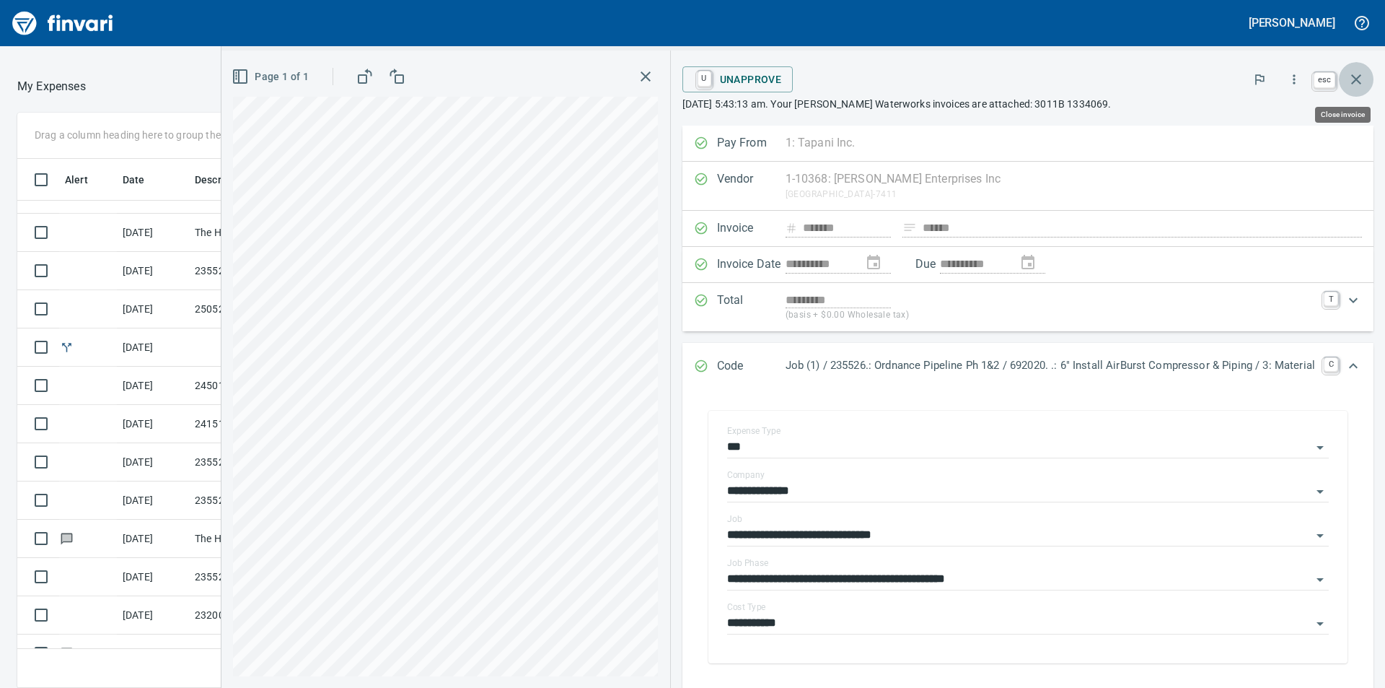
click at [1360, 79] on icon "button" at bounding box center [1356, 79] width 17 height 17
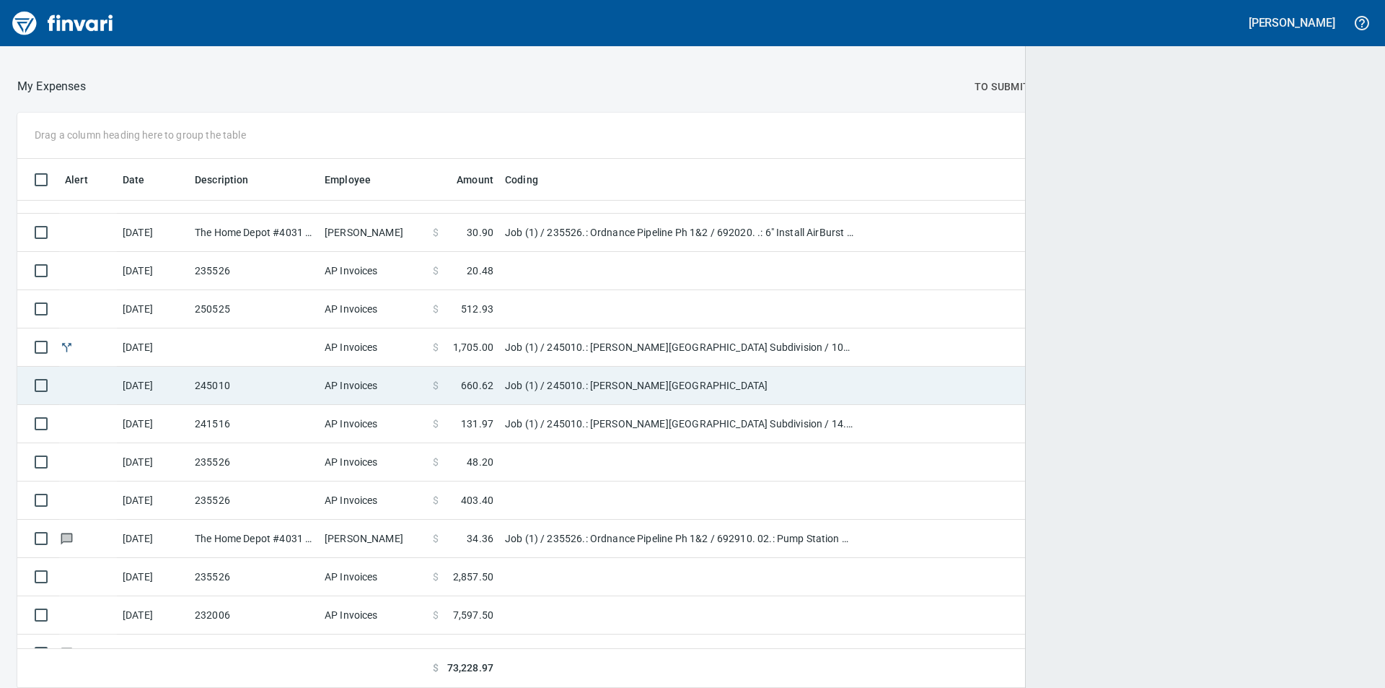
scroll to position [518, 1318]
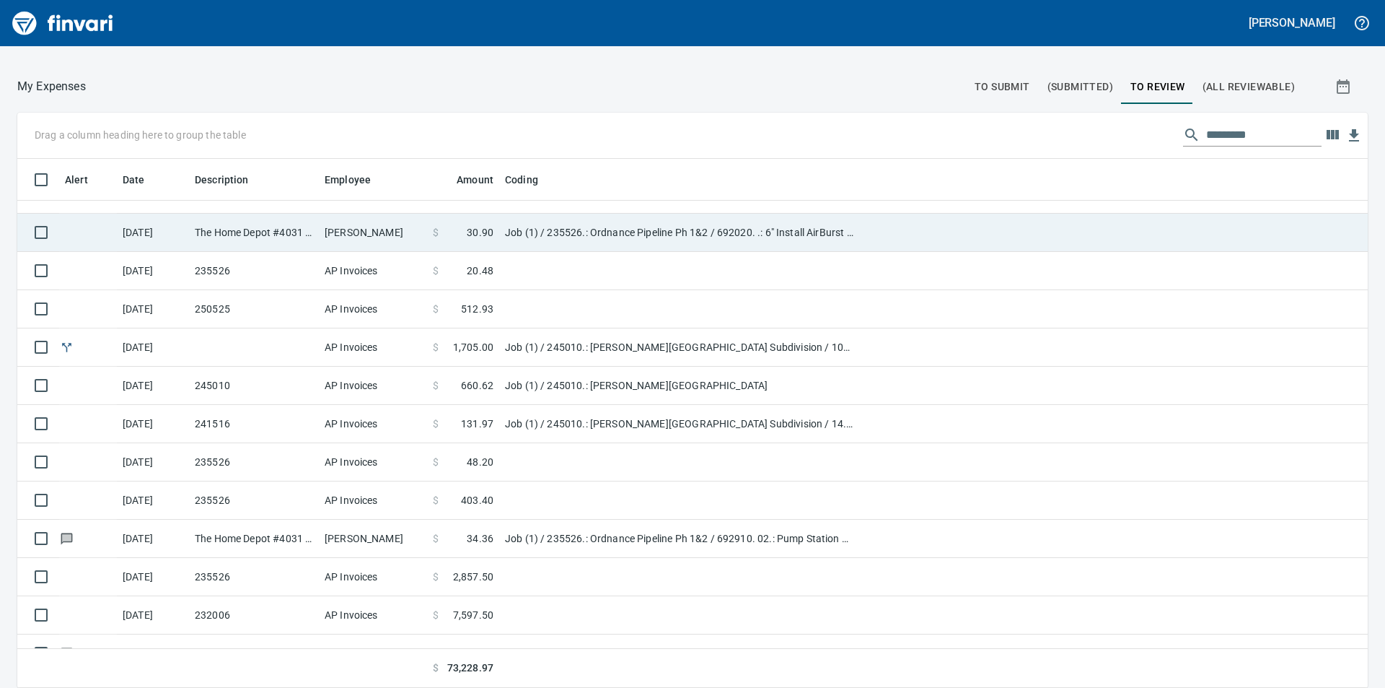
click at [592, 232] on td "Job (1) / 235526.: Ordnance Pipeline Ph 1&2 / 692020. .: 6" Install AirBurst Co…" at bounding box center [679, 233] width 361 height 38
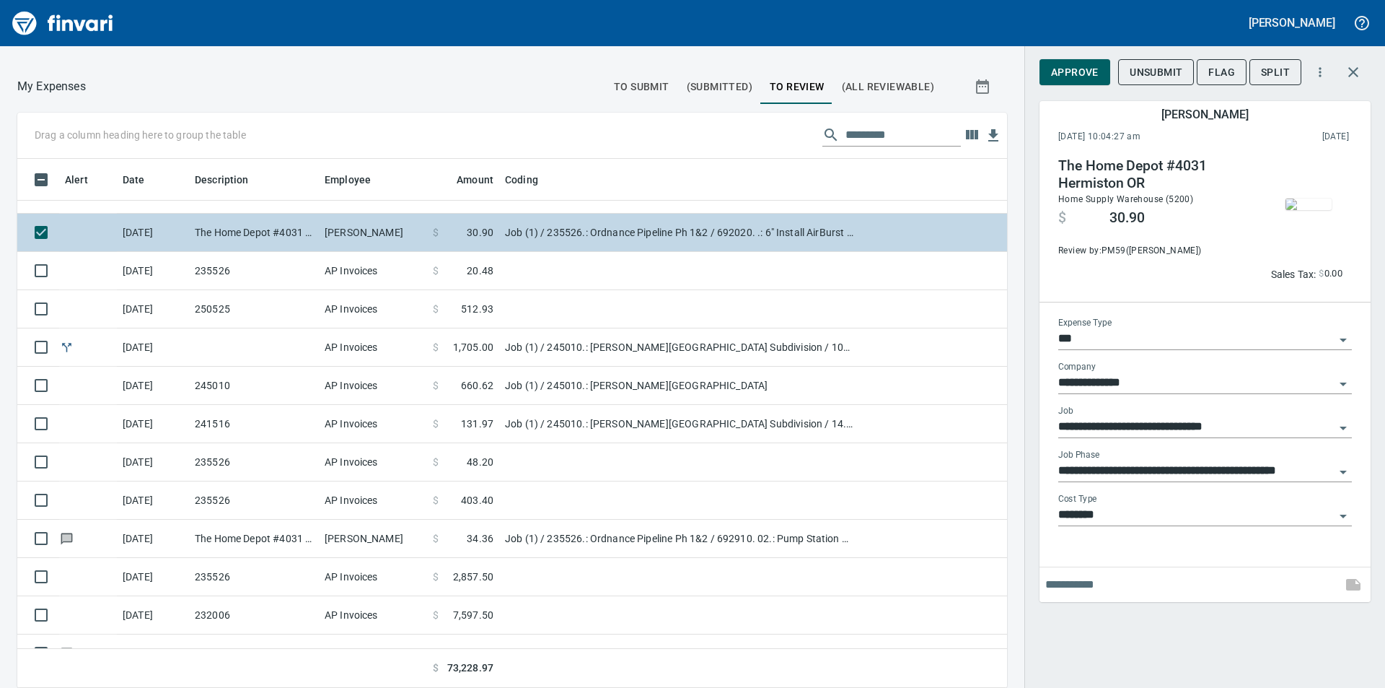
scroll to position [518, 957]
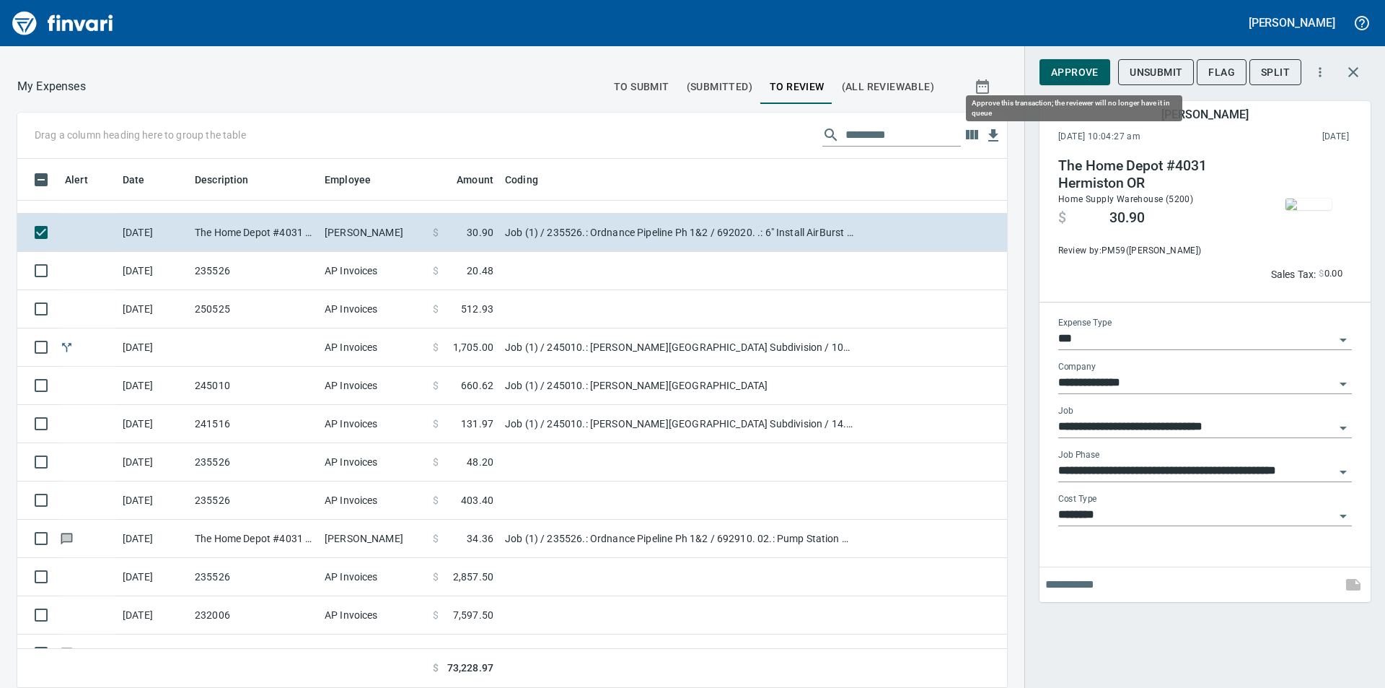
click at [1087, 74] on span "Approve" at bounding box center [1075, 72] width 48 height 18
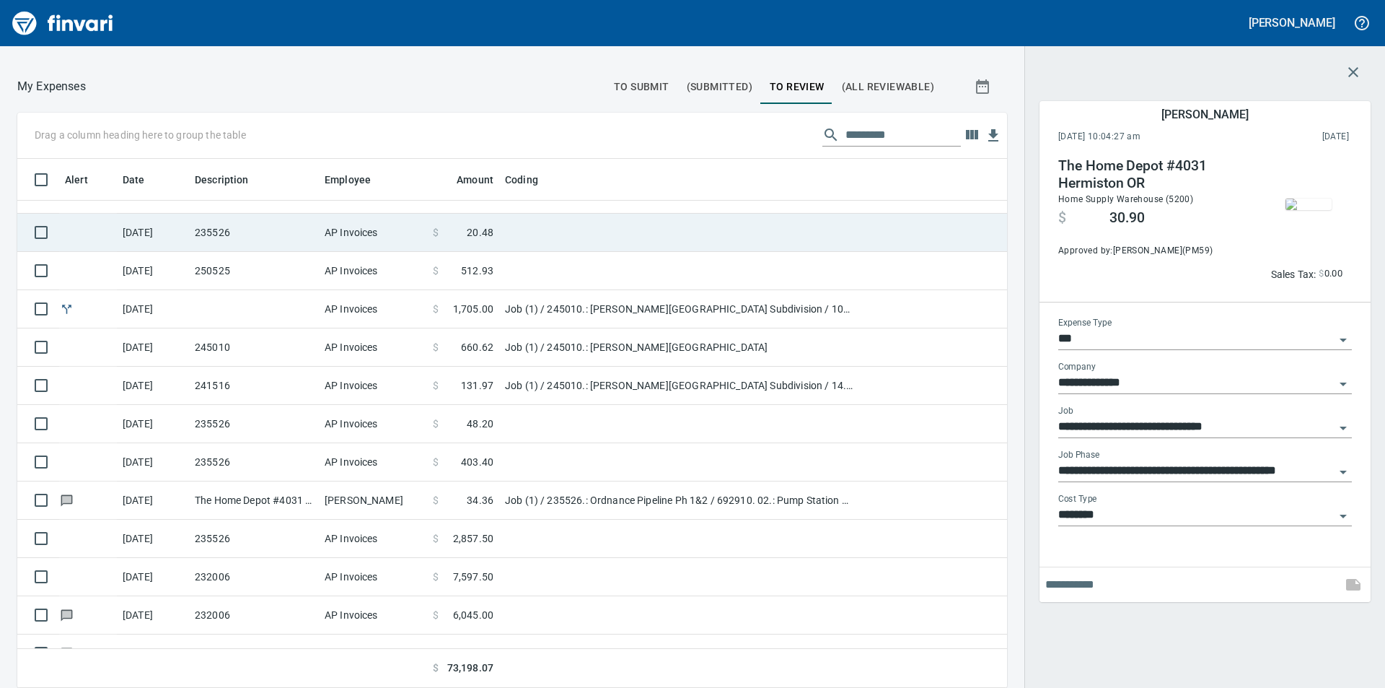
click at [487, 230] on span "20.48" at bounding box center [480, 232] width 27 height 14
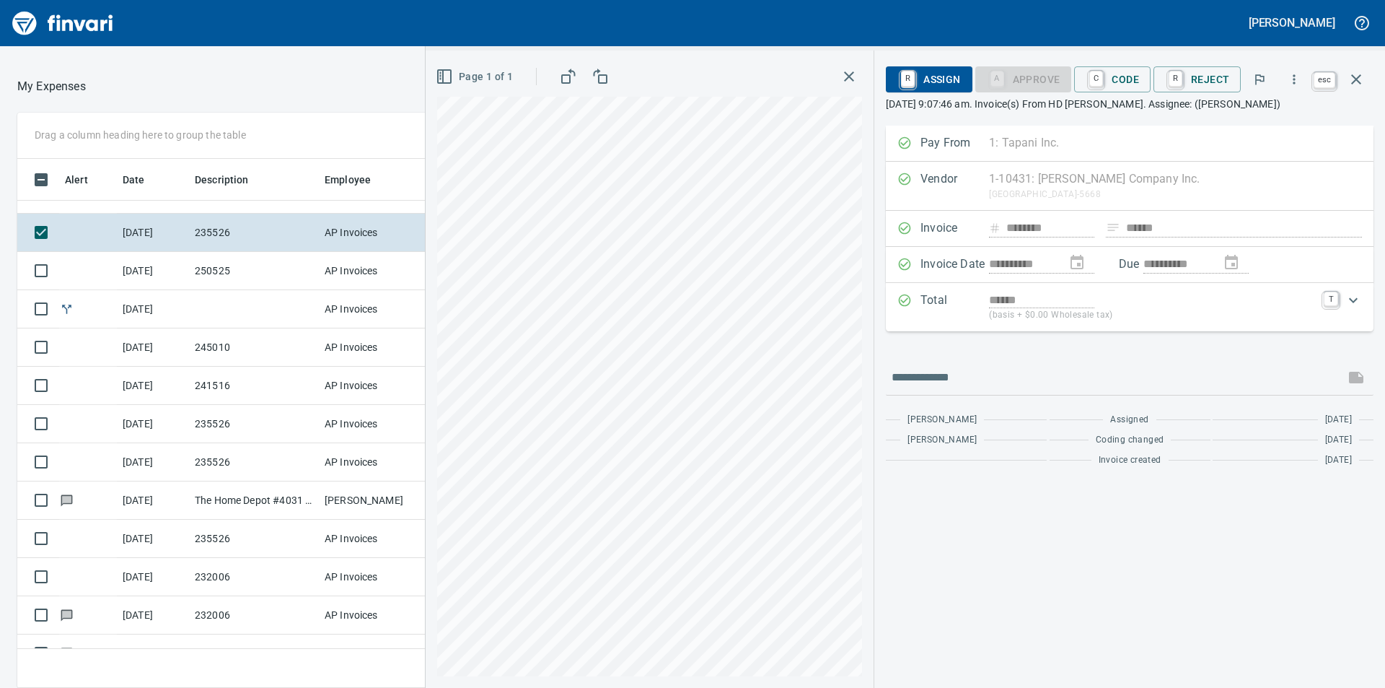
scroll to position [518, 957]
click at [1363, 78] on icon "button" at bounding box center [1356, 79] width 17 height 17
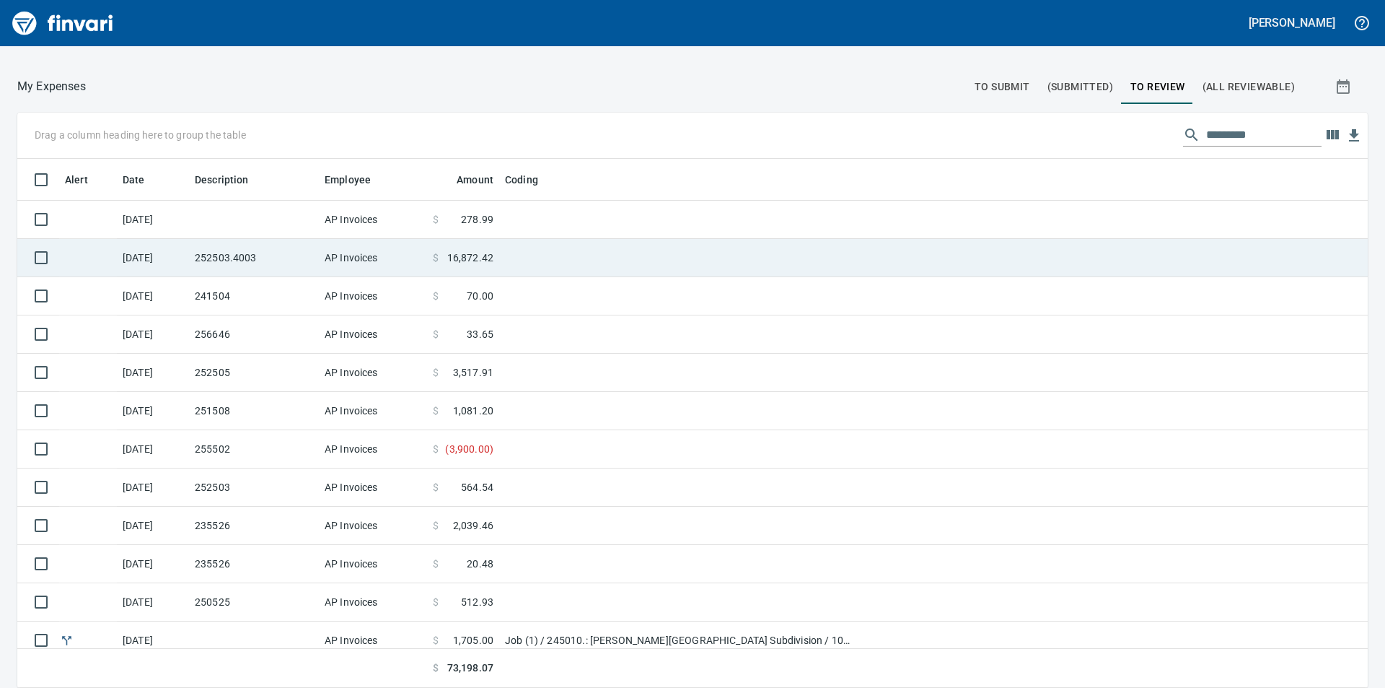
click at [468, 255] on span "16,872.42" at bounding box center [470, 257] width 46 height 14
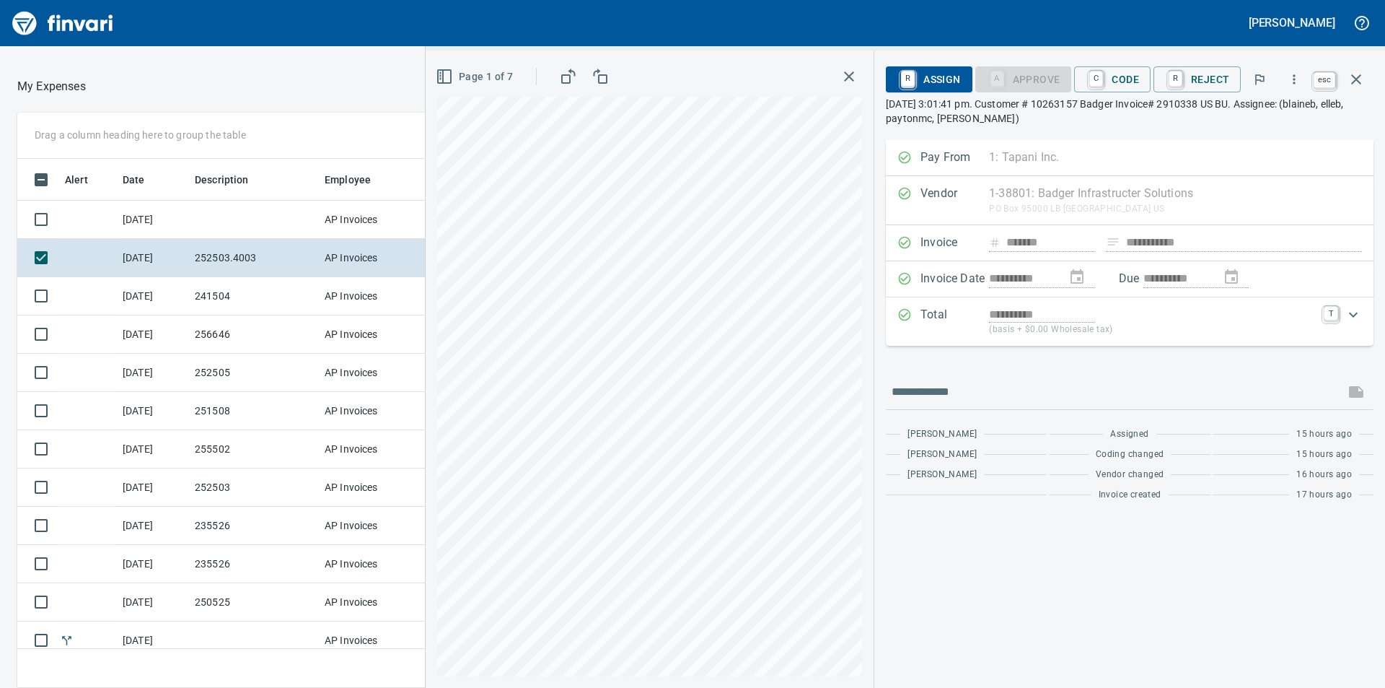
scroll to position [518, 957]
click at [1363, 82] on icon "button" at bounding box center [1356, 79] width 17 height 17
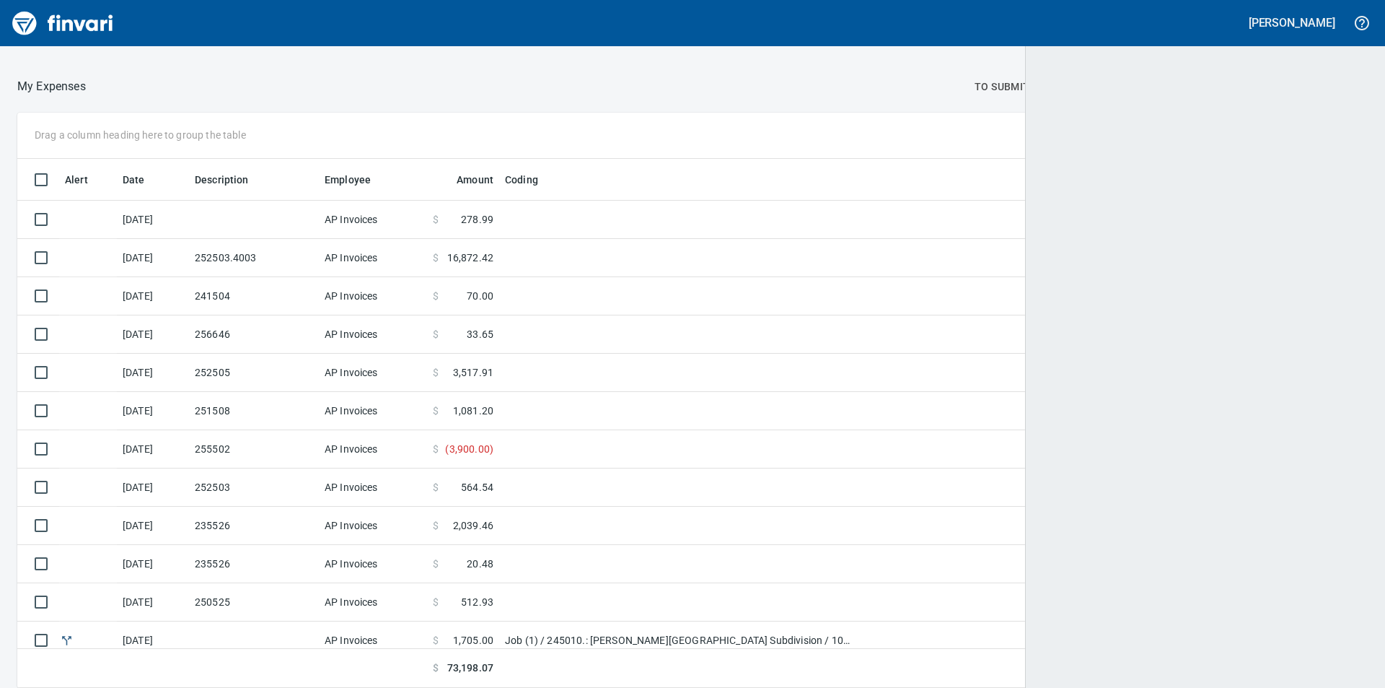
scroll to position [518, 1318]
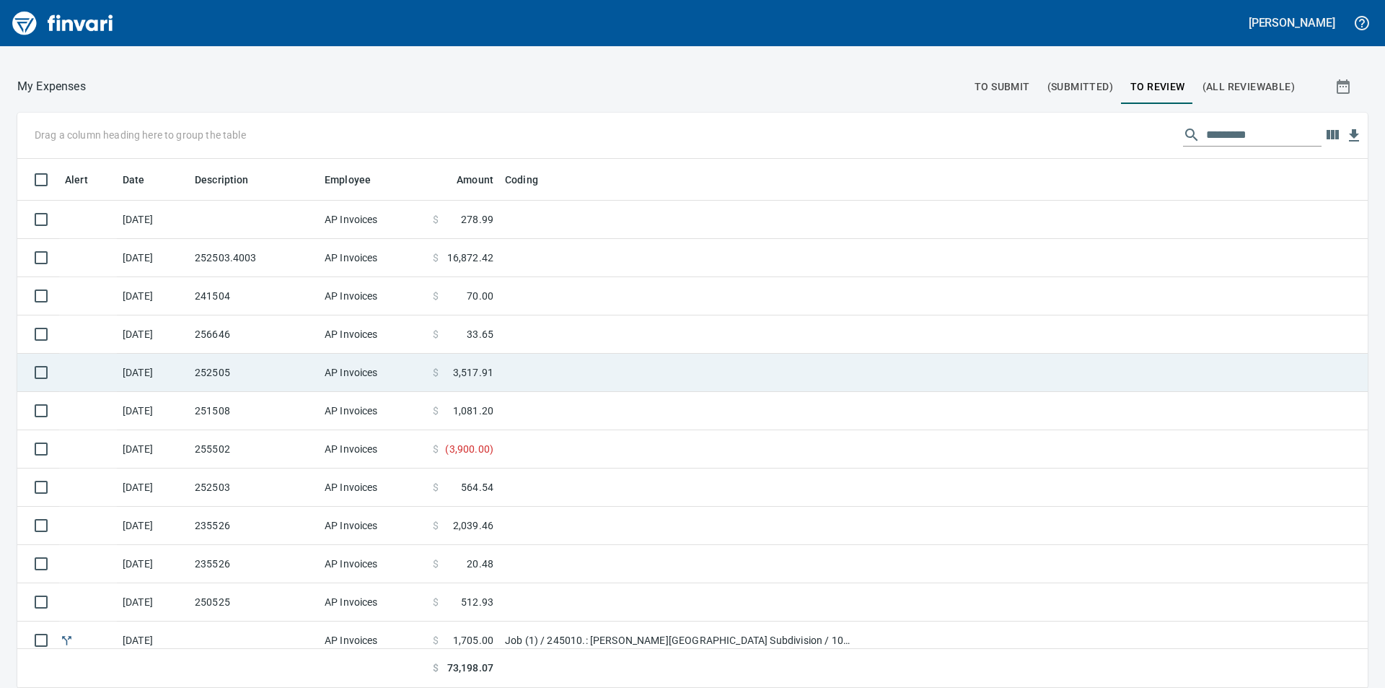
click at [473, 370] on span "3,517.91" at bounding box center [473, 372] width 40 height 14
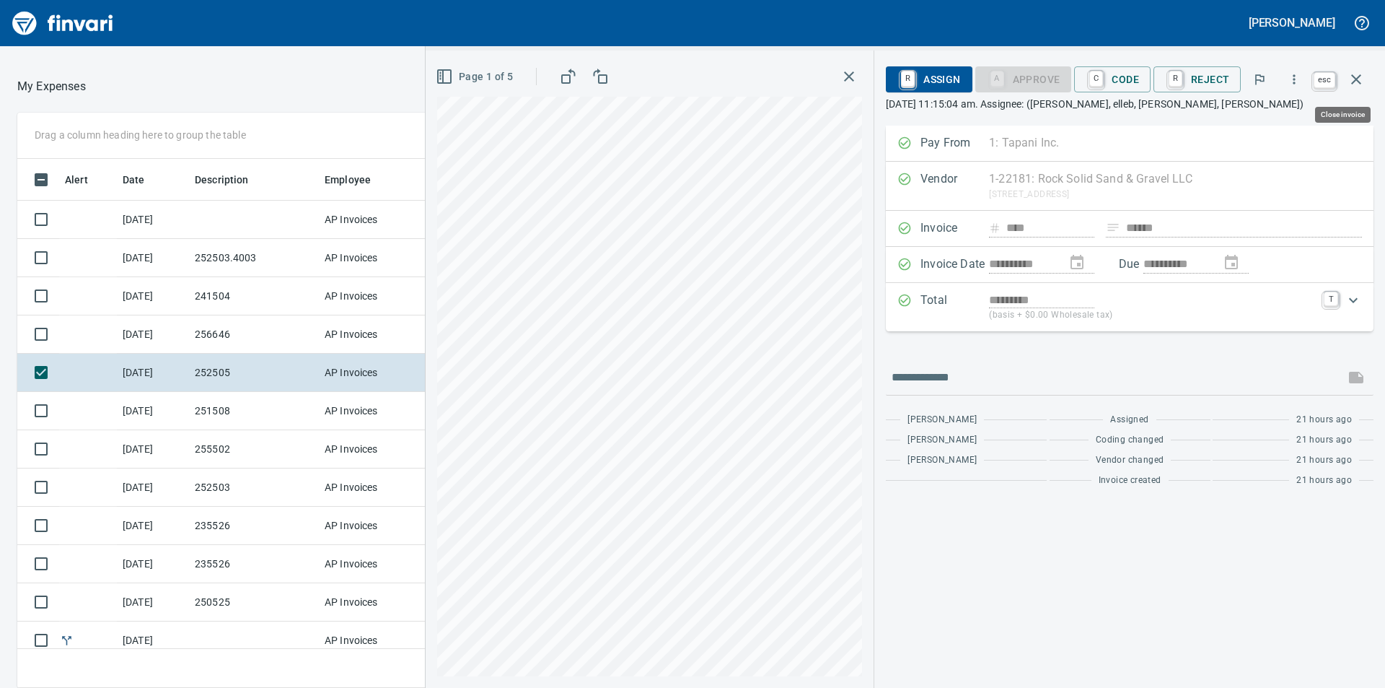
scroll to position [518, 957]
click at [1360, 75] on icon "button" at bounding box center [1356, 79] width 10 height 10
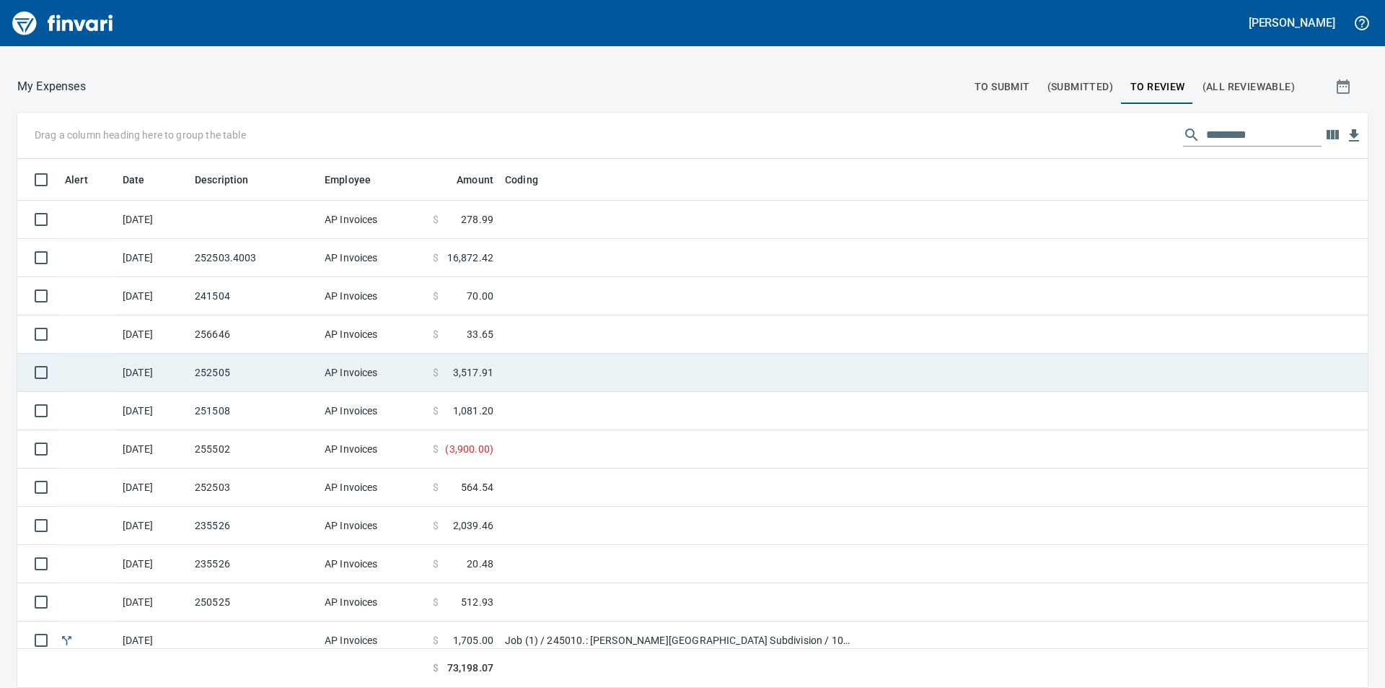
scroll to position [518, 1318]
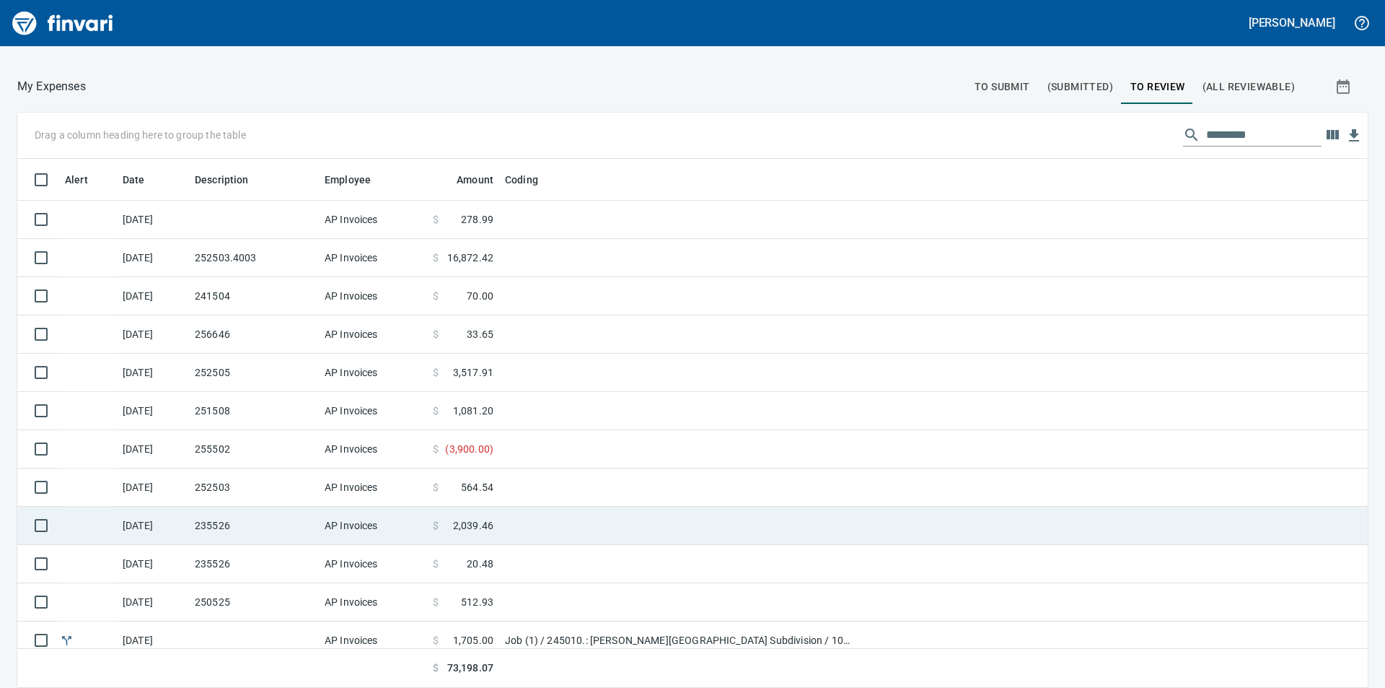
click at [466, 522] on span "2,039.46" at bounding box center [473, 525] width 40 height 14
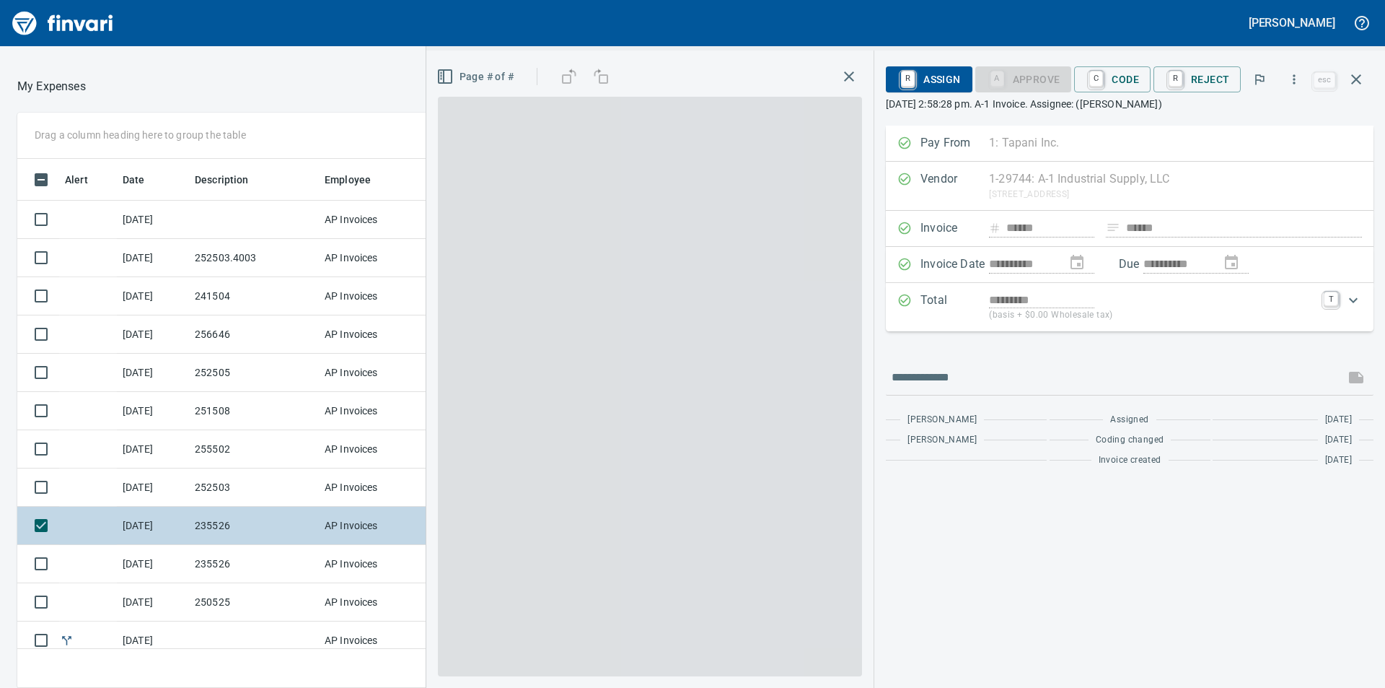
scroll to position [518, 957]
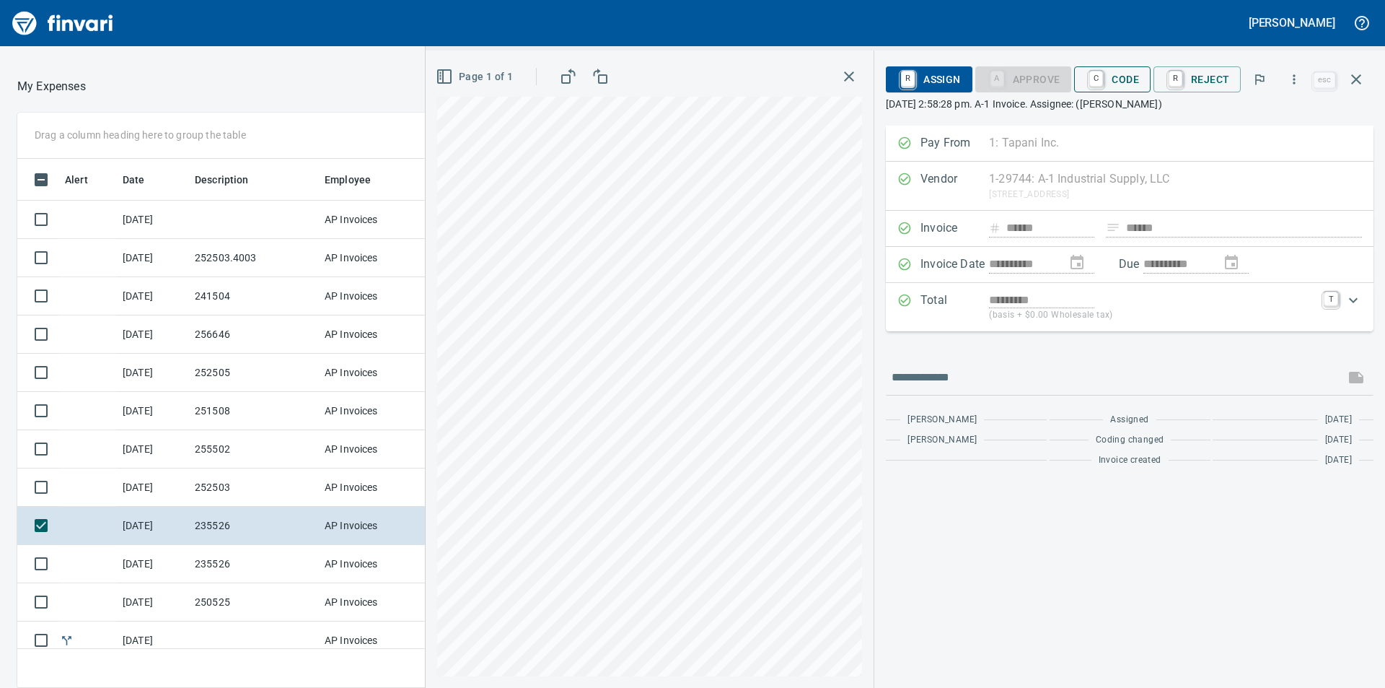
click at [1127, 73] on span "C Code" at bounding box center [1112, 79] width 53 height 25
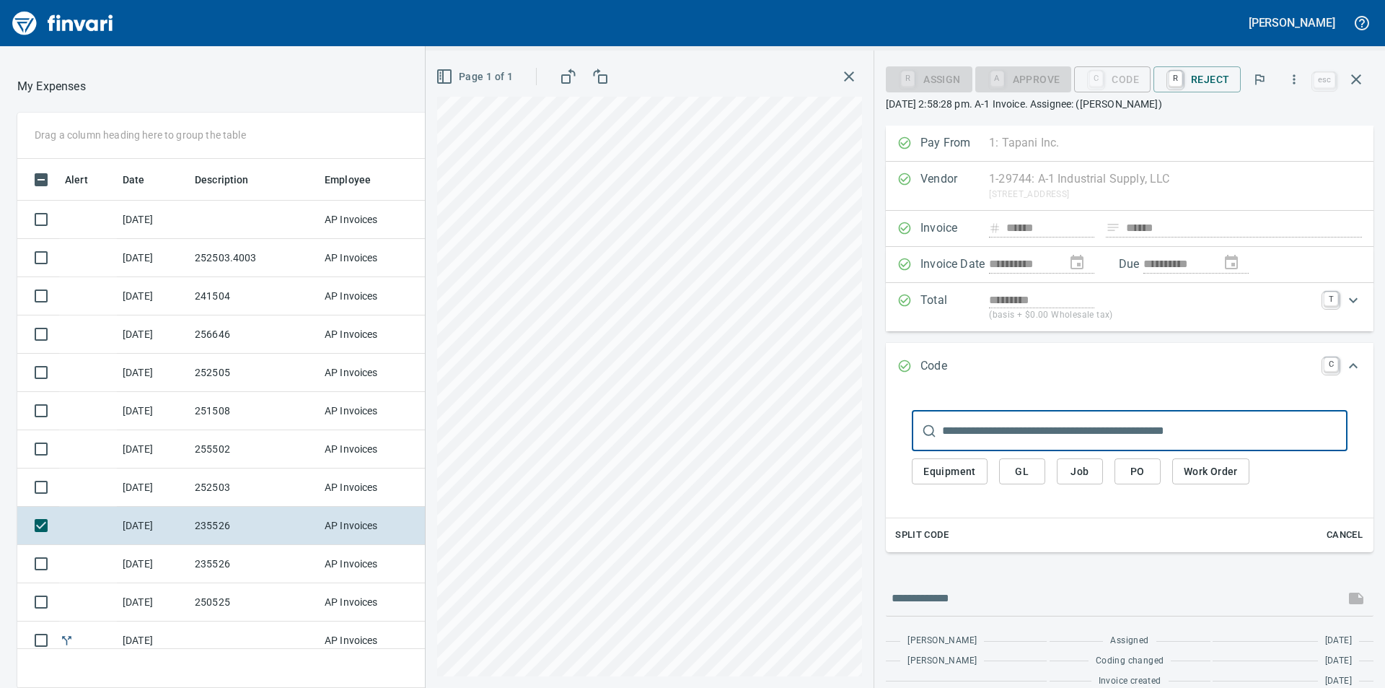
click at [1081, 467] on span "Job" at bounding box center [1080, 471] width 23 height 18
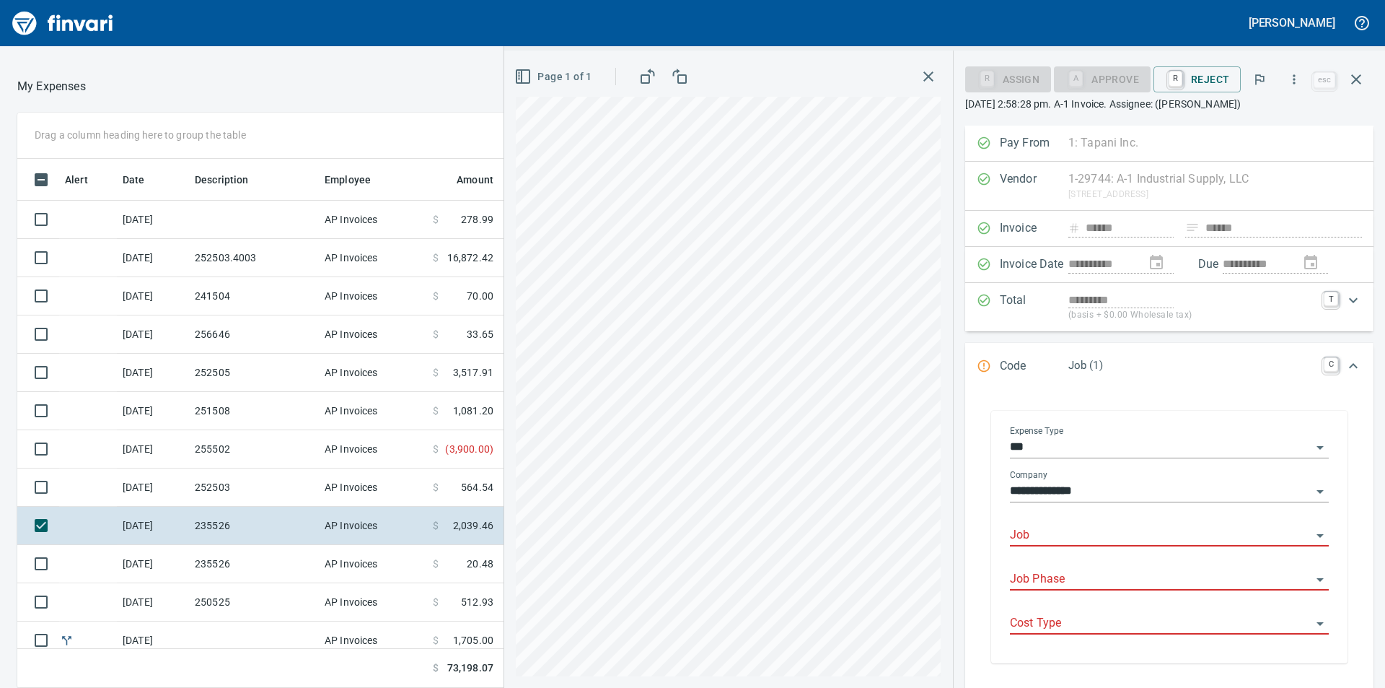
click at [1065, 539] on input "Job" at bounding box center [1161, 535] width 302 height 20
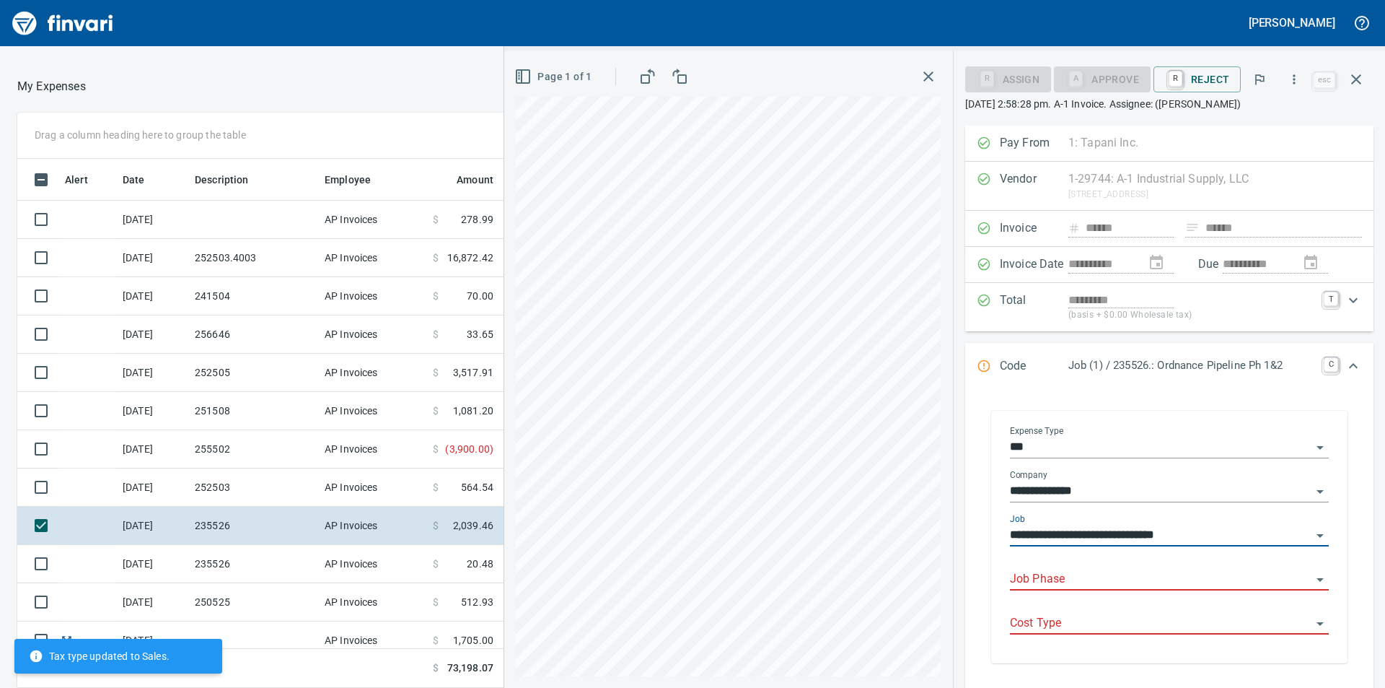
type input "**********"
click at [1090, 581] on input "Job Phase" at bounding box center [1161, 579] width 302 height 20
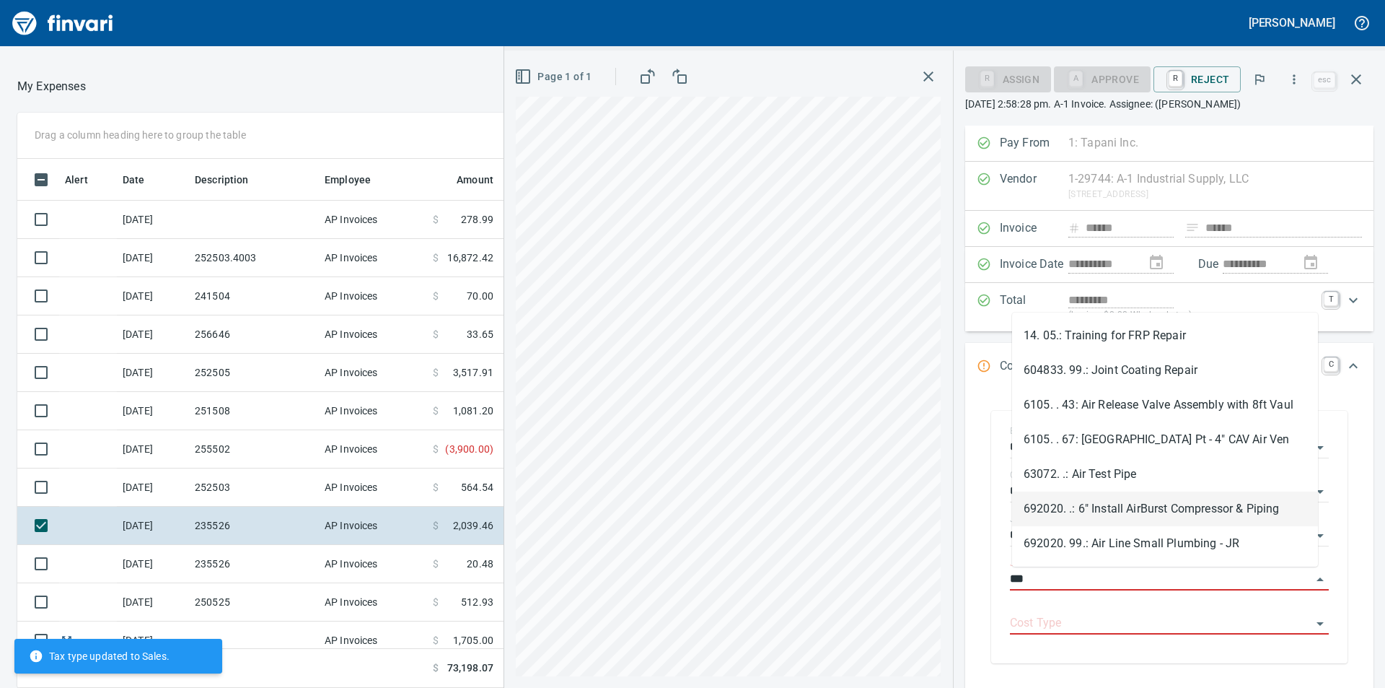
click at [1131, 503] on li "692020. .: 6" Install AirBurst Compressor & Piping" at bounding box center [1165, 508] width 306 height 35
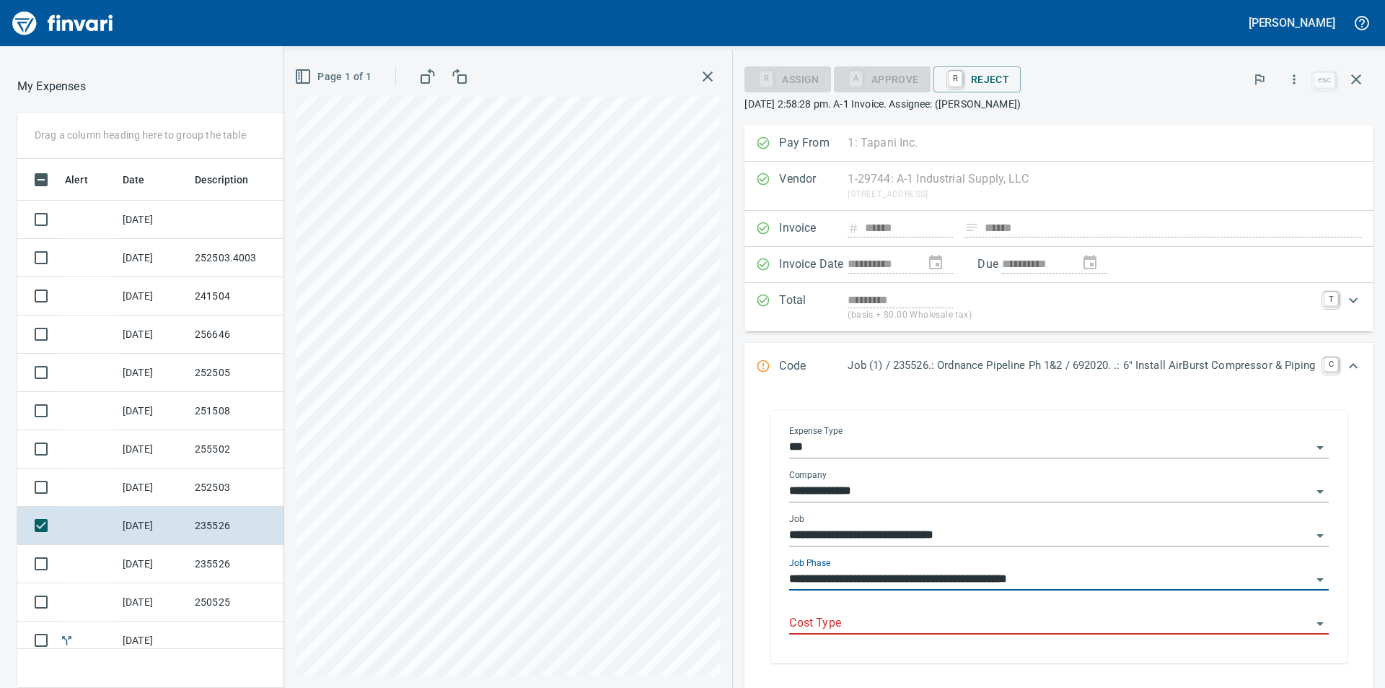
type input "**********"
click at [1089, 624] on input "Cost Type" at bounding box center [1050, 623] width 522 height 20
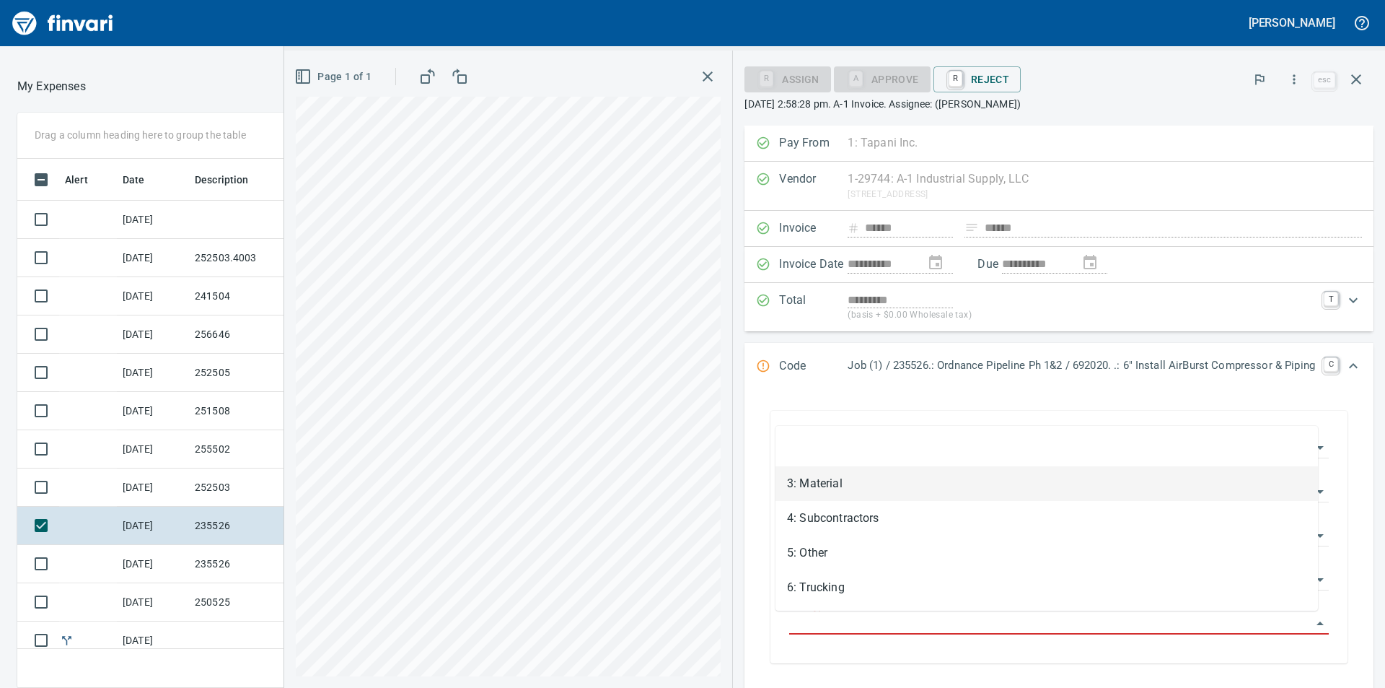
click at [867, 484] on li "3: Material" at bounding box center [1047, 483] width 543 height 35
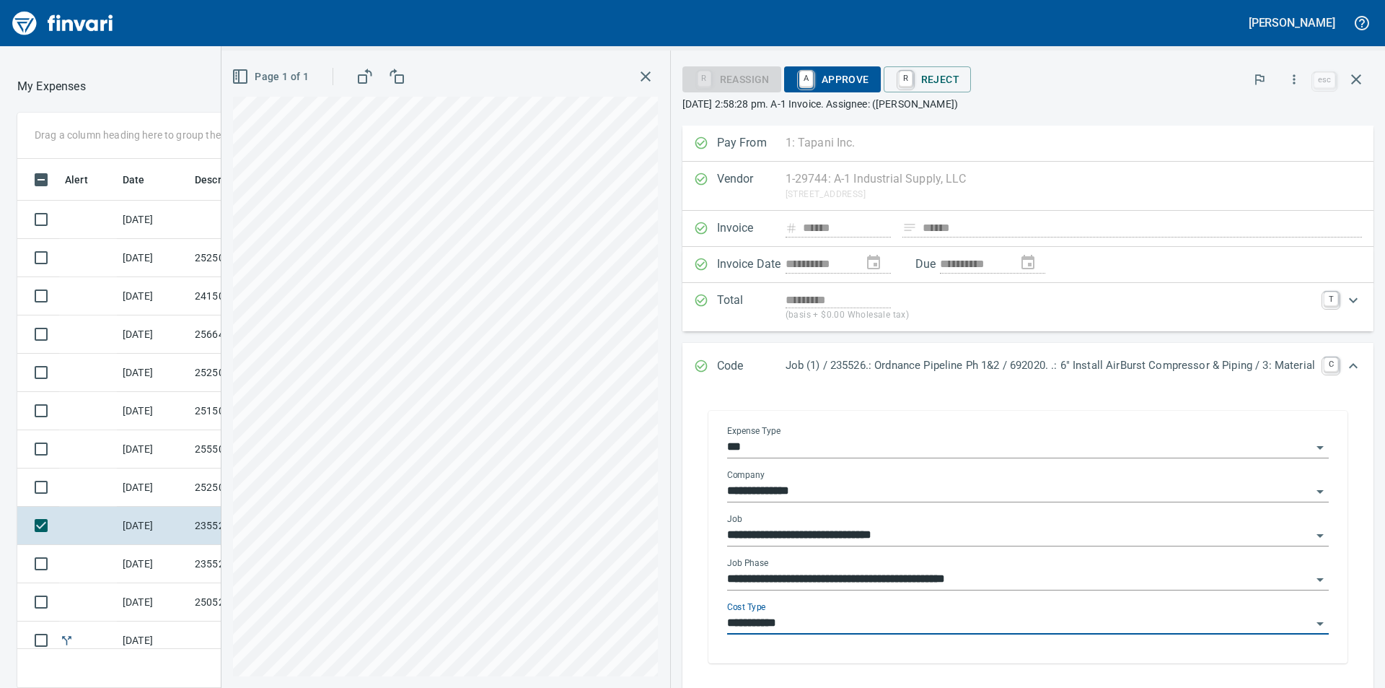
type input "**********"
click at [817, 85] on span "A Approve" at bounding box center [833, 79] width 74 height 25
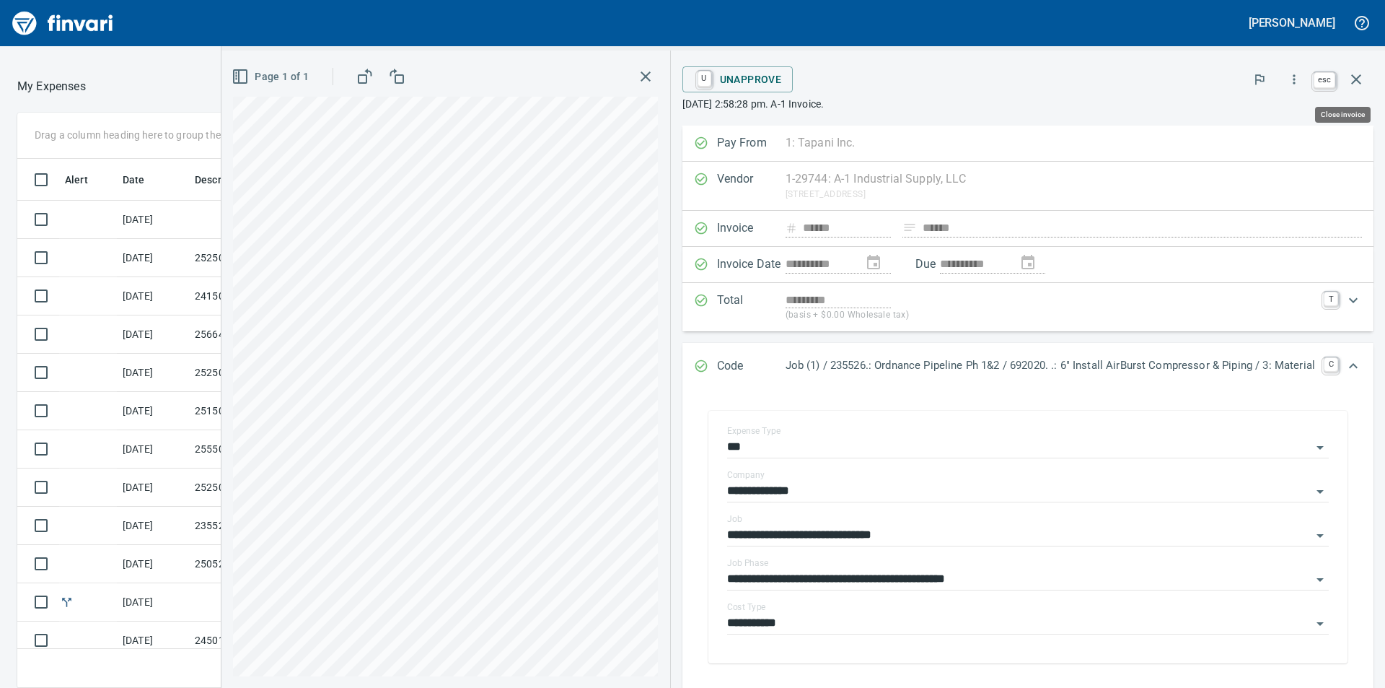
click at [1356, 76] on icon "button" at bounding box center [1356, 79] width 17 height 17
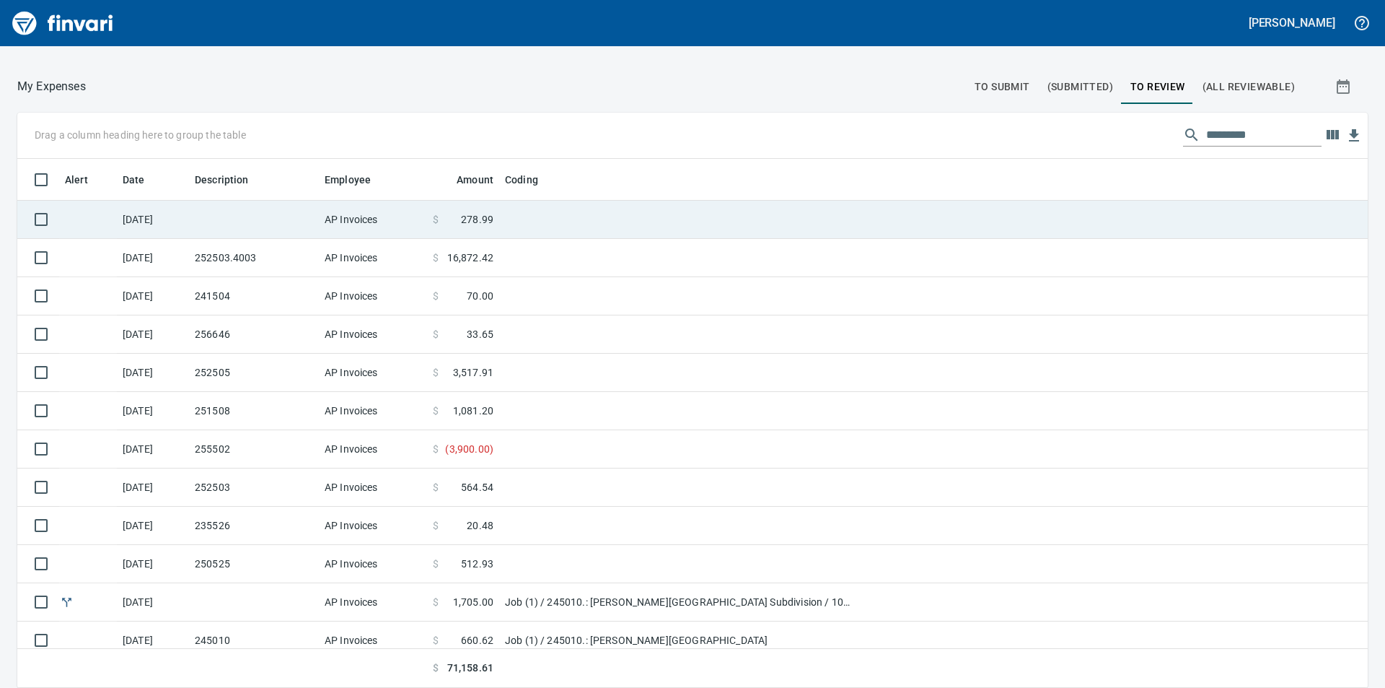
scroll to position [518, 1317]
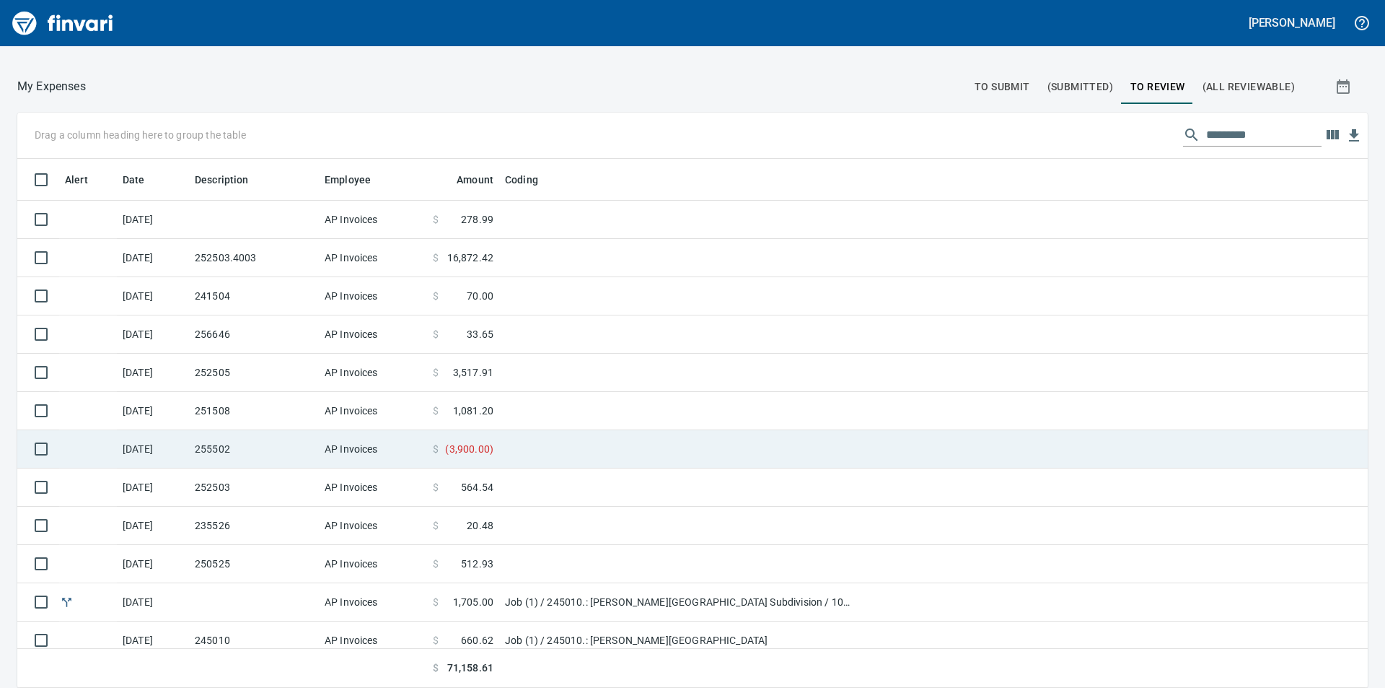
click at [459, 448] on span "( 3,900.00 )" at bounding box center [469, 449] width 48 height 14
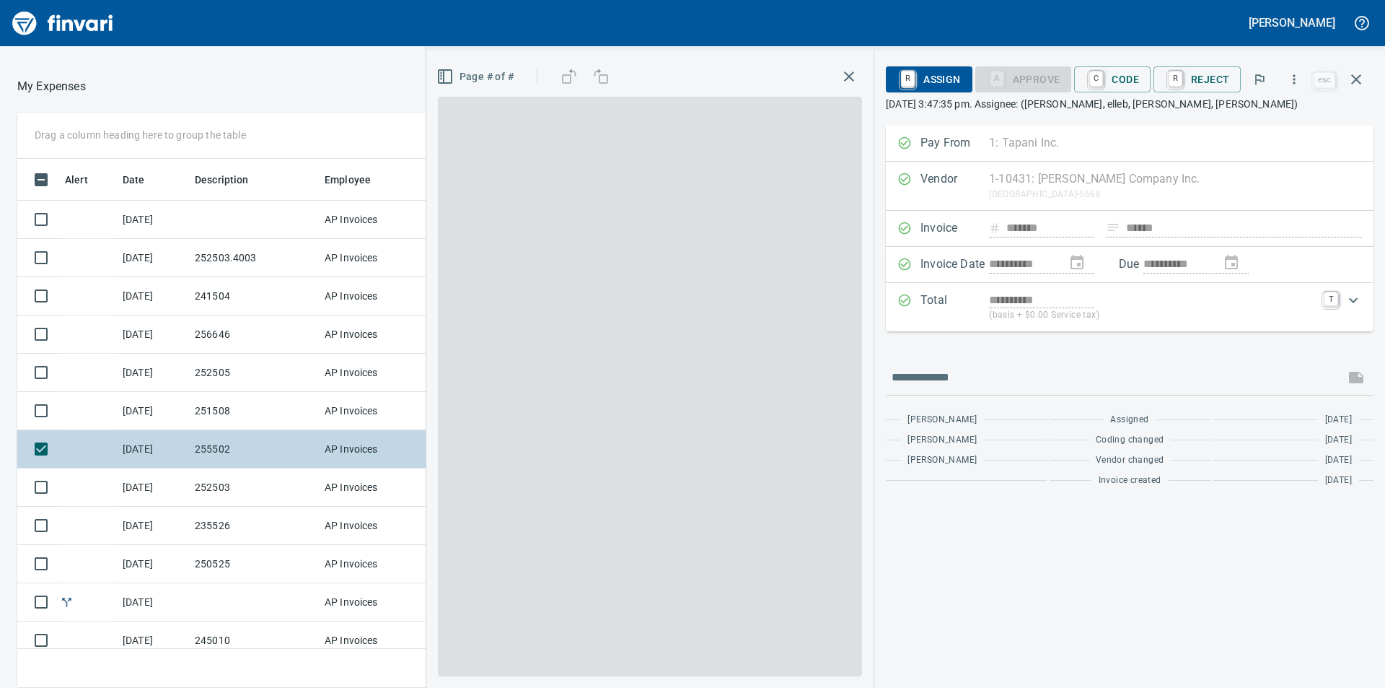
scroll to position [518, 957]
